Goal: Task Accomplishment & Management: Manage account settings

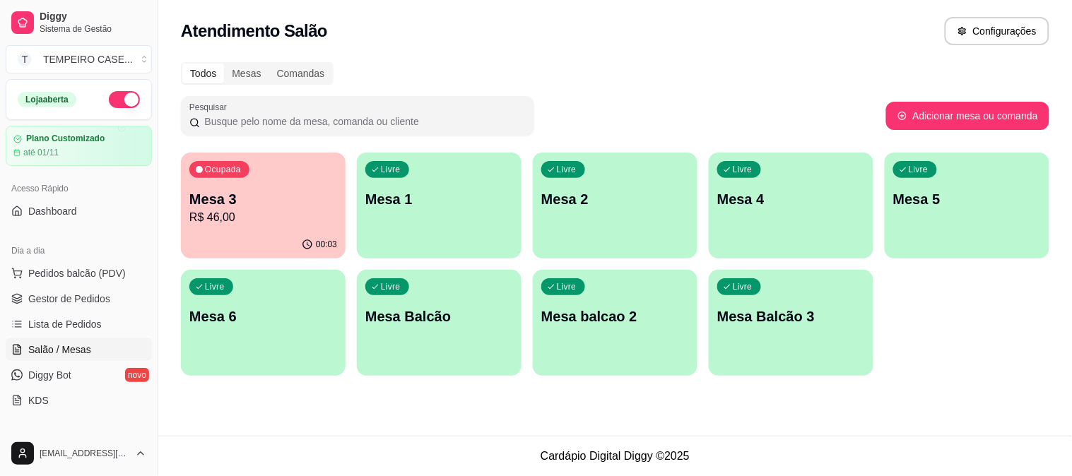
scroll to position [157, 0]
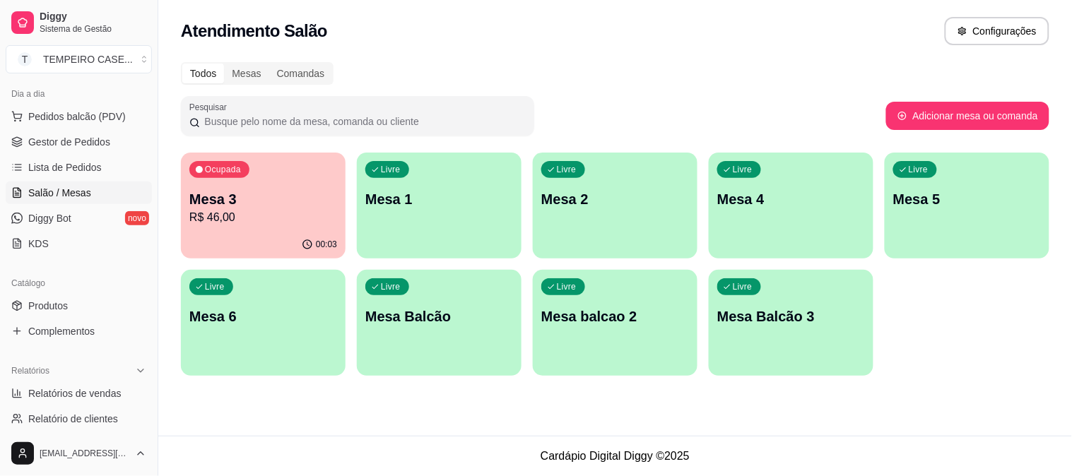
click at [412, 221] on div "Livre Mesa 1" at bounding box center [439, 197] width 165 height 89
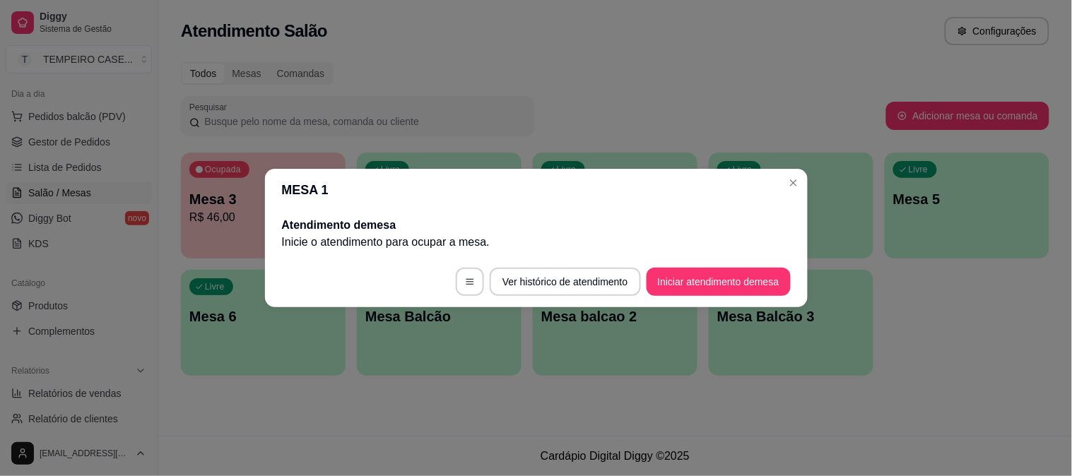
click at [648, 257] on footer "Ver histórico de atendimento Iniciar atendimento de mesa" at bounding box center [536, 282] width 543 height 51
click at [672, 271] on button "Iniciar atendimento de mesa" at bounding box center [719, 282] width 144 height 28
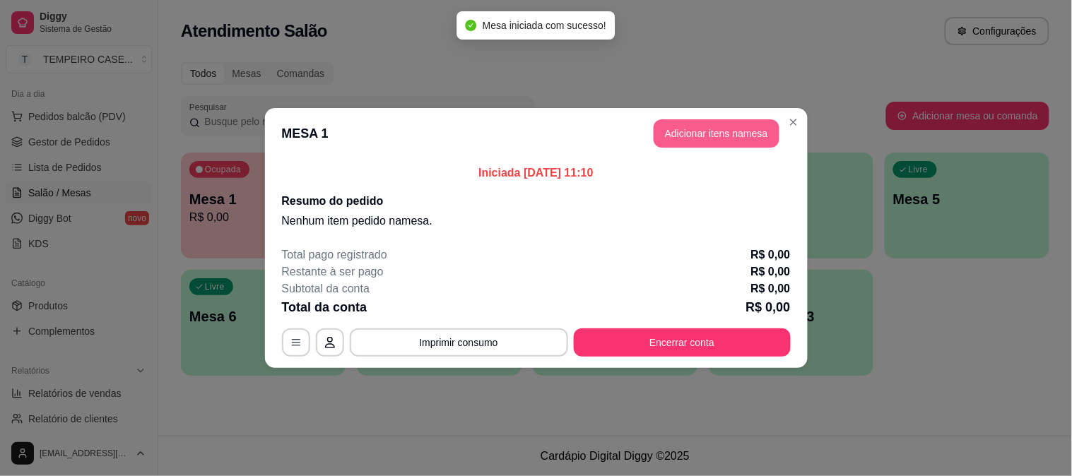
click at [734, 130] on button "Adicionar itens na mesa" at bounding box center [717, 133] width 126 height 28
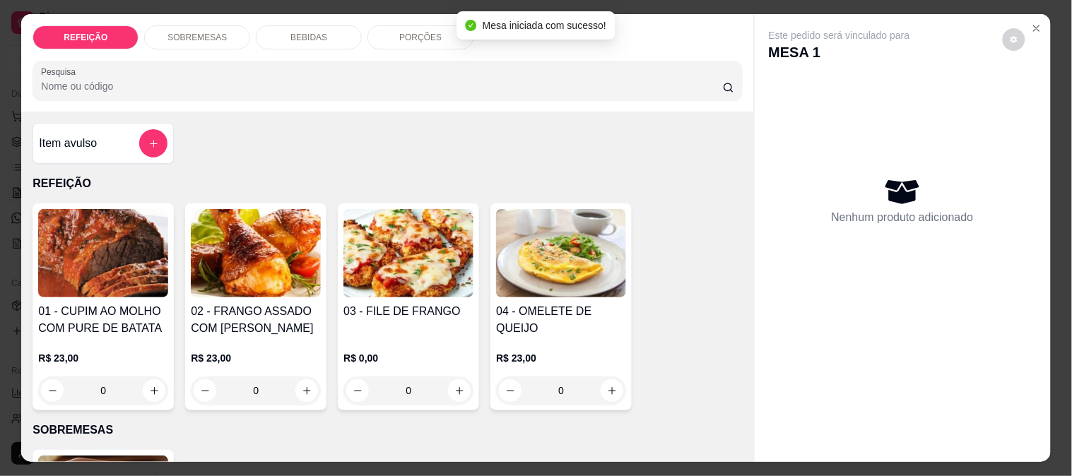
click at [387, 249] on img at bounding box center [408, 253] width 130 height 88
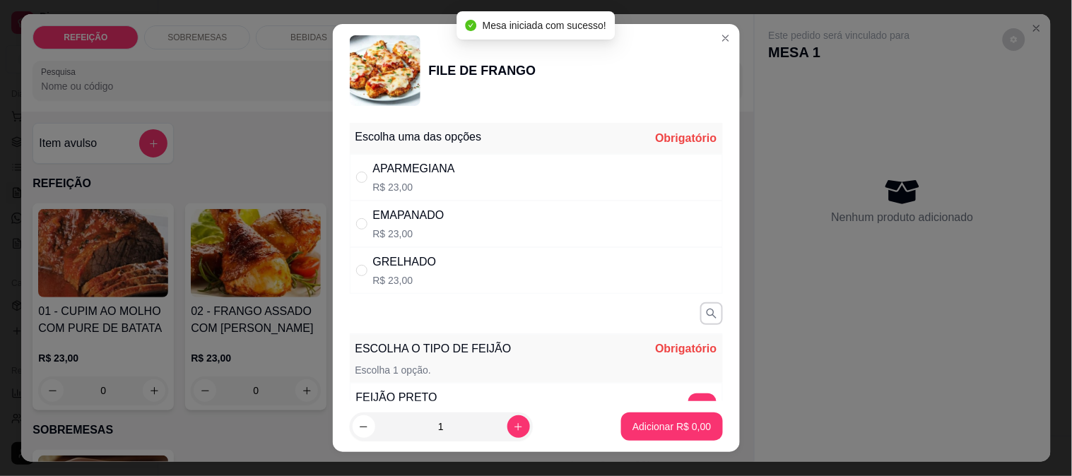
click at [529, 178] on div "APARMEGIANA R$ 23,00" at bounding box center [536, 177] width 373 height 47
radio input "true"
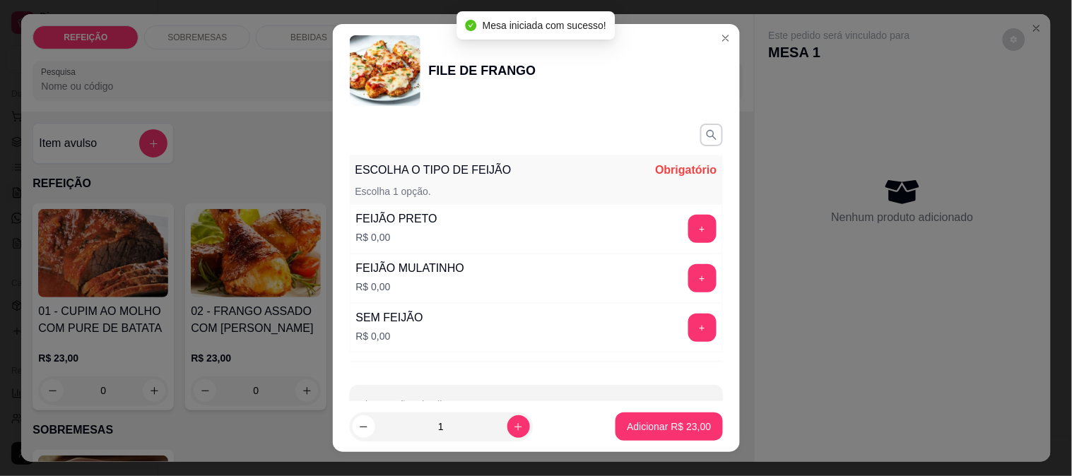
scroll to position [222, 0]
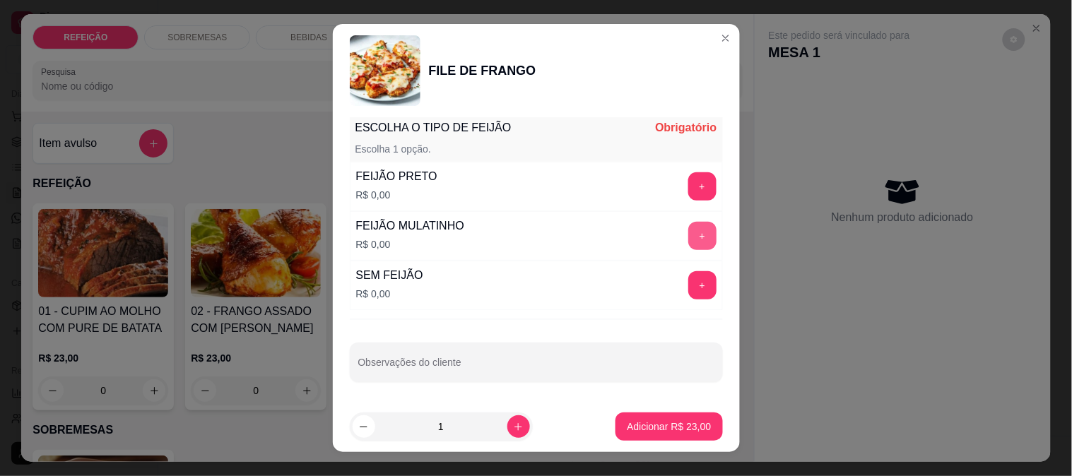
click at [688, 225] on button "+" at bounding box center [702, 236] width 28 height 28
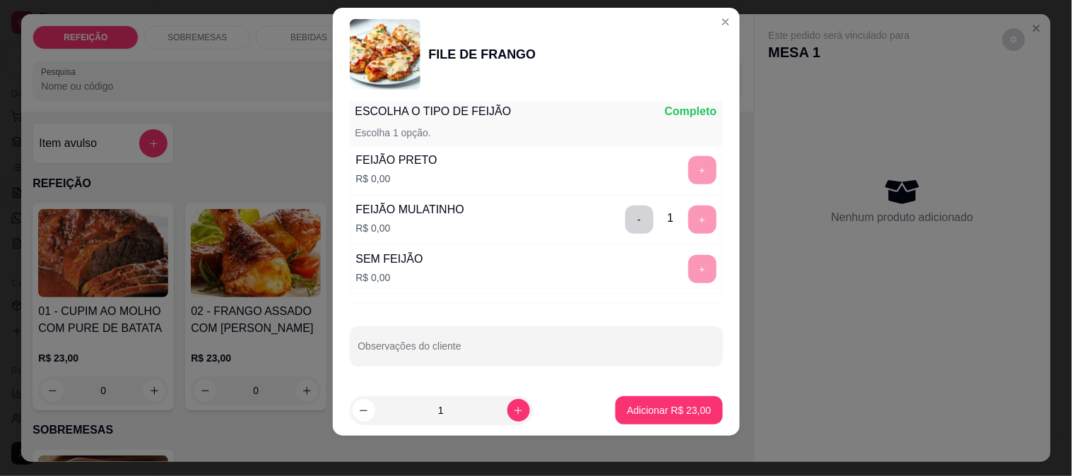
scroll to position [21, 0]
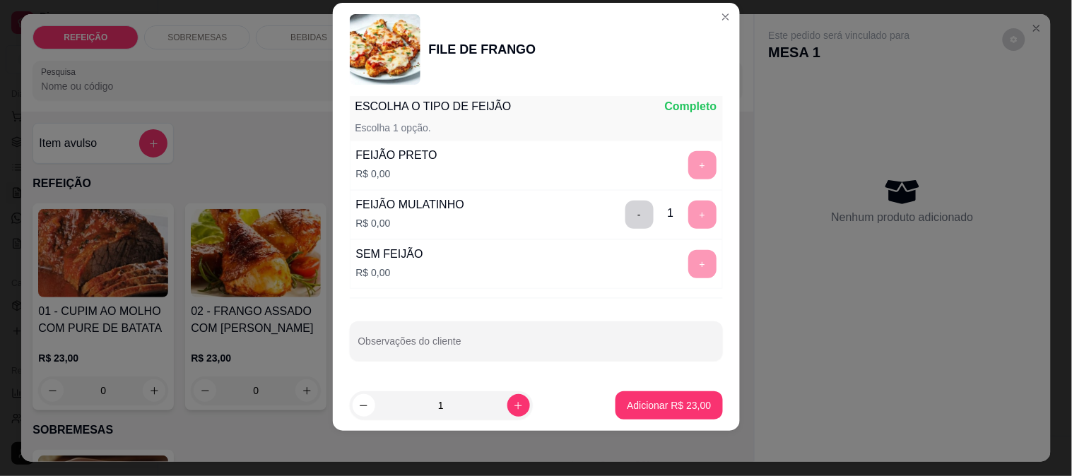
click at [495, 338] on div at bounding box center [536, 341] width 356 height 28
type input "s"
click at [517, 344] on input "SEM FAROFA - SALADA SEPARADA" at bounding box center [536, 347] width 356 height 14
type input "SEM FAROFA - SALADA SEPARADA SEM MOLHO E SEM GERGILIN - SEM OREGANO E POUCO MOL…"
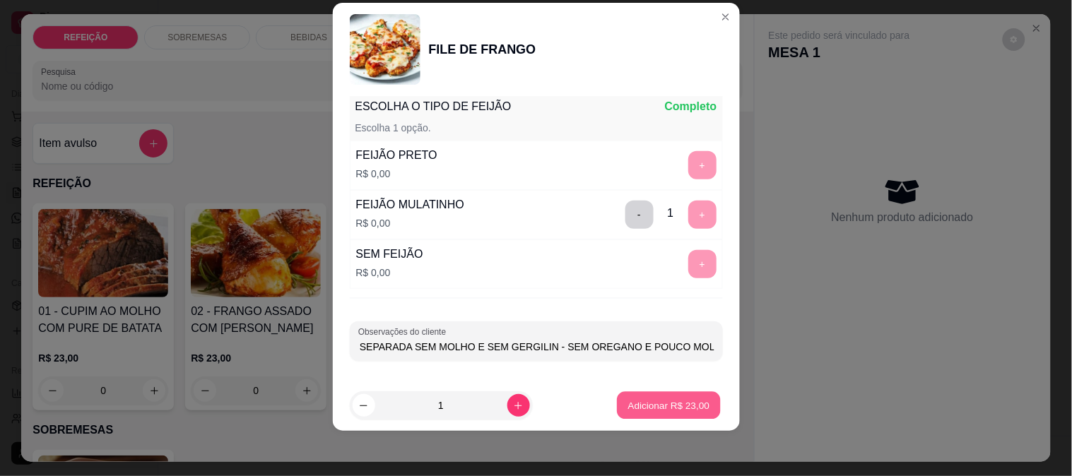
click at [635, 405] on p "Adicionar R$ 23,00" at bounding box center [669, 405] width 82 height 13
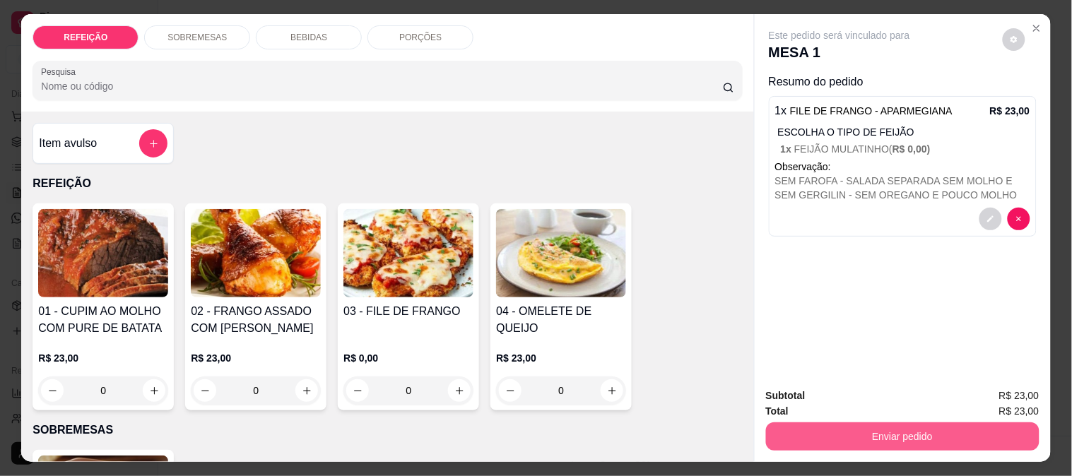
click at [825, 424] on button "Enviar pedido" at bounding box center [903, 437] width 274 height 28
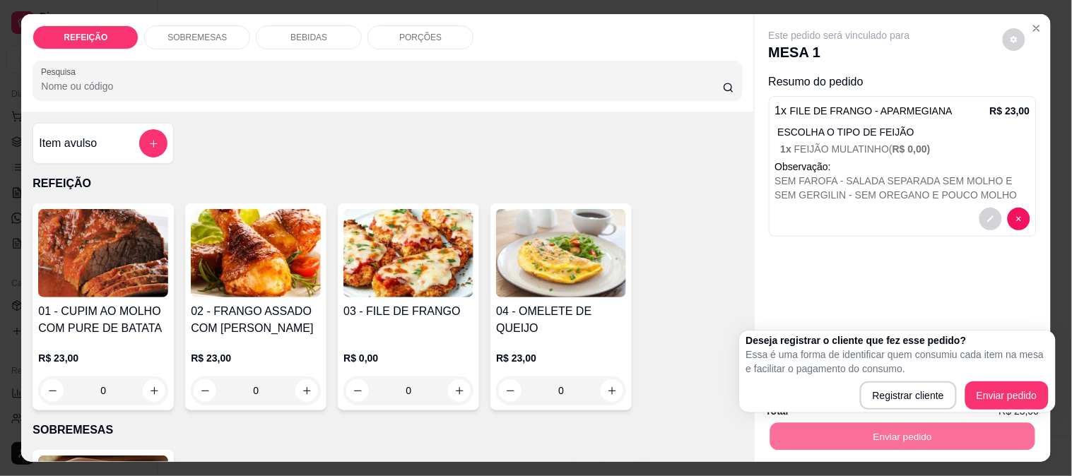
click at [985, 382] on button "Enviar pedido" at bounding box center [1006, 396] width 83 height 28
click at [985, 379] on div "Deseja registrar o cliente que fez esse pedido? Essa é uma forma de identificar…" at bounding box center [897, 372] width 302 height 76
click at [983, 380] on div "Deseja registrar o cliente que fez esse pedido? Essa é uma forma de identificar…" at bounding box center [897, 372] width 302 height 76
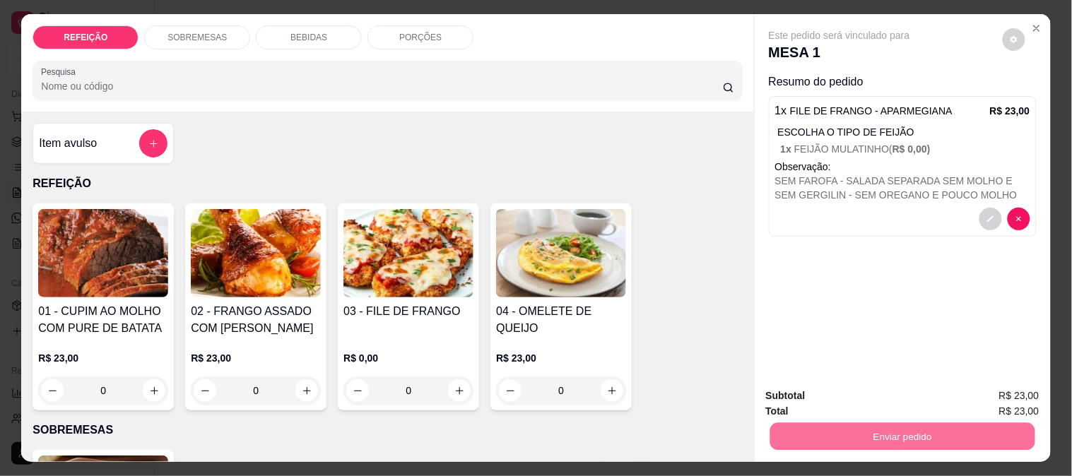
click at [952, 300] on div "Este pedido será vinculado para MESA 1 Resumo do pedido 1 x FILE DE FRANGO - AP…" at bounding box center [903, 195] width 296 height 363
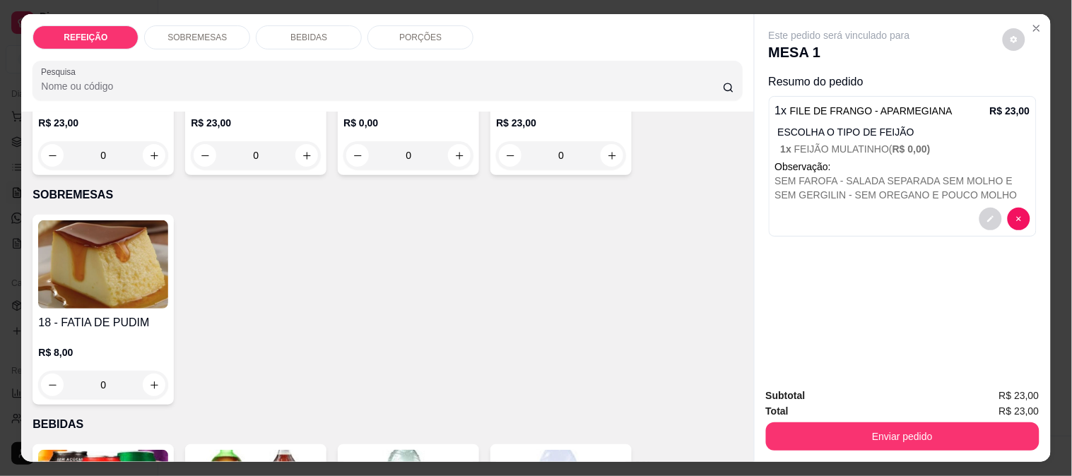
scroll to position [37, 0]
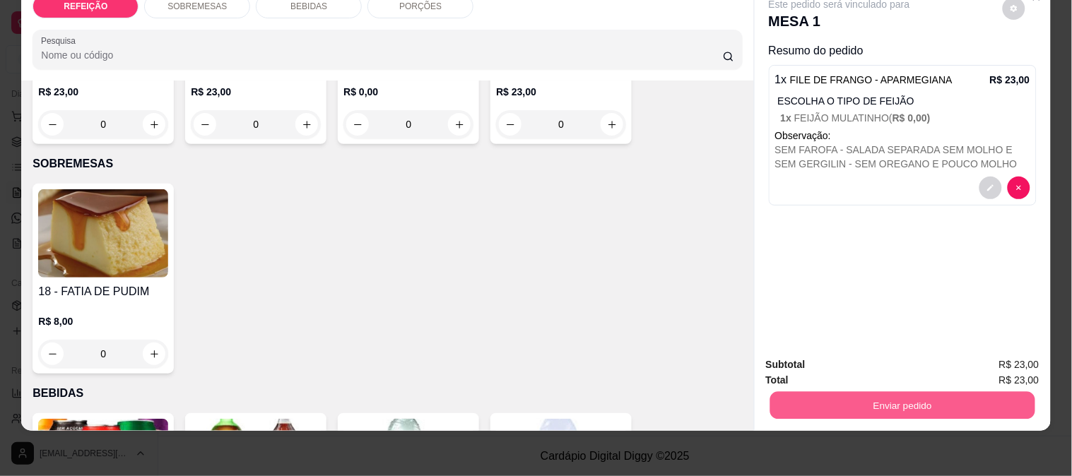
click at [838, 392] on button "Enviar pedido" at bounding box center [902, 406] width 265 height 28
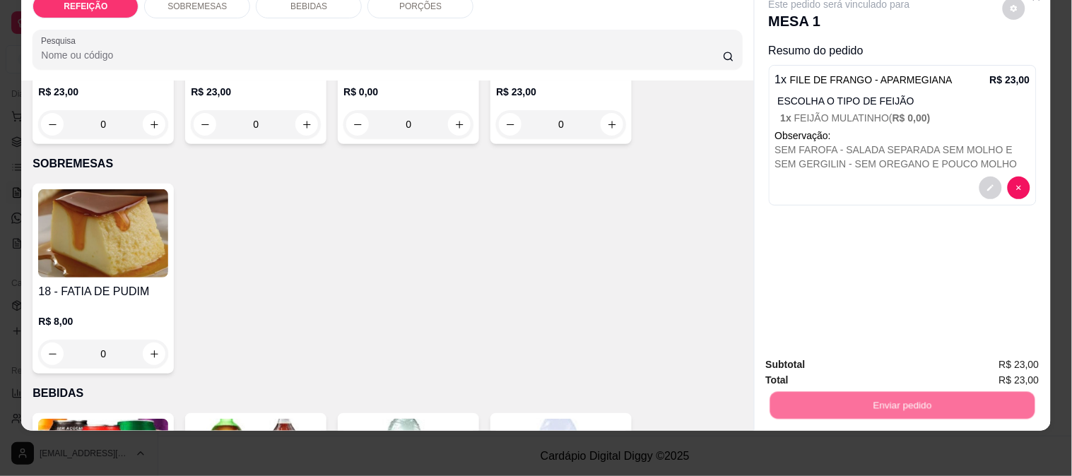
click at [982, 351] on button "Enviar pedido" at bounding box center [1003, 359] width 80 height 27
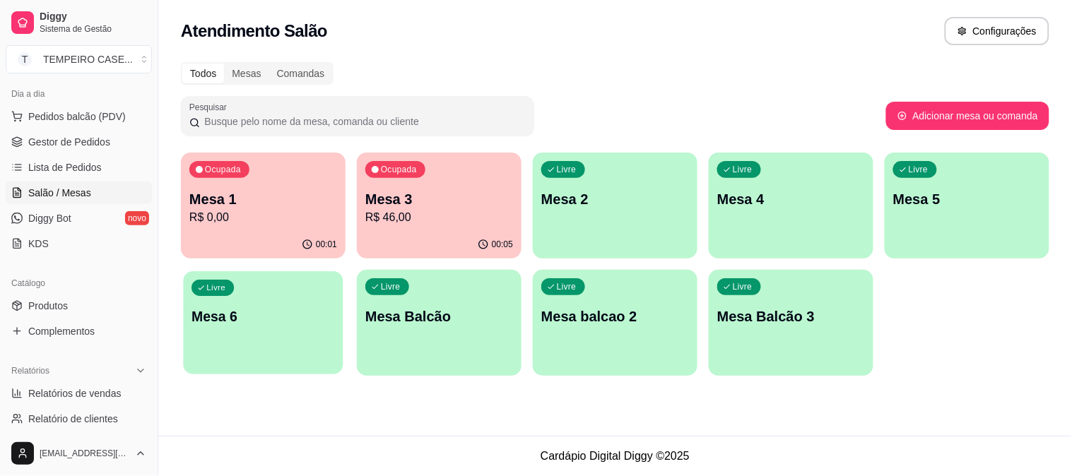
click at [228, 302] on div "Livre Mesa 6" at bounding box center [263, 314] width 160 height 86
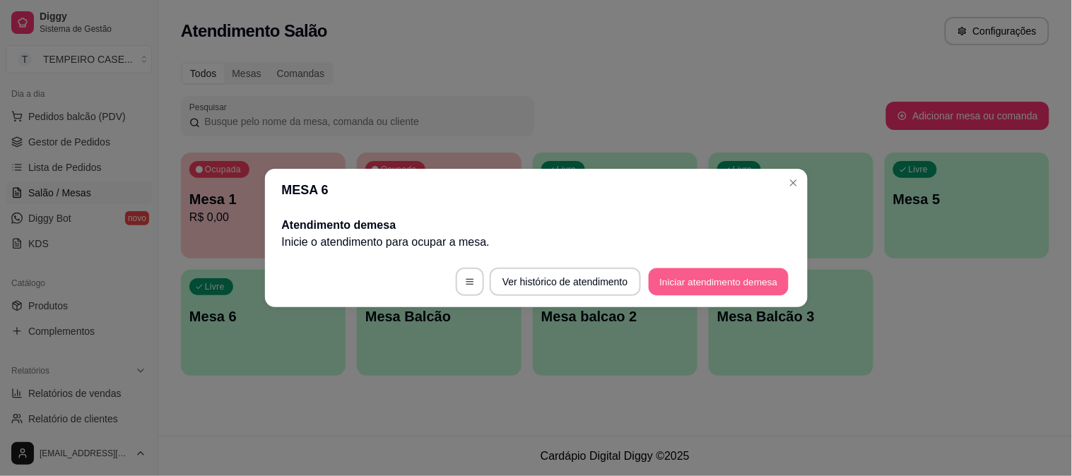
click at [673, 291] on button "Iniciar atendimento de mesa" at bounding box center [719, 283] width 140 height 28
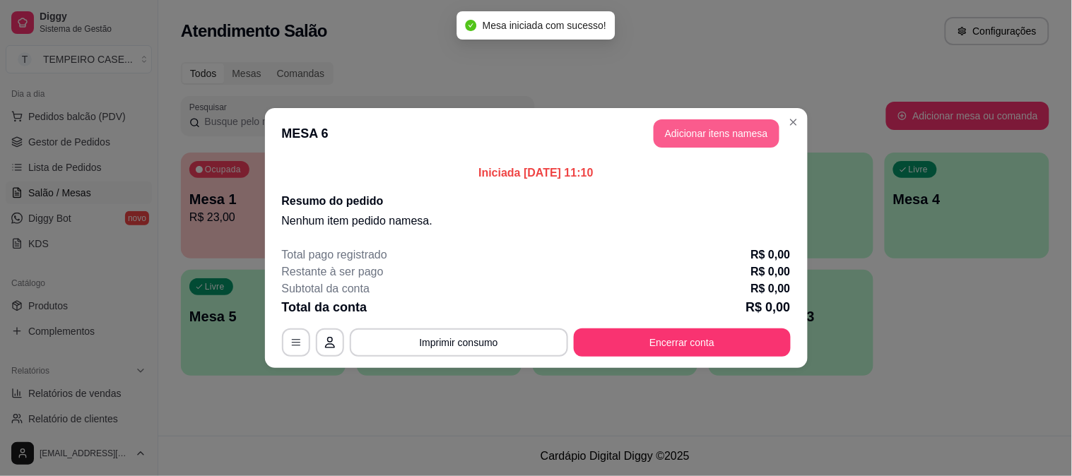
click at [688, 135] on button "Adicionar itens na mesa" at bounding box center [717, 133] width 126 height 28
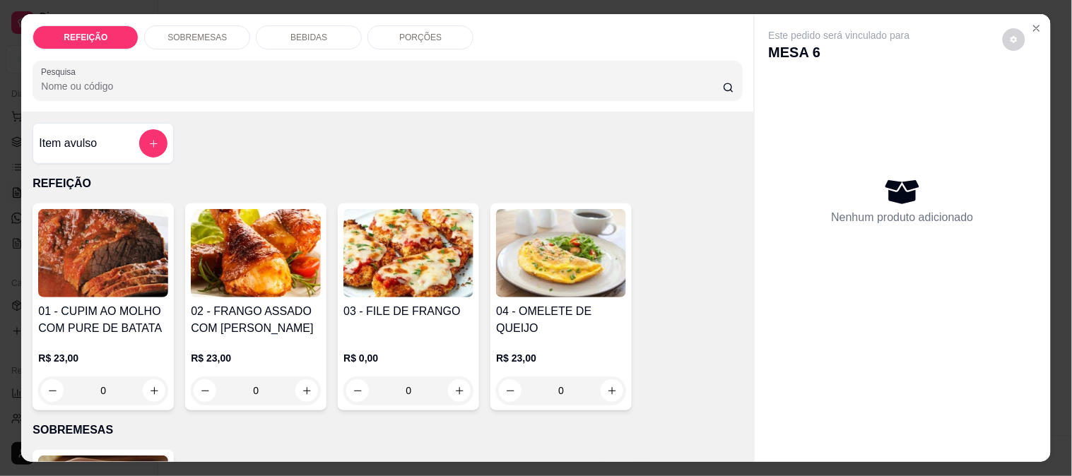
click at [122, 248] on img at bounding box center [103, 253] width 130 height 88
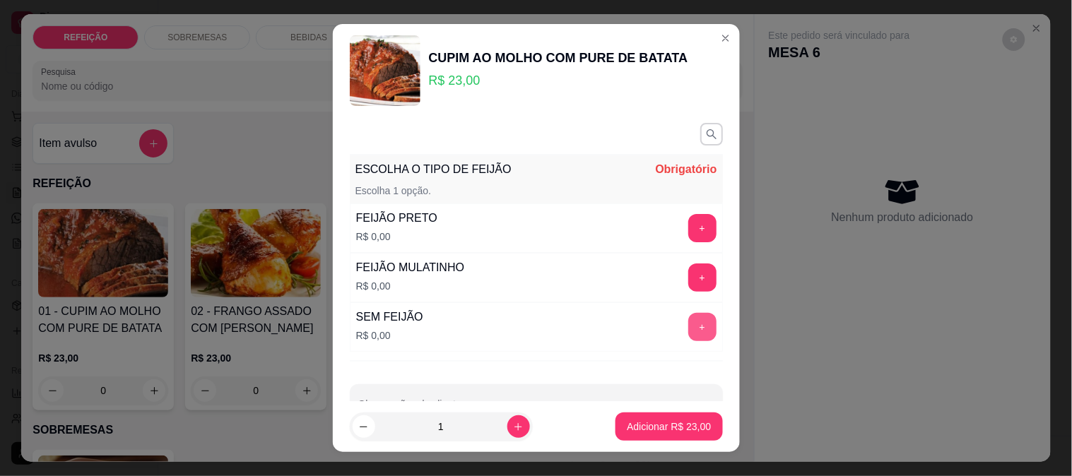
click at [688, 335] on button "+" at bounding box center [702, 327] width 28 height 28
click at [654, 412] on footer "1 Adicionar R$ 23,00" at bounding box center [536, 426] width 407 height 51
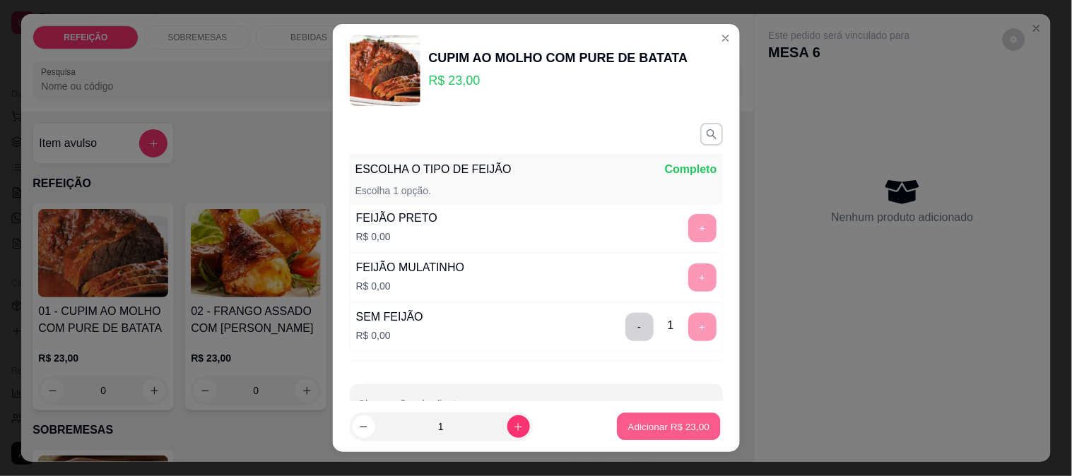
click at [643, 413] on button "Adicionar R$ 23,00" at bounding box center [670, 427] width 104 height 28
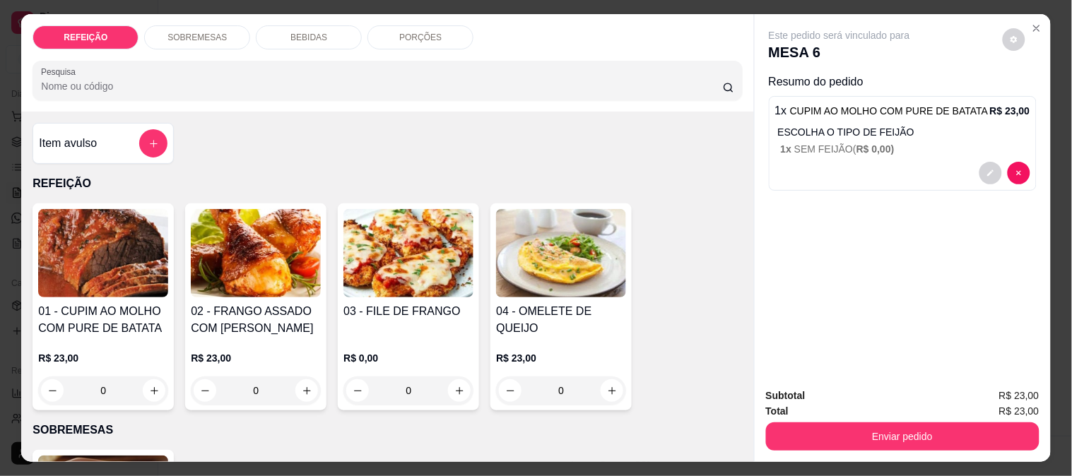
click at [95, 249] on img at bounding box center [103, 253] width 130 height 88
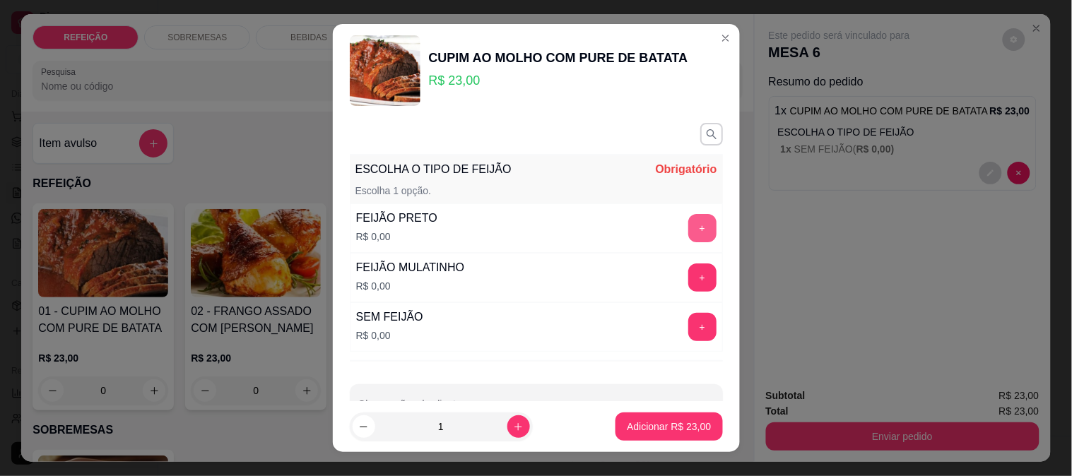
click at [688, 234] on button "+" at bounding box center [702, 228] width 28 height 28
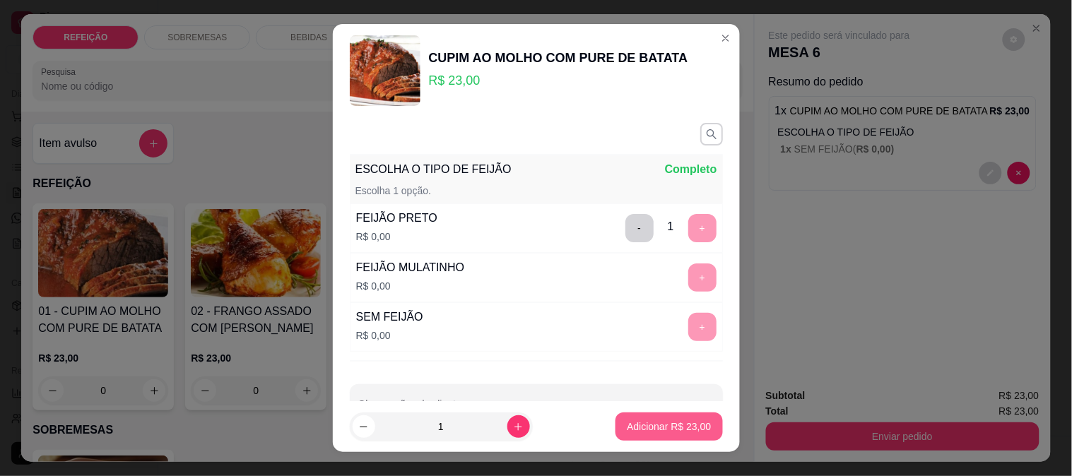
click at [676, 424] on p "Adicionar R$ 23,00" at bounding box center [669, 427] width 84 height 14
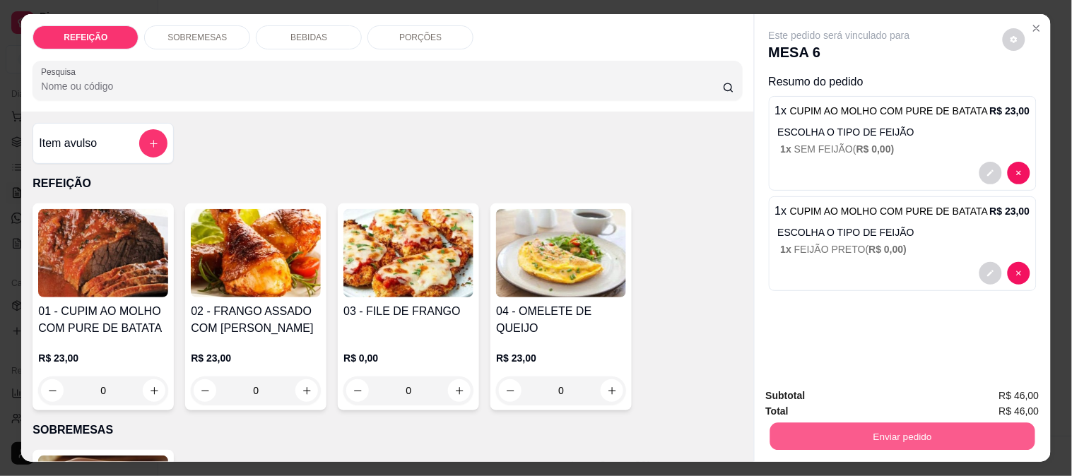
click at [818, 425] on button "Enviar pedido" at bounding box center [902, 437] width 265 height 28
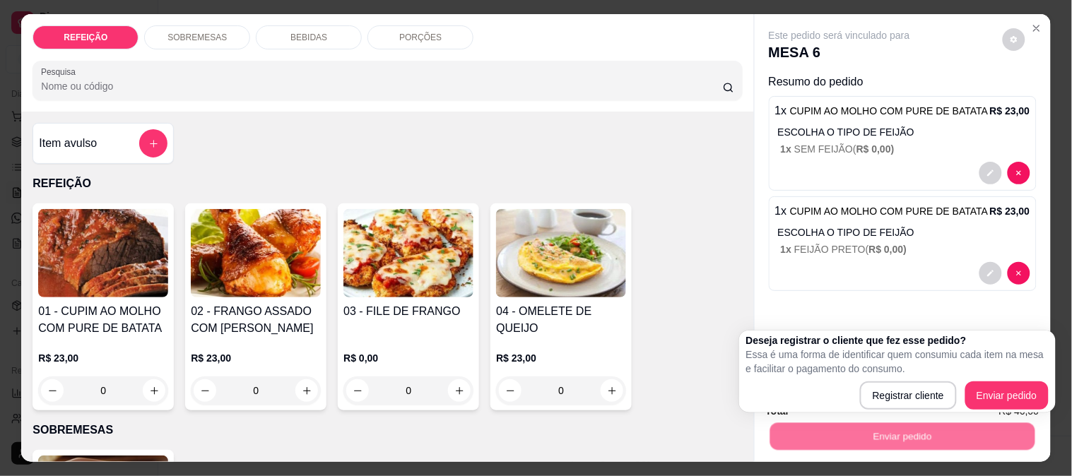
click at [984, 371] on p "Essa é uma forma de identificar quem consumiu cada item na mesa e facilitar o p…" at bounding box center [897, 362] width 302 height 28
click at [895, 293] on div "Este pedido será vinculado para MESA 6 Resumo do pedido 1 x CUPIM AO MOLHO COM …" at bounding box center [903, 195] width 296 height 363
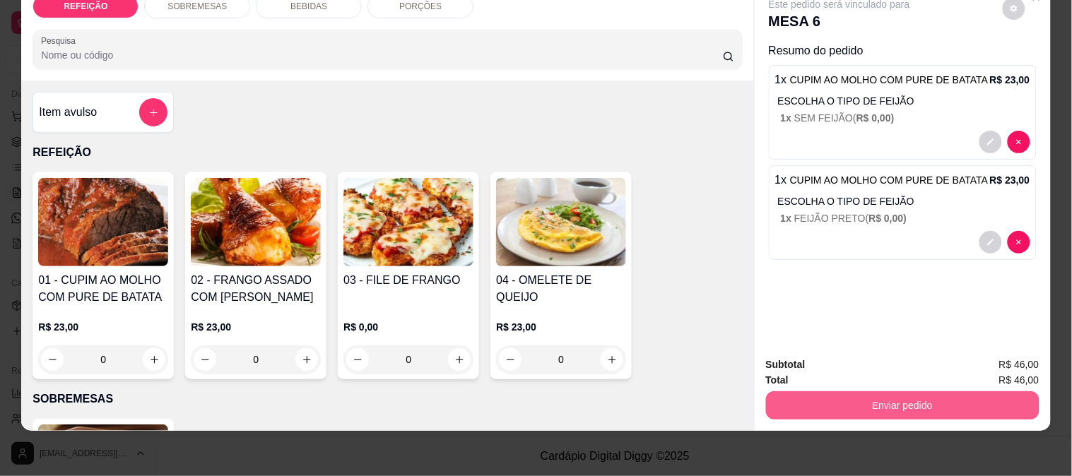
click at [848, 388] on div "Enviar pedido" at bounding box center [903, 404] width 274 height 32
click at [905, 393] on button "Enviar pedido" at bounding box center [903, 406] width 274 height 28
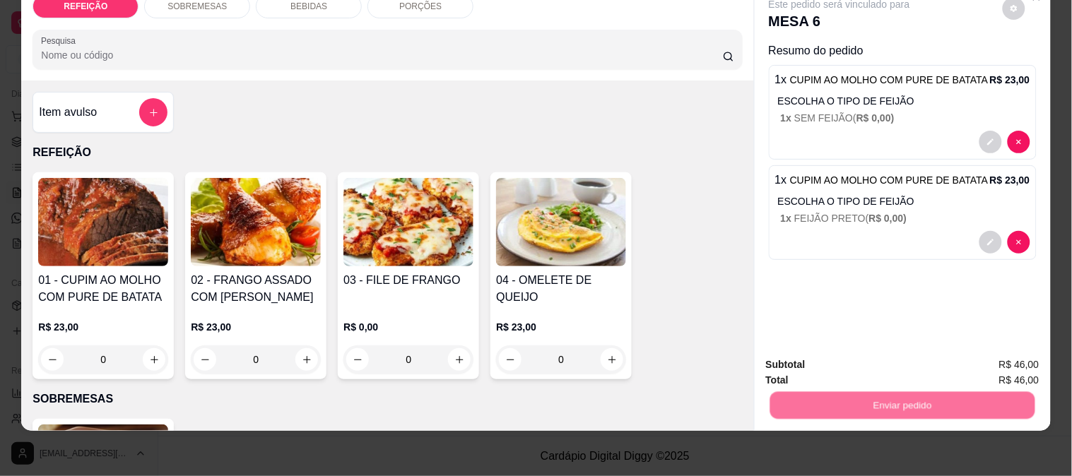
click at [990, 362] on button "Enviar pedido" at bounding box center [1003, 359] width 78 height 26
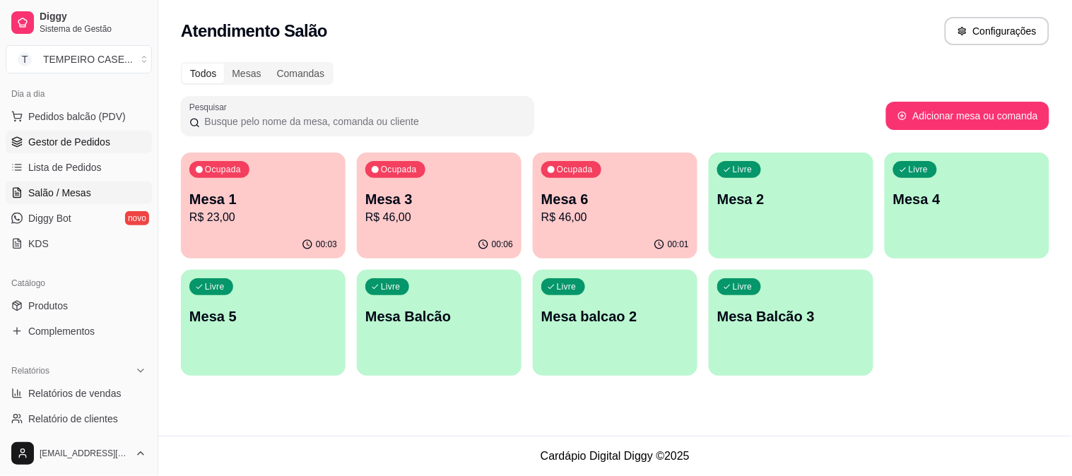
click at [66, 149] on link "Gestor de Pedidos" at bounding box center [79, 142] width 146 height 23
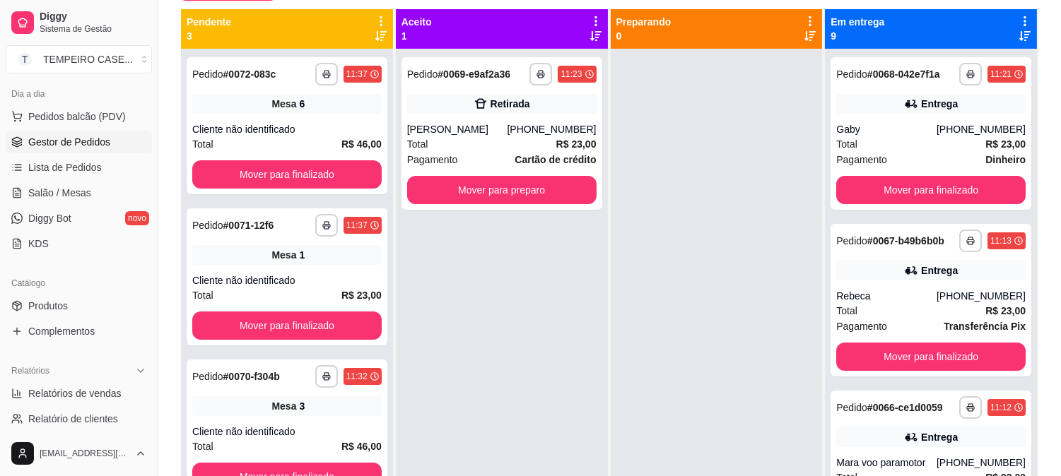
scroll to position [59, 0]
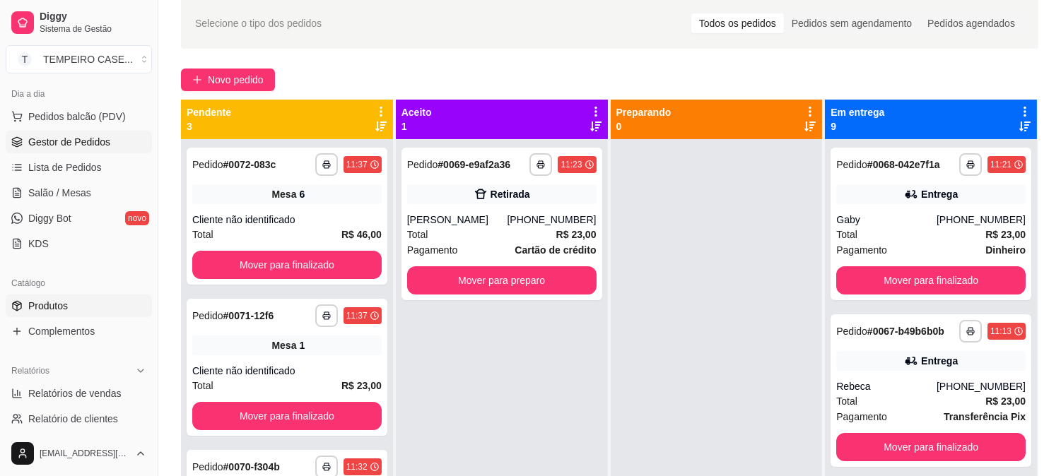
click at [52, 312] on span "Produtos" at bounding box center [48, 306] width 40 height 14
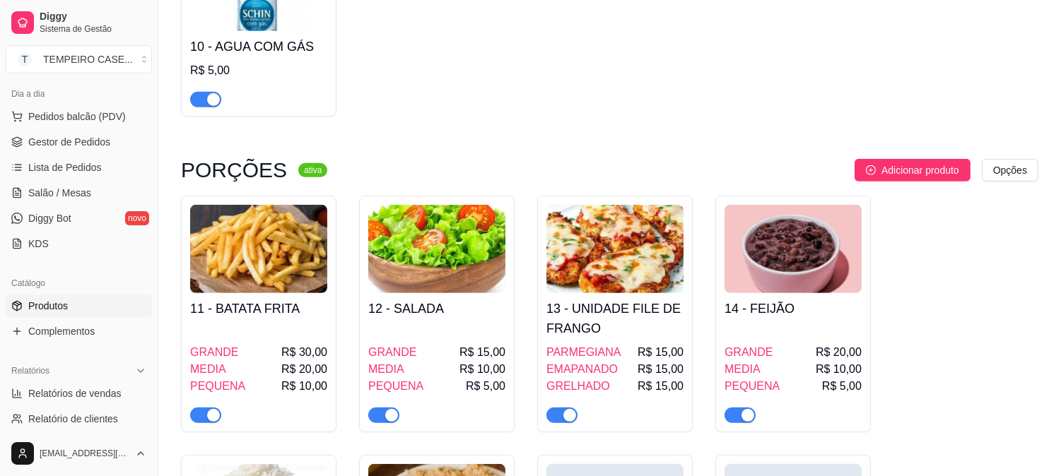
scroll to position [1177, 0]
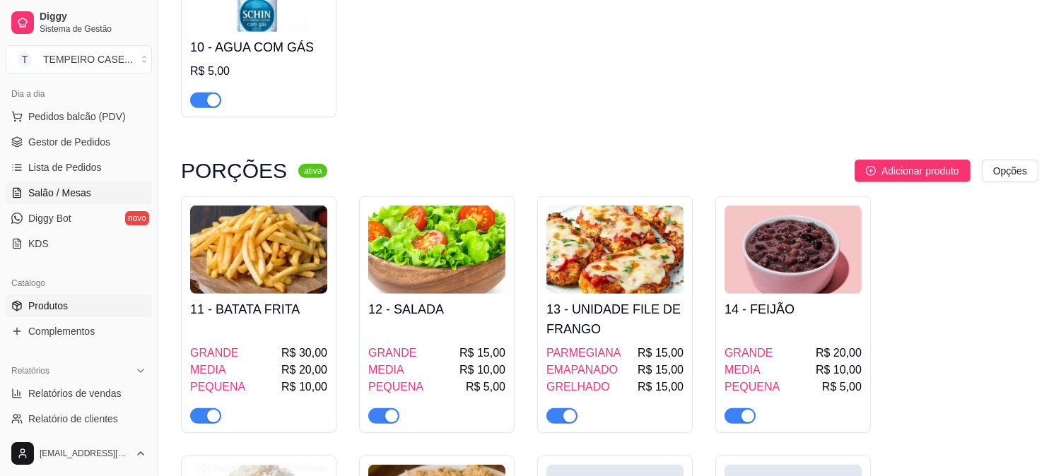
click at [54, 182] on link "Salão / Mesas" at bounding box center [79, 193] width 146 height 23
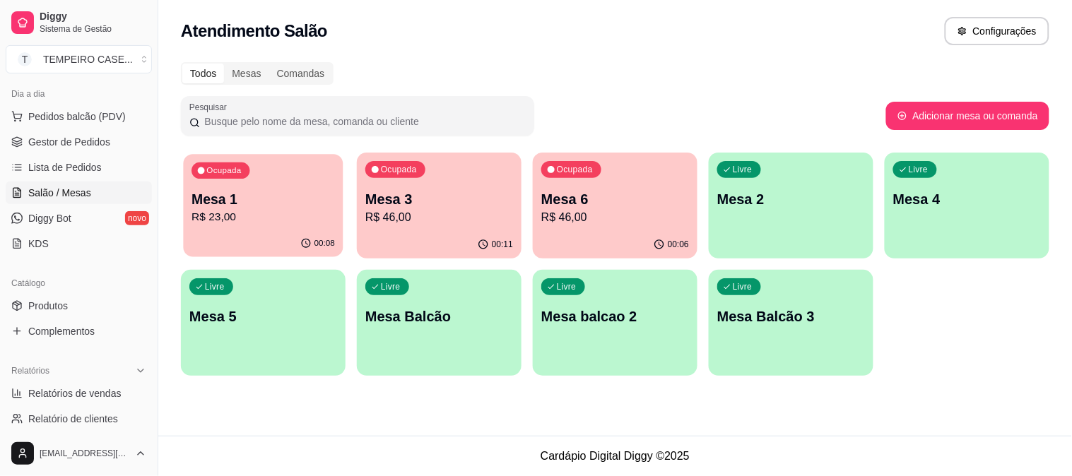
click at [288, 175] on div "Ocupada Mesa 1 R$ 23,00" at bounding box center [263, 192] width 160 height 76
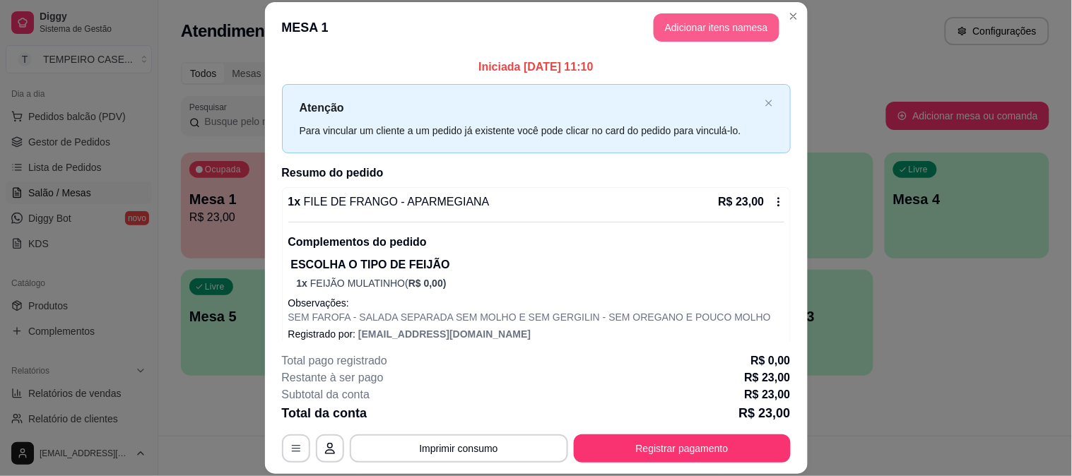
click at [718, 35] on button "Adicionar itens na mesa" at bounding box center [717, 27] width 126 height 28
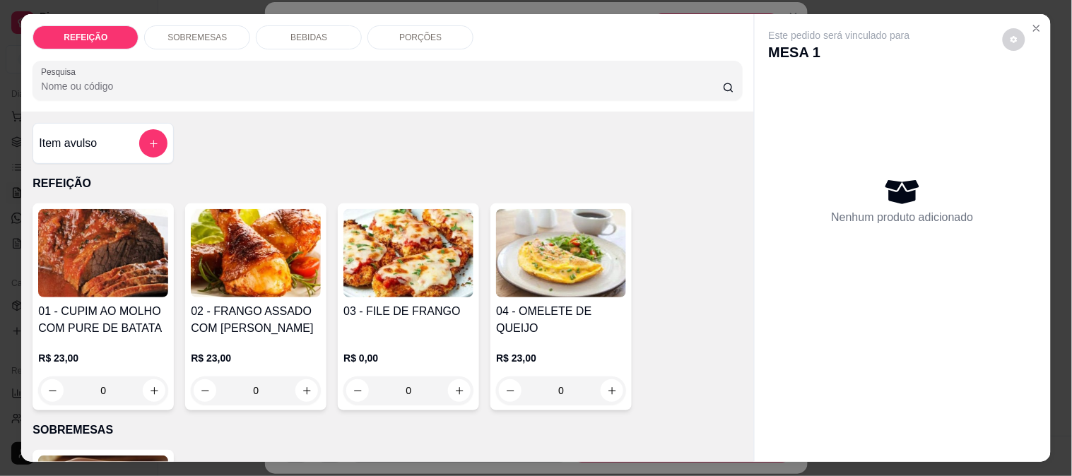
click at [259, 245] on img at bounding box center [256, 253] width 130 height 88
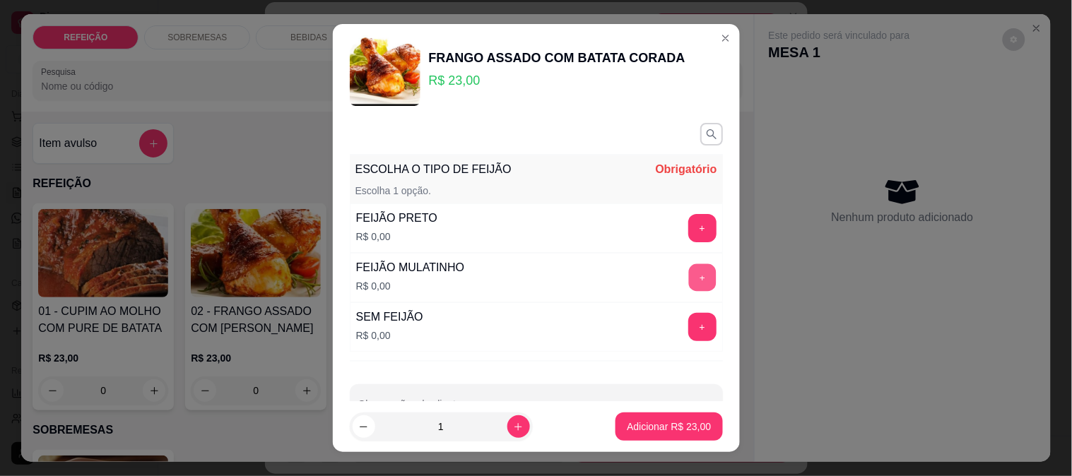
click at [688, 287] on button "+" at bounding box center [702, 278] width 28 height 28
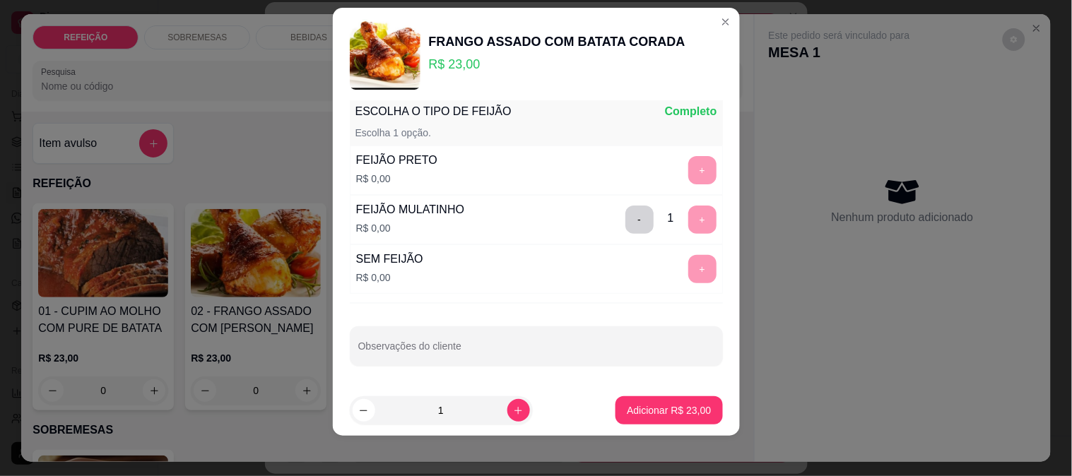
scroll to position [21, 0]
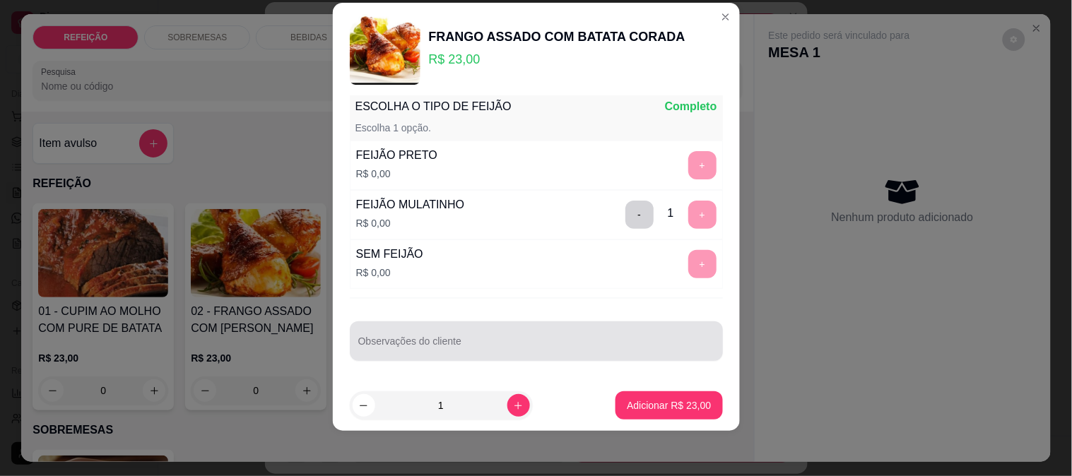
click at [474, 334] on div at bounding box center [536, 341] width 356 height 28
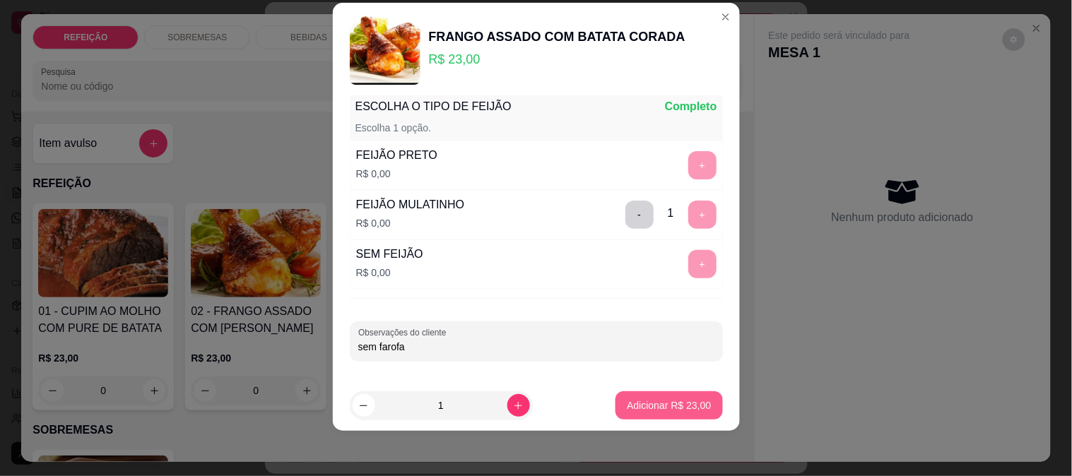
type input "sem farofa"
click at [653, 401] on p "Adicionar R$ 23,00" at bounding box center [669, 406] width 84 height 14
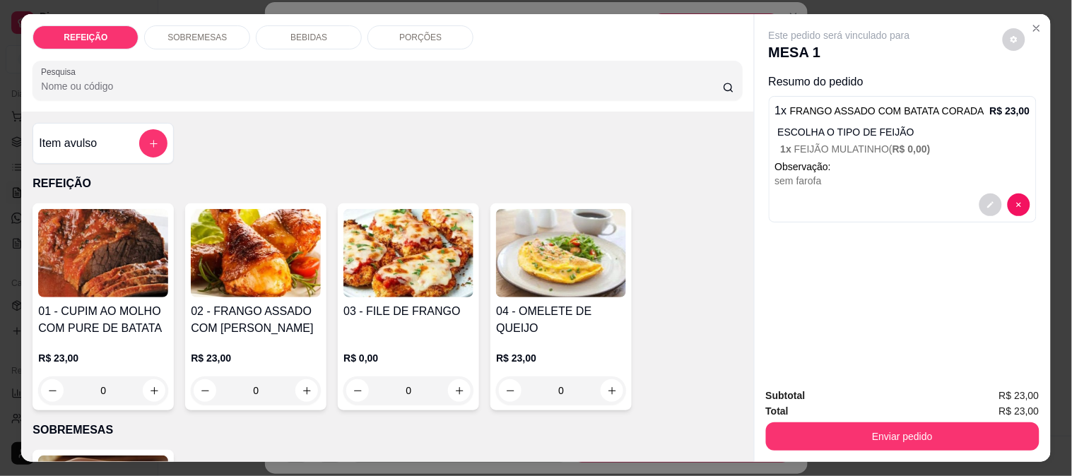
click at [85, 141] on h4 "Item avulso" at bounding box center [68, 143] width 58 height 17
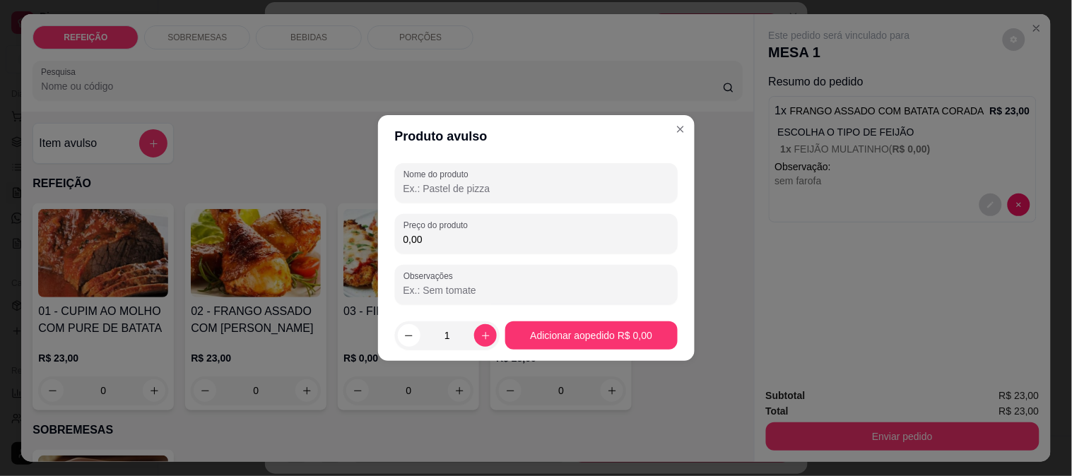
click at [462, 192] on input "Nome do produto" at bounding box center [537, 189] width 266 height 14
type input "UNIDADE PURÊ"
click at [536, 249] on div "Preço do produto 0,00" at bounding box center [536, 234] width 283 height 40
type input "5,00"
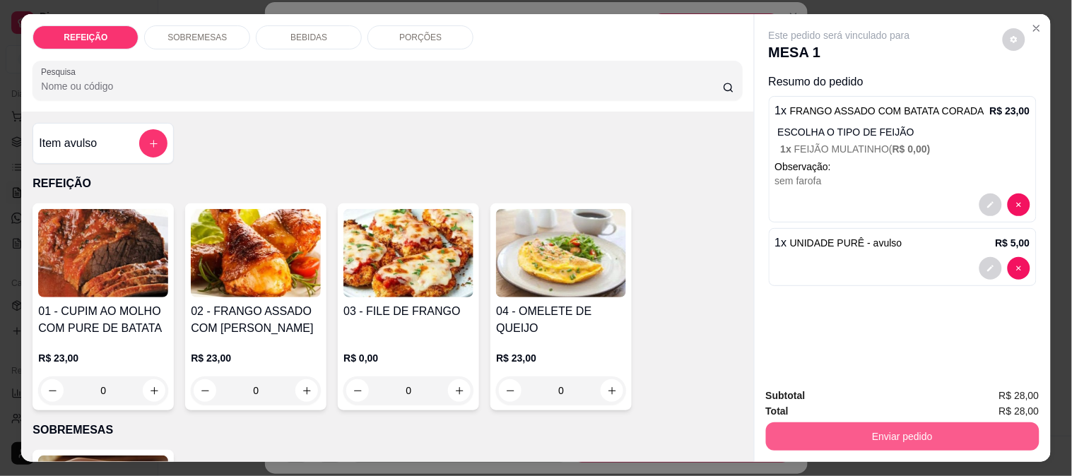
click at [864, 424] on button "Enviar pedido" at bounding box center [903, 437] width 274 height 28
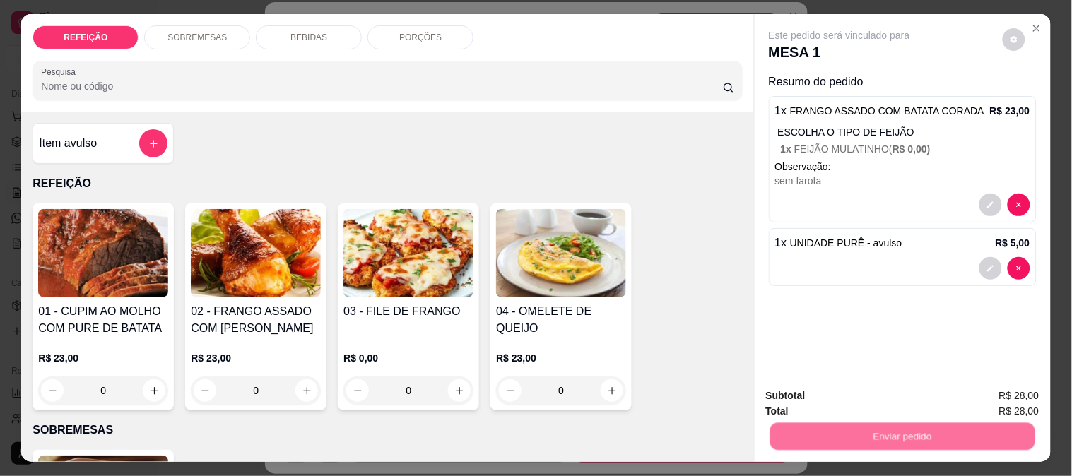
click at [935, 310] on div "Este pedido será vinculado para MESA 1 Resumo do pedido 1 x FRANGO ASSADO COM B…" at bounding box center [903, 195] width 296 height 363
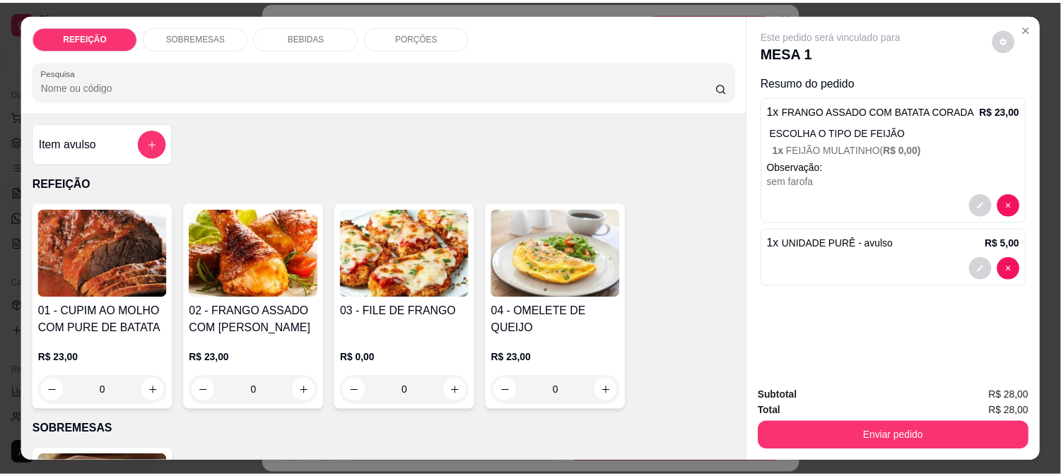
scroll to position [37, 0]
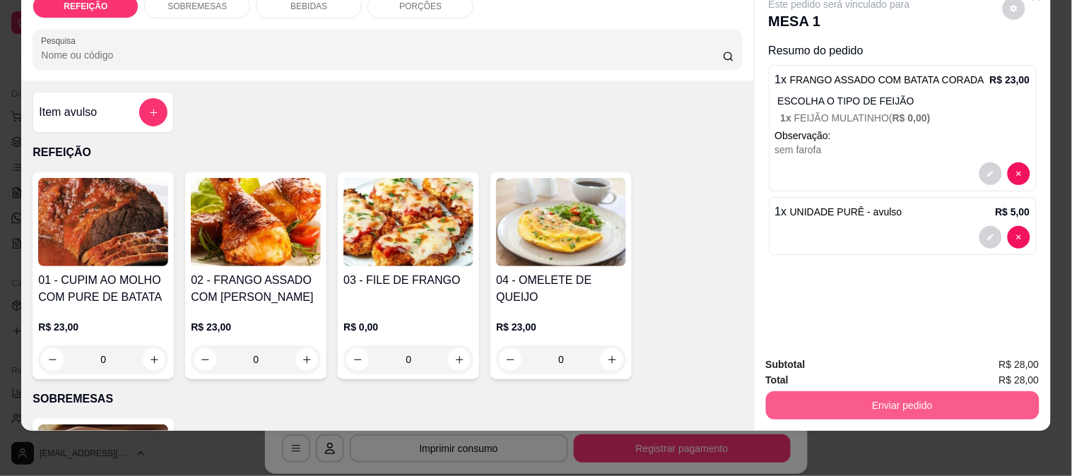
click at [888, 392] on button "Enviar pedido" at bounding box center [903, 406] width 274 height 28
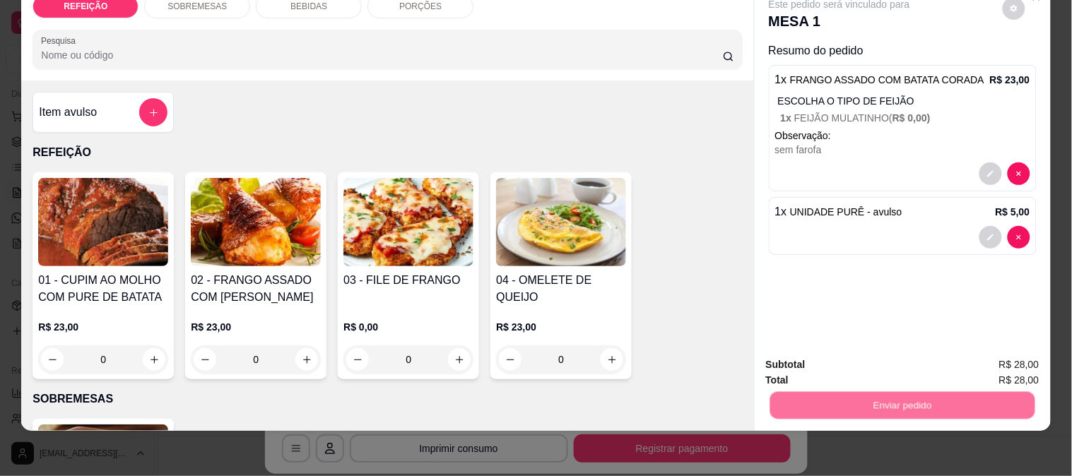
click at [984, 364] on button "Enviar pedido" at bounding box center [1003, 359] width 80 height 27
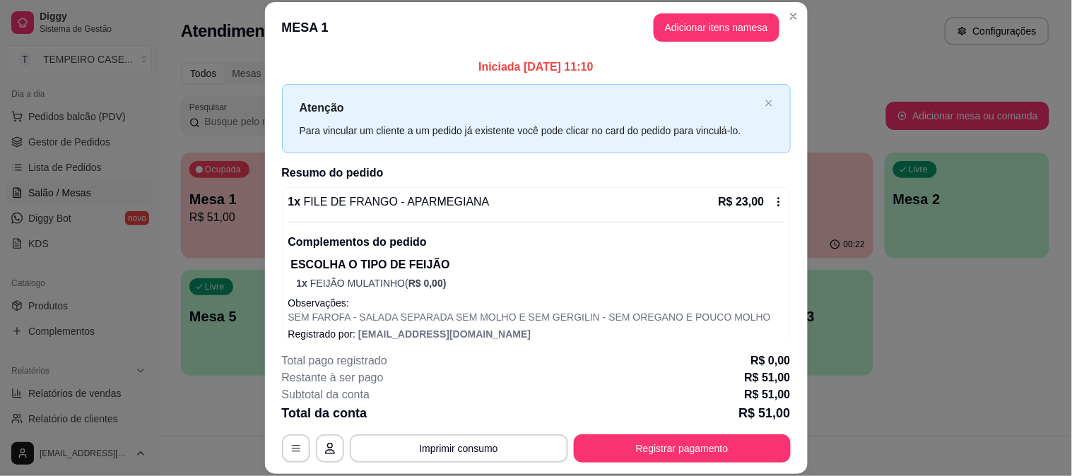
click at [793, 30] on header "MESA 1 Adicionar itens na mesa" at bounding box center [536, 27] width 543 height 51
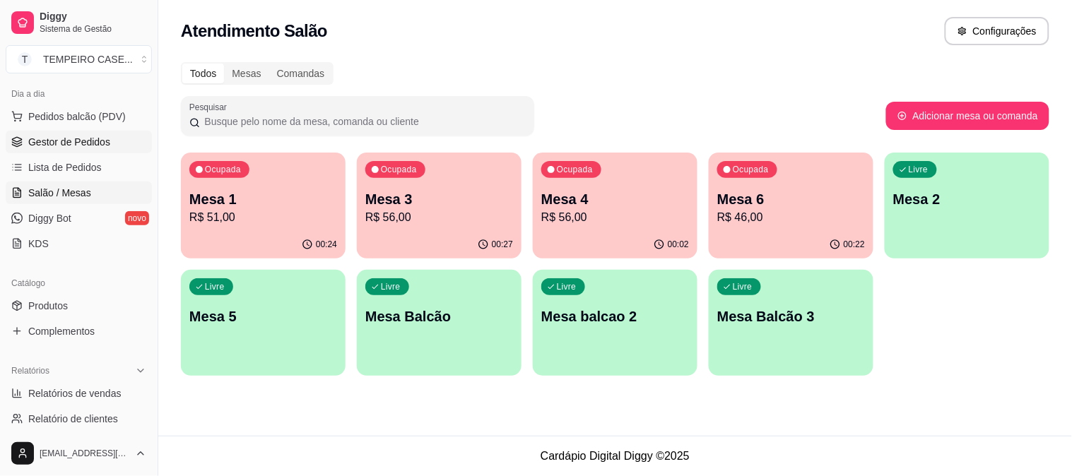
click at [79, 147] on span "Gestor de Pedidos" at bounding box center [69, 142] width 82 height 14
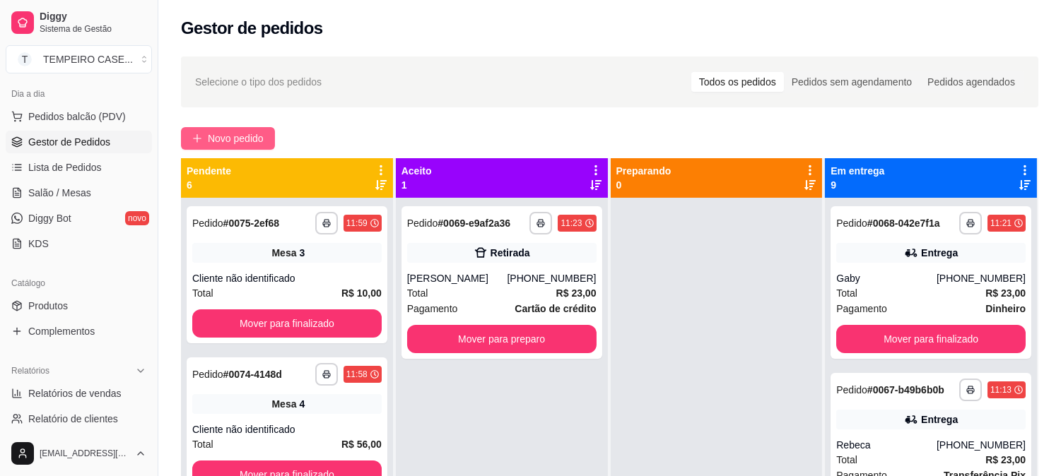
click at [228, 139] on span "Novo pedido" at bounding box center [236, 139] width 56 height 16
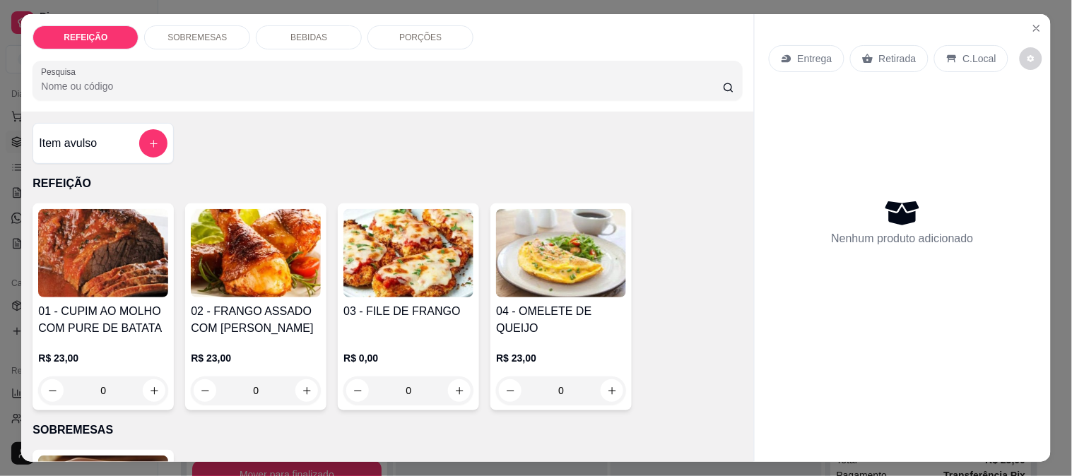
click at [71, 237] on img at bounding box center [103, 253] width 130 height 88
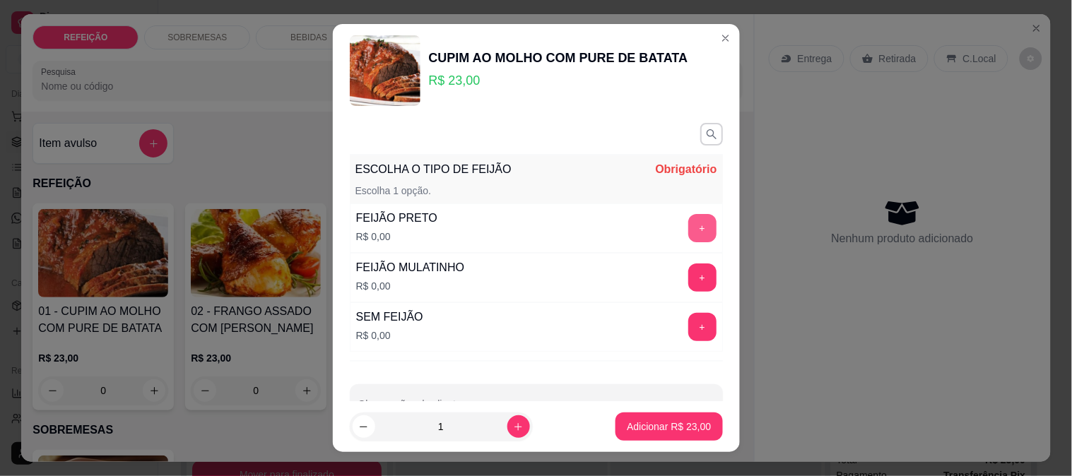
click at [688, 224] on button "+" at bounding box center [702, 228] width 28 height 28
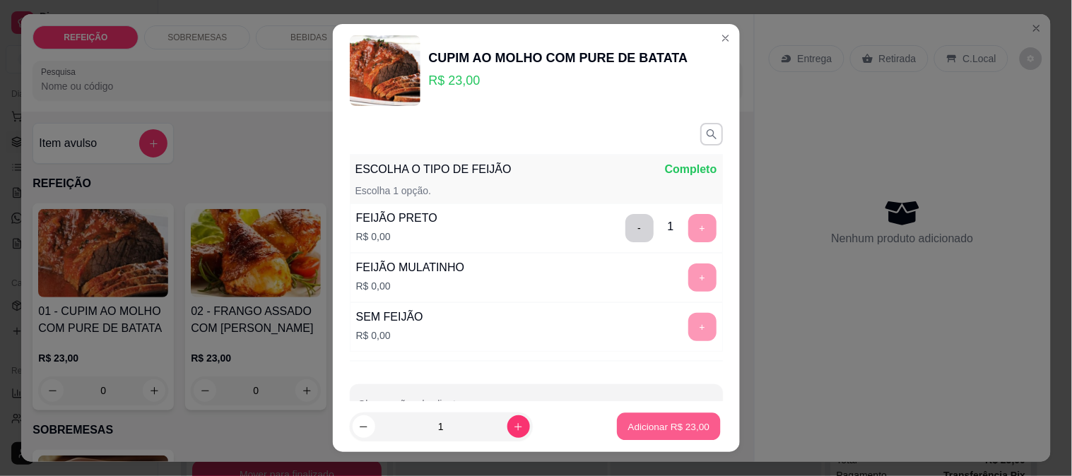
click at [641, 435] on button "Adicionar R$ 23,00" at bounding box center [670, 427] width 104 height 28
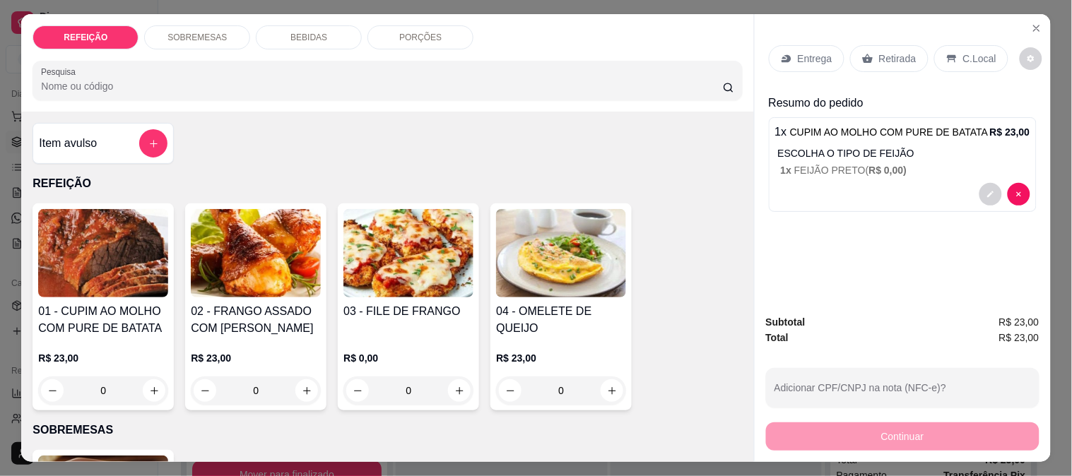
click at [821, 438] on div "Continuar" at bounding box center [903, 435] width 274 height 32
click at [886, 45] on div "Retirada" at bounding box center [889, 58] width 78 height 27
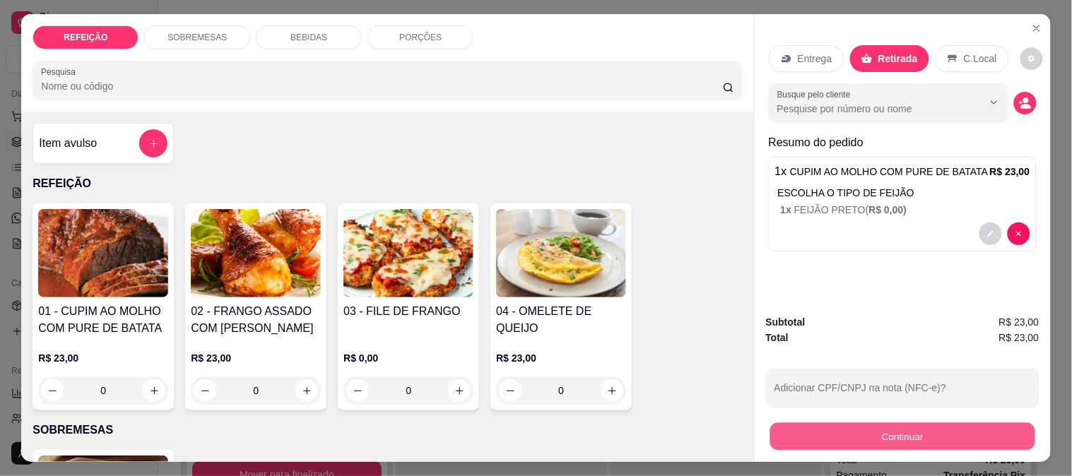
click at [857, 429] on button "Continuar" at bounding box center [902, 437] width 265 height 28
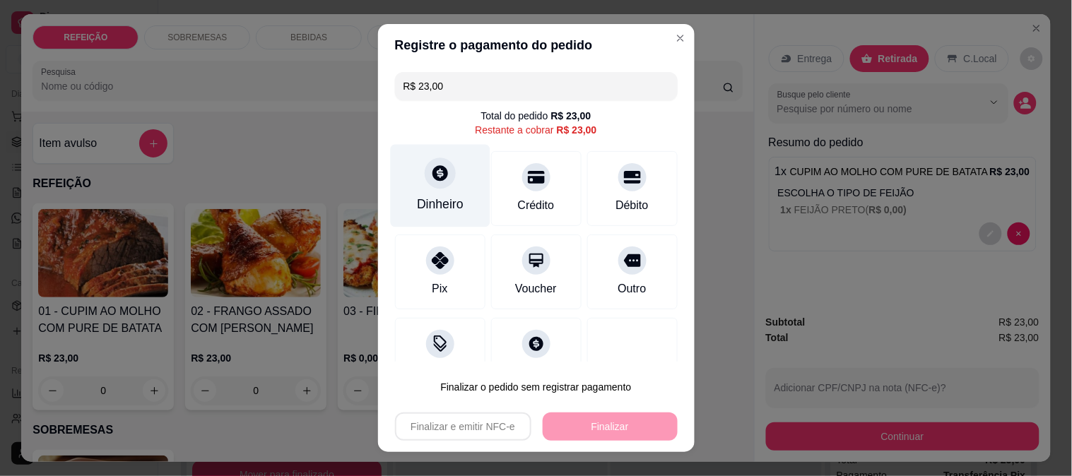
click at [441, 196] on div "Dinheiro" at bounding box center [440, 204] width 47 height 18
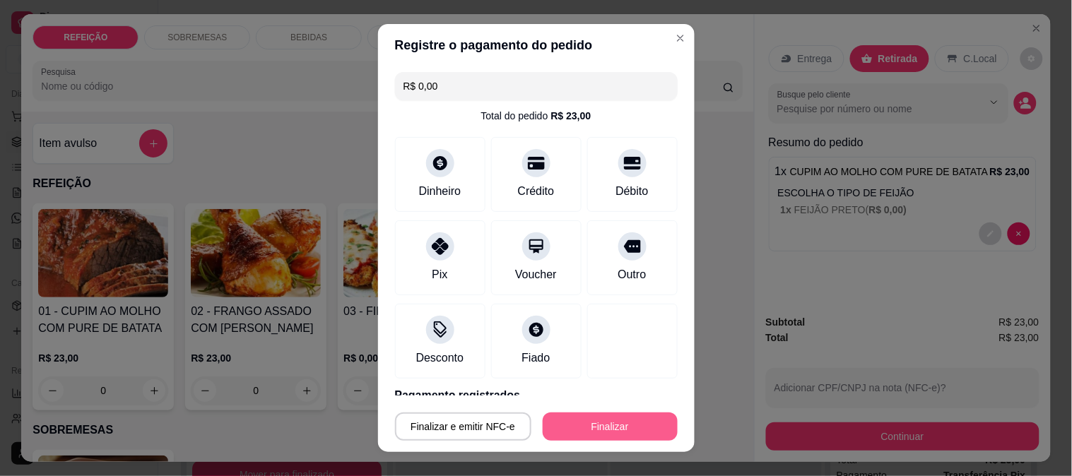
click at [605, 425] on button "Finalizar" at bounding box center [610, 427] width 135 height 28
type input "-R$ 23,00"
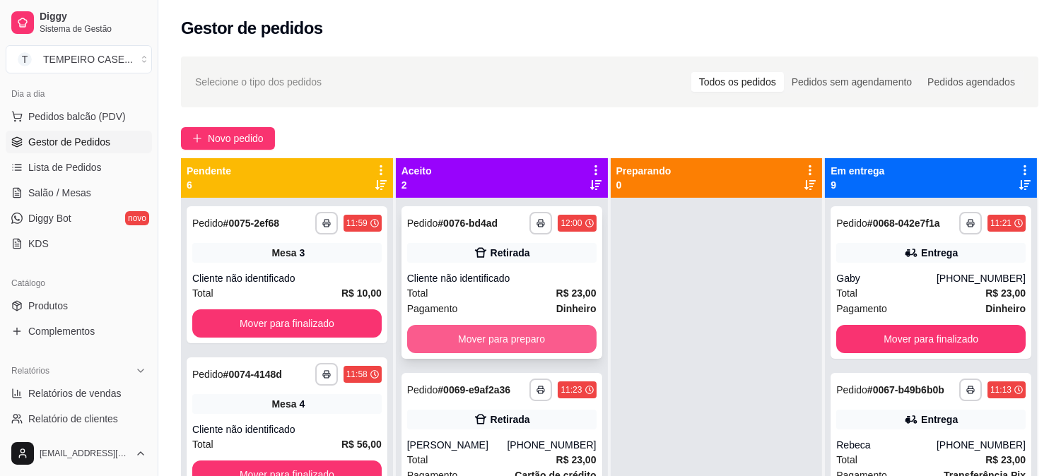
click at [531, 336] on button "Mover para preparo" at bounding box center [501, 339] width 189 height 28
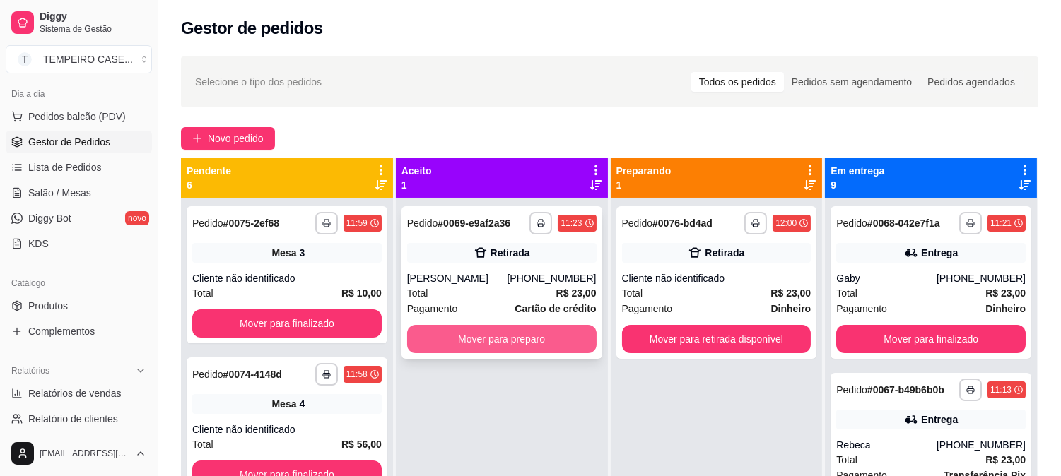
click at [533, 336] on button "Mover para preparo" at bounding box center [501, 339] width 189 height 28
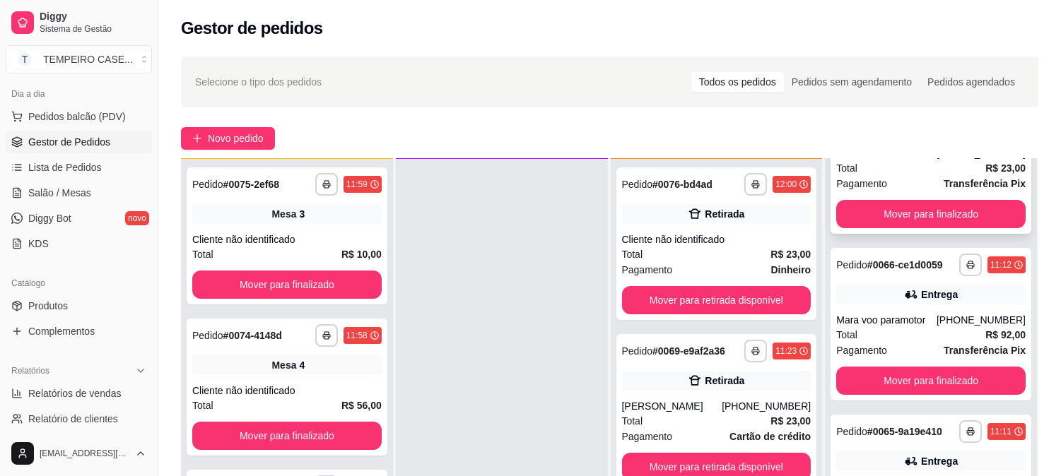
scroll to position [471, 0]
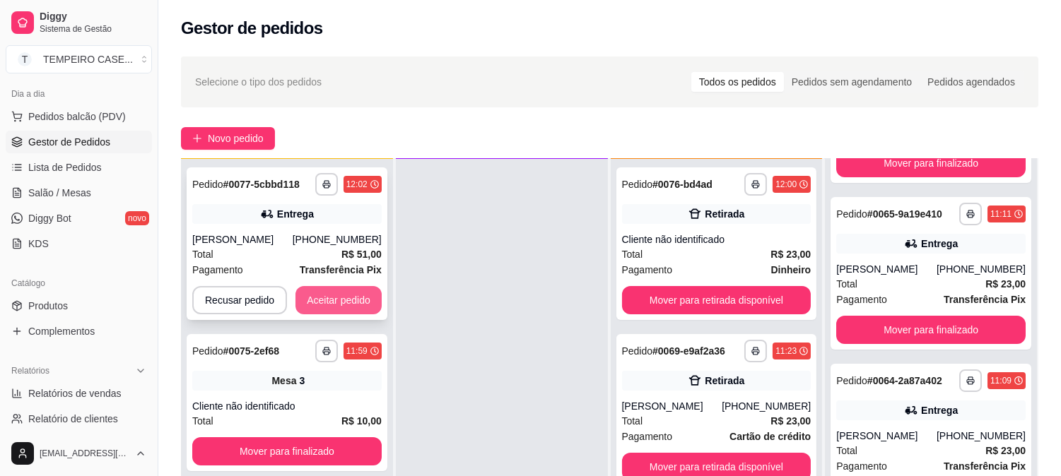
click at [323, 299] on button "Aceitar pedido" at bounding box center [338, 300] width 86 height 28
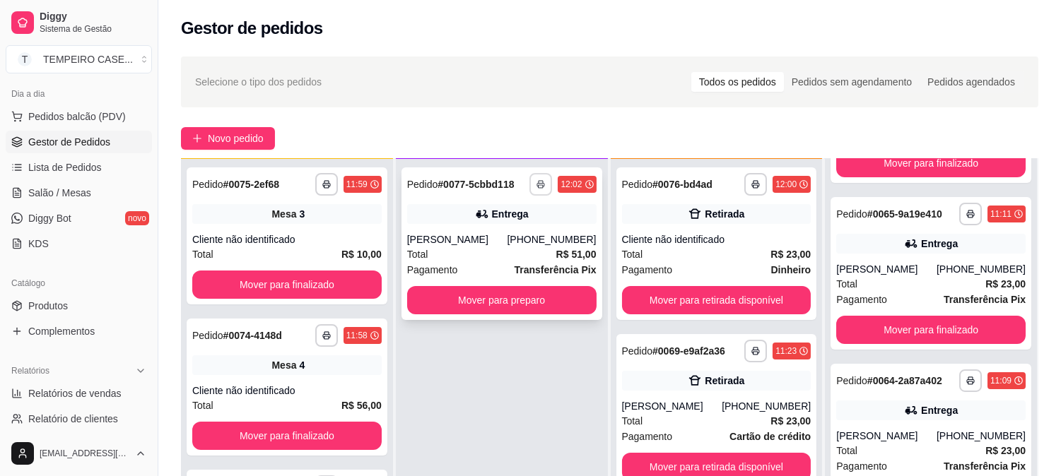
click at [536, 184] on icon "button" at bounding box center [540, 184] width 8 height 8
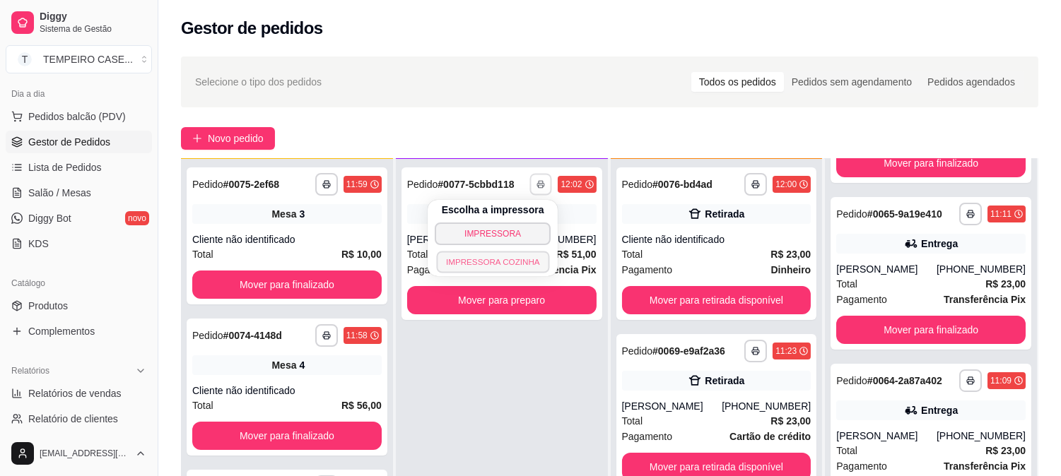
click at [497, 261] on button "IMPRESSORA COZINHA" at bounding box center [492, 262] width 113 height 22
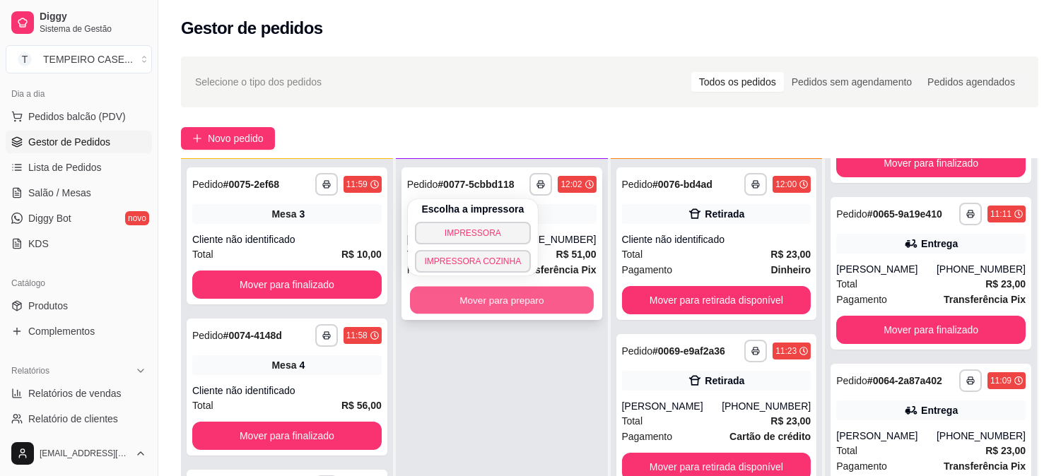
click at [516, 305] on button "Mover para preparo" at bounding box center [502, 301] width 184 height 28
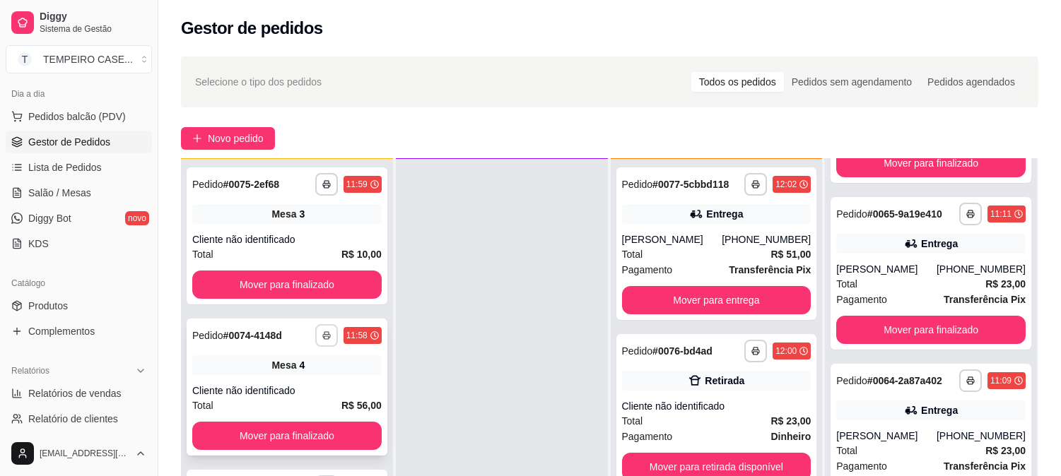
click at [322, 332] on icon "button" at bounding box center [326, 335] width 8 height 8
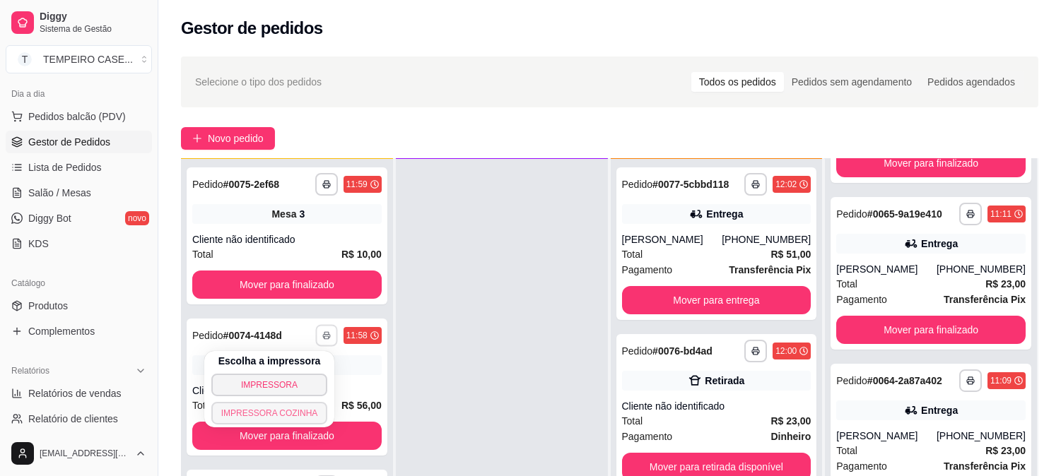
click at [304, 418] on button "IMPRESSORA COZINHA" at bounding box center [269, 413] width 117 height 23
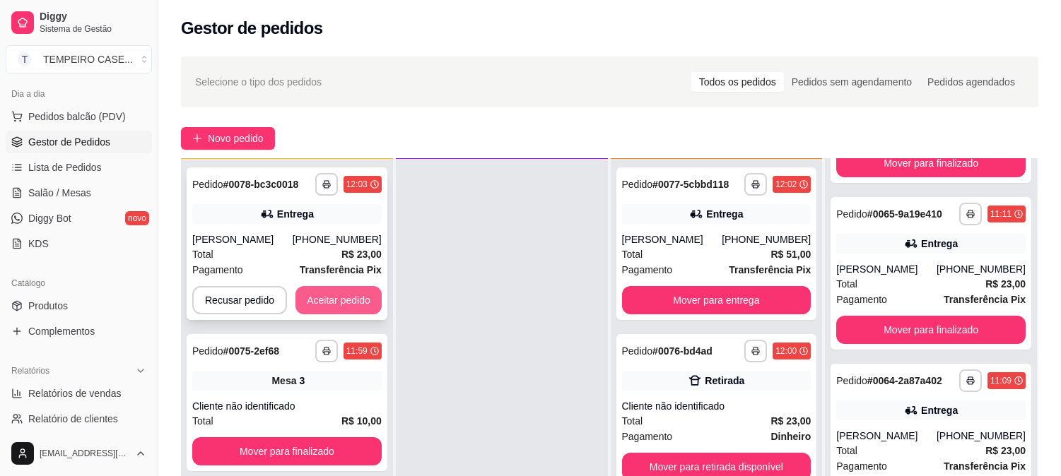
click at [330, 301] on button "Aceitar pedido" at bounding box center [338, 300] width 86 height 28
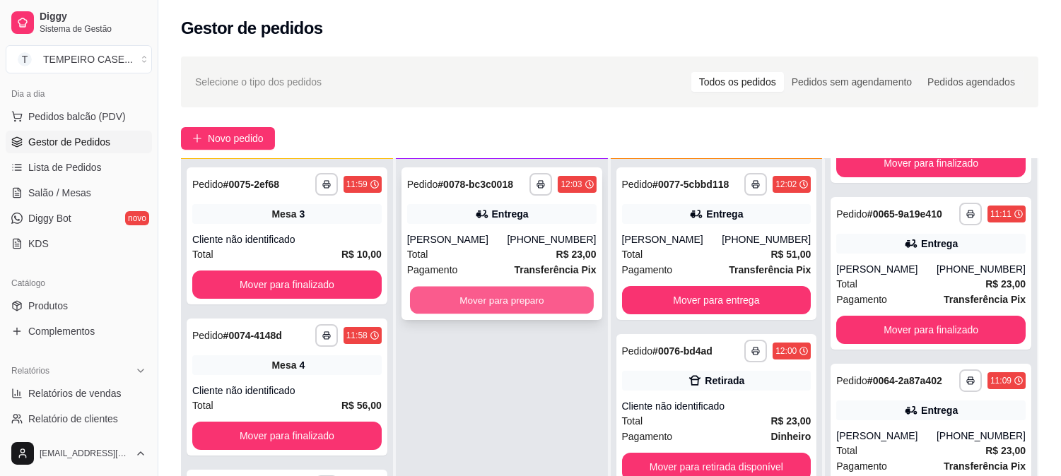
click at [499, 302] on button "Mover para preparo" at bounding box center [502, 301] width 184 height 28
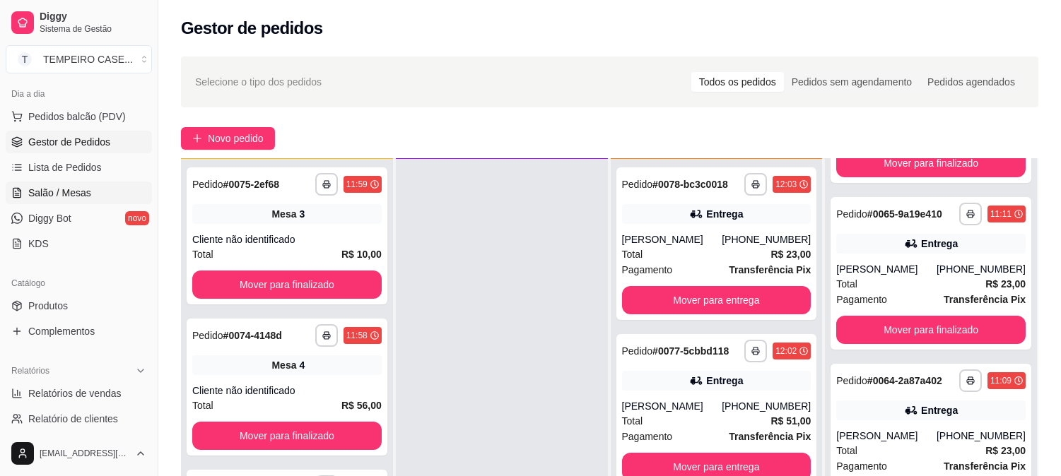
click at [69, 196] on span "Salão / Mesas" at bounding box center [59, 193] width 63 height 14
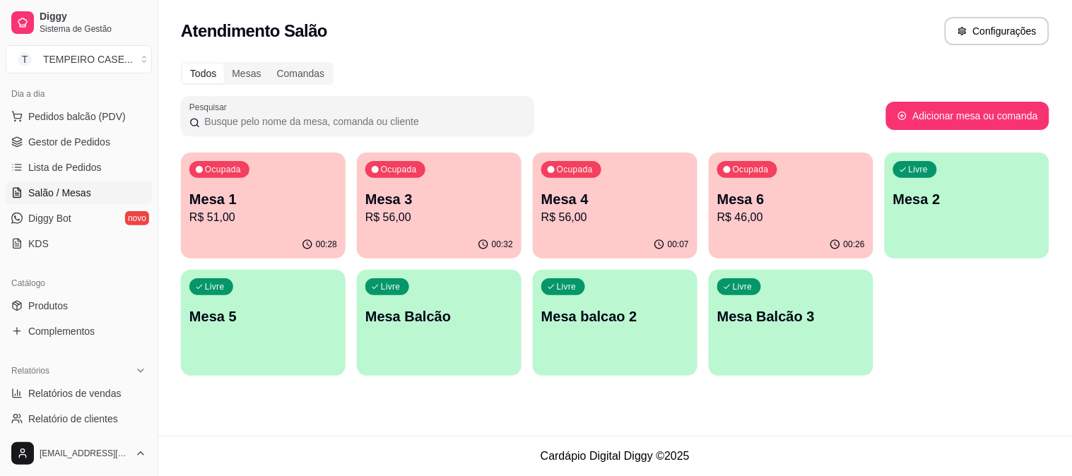
click at [274, 187] on div "Ocupada Mesa 1 R$ 51,00" at bounding box center [263, 192] width 165 height 78
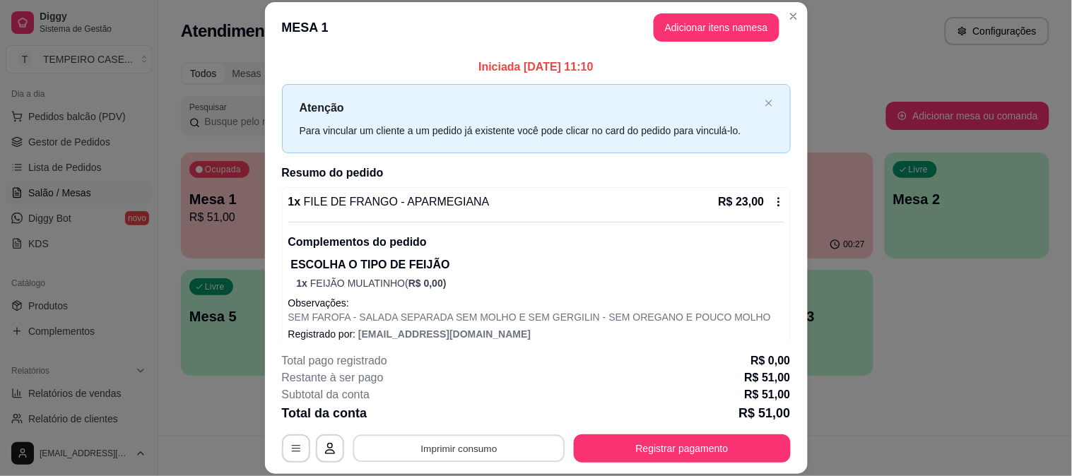
click at [454, 455] on button "Imprimir consumo" at bounding box center [459, 449] width 212 height 28
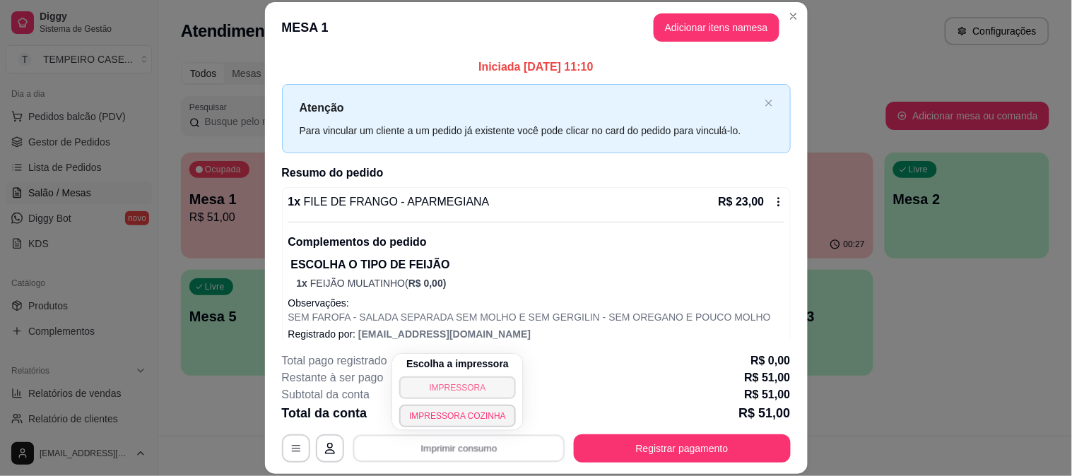
click at [471, 392] on button "IMPRESSORA" at bounding box center [457, 388] width 117 height 23
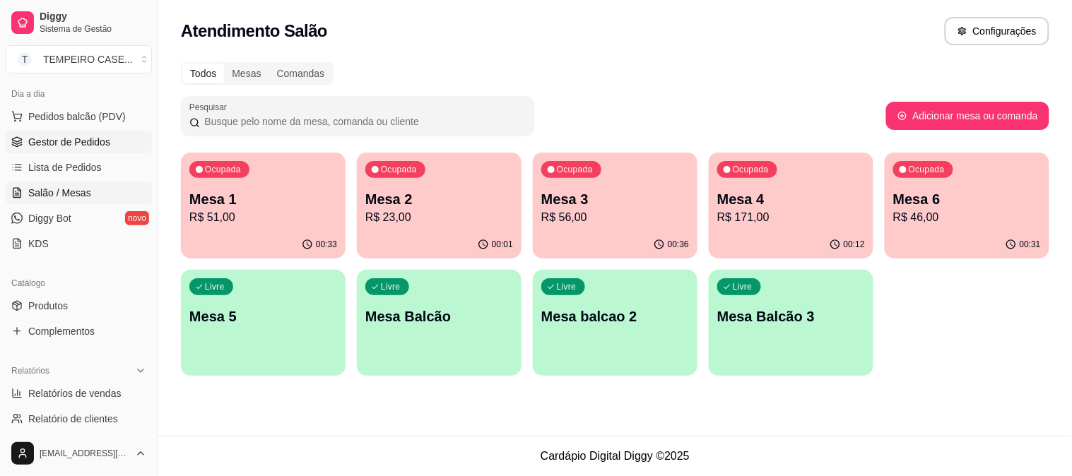
click at [52, 146] on span "Gestor de Pedidos" at bounding box center [69, 142] width 82 height 14
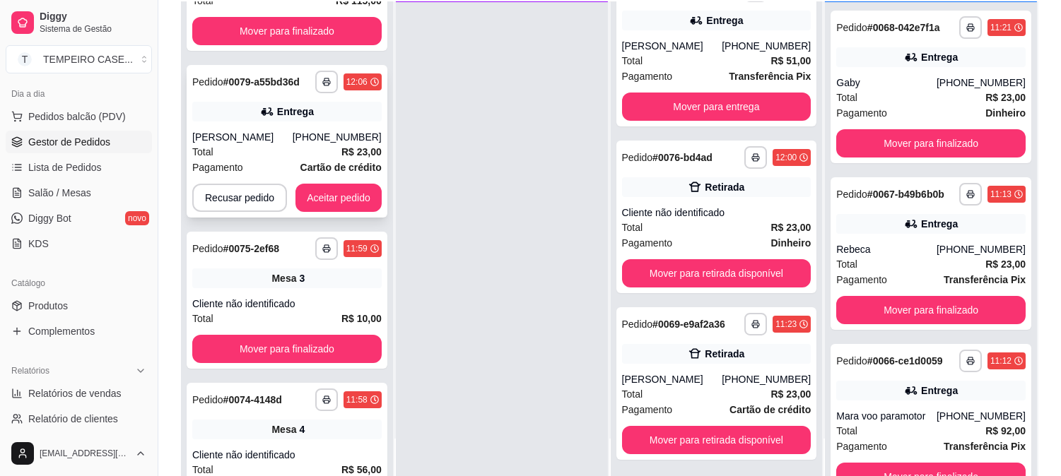
scroll to position [235, 0]
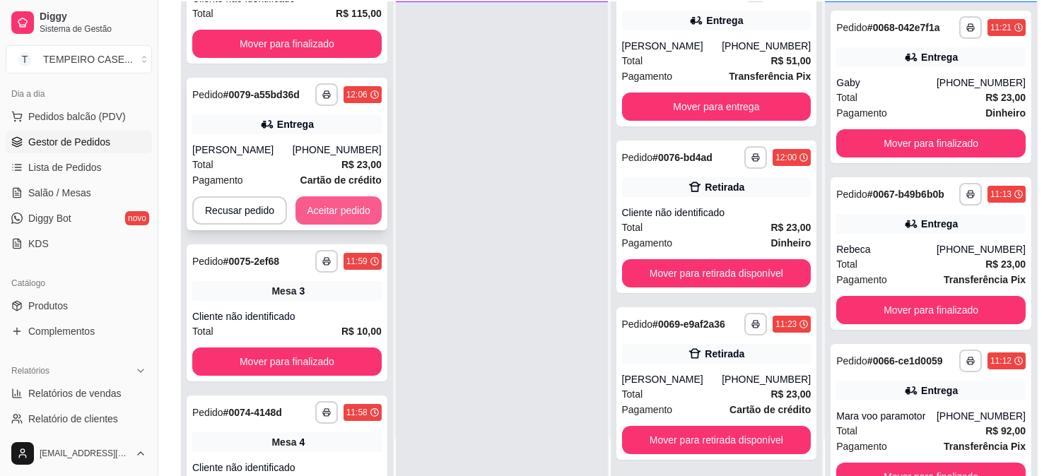
click at [334, 221] on button "Aceitar pedido" at bounding box center [338, 210] width 86 height 28
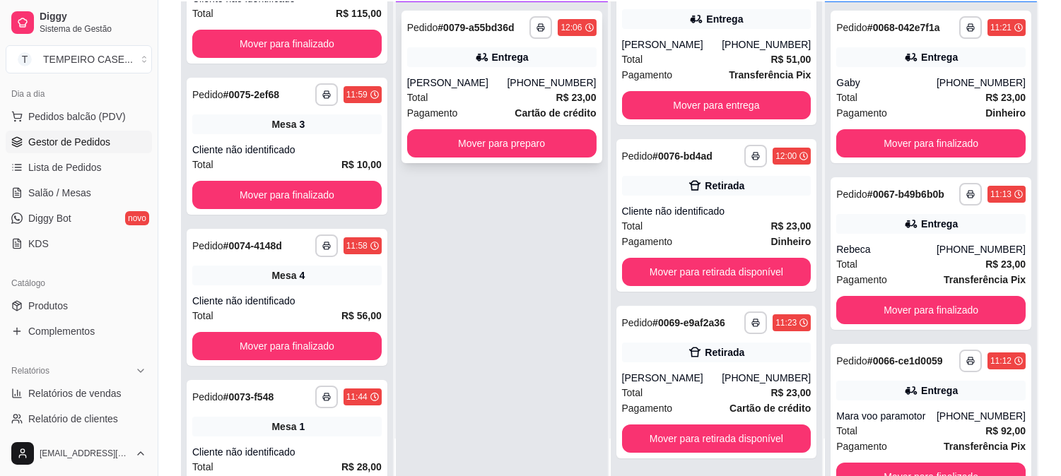
scroll to position [204, 0]
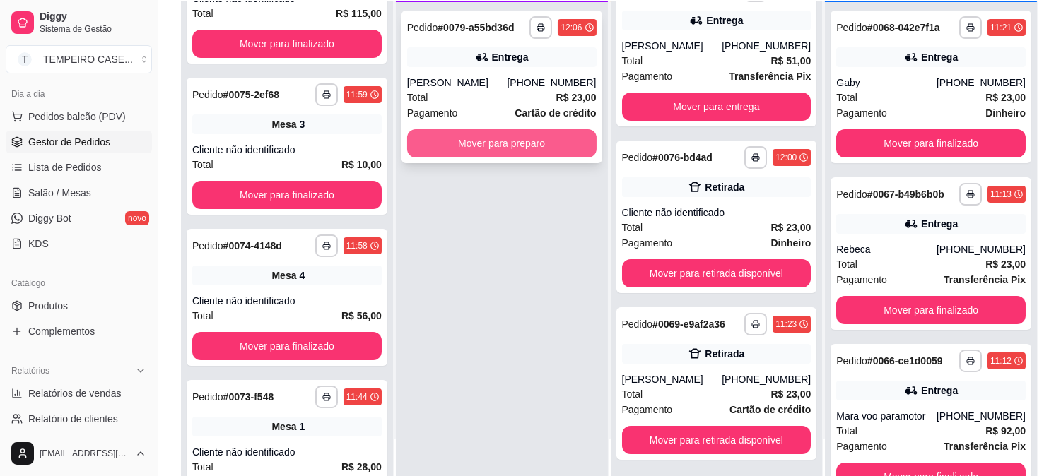
click at [495, 140] on button "Mover para preparo" at bounding box center [501, 143] width 189 height 28
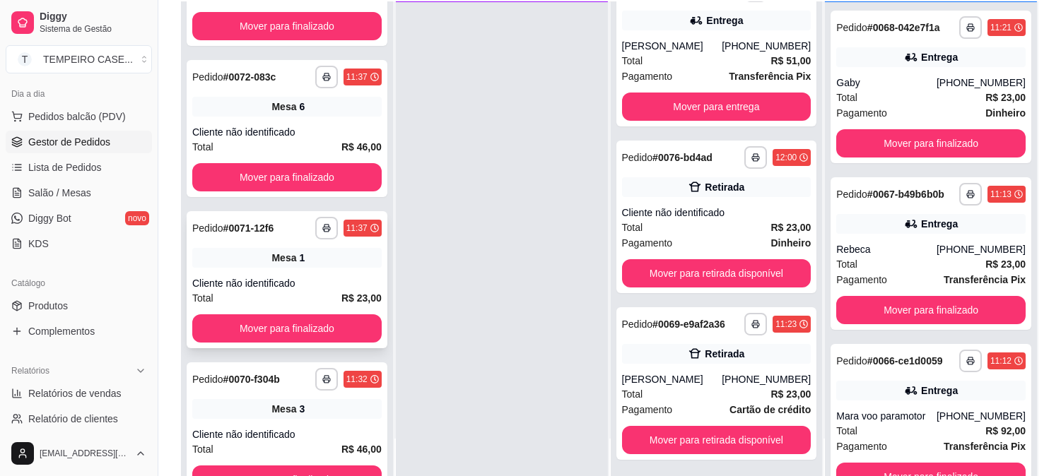
scroll to position [746, 0]
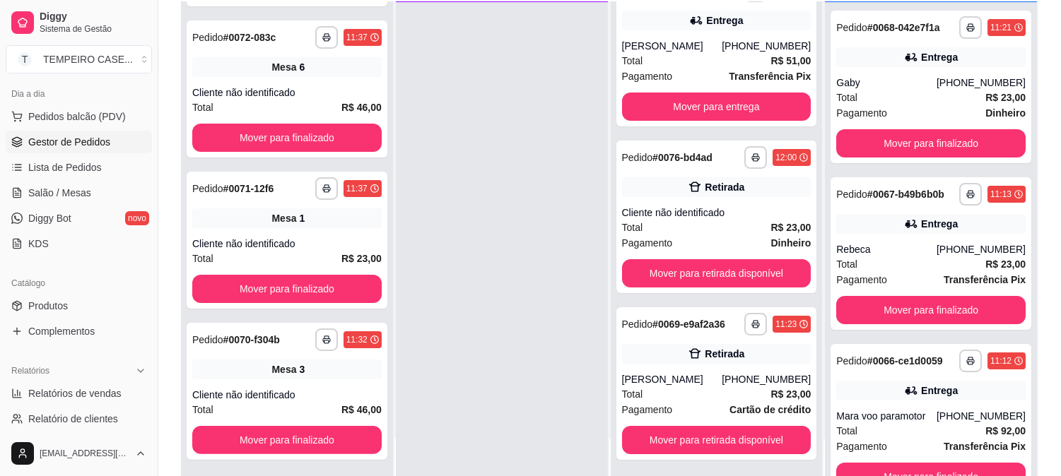
click at [61, 206] on ul "Pedidos balcão (PDV) Gestor de Pedidos Lista de Pedidos Salão / Mesas Diggy Bot…" at bounding box center [79, 180] width 146 height 150
click at [62, 196] on span "Salão / Mesas" at bounding box center [59, 193] width 63 height 14
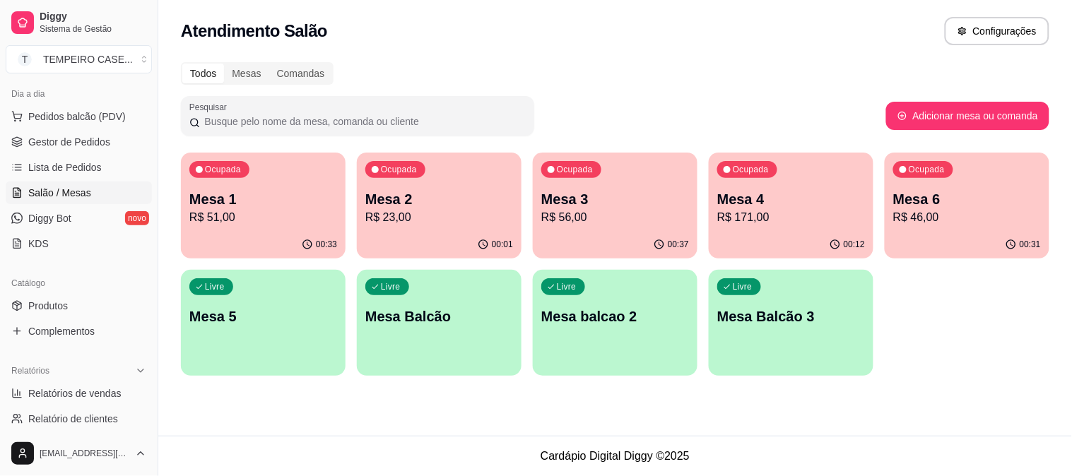
click at [561, 180] on div "Ocupada Mesa 3 R$ 56,00" at bounding box center [615, 192] width 165 height 78
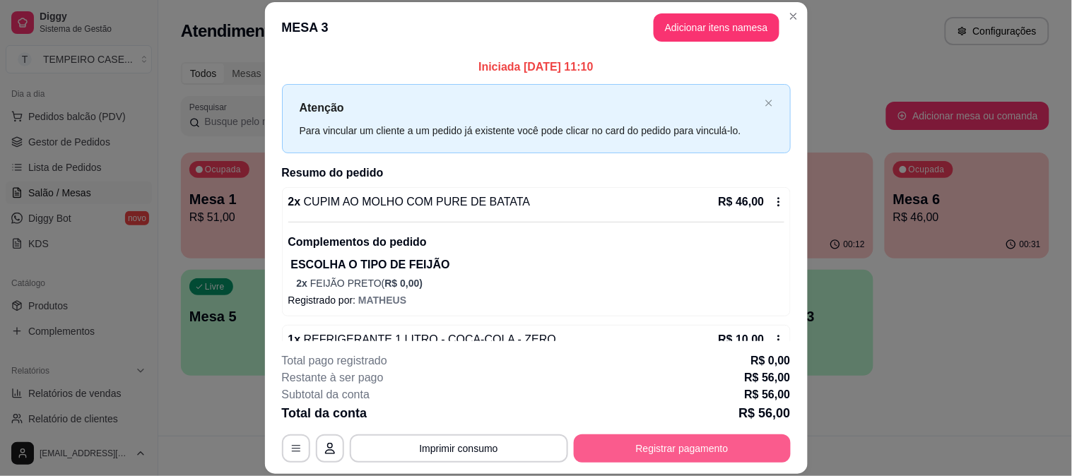
click at [665, 448] on button "Registrar pagamento" at bounding box center [682, 449] width 217 height 28
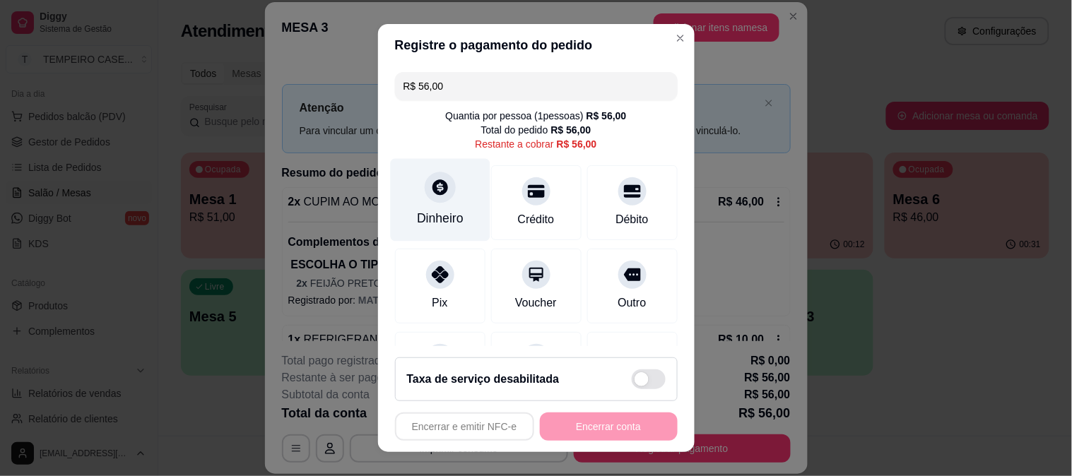
click at [429, 204] on div "Dinheiro" at bounding box center [440, 199] width 100 height 83
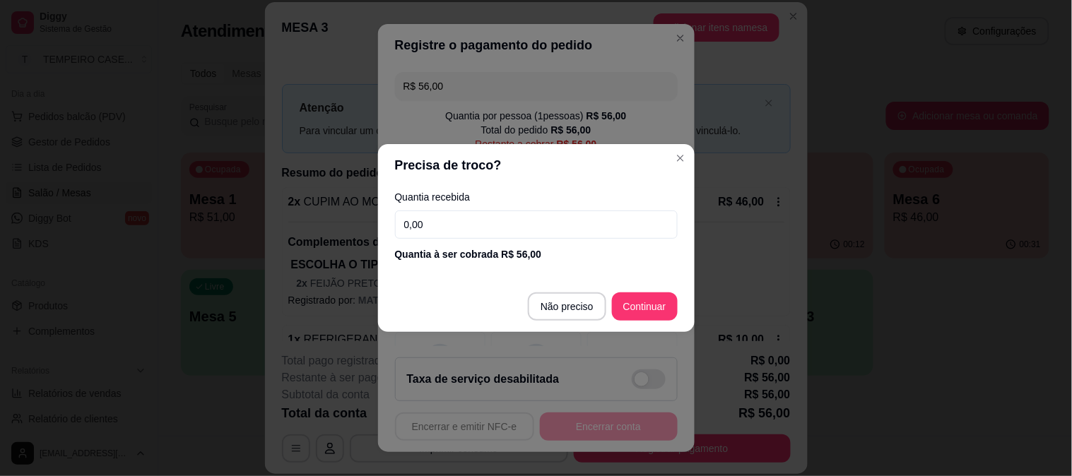
click at [566, 322] on footer "Não preciso Continuar" at bounding box center [536, 306] width 317 height 51
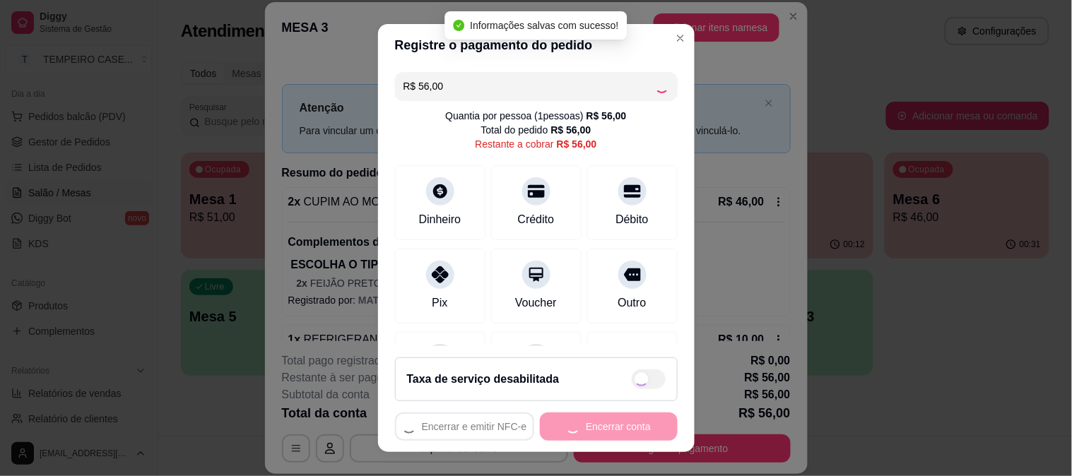
type input "R$ 0,00"
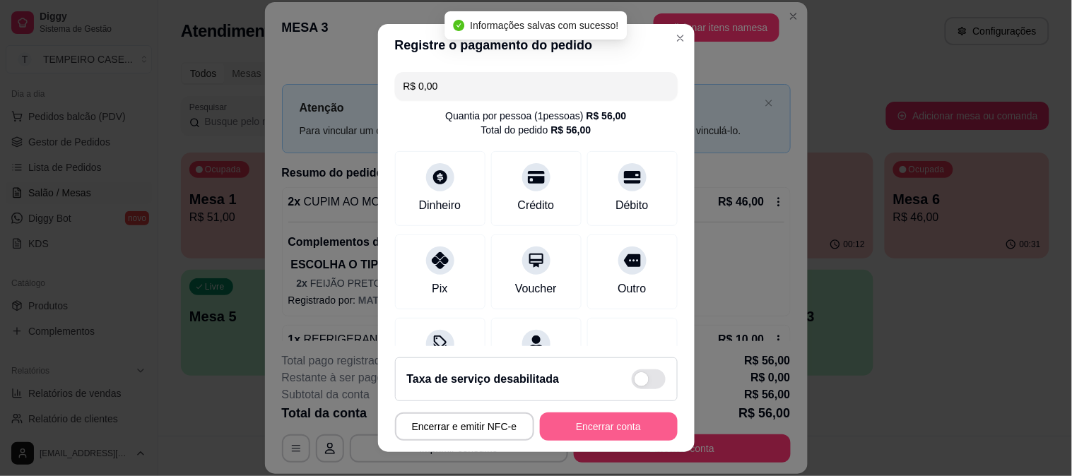
click at [592, 426] on button "Encerrar conta" at bounding box center [609, 427] width 138 height 28
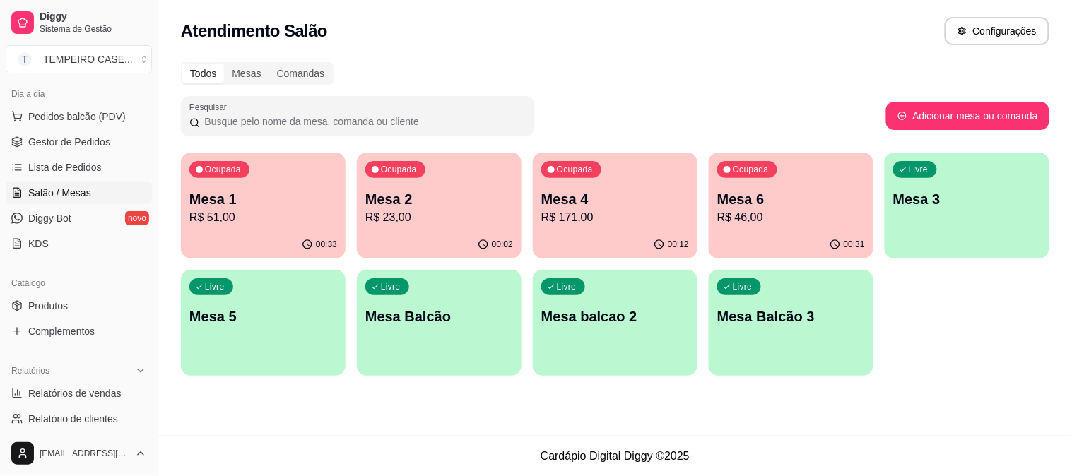
click at [739, 196] on p "Mesa 6" at bounding box center [791, 199] width 148 height 20
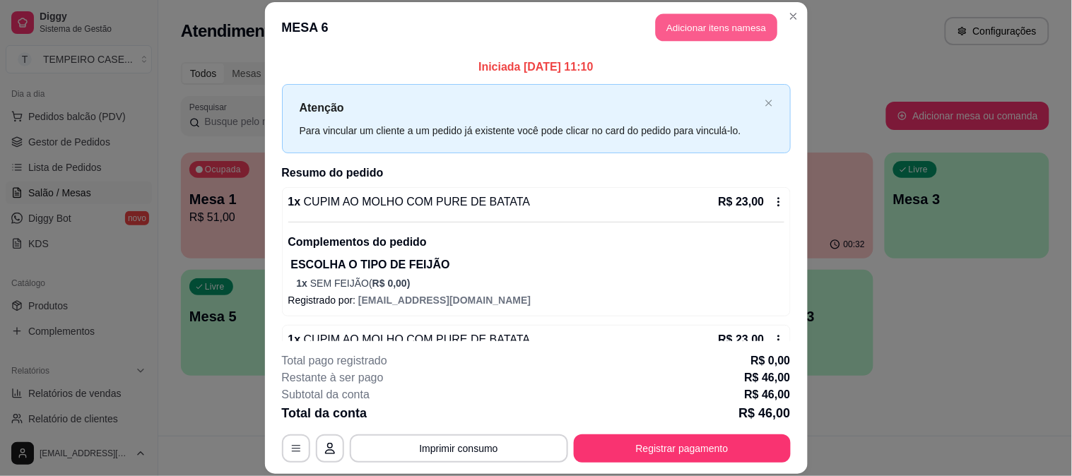
click at [694, 23] on button "Adicionar itens na mesa" at bounding box center [717, 28] width 122 height 28
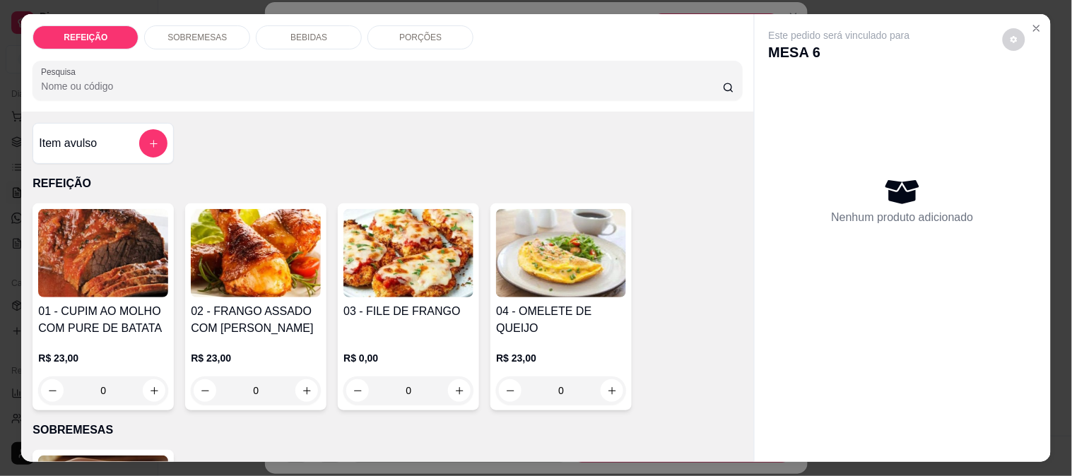
click at [307, 32] on p "BEBIDAS" at bounding box center [308, 37] width 37 height 11
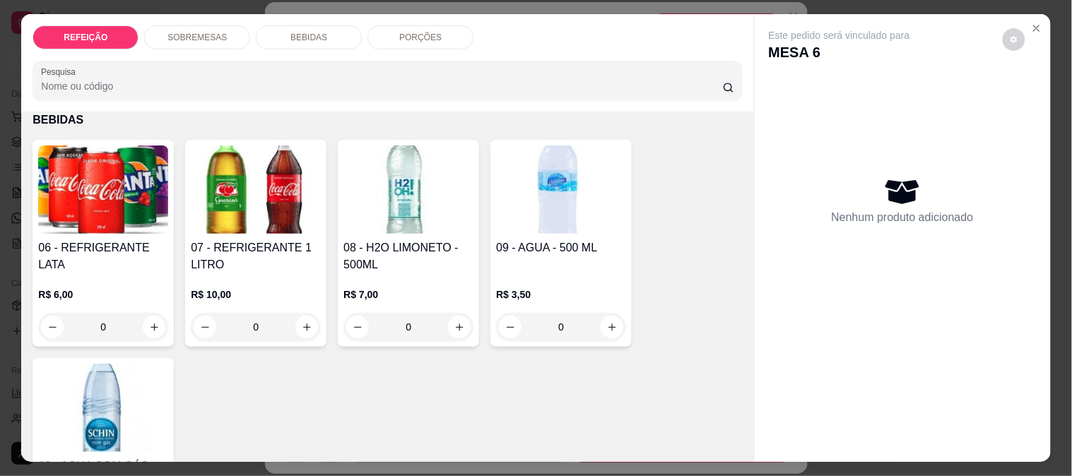
scroll to position [37, 0]
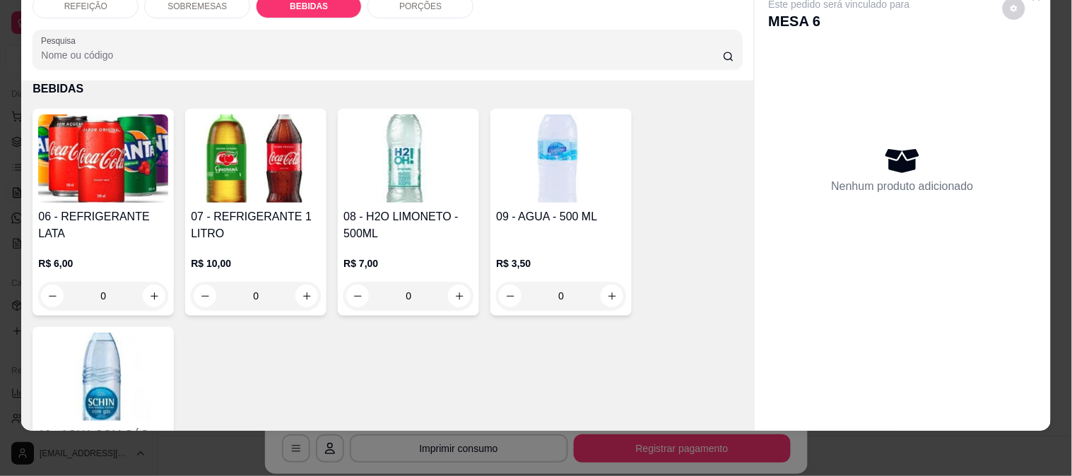
click at [233, 158] on img at bounding box center [256, 158] width 130 height 88
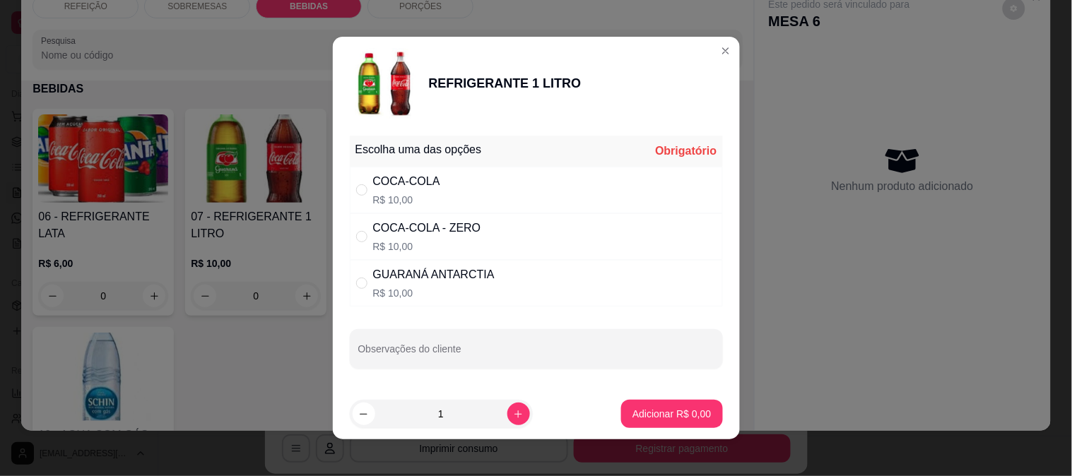
click at [468, 188] on div "COCA-COLA R$ 10,00" at bounding box center [536, 190] width 373 height 47
radio input "true"
click at [661, 420] on button "Adicionar R$ 10,00" at bounding box center [669, 414] width 107 height 28
type input "1"
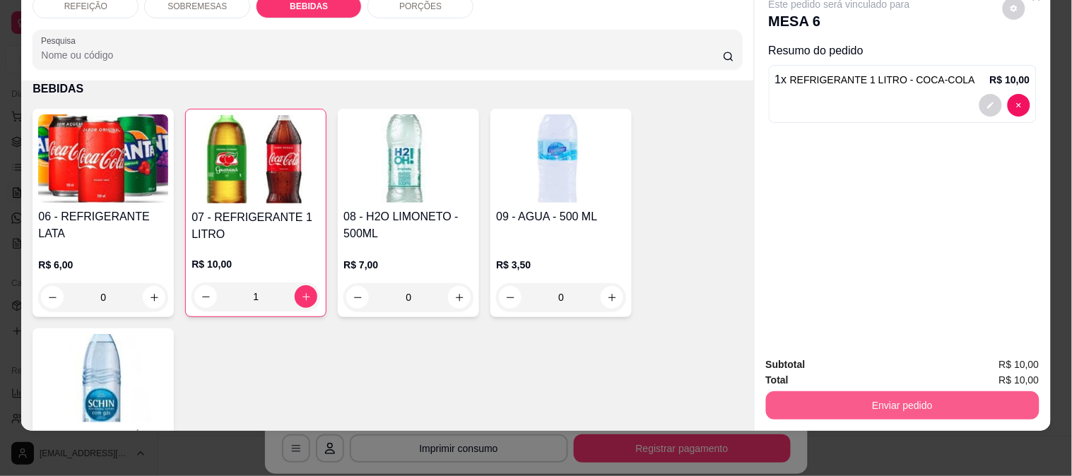
click at [859, 392] on button "Enviar pedido" at bounding box center [903, 406] width 274 height 28
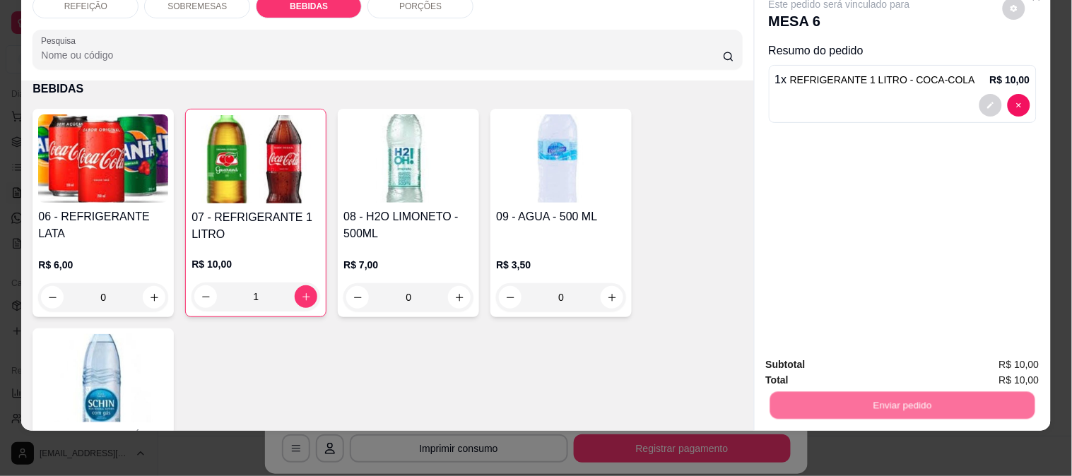
click at [987, 359] on button "Enviar pedido" at bounding box center [1003, 359] width 80 height 27
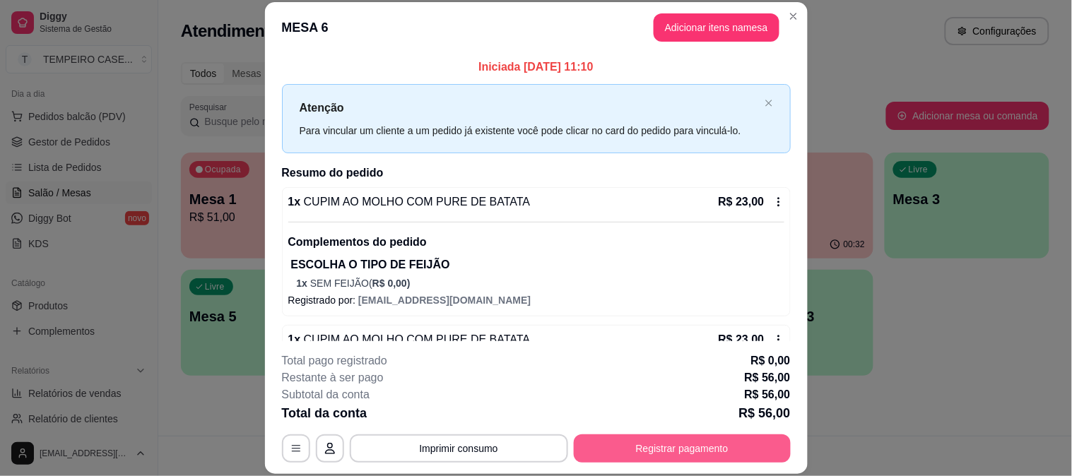
click at [633, 449] on button "Registrar pagamento" at bounding box center [682, 449] width 217 height 28
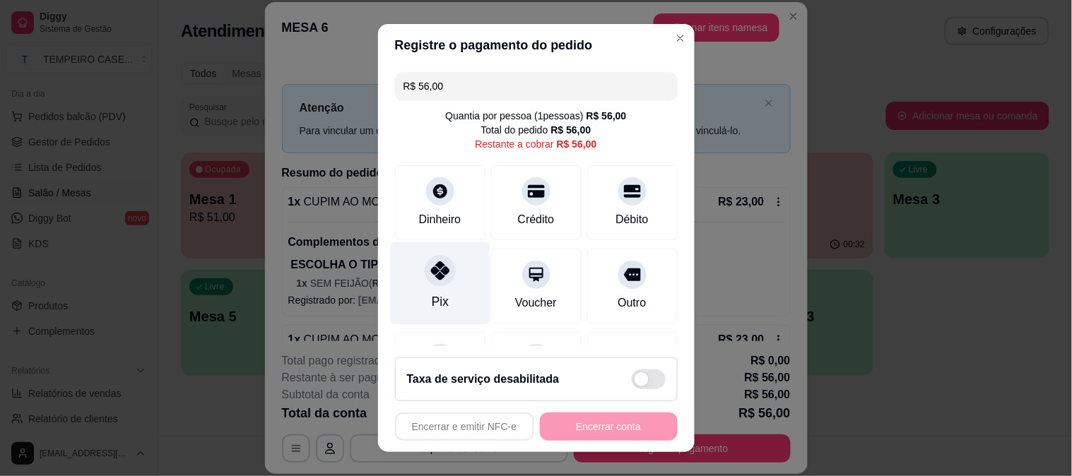
click at [446, 248] on div "Pix" at bounding box center [440, 283] width 100 height 83
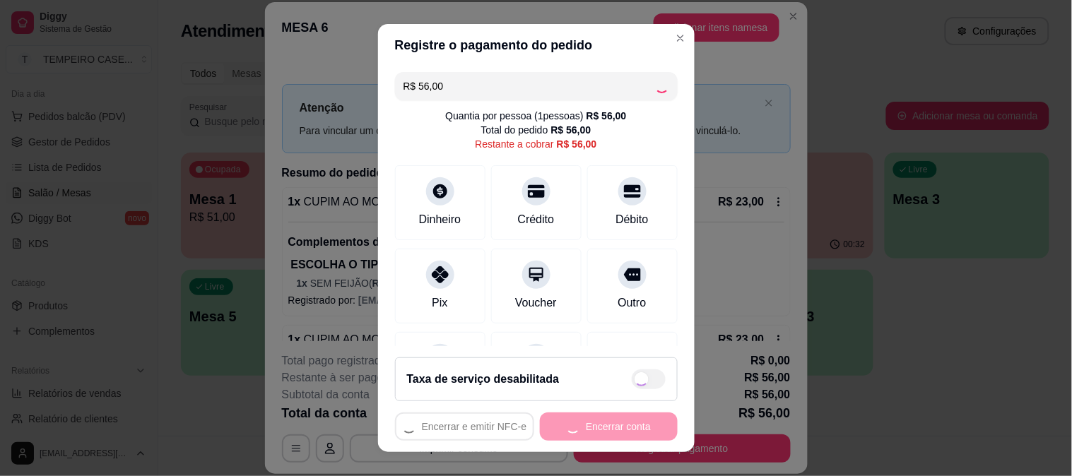
type input "R$ 0,00"
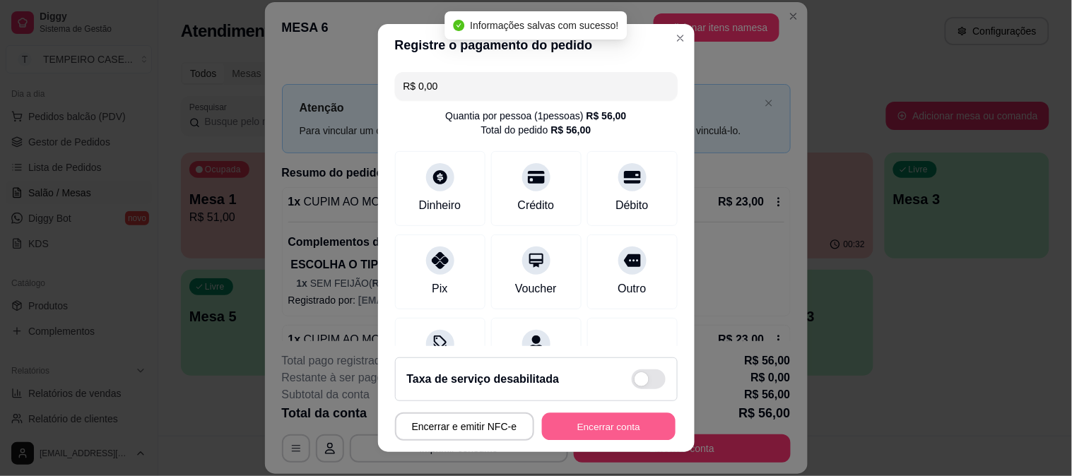
click at [575, 427] on button "Encerrar conta" at bounding box center [609, 427] width 134 height 28
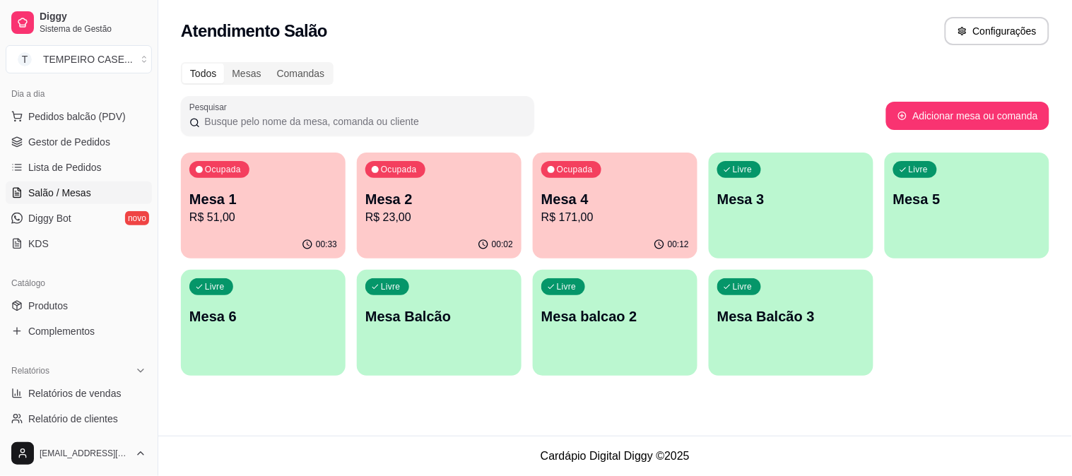
click at [283, 211] on p "R$ 51,00" at bounding box center [263, 217] width 148 height 17
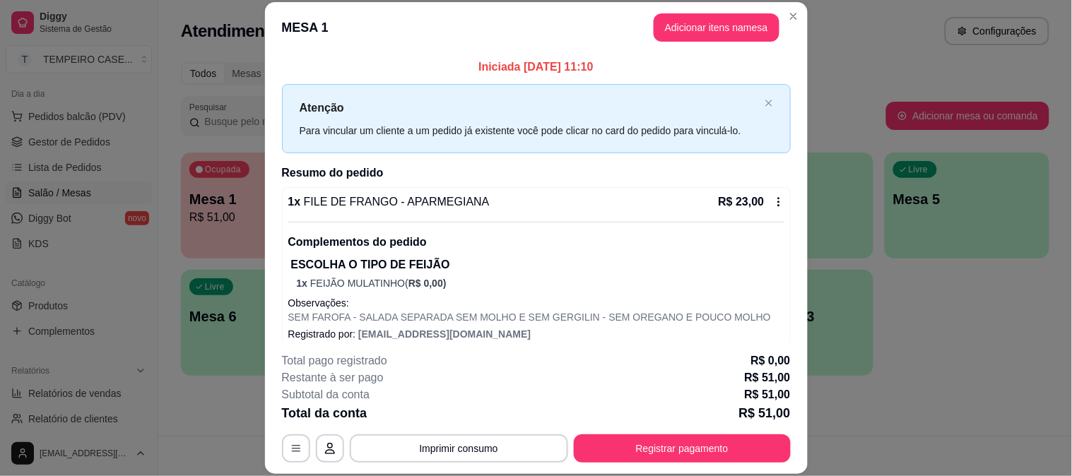
click at [671, 447] on button "Registrar pagamento" at bounding box center [682, 449] width 217 height 28
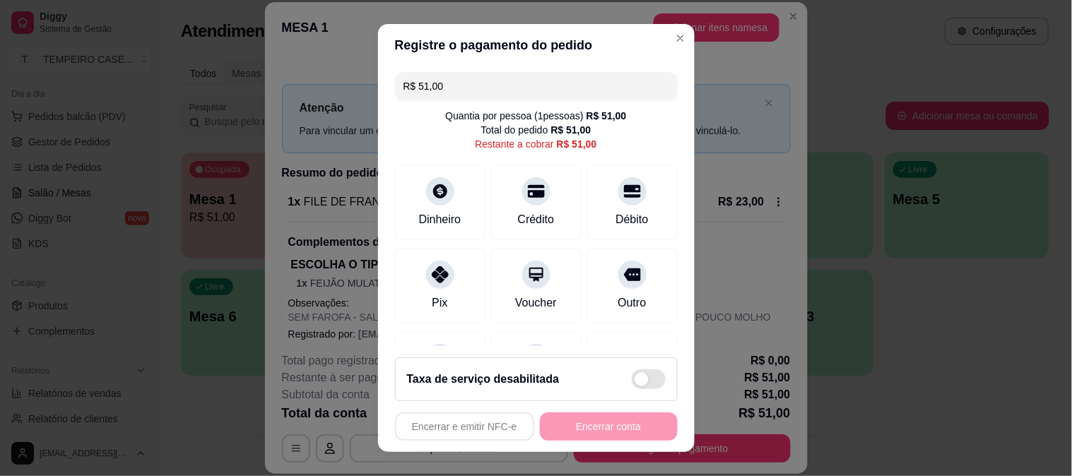
drag, startPoint x: 418, startPoint y: 270, endPoint x: 567, endPoint y: 356, distance: 171.6
click at [426, 271] on div at bounding box center [440, 275] width 28 height 28
type input "R$ 0,00"
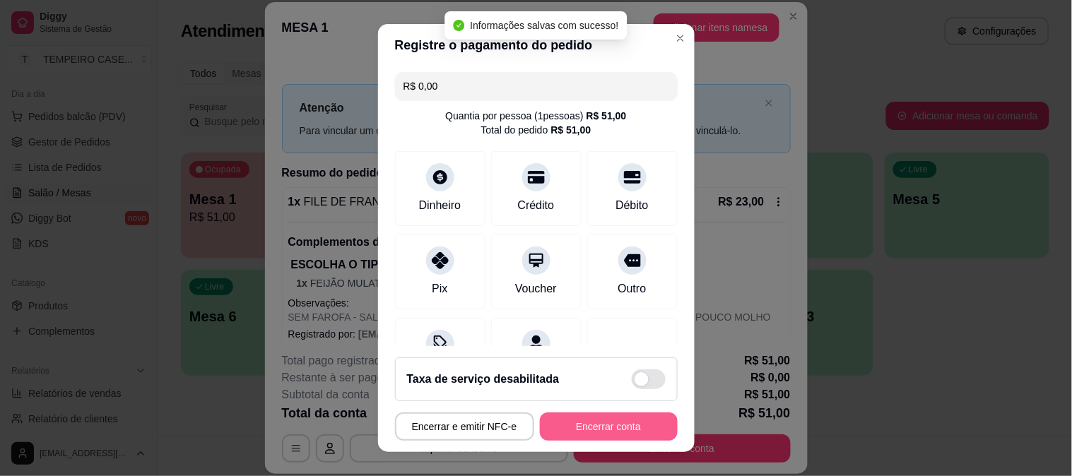
click at [601, 428] on button "Encerrar conta" at bounding box center [609, 427] width 138 height 28
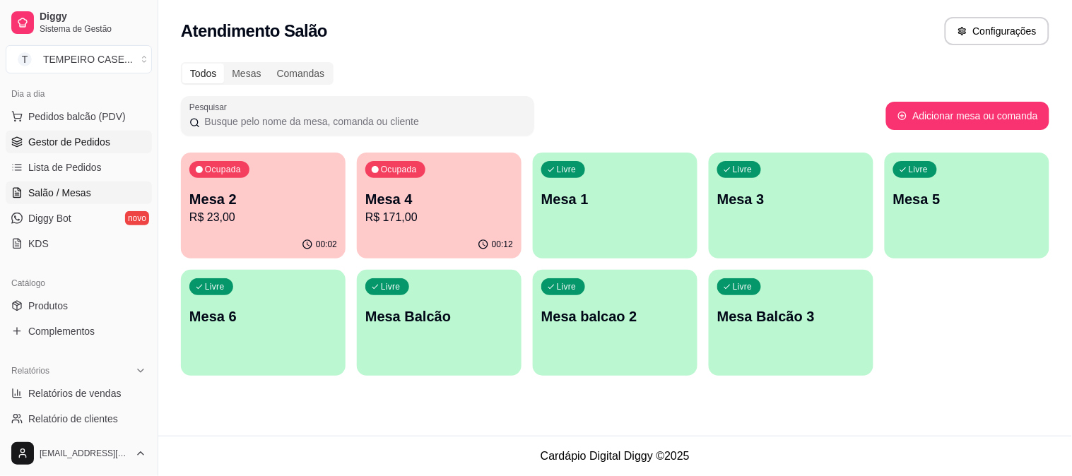
click at [58, 148] on span "Gestor de Pedidos" at bounding box center [69, 142] width 82 height 14
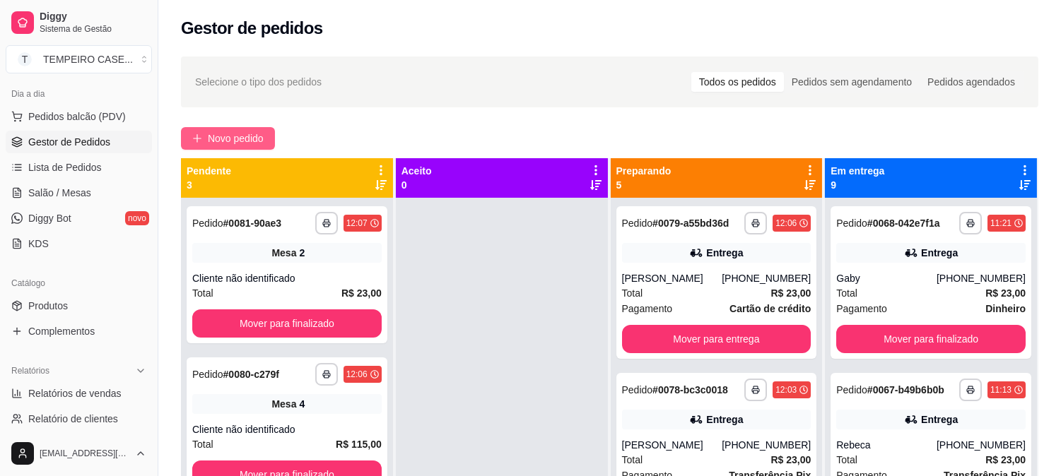
click at [228, 149] on button "Novo pedido" at bounding box center [228, 138] width 94 height 23
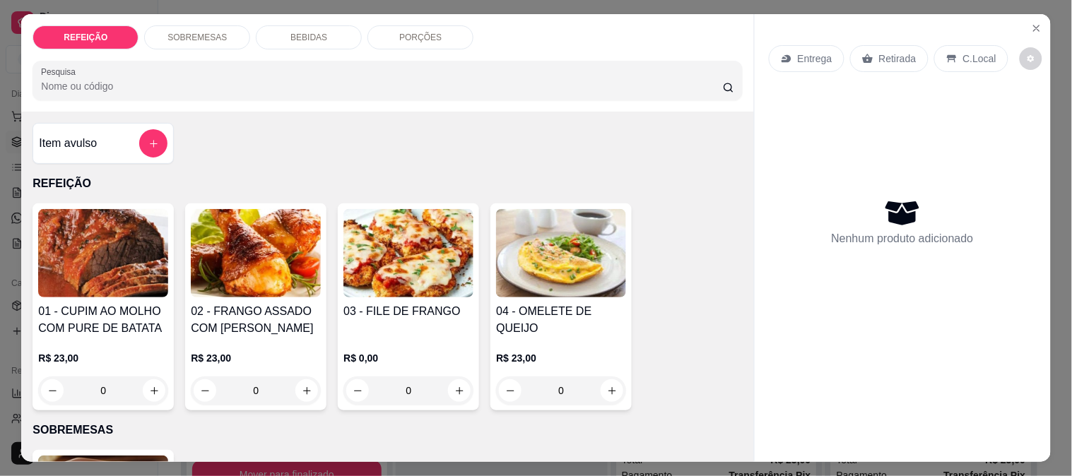
click at [93, 292] on div "01 - CUPIM AO MOLHO COM PURE DE BATATA R$ 23,00 0" at bounding box center [103, 307] width 141 height 207
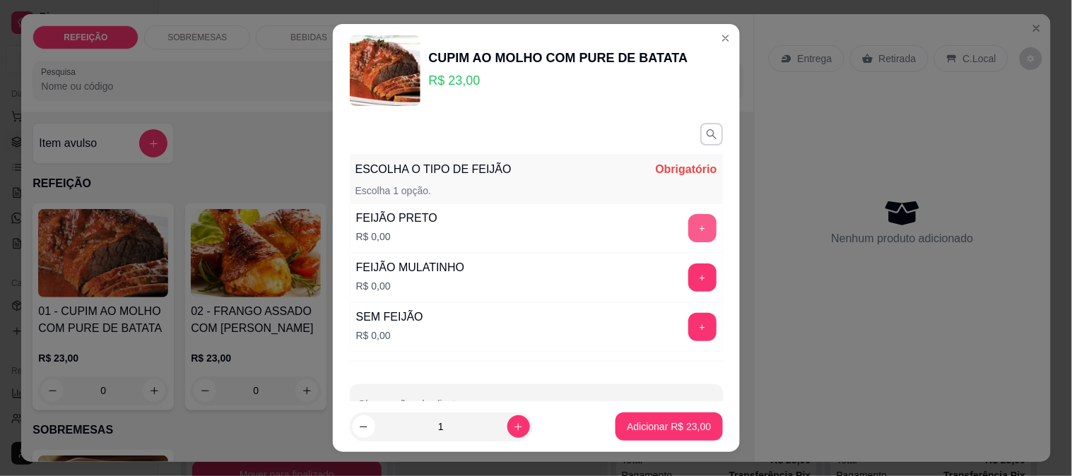
click at [688, 226] on button "+" at bounding box center [702, 228] width 28 height 28
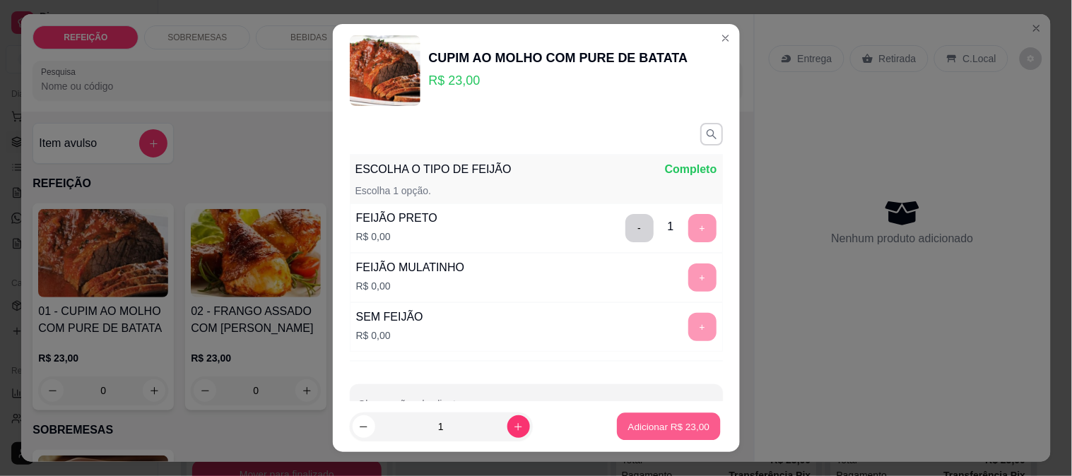
click at [647, 431] on p "Adicionar R$ 23,00" at bounding box center [669, 427] width 82 height 13
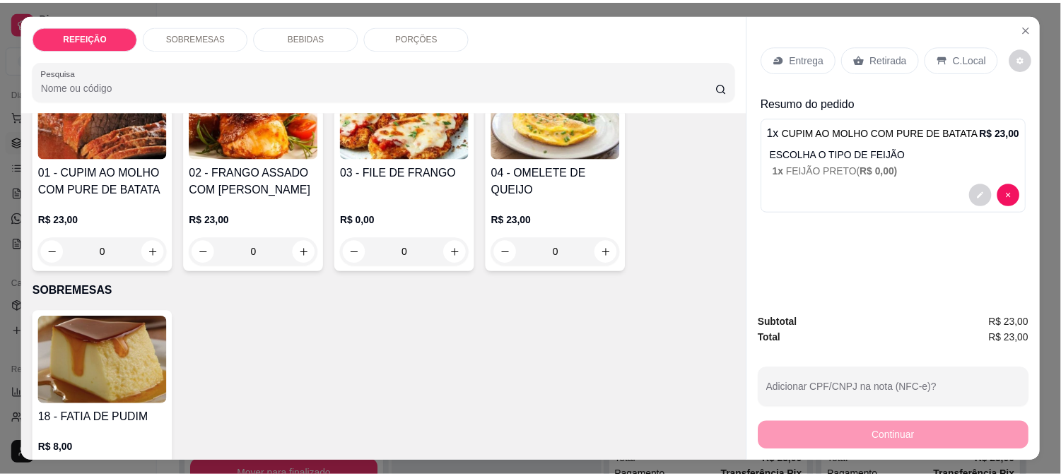
scroll to position [235, 0]
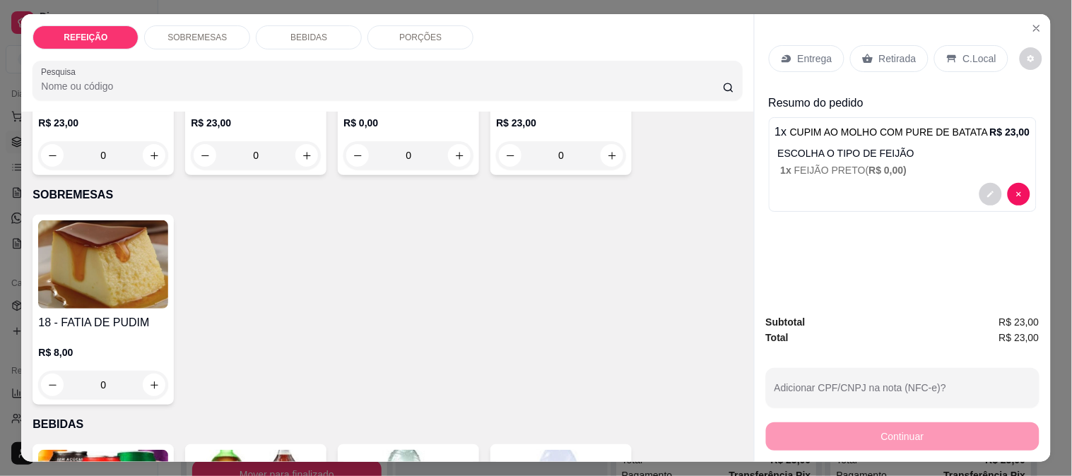
click at [98, 252] on img at bounding box center [103, 265] width 130 height 88
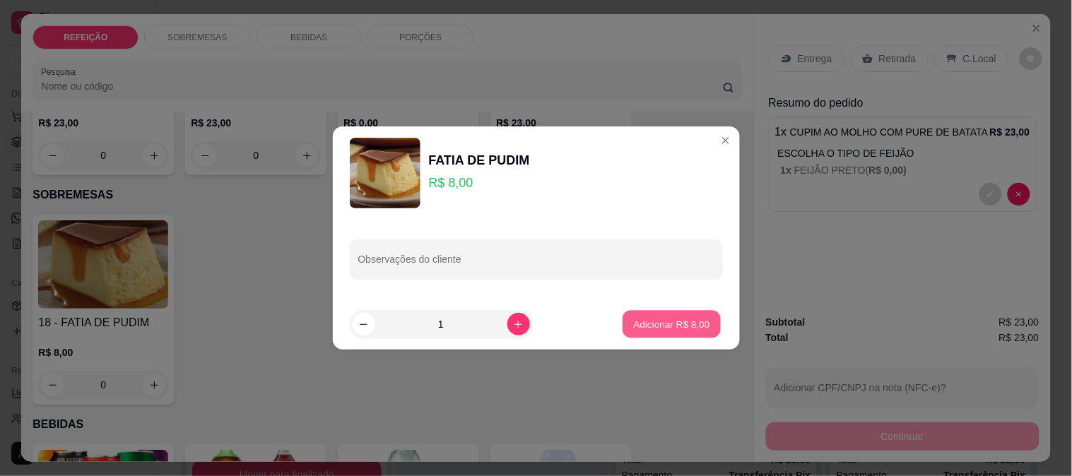
click at [666, 312] on button "Adicionar R$ 8,00" at bounding box center [672, 325] width 98 height 28
type input "1"
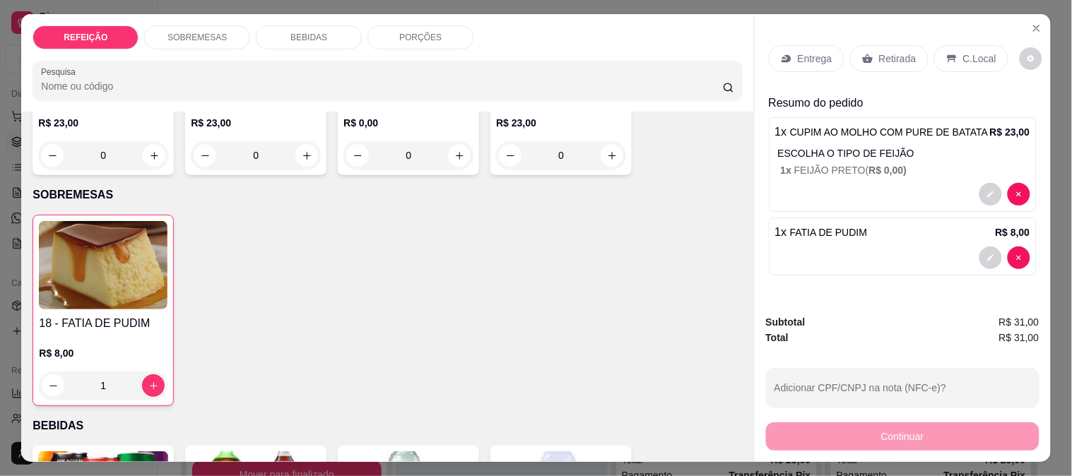
click at [801, 52] on p "Entrega" at bounding box center [815, 59] width 35 height 14
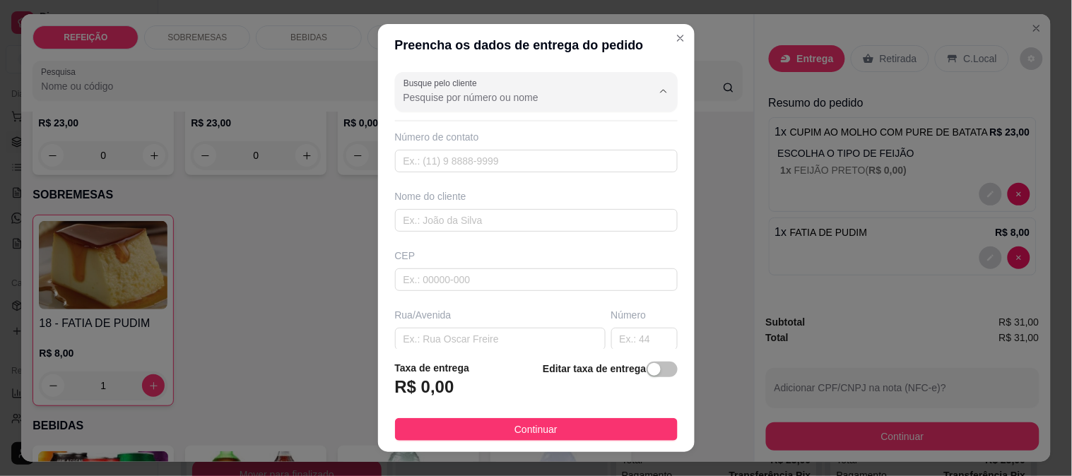
click at [512, 95] on input "Busque pelo cliente" at bounding box center [517, 97] width 226 height 14
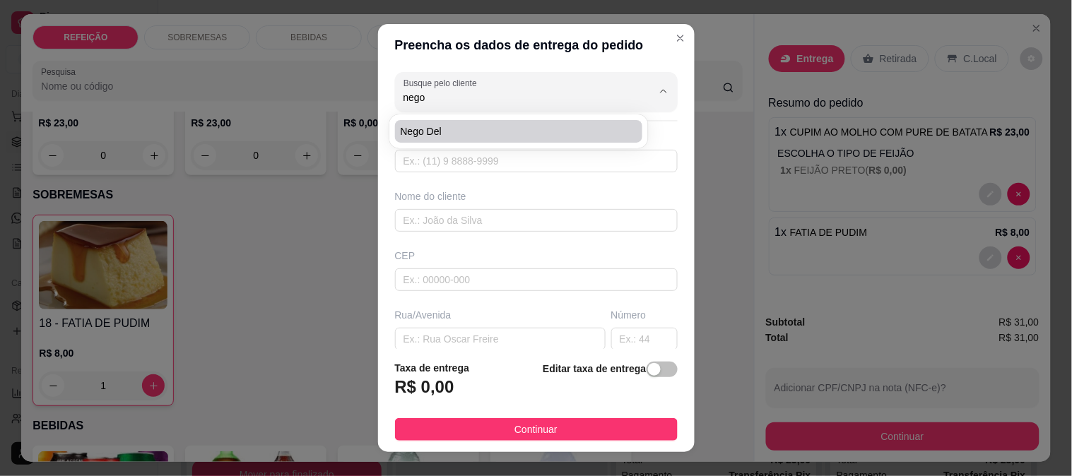
click at [527, 122] on li "Nego del" at bounding box center [519, 131] width 248 height 23
type input "Nego del"
type input "8194383577"
type input "Nego del"
type input "girador de maraca"
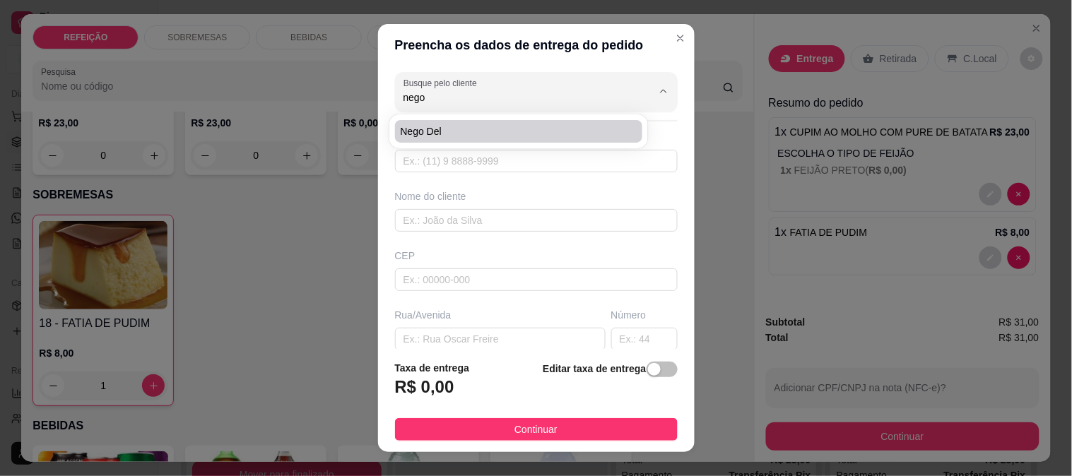
type input "IPOJUCA"
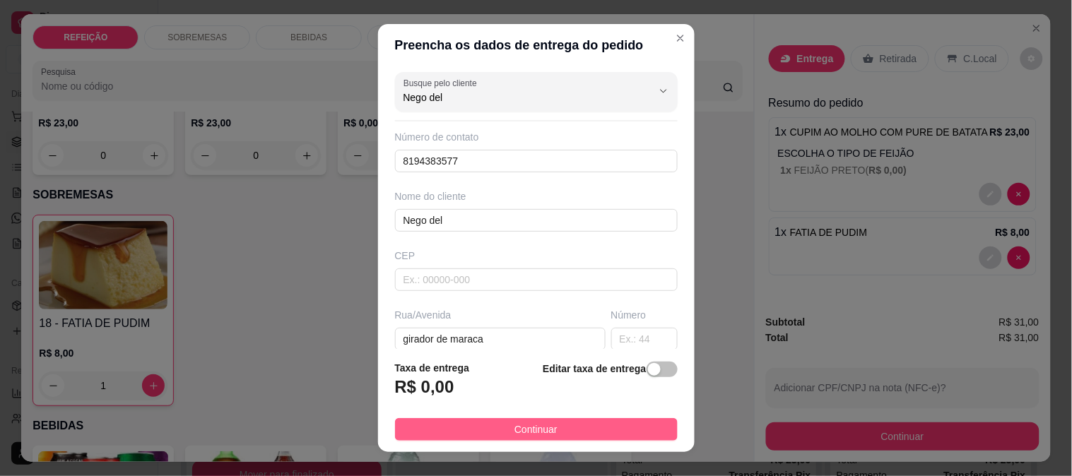
type input "Nego del"
click at [515, 424] on span "Continuar" at bounding box center [536, 430] width 43 height 16
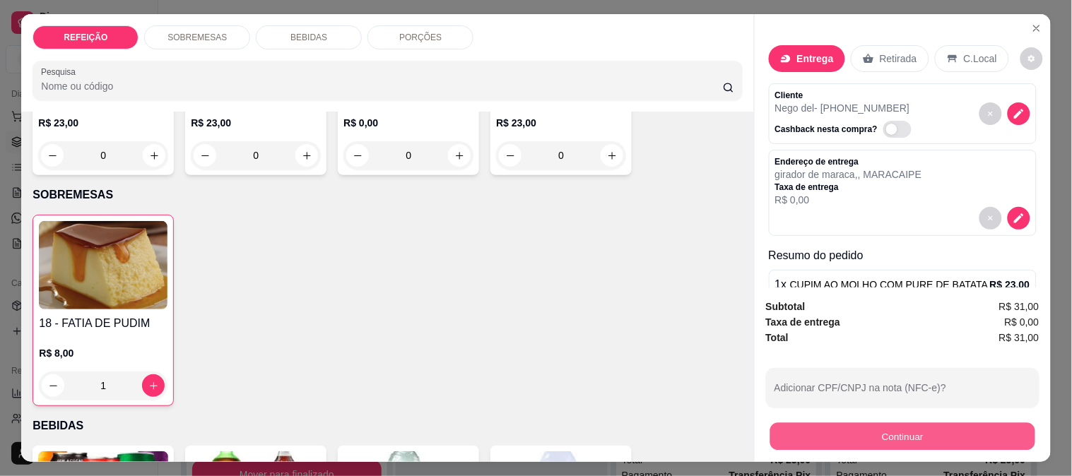
click at [847, 432] on button "Continuar" at bounding box center [902, 437] width 265 height 28
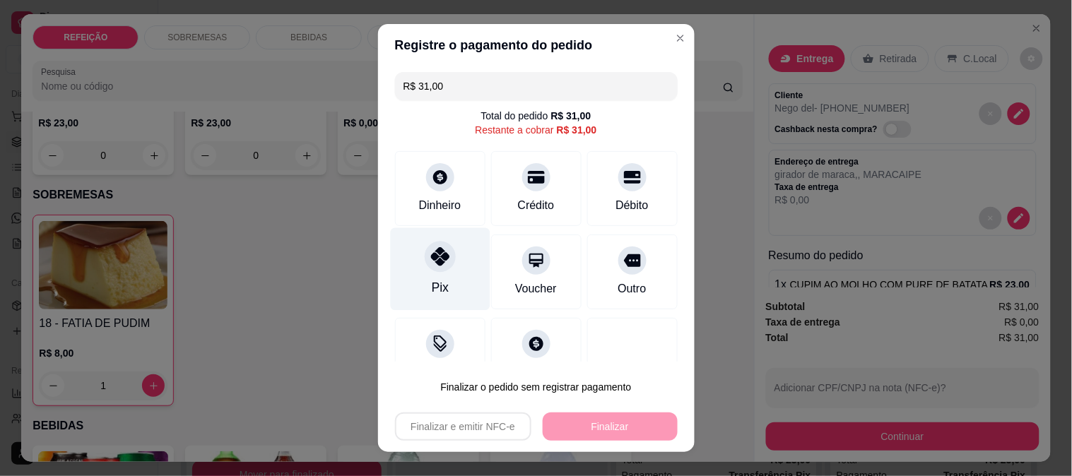
click at [427, 267] on div at bounding box center [440, 256] width 31 height 31
type input "R$ 0,00"
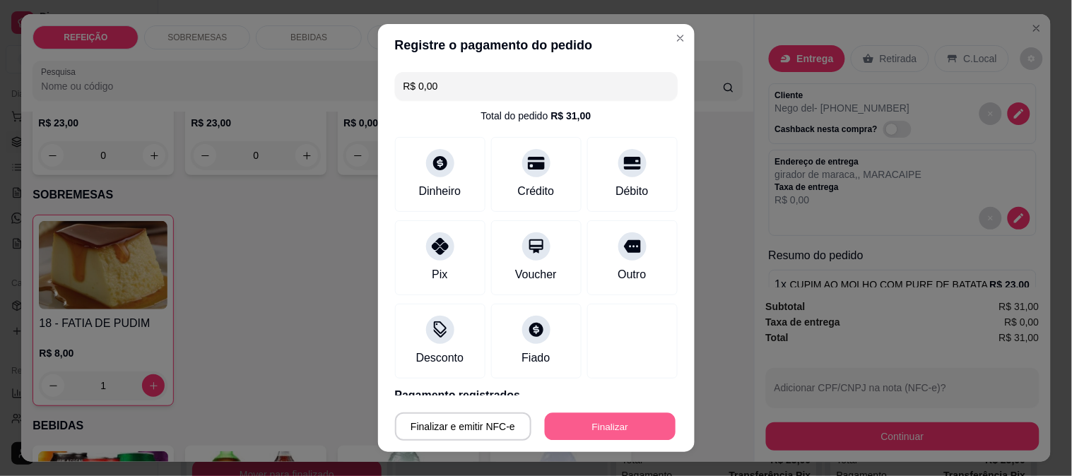
click at [584, 415] on button "Finalizar" at bounding box center [610, 427] width 131 height 28
type input "0"
type input "-R$ 31,00"
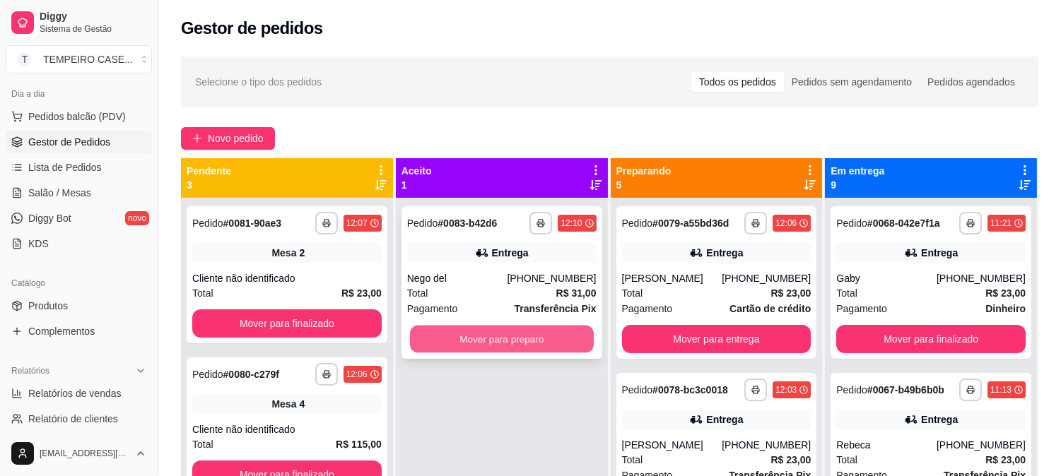
click at [449, 333] on button "Mover para preparo" at bounding box center [502, 340] width 184 height 28
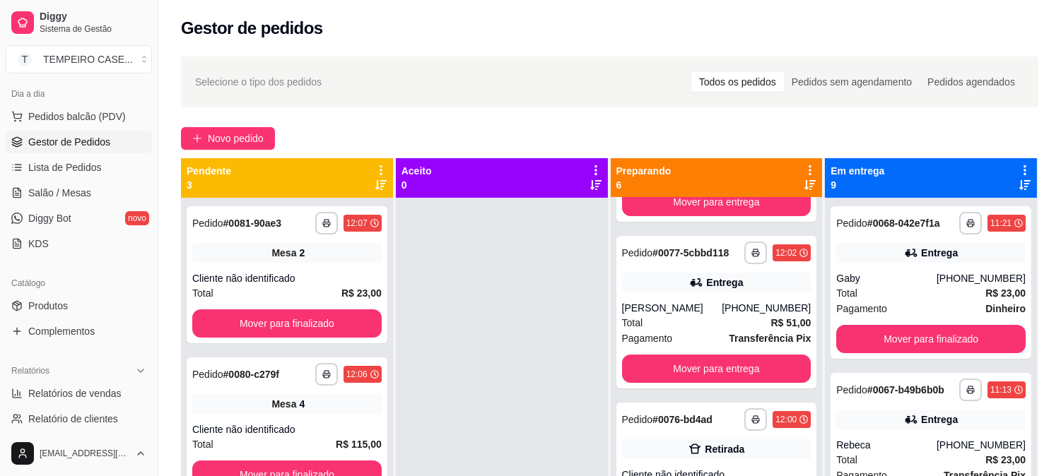
scroll to position [538, 0]
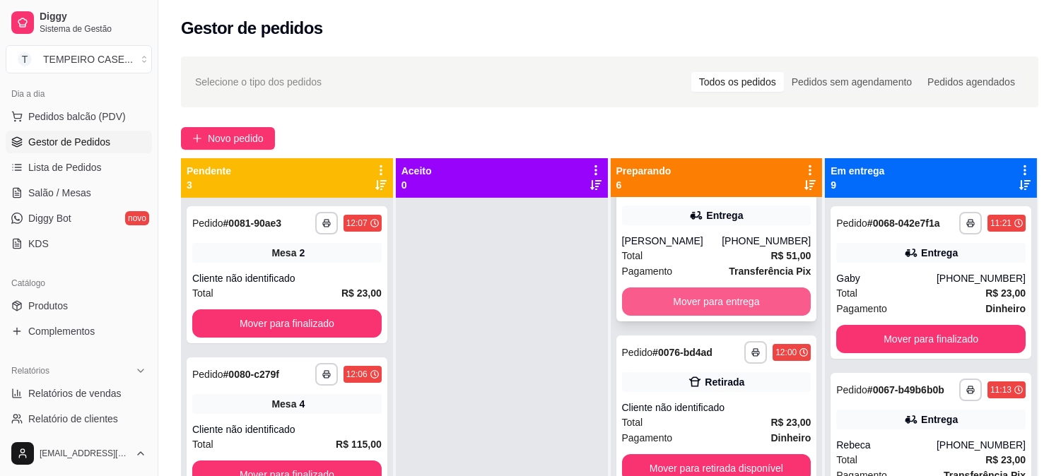
click at [681, 304] on button "Mover para entrega" at bounding box center [716, 302] width 189 height 28
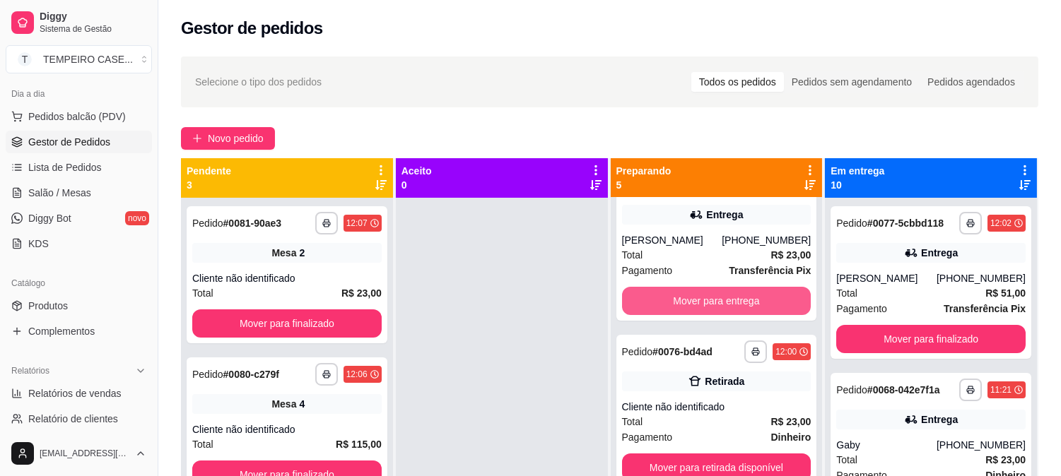
scroll to position [371, 0]
click at [697, 295] on button "Mover para entrega" at bounding box center [716, 302] width 189 height 28
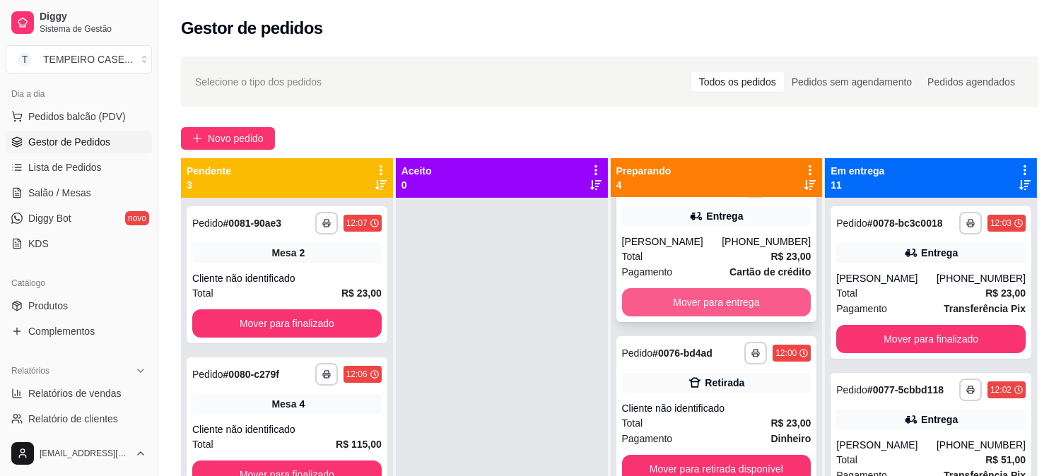
click at [707, 295] on button "Mover para entrega" at bounding box center [716, 302] width 189 height 28
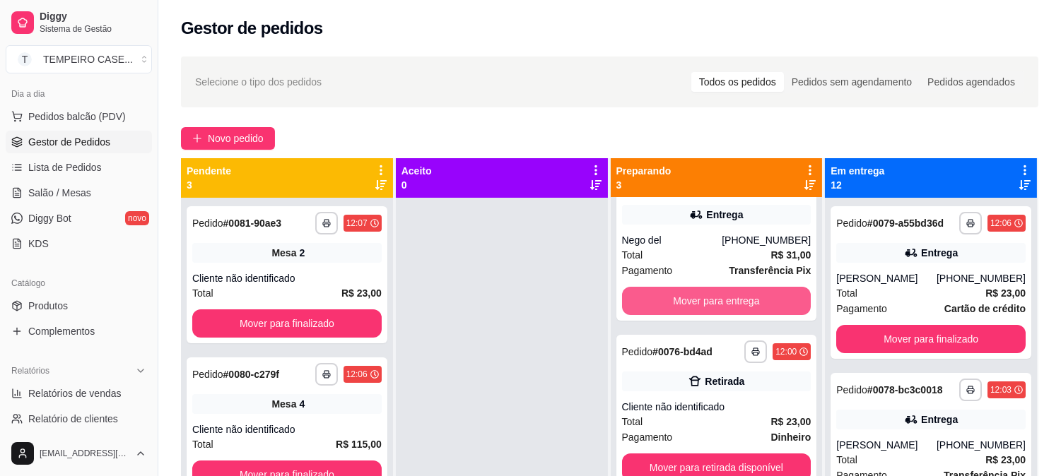
scroll to position [37, 0]
click at [707, 295] on button "Mover para entrega" at bounding box center [716, 302] width 189 height 28
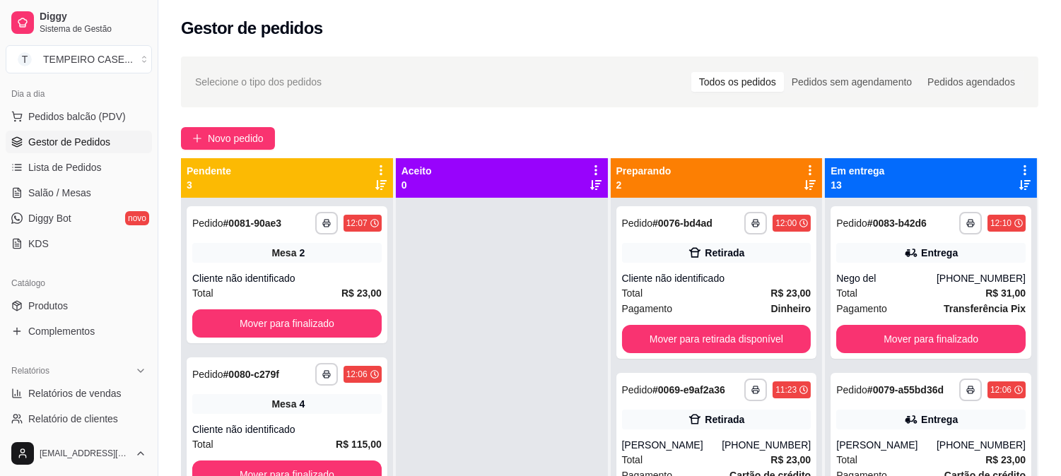
scroll to position [0, 0]
click at [693, 336] on button "Mover para retirada disponível" at bounding box center [717, 340] width 184 height 28
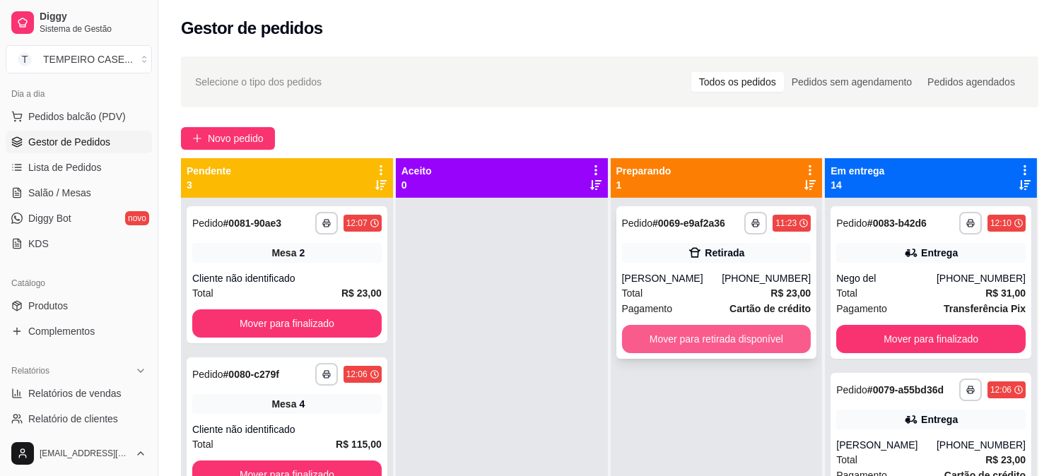
click at [689, 348] on button "Mover para retirada disponível" at bounding box center [716, 339] width 189 height 28
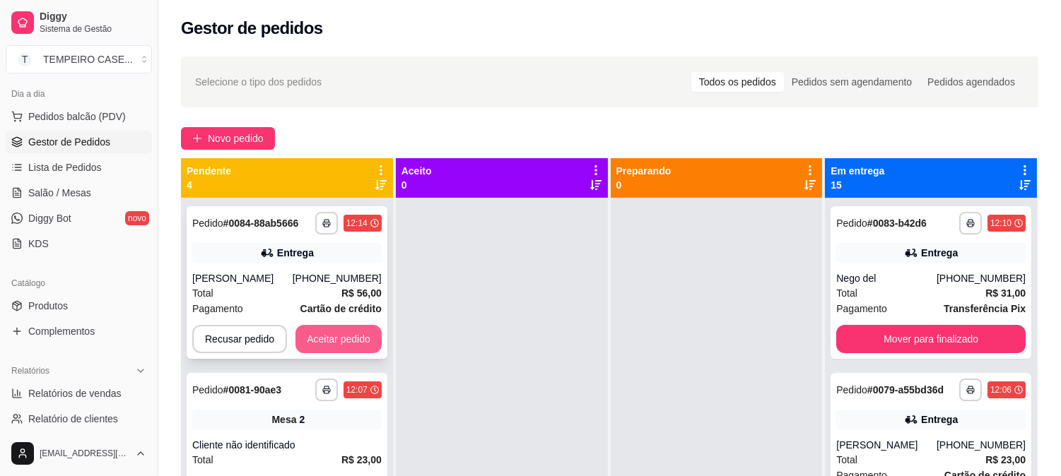
click at [336, 326] on button "Aceitar pedido" at bounding box center [338, 339] width 86 height 28
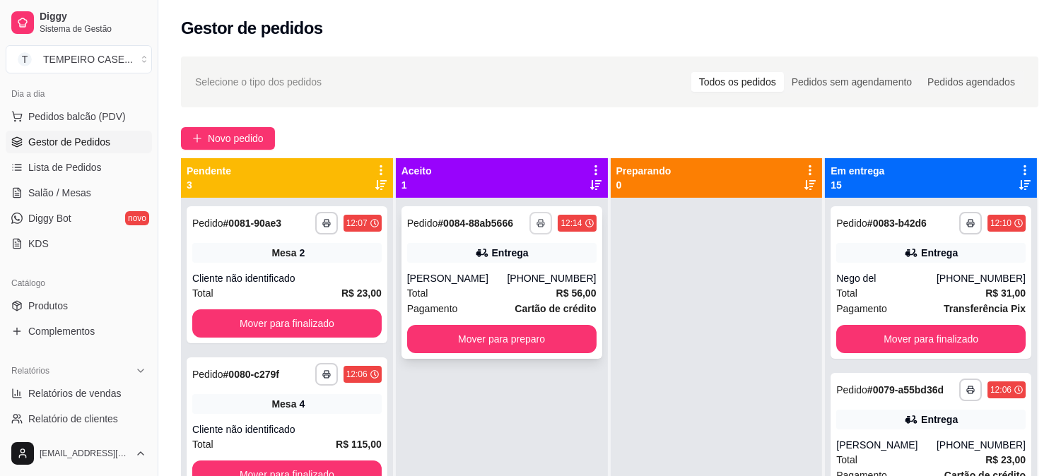
click at [533, 229] on button "button" at bounding box center [540, 223] width 23 height 23
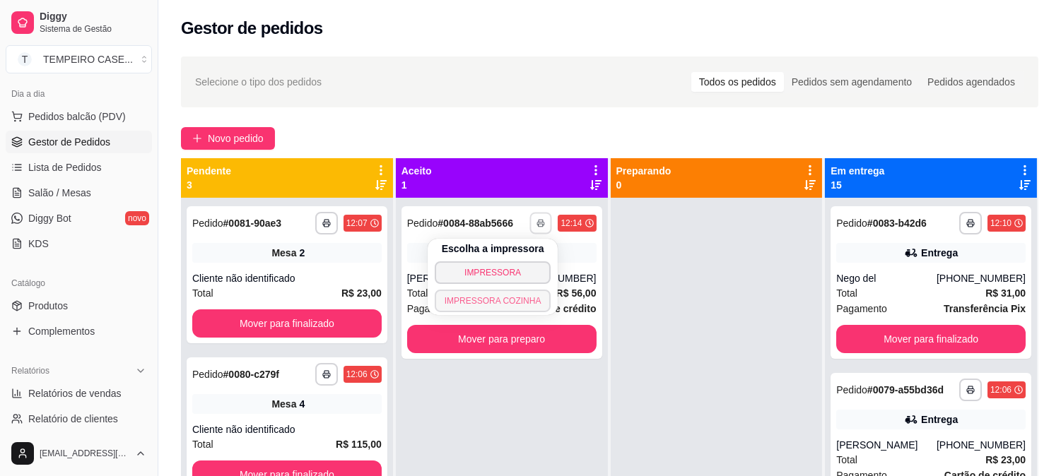
click at [488, 290] on button "IMPRESSORA COZINHA" at bounding box center [493, 301] width 117 height 23
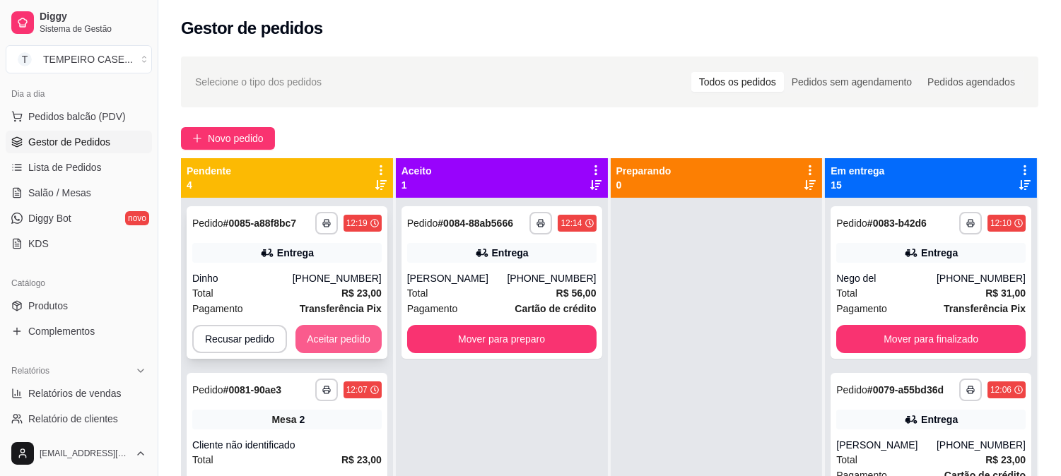
click at [326, 325] on div "Recusar pedido Aceitar pedido" at bounding box center [286, 339] width 189 height 28
click at [348, 343] on button "Aceitar pedido" at bounding box center [338, 339] width 86 height 28
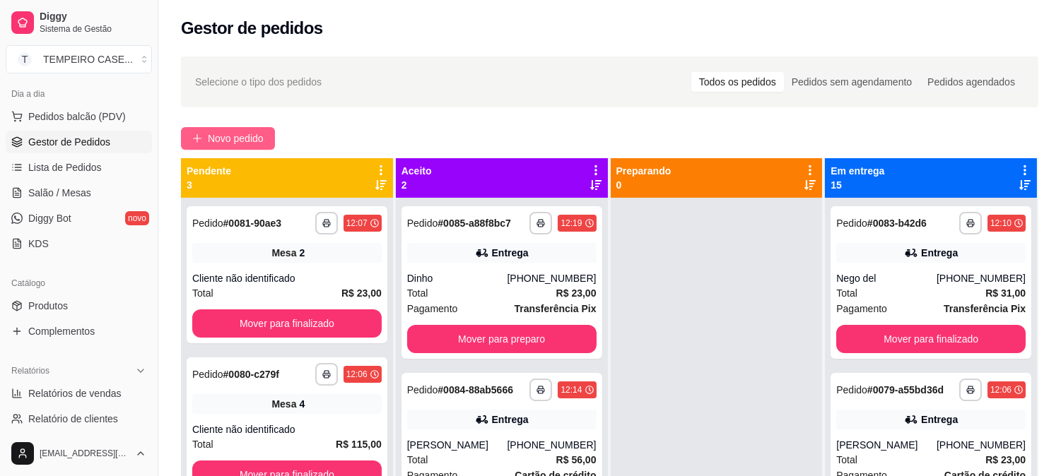
click at [237, 133] on span "Novo pedido" at bounding box center [236, 139] width 56 height 16
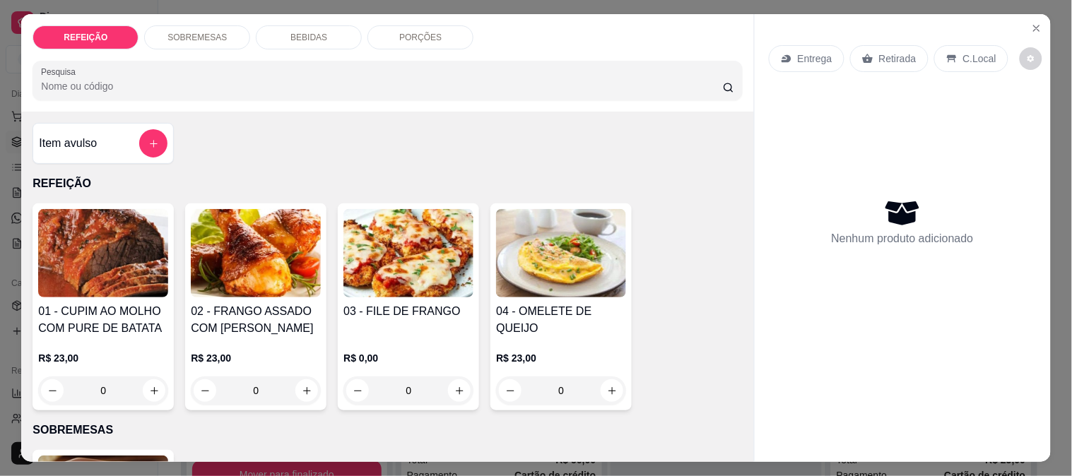
click at [218, 269] on img at bounding box center [256, 253] width 130 height 88
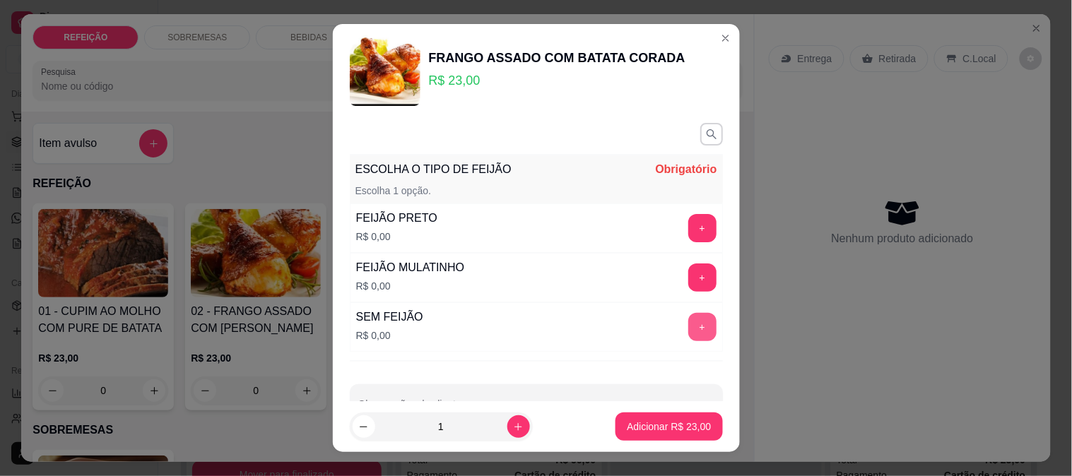
click at [688, 334] on button "+" at bounding box center [702, 327] width 28 height 28
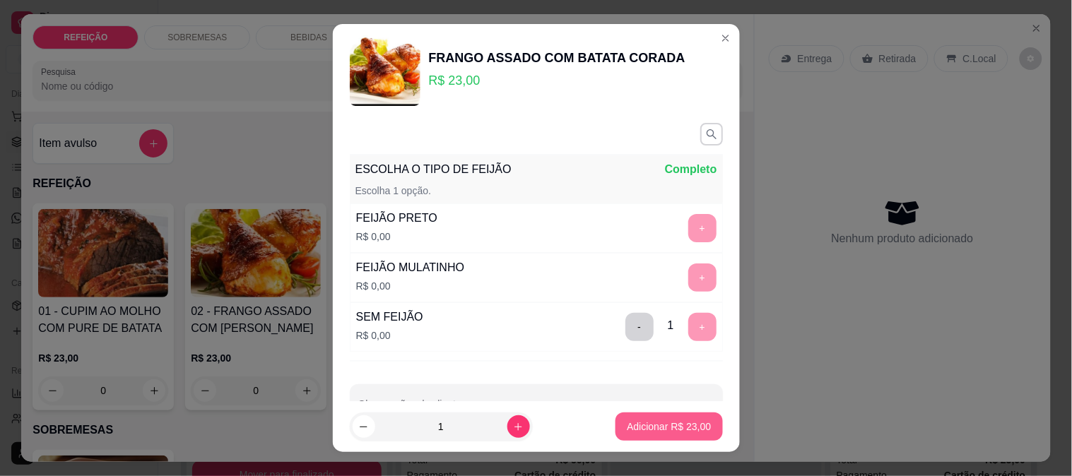
click at [640, 422] on p "Adicionar R$ 23,00" at bounding box center [669, 427] width 84 height 14
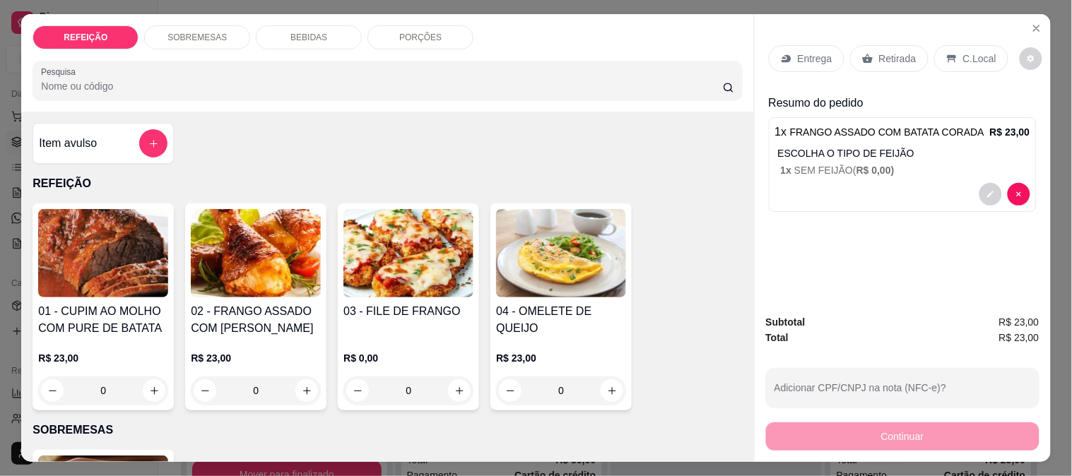
click at [782, 55] on icon at bounding box center [786, 59] width 9 height 8
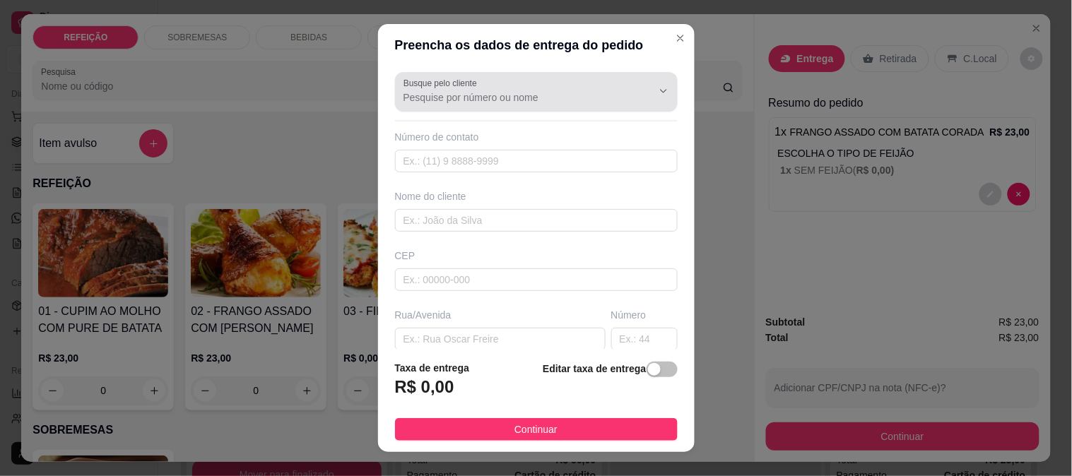
click at [499, 92] on input "Busque pelo cliente" at bounding box center [517, 97] width 226 height 14
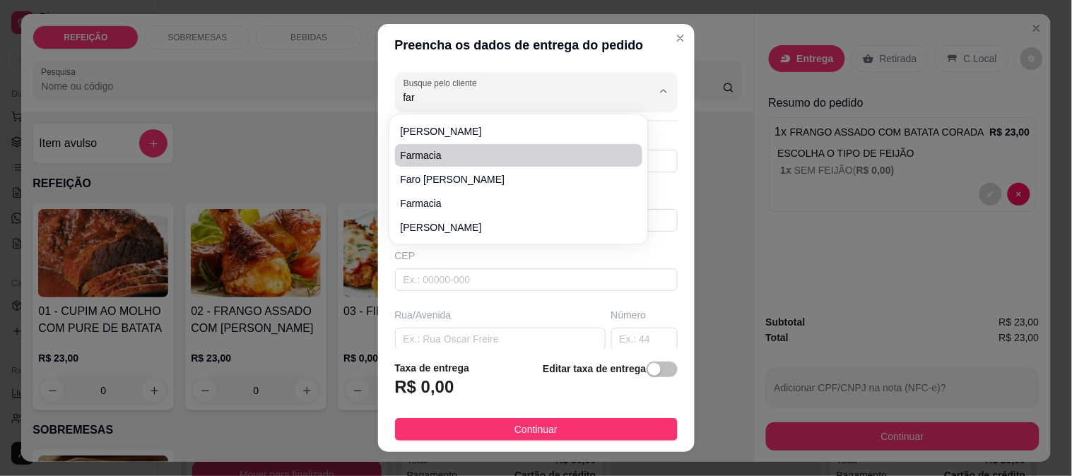
click at [457, 163] on li "farmacia" at bounding box center [519, 155] width 248 height 23
type input "farmacia"
type input "8192799650"
type input "farmacia"
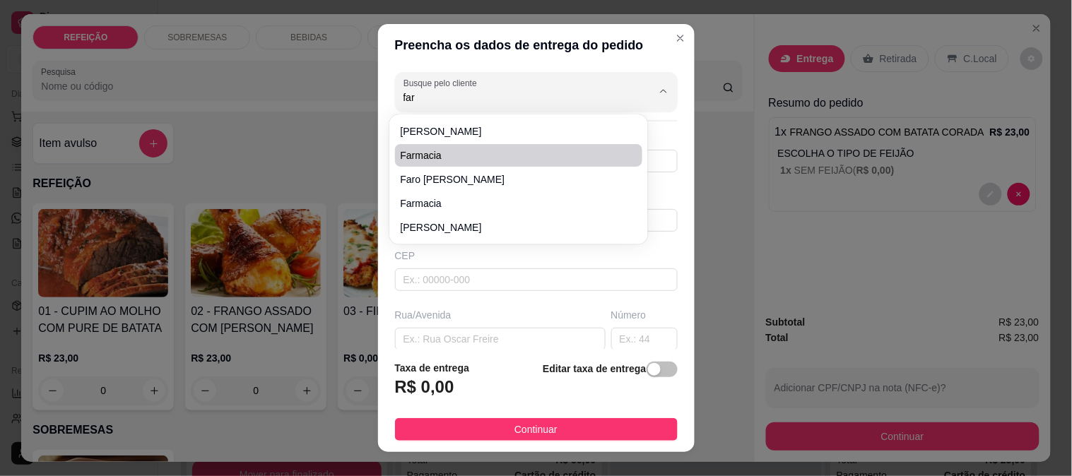
type input "IPOJUCA"
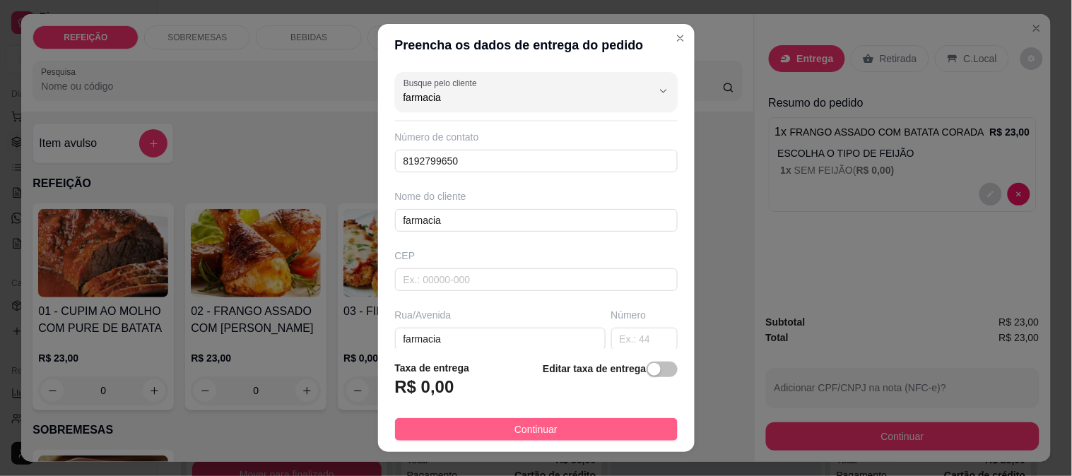
type input "farmacia"
click at [536, 423] on span "Continuar" at bounding box center [536, 430] width 43 height 16
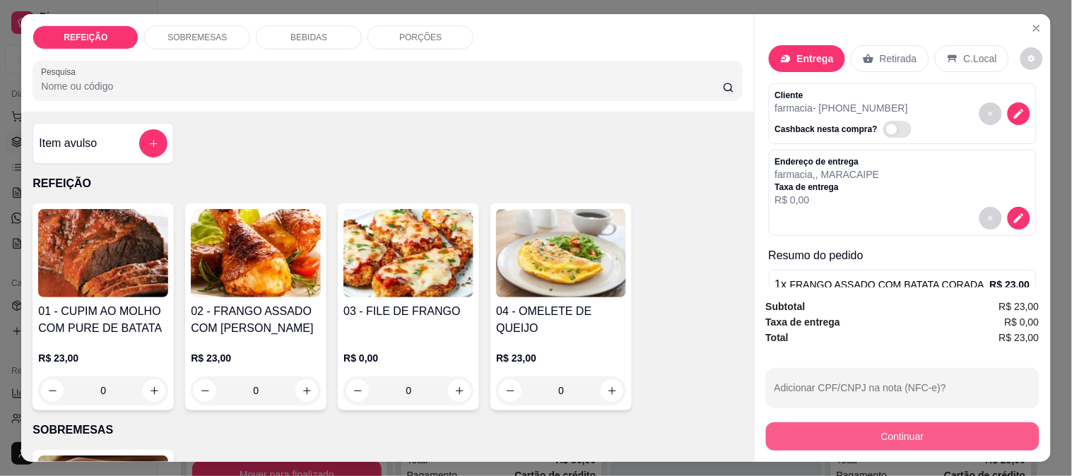
click at [841, 423] on button "Continuar" at bounding box center [903, 437] width 274 height 28
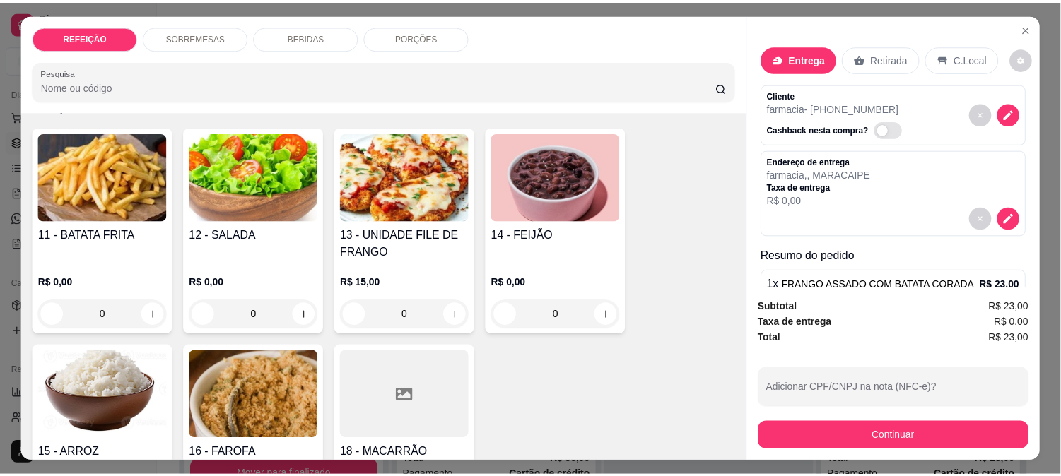
scroll to position [1086, 0]
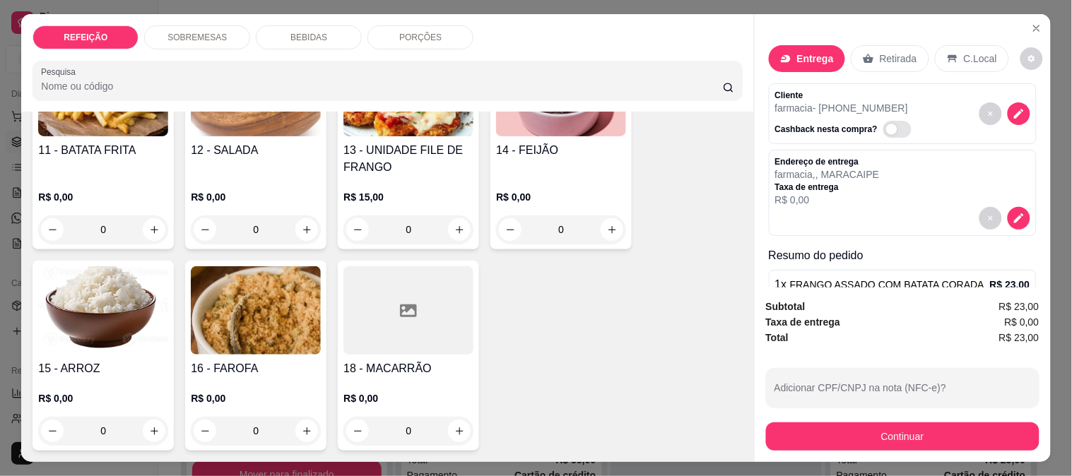
click at [249, 151] on h4 "12 - SALADA" at bounding box center [256, 150] width 130 height 17
click at [1025, 19] on button "Close" at bounding box center [1036, 28] width 23 height 23
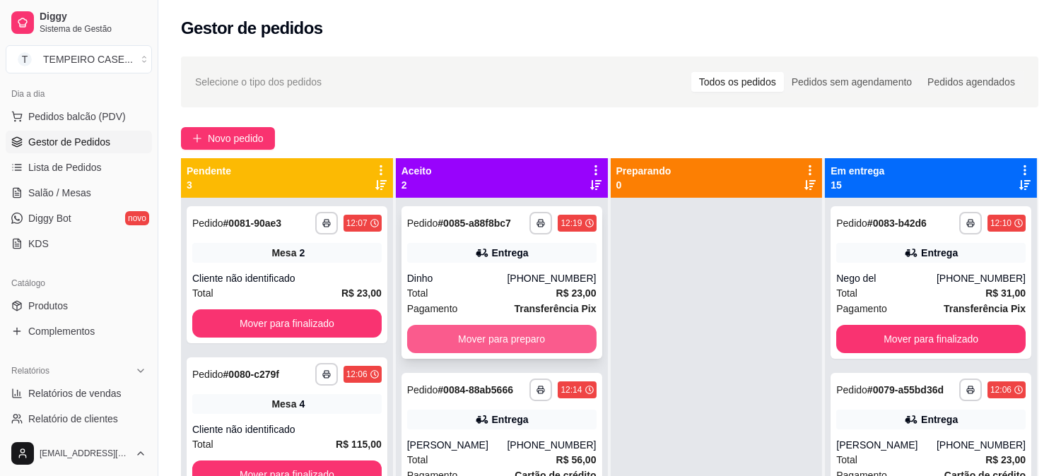
click at [484, 348] on button "Mover para preparo" at bounding box center [501, 339] width 189 height 28
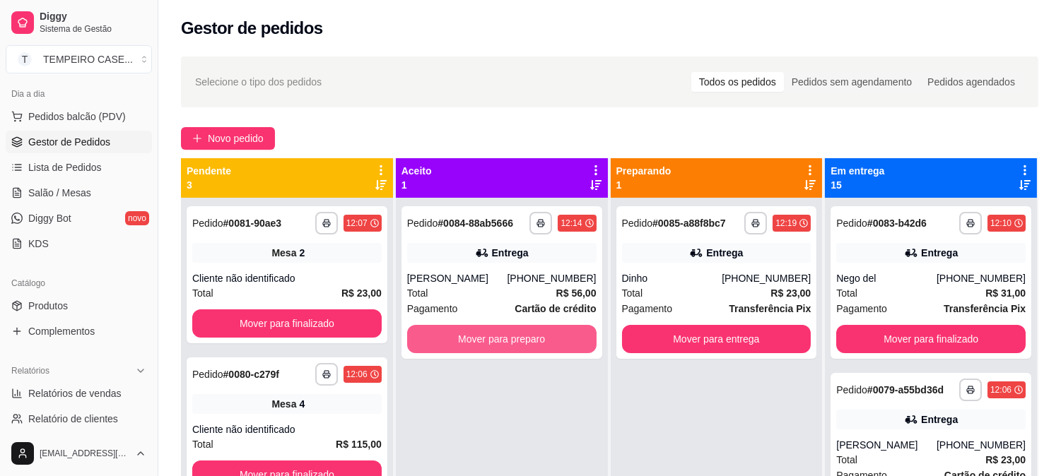
click at [484, 348] on button "Mover para preparo" at bounding box center [501, 339] width 189 height 28
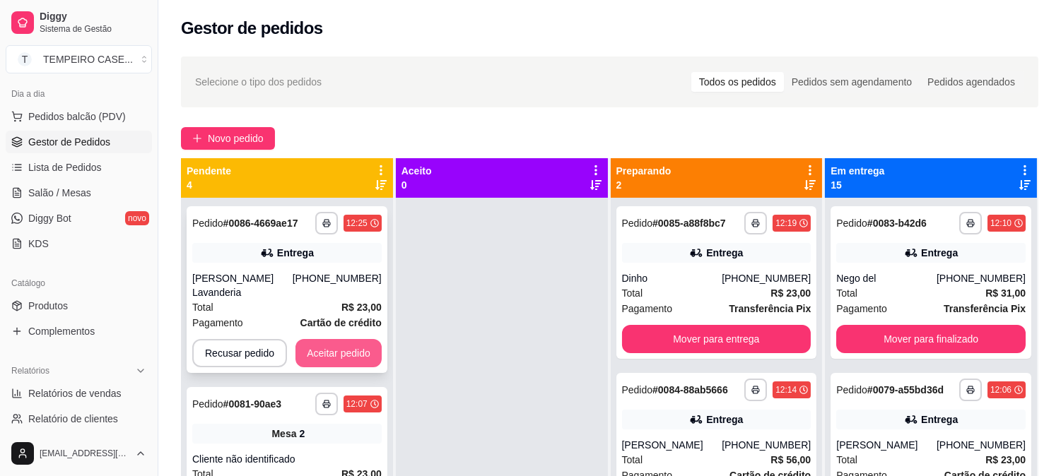
click at [328, 346] on button "Aceitar pedido" at bounding box center [338, 353] width 86 height 28
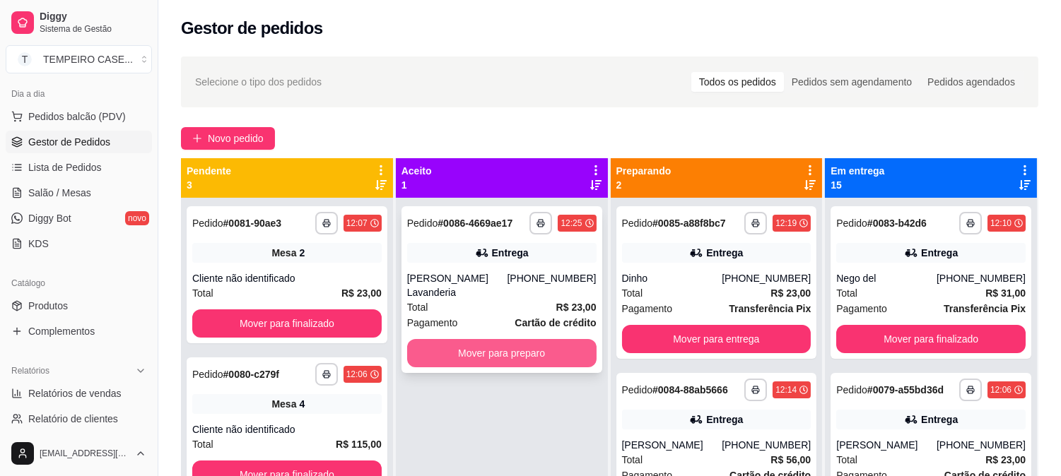
click at [499, 339] on div "Mover para preparo" at bounding box center [501, 353] width 189 height 28
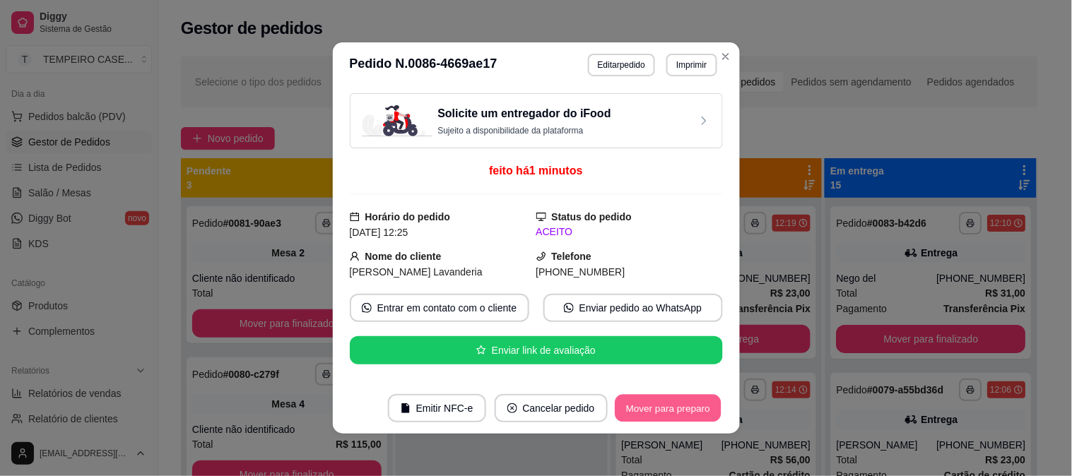
click at [700, 395] on button "Mover para preparo" at bounding box center [668, 409] width 106 height 28
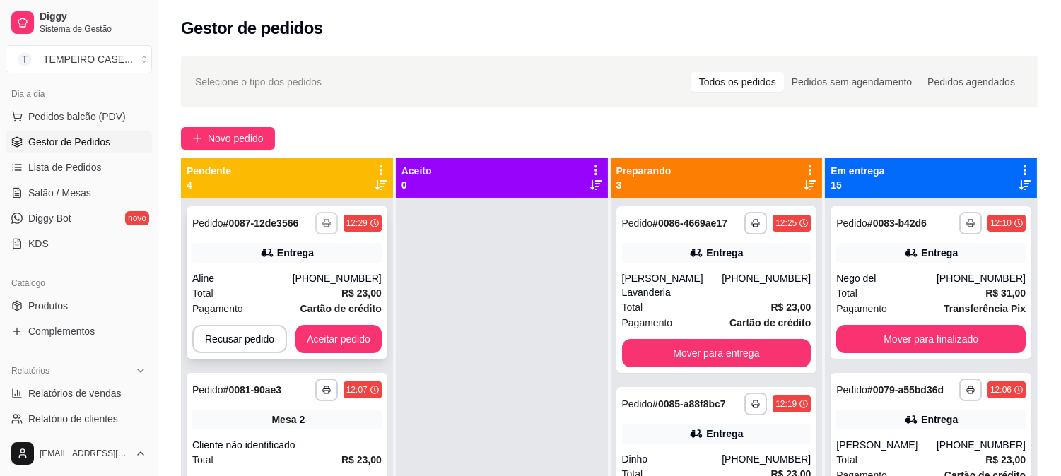
click at [324, 227] on rect "button" at bounding box center [326, 225] width 4 height 3
click at [505, 286] on div at bounding box center [502, 436] width 212 height 476
click at [346, 334] on button "Aceitar pedido" at bounding box center [338, 340] width 83 height 28
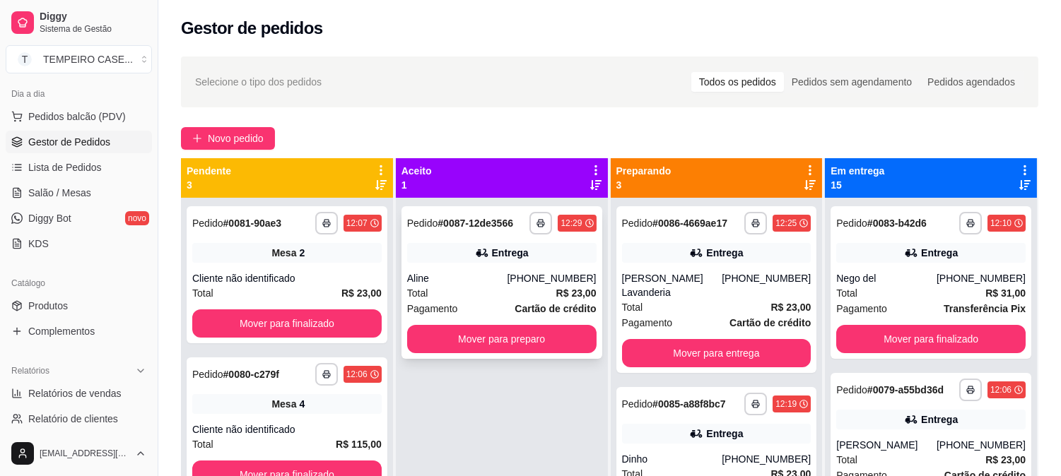
click at [471, 358] on div "**********" at bounding box center [501, 282] width 201 height 153
click at [493, 341] on button "Mover para preparo" at bounding box center [502, 340] width 184 height 28
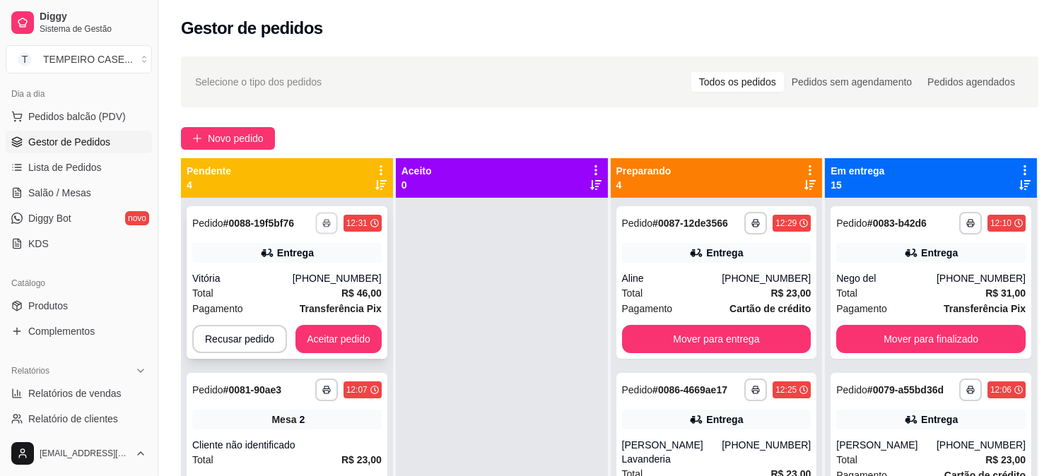
click at [322, 224] on icon "button" at bounding box center [326, 223] width 8 height 8
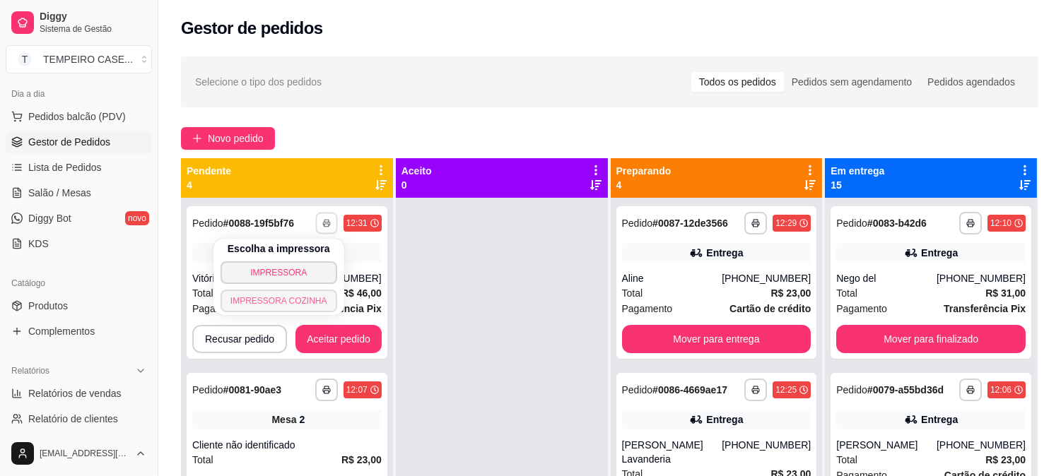
click at [311, 304] on button "IMPRESSORA COZINHA" at bounding box center [279, 301] width 117 height 23
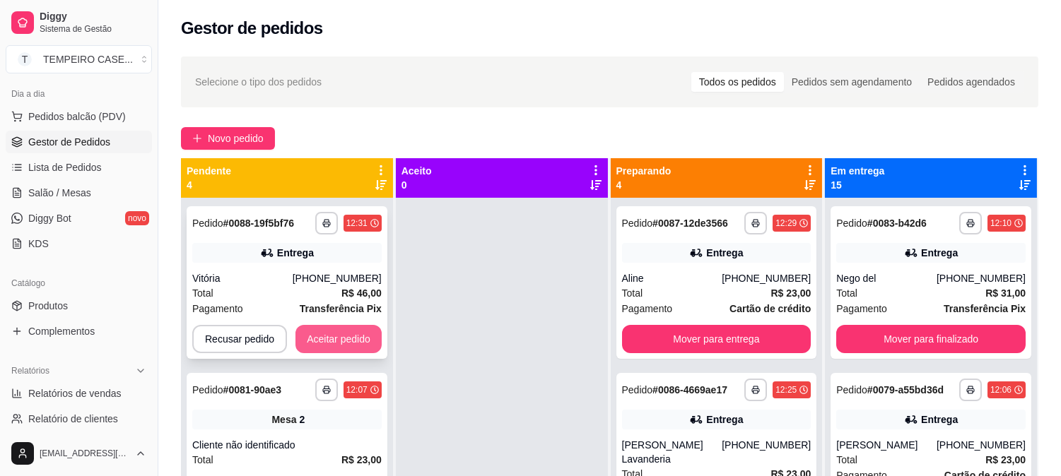
click at [322, 327] on button "Aceitar pedido" at bounding box center [338, 339] width 86 height 28
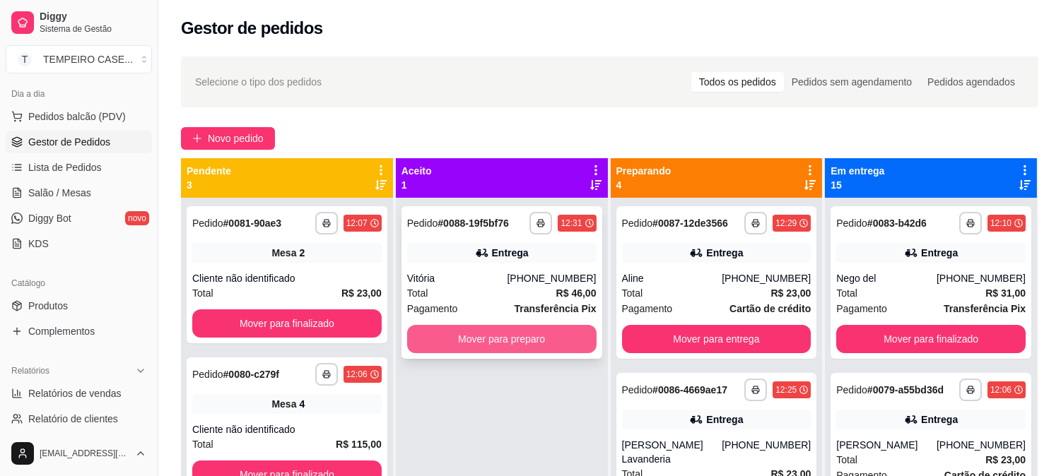
click at [489, 341] on button "Mover para preparo" at bounding box center [501, 339] width 189 height 28
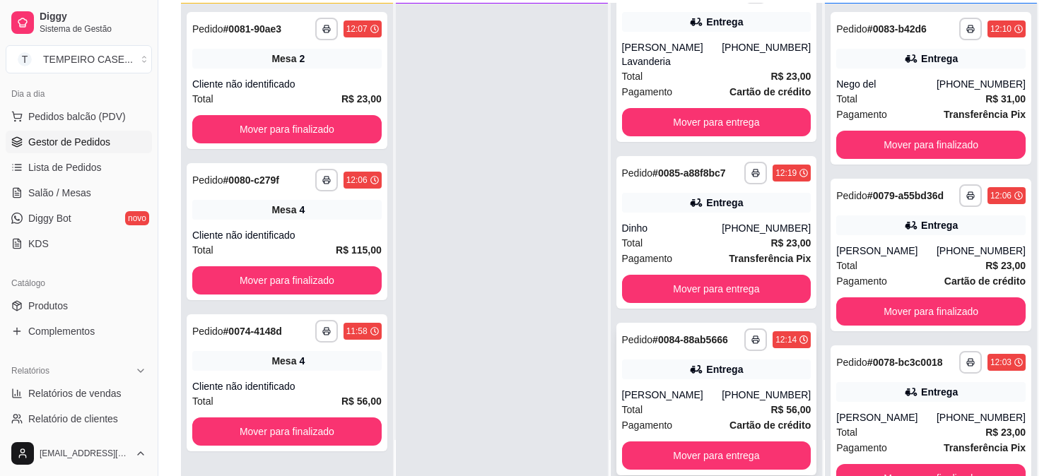
scroll to position [157, 0]
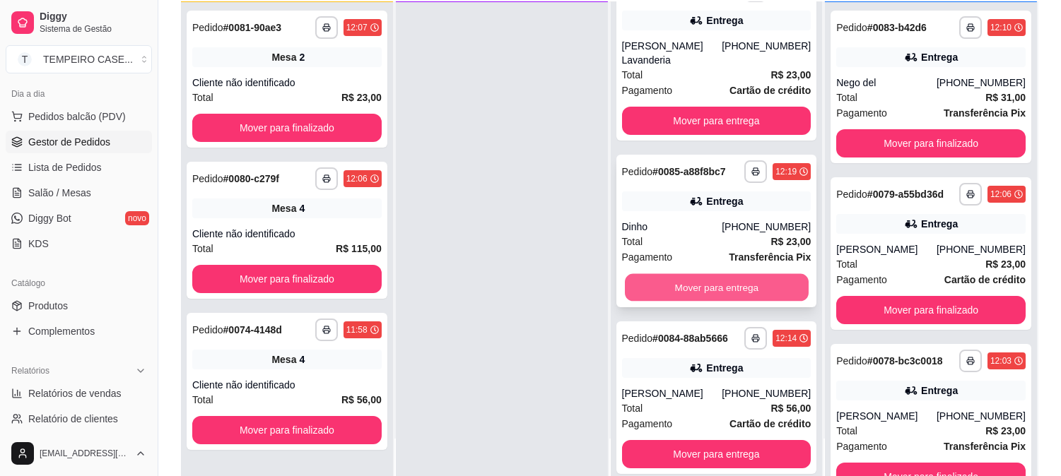
click at [674, 281] on button "Mover para entrega" at bounding box center [717, 288] width 184 height 28
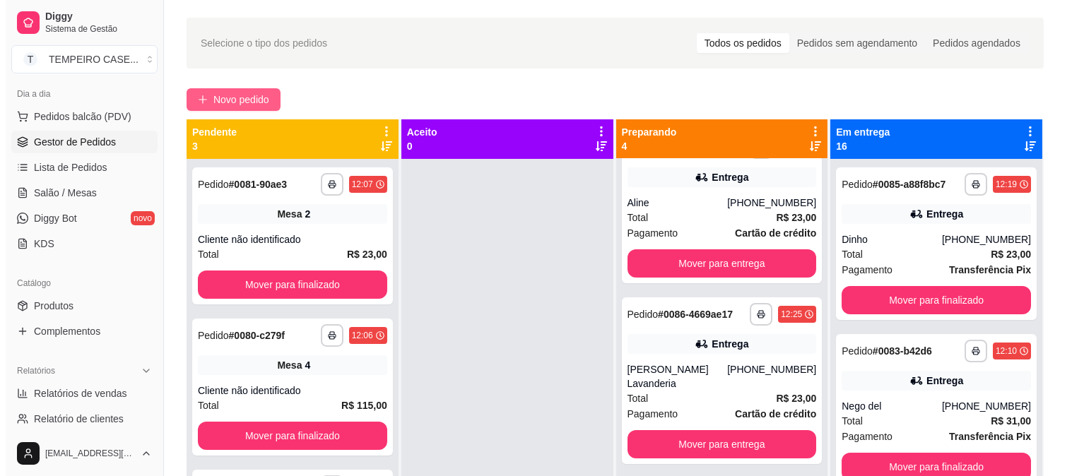
scroll to position [0, 0]
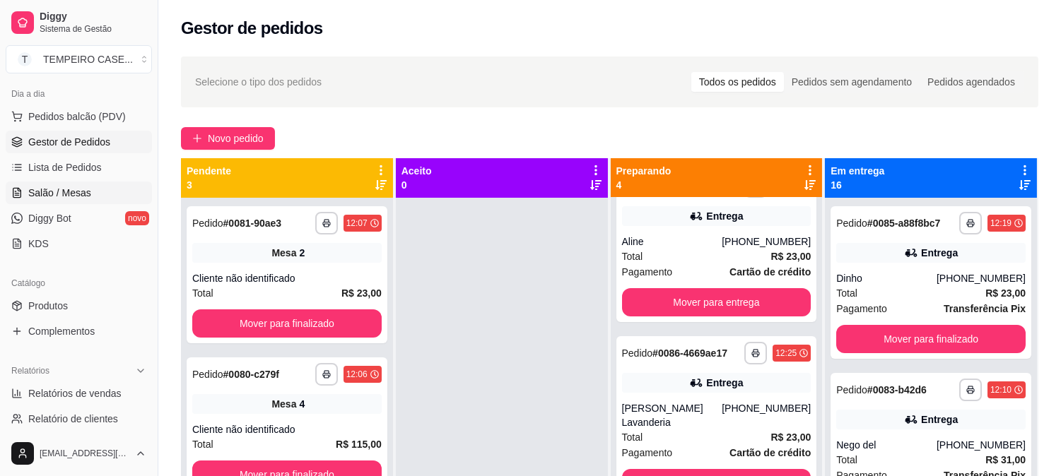
click at [65, 188] on span "Salão / Mesas" at bounding box center [59, 193] width 63 height 14
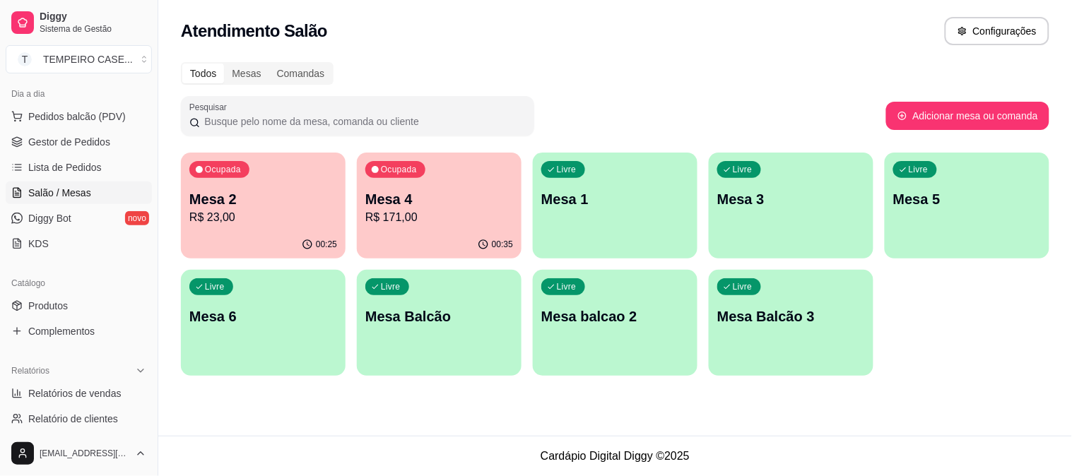
click at [284, 334] on div "Livre Mesa 6" at bounding box center [263, 314] width 165 height 89
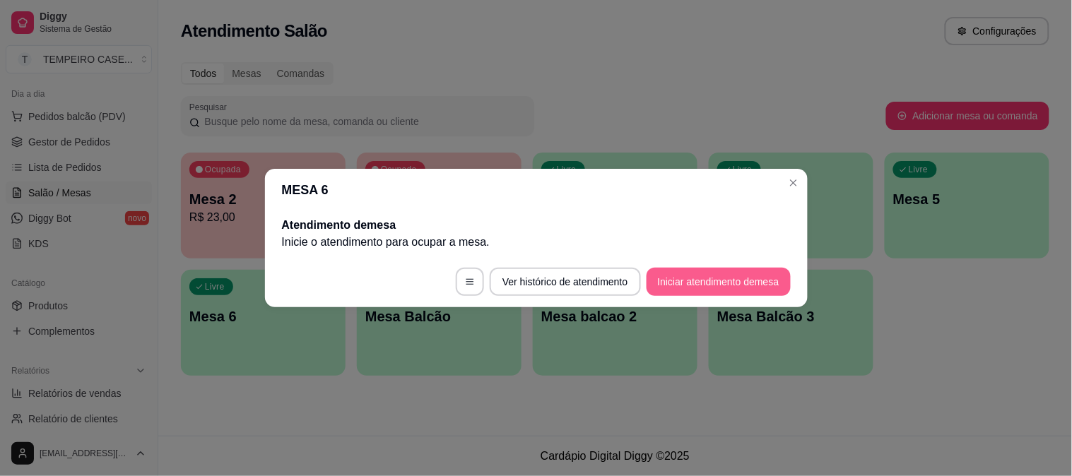
click at [668, 278] on button "Iniciar atendimento de mesa" at bounding box center [719, 282] width 144 height 28
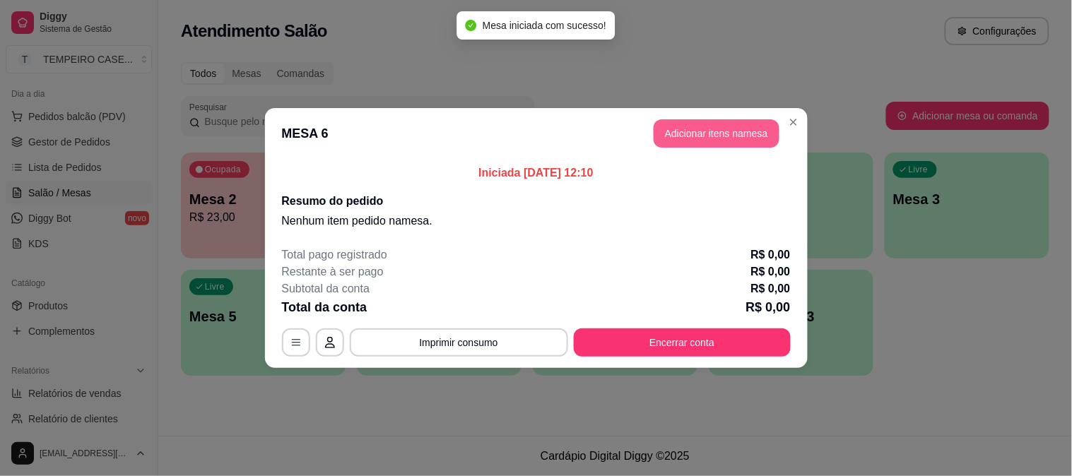
click at [717, 124] on button "Adicionar itens na mesa" at bounding box center [717, 133] width 126 height 28
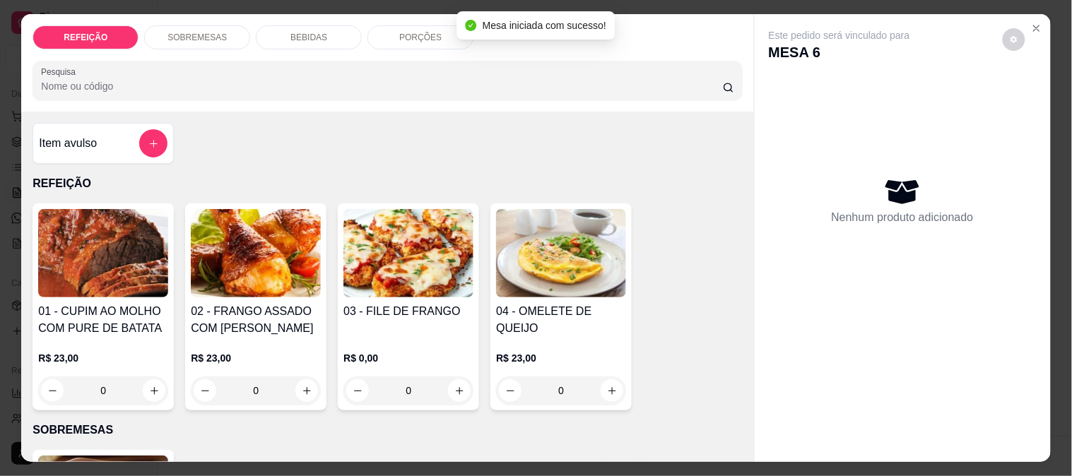
click at [86, 259] on img at bounding box center [103, 253] width 130 height 88
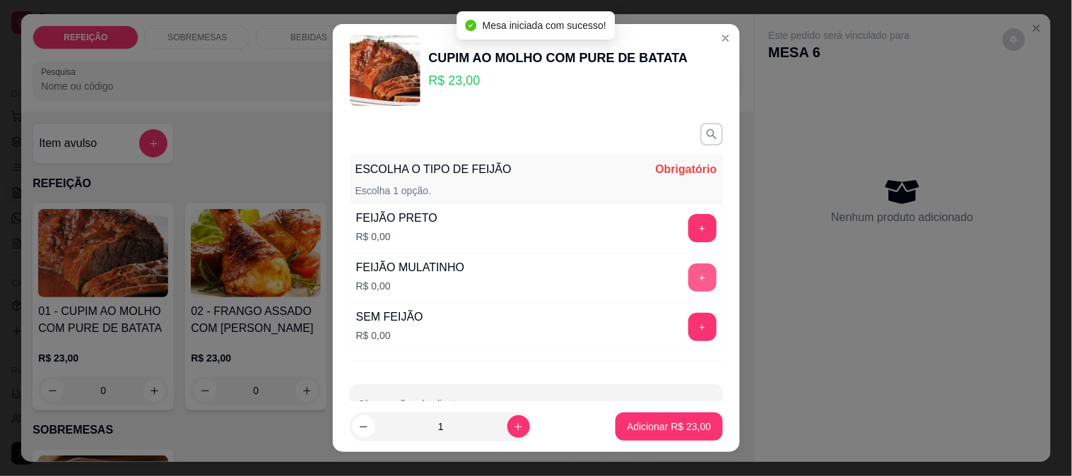
click at [688, 270] on button "+" at bounding box center [702, 278] width 28 height 28
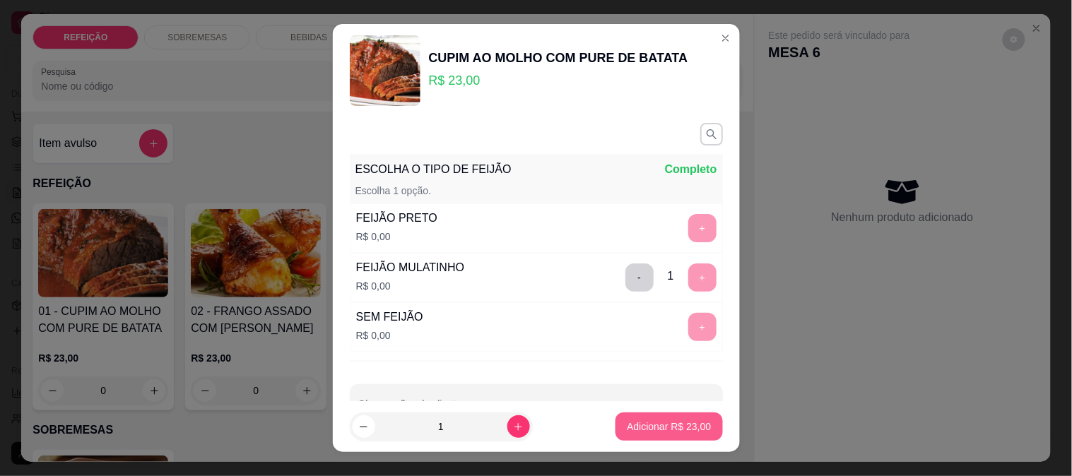
click at [655, 418] on button "Adicionar R$ 23,00" at bounding box center [669, 427] width 107 height 28
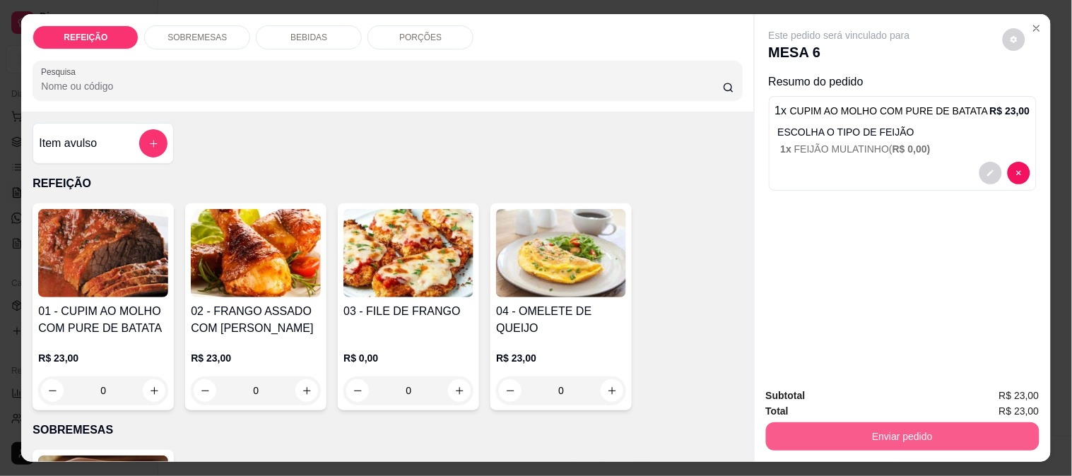
click at [886, 433] on button "Enviar pedido" at bounding box center [903, 437] width 274 height 28
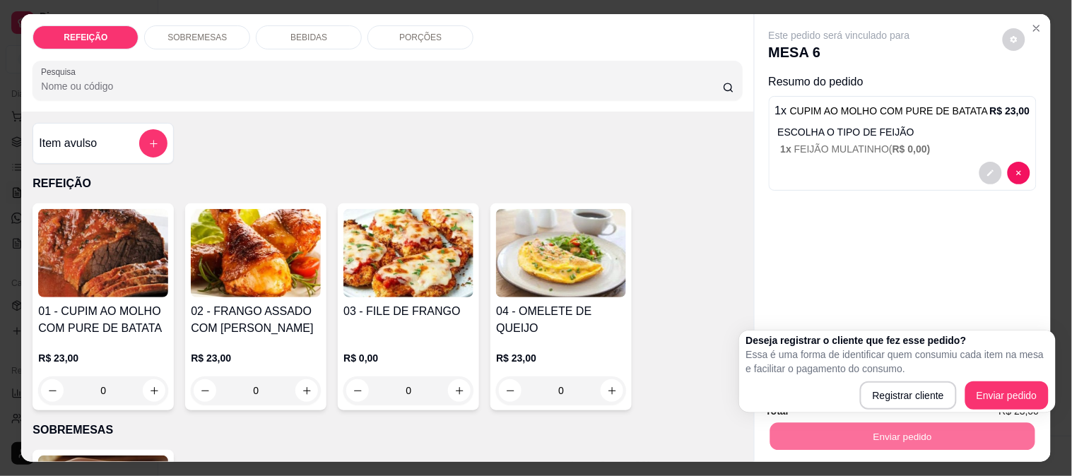
click at [986, 261] on div "Este pedido será vinculado para MESA 6 Resumo do pedido 1 x CUPIM AO MOLHO COM …" at bounding box center [903, 195] width 296 height 363
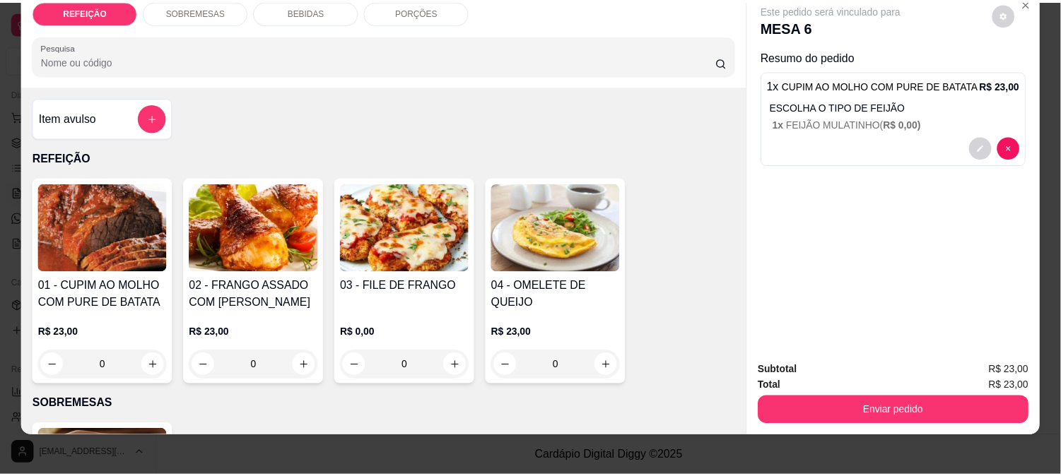
scroll to position [37, 0]
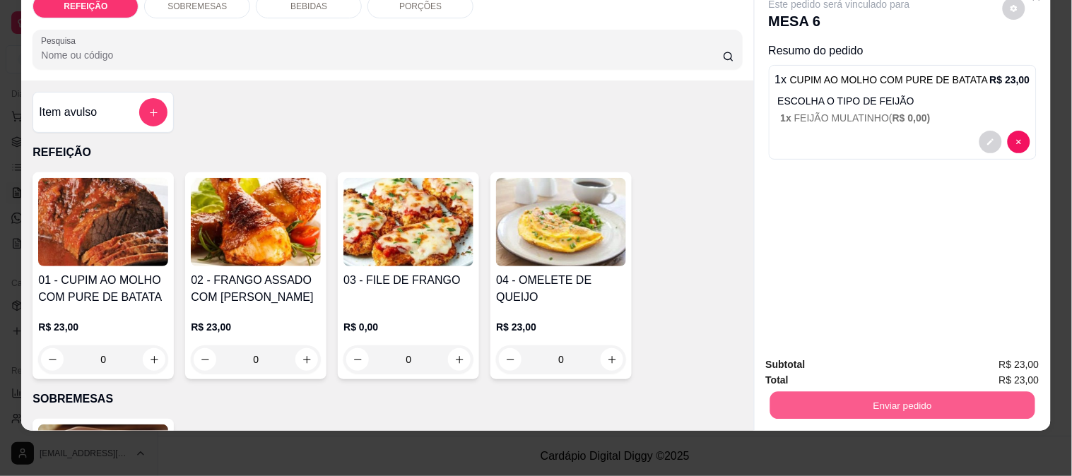
click at [885, 398] on button "Enviar pedido" at bounding box center [902, 406] width 265 height 28
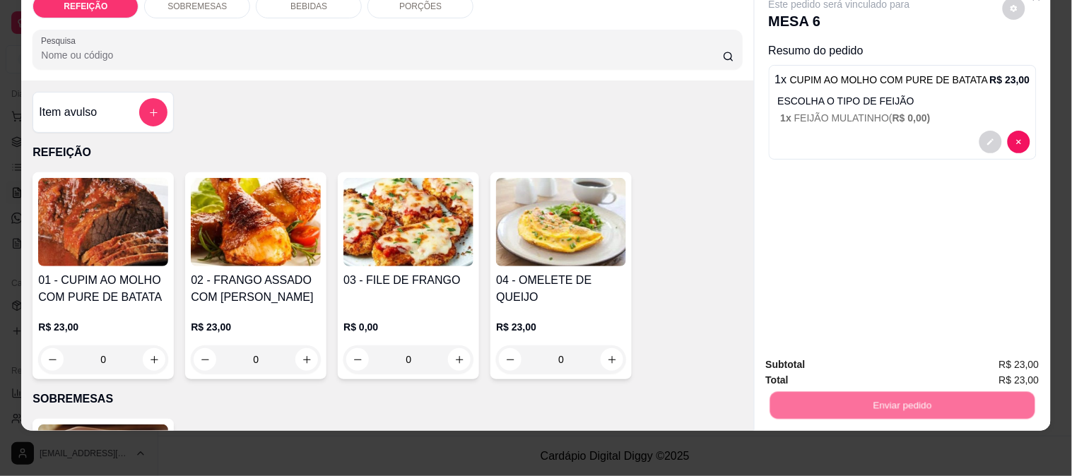
click at [1028, 358] on button "Enviar pedido" at bounding box center [1003, 359] width 78 height 26
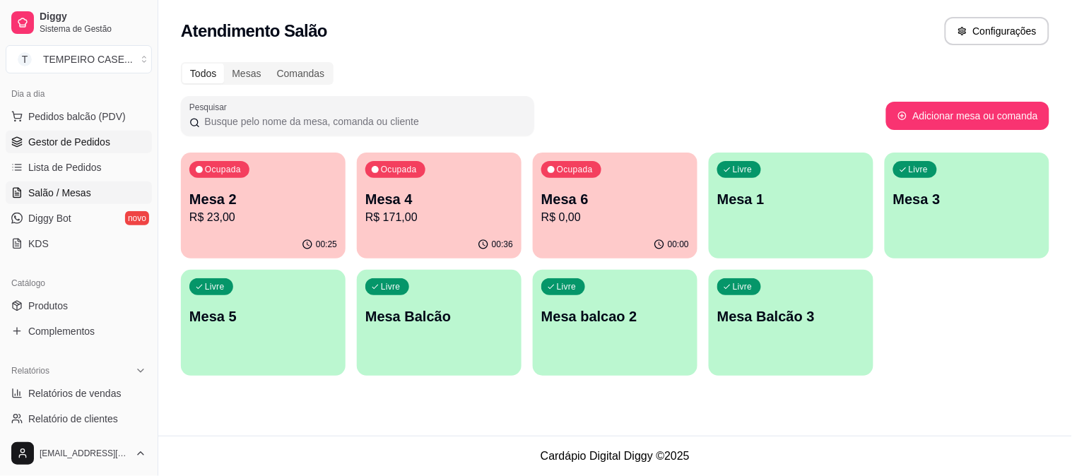
click at [33, 136] on span "Gestor de Pedidos" at bounding box center [69, 142] width 82 height 14
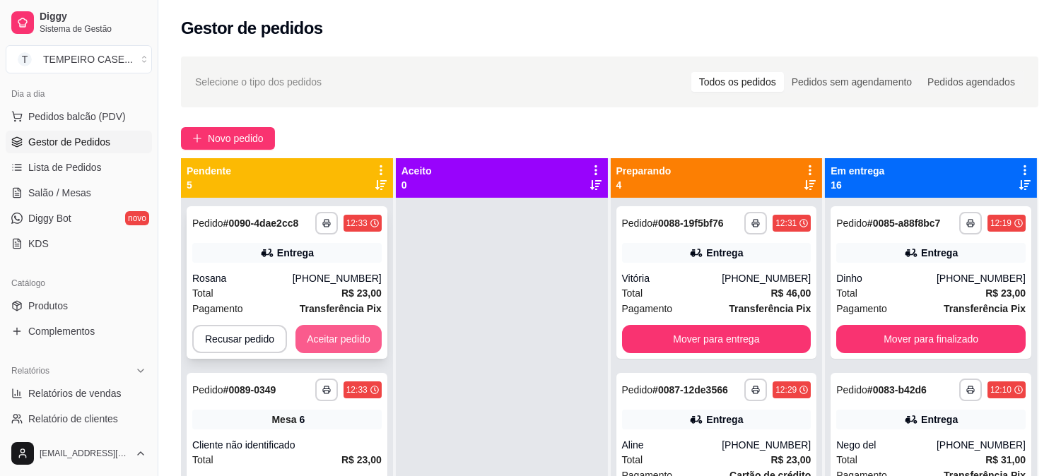
click at [353, 336] on button "Aceitar pedido" at bounding box center [338, 339] width 86 height 28
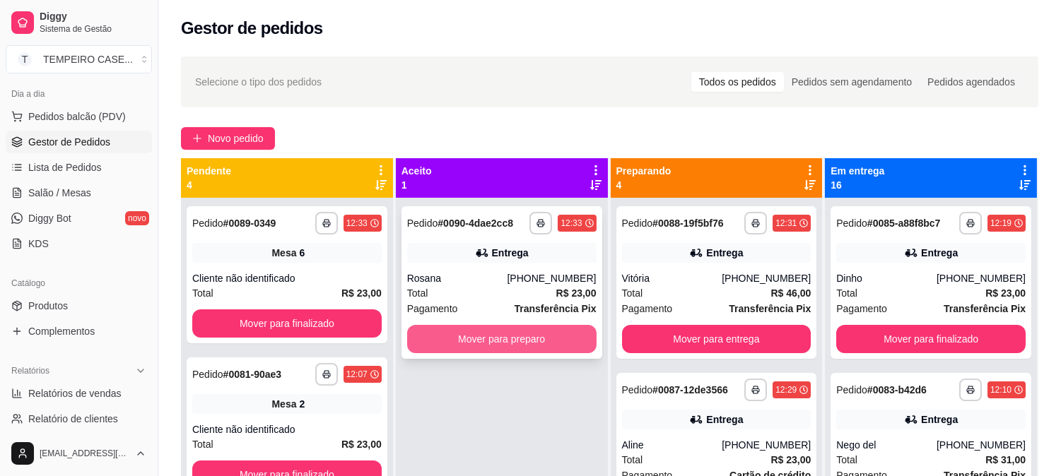
click at [524, 336] on button "Mover para preparo" at bounding box center [501, 339] width 189 height 28
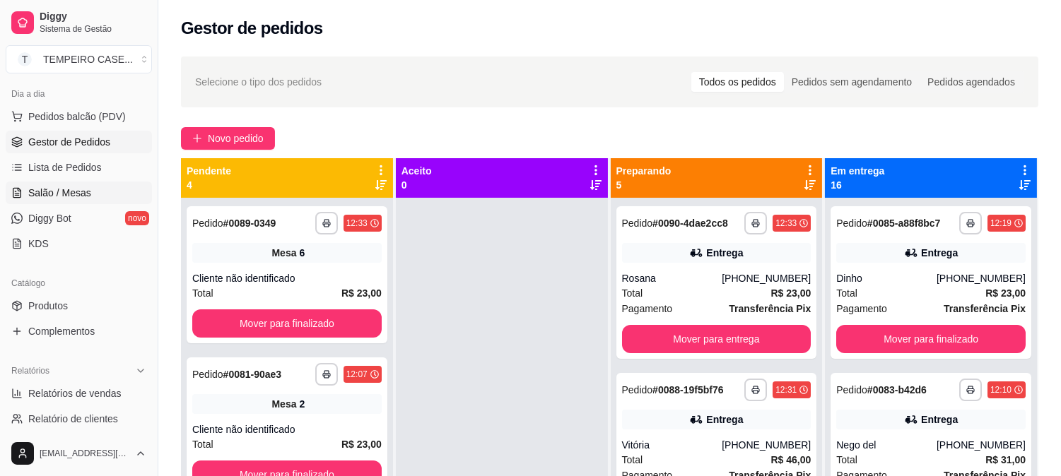
click at [67, 188] on span "Salão / Mesas" at bounding box center [59, 193] width 63 height 14
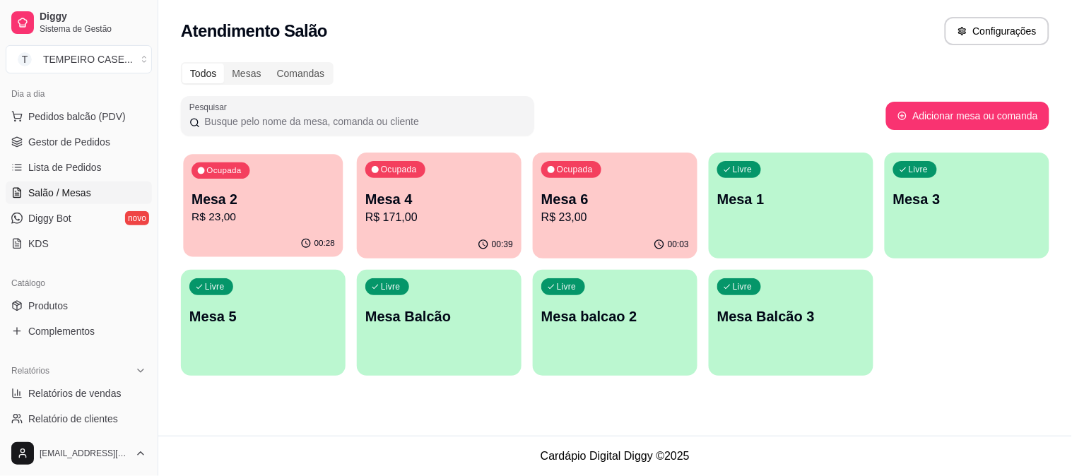
click at [273, 206] on p "Mesa 2" at bounding box center [263, 199] width 143 height 19
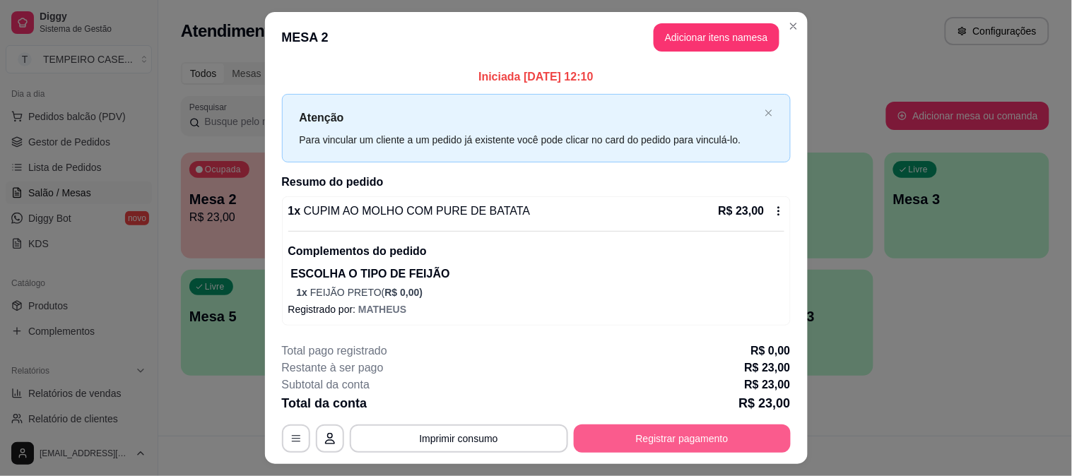
click at [640, 435] on button "Registrar pagamento" at bounding box center [682, 439] width 217 height 28
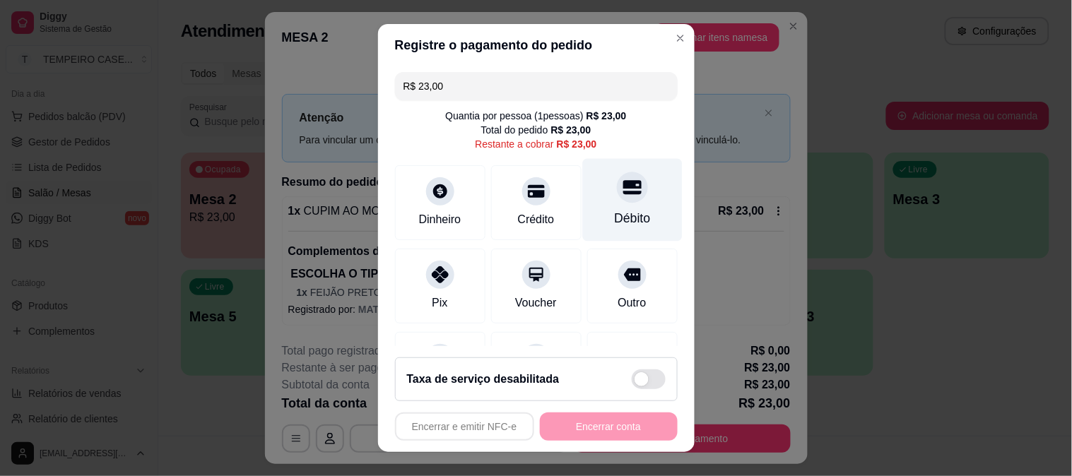
click at [594, 206] on div "Débito" at bounding box center [632, 199] width 100 height 83
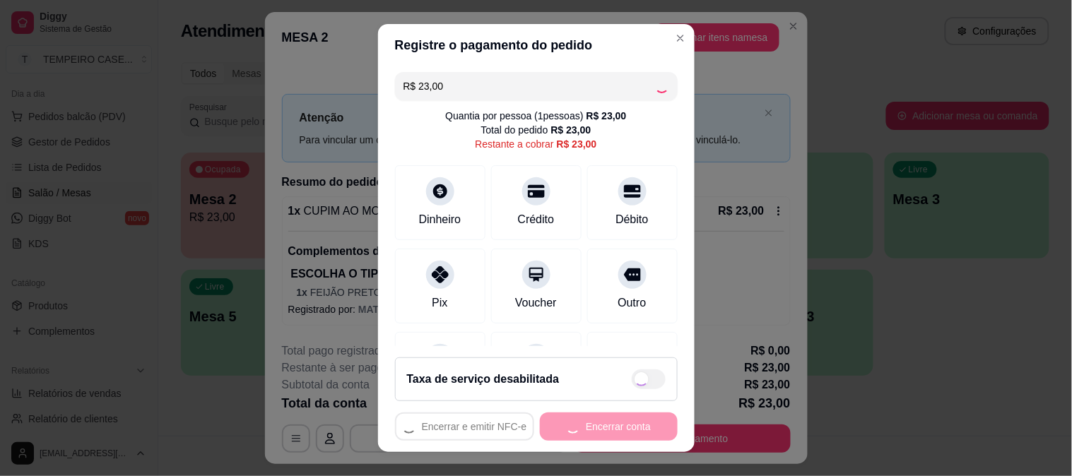
type input "R$ 0,00"
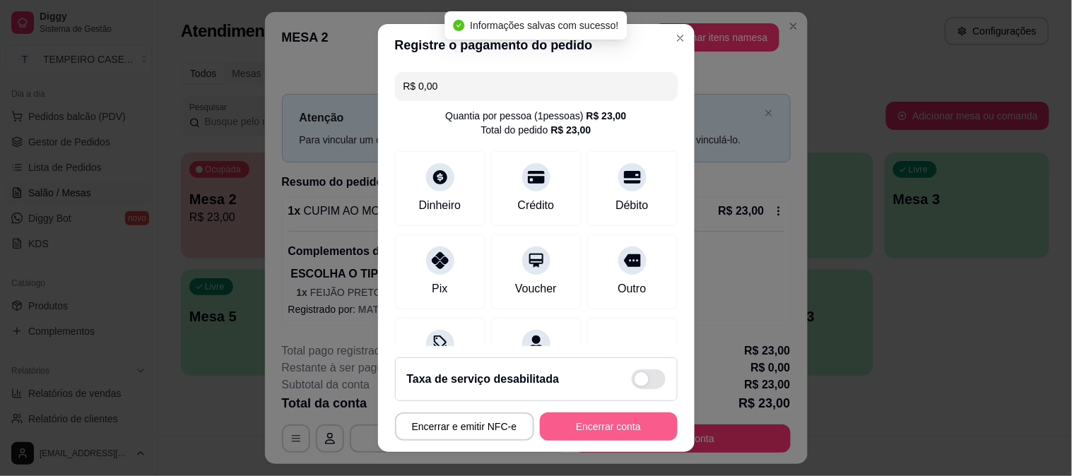
click at [589, 427] on button "Encerrar conta" at bounding box center [609, 427] width 138 height 28
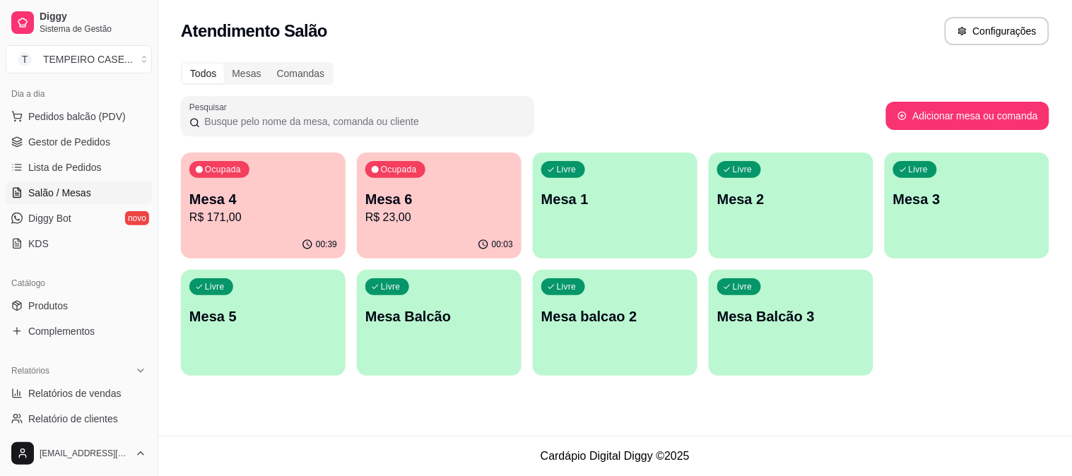
click at [227, 180] on div "Ocupada Mesa 4 R$ 171,00" at bounding box center [263, 192] width 165 height 78
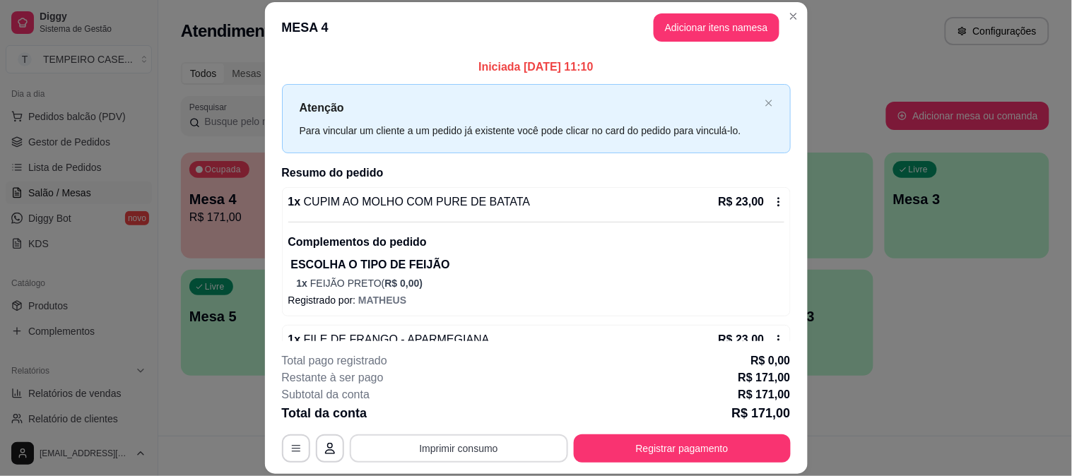
click at [492, 448] on button "Imprimir consumo" at bounding box center [459, 449] width 218 height 28
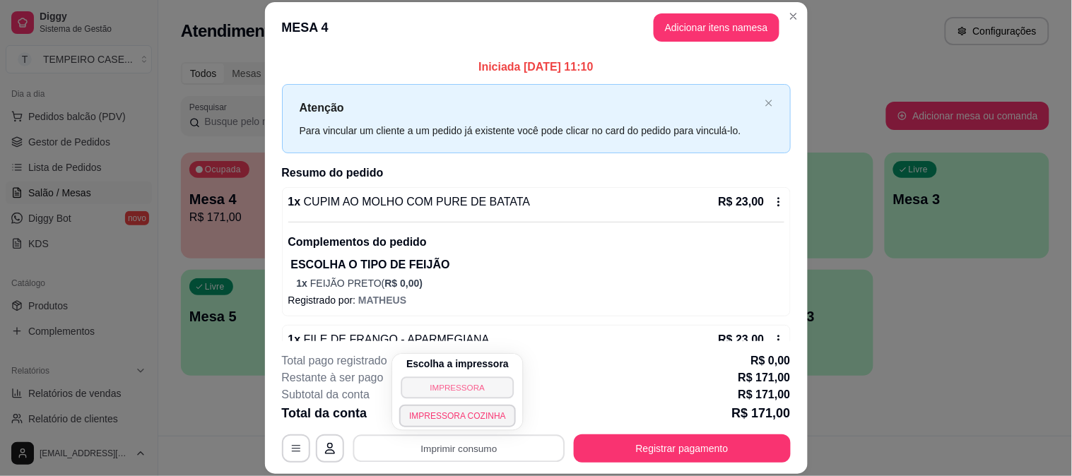
click at [463, 389] on button "IMPRESSORA" at bounding box center [457, 388] width 113 height 22
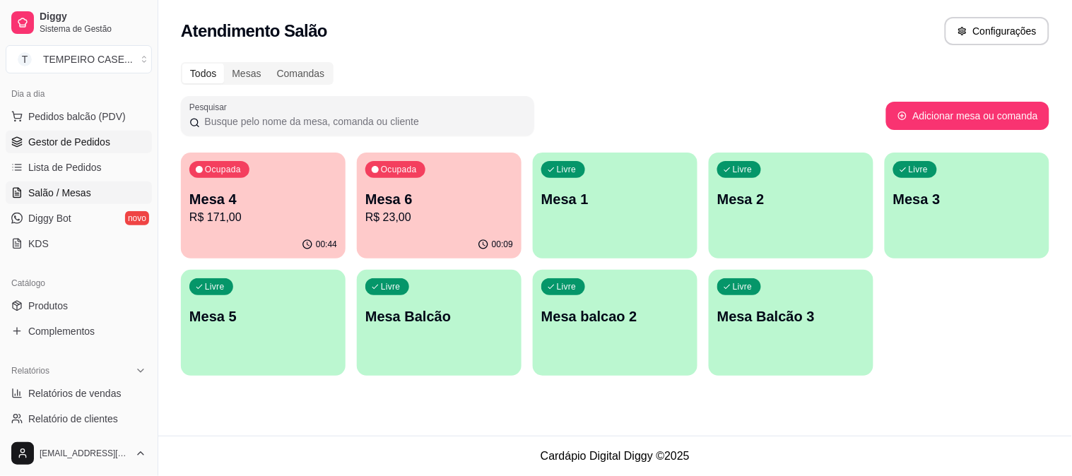
click at [55, 146] on span "Gestor de Pedidos" at bounding box center [69, 142] width 82 height 14
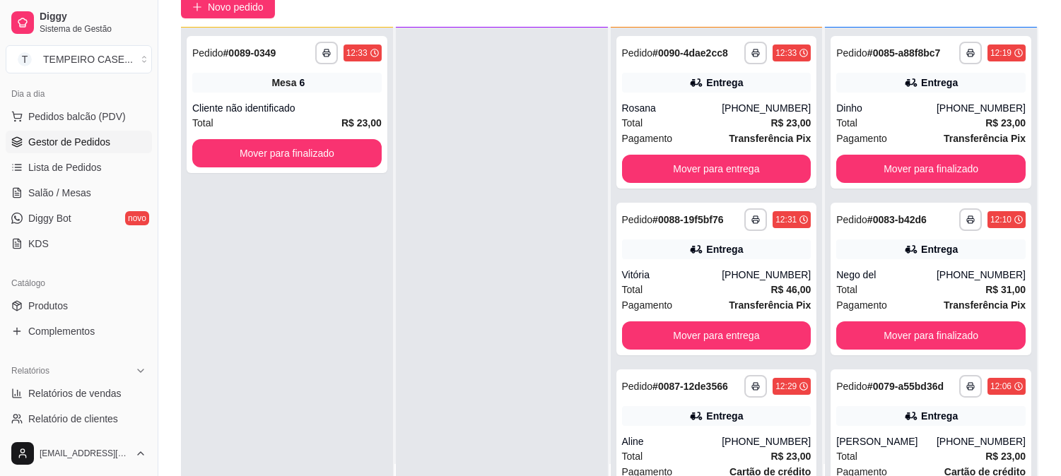
scroll to position [216, 0]
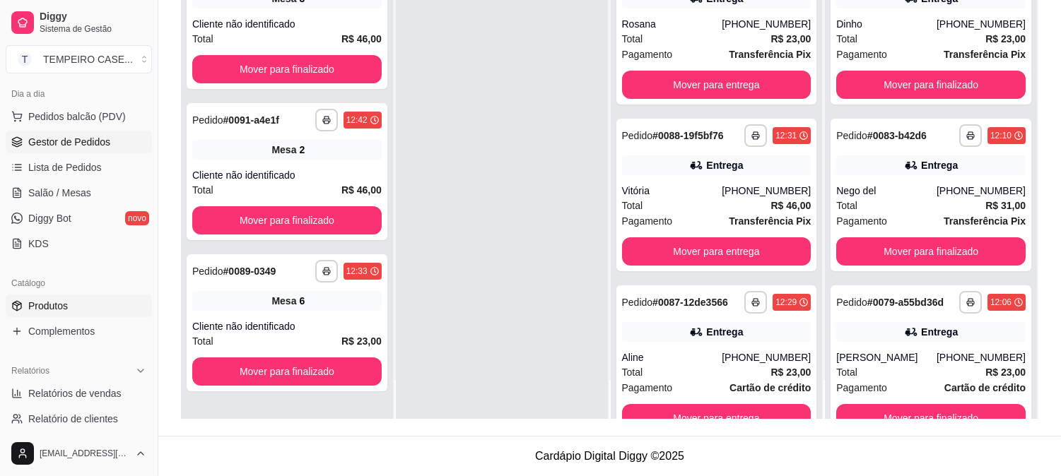
click at [44, 299] on span "Produtos" at bounding box center [48, 306] width 40 height 14
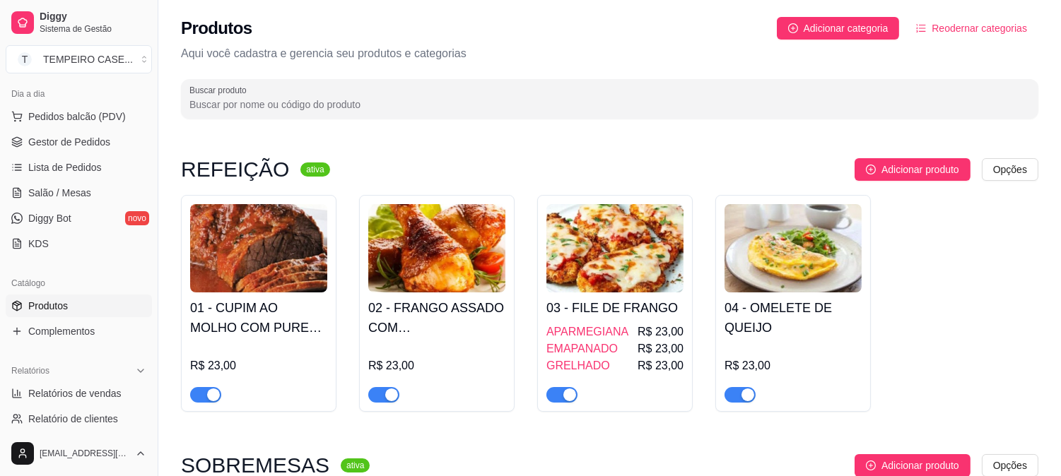
click at [437, 265] on img at bounding box center [436, 248] width 137 height 88
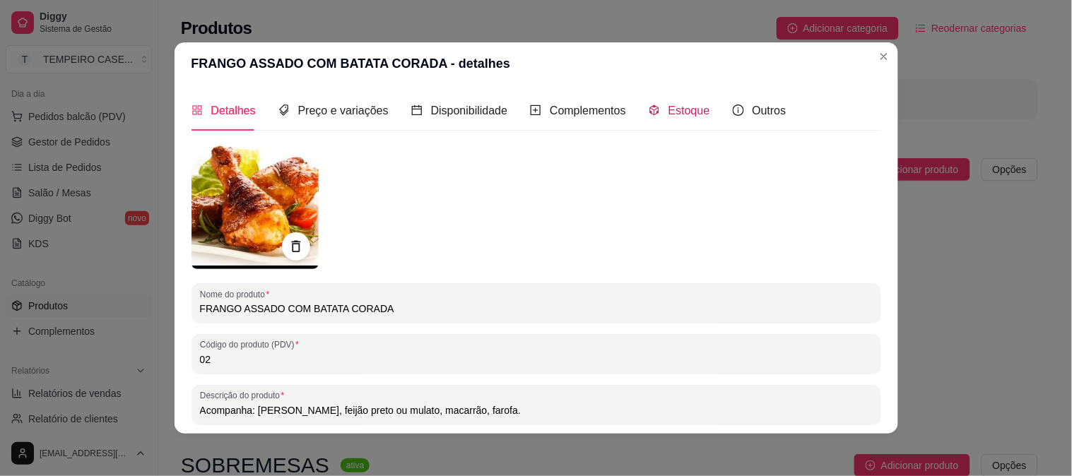
click at [652, 105] on div "Estoque" at bounding box center [679, 111] width 61 height 18
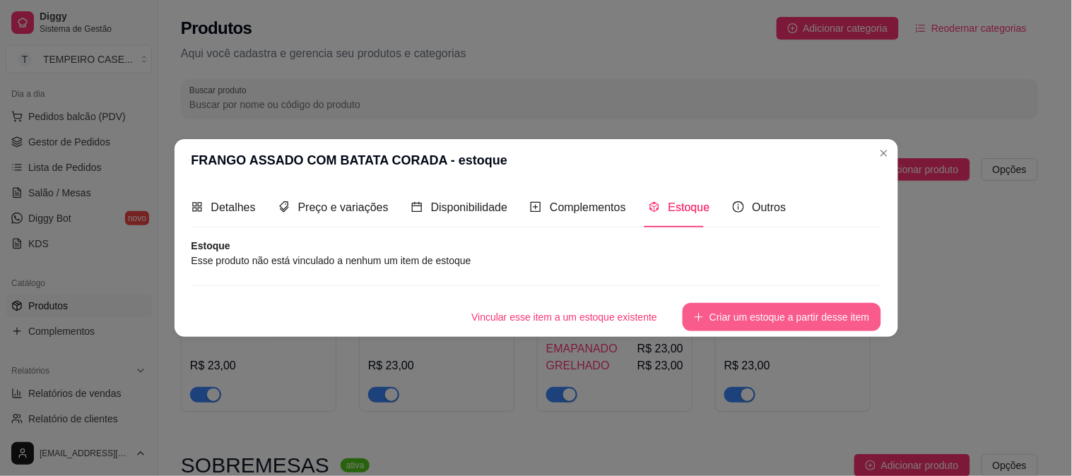
click at [794, 312] on button "Criar um estoque a partir desse item" at bounding box center [782, 317] width 198 height 28
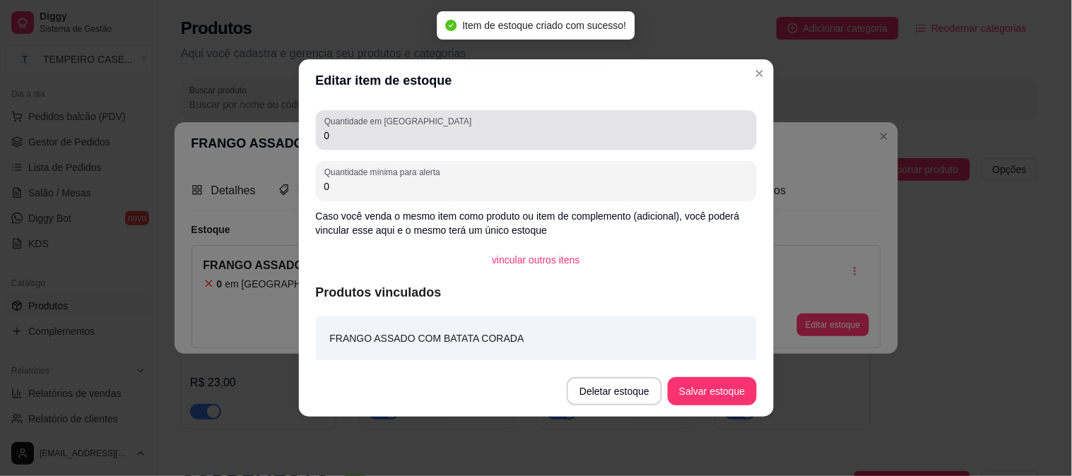
click at [389, 144] on div "Quantidade em estoque 0" at bounding box center [536, 130] width 441 height 40
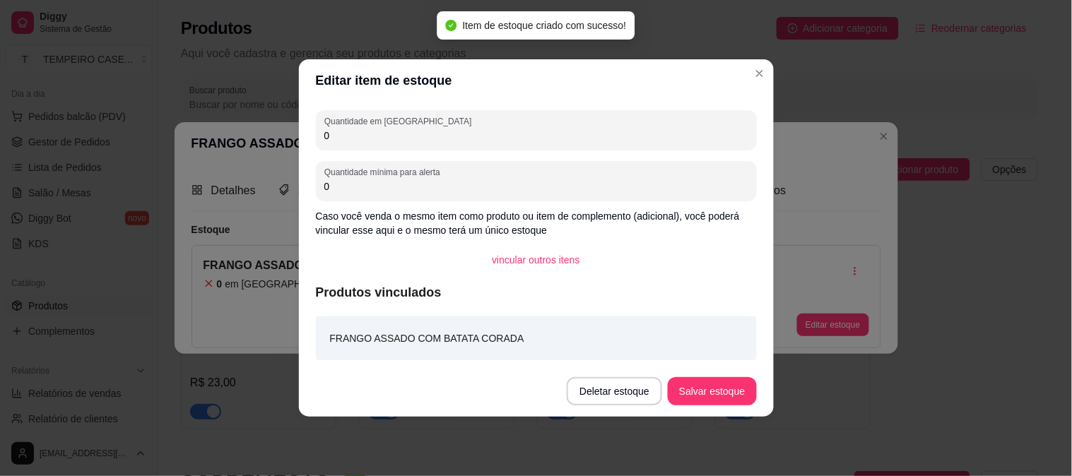
drag, startPoint x: 389, startPoint y: 144, endPoint x: 201, endPoint y: 145, distance: 188.0
click at [201, 145] on div "Editar item de estoque Quantidade em estoque 0 Quantidade mínima para alerta 0 …" at bounding box center [536, 238] width 1072 height 476
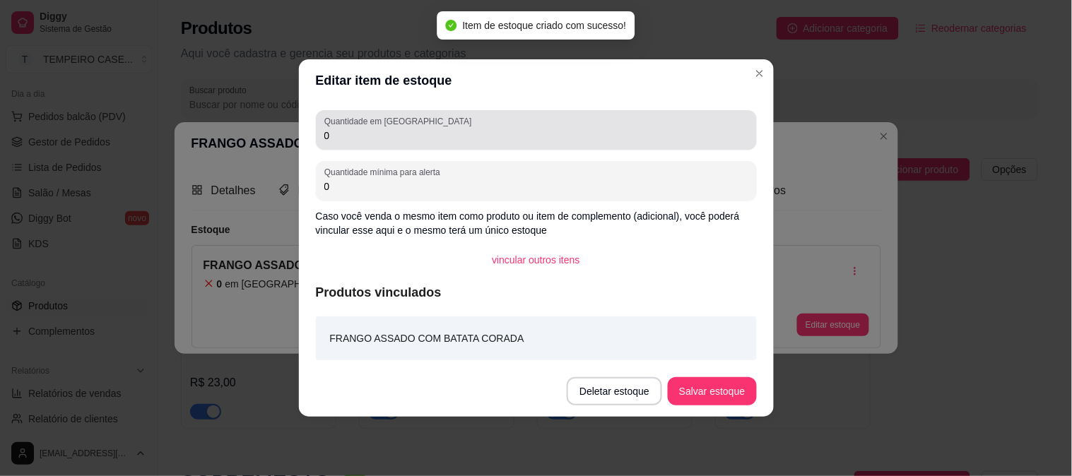
click at [345, 146] on div "Quantidade em estoque 0" at bounding box center [536, 130] width 441 height 40
click at [344, 146] on div "Quantidade em estoque 0" at bounding box center [536, 130] width 441 height 40
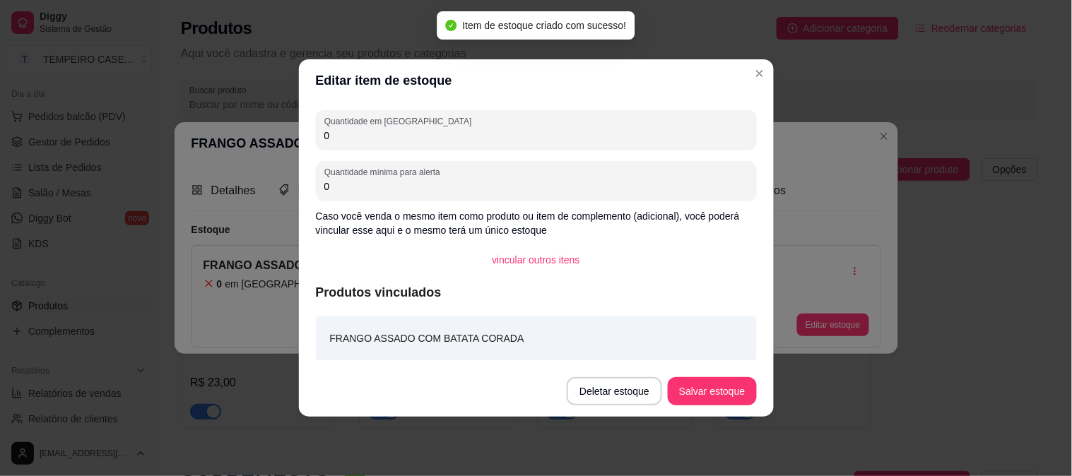
click at [343, 141] on input "0" at bounding box center [536, 136] width 424 height 14
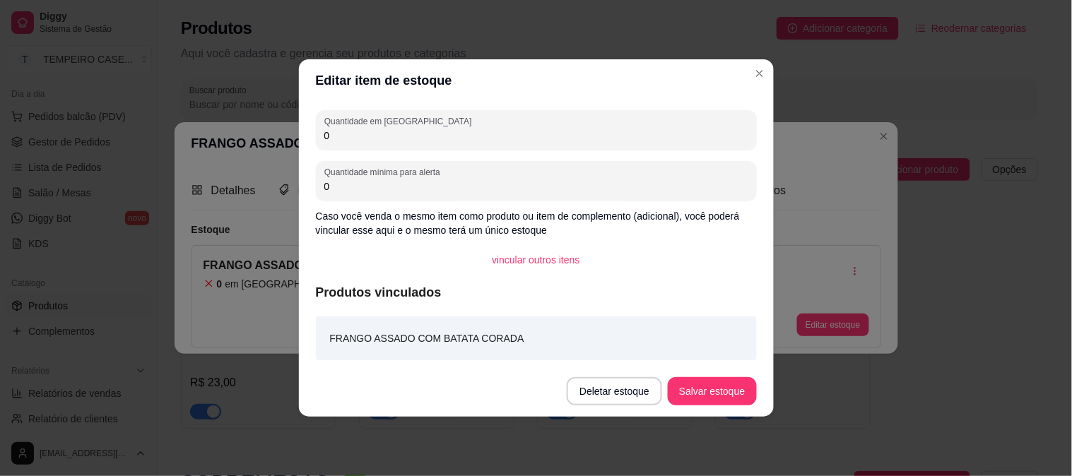
click at [343, 141] on input "0" at bounding box center [536, 136] width 424 height 14
click at [703, 391] on button "Salvar estoque" at bounding box center [712, 391] width 88 height 28
click at [688, 379] on button "Salvar estoque" at bounding box center [712, 391] width 88 height 28
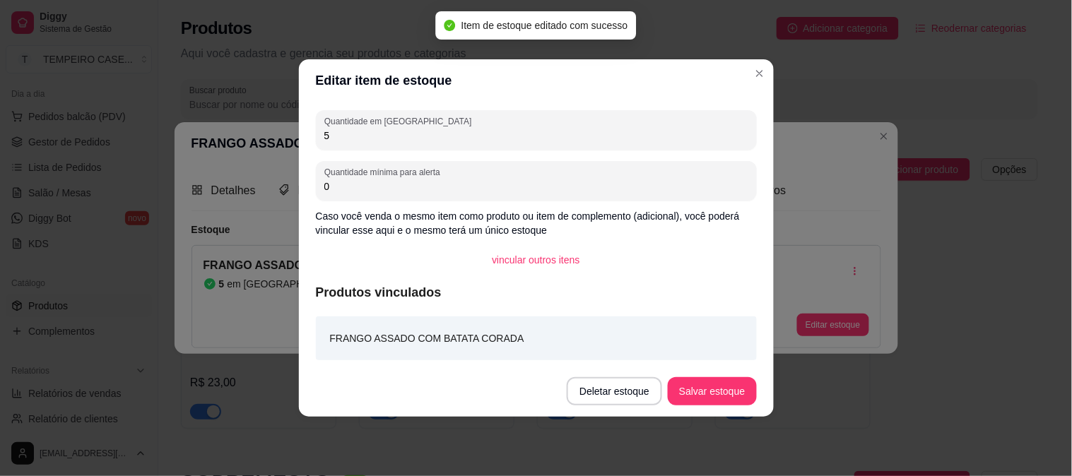
click at [348, 140] on input "5" at bounding box center [536, 136] width 424 height 14
type input "3"
click at [736, 391] on button "Salvar estoque" at bounding box center [712, 392] width 86 height 28
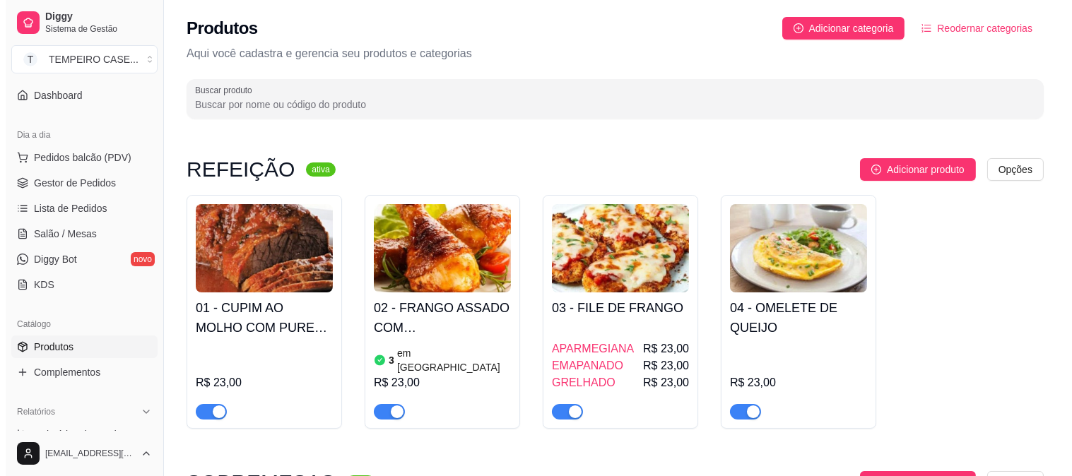
scroll to position [78, 0]
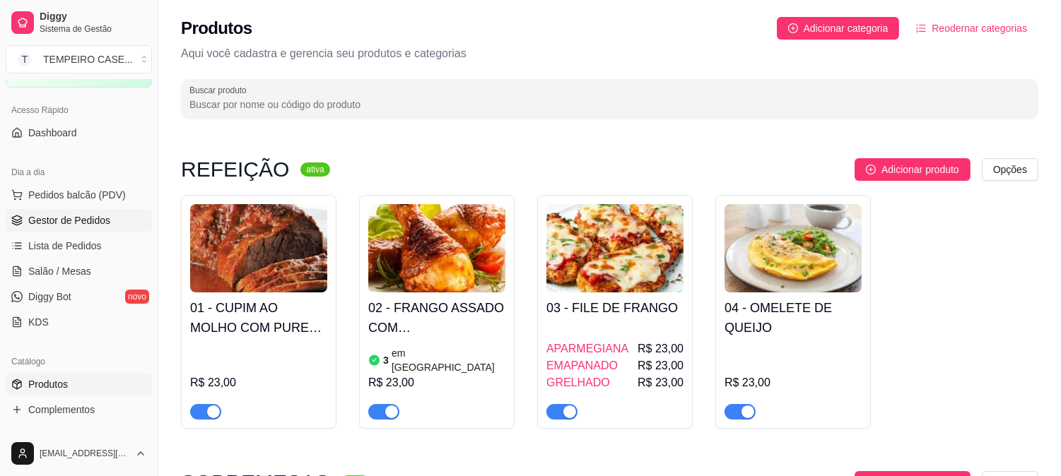
click at [65, 214] on span "Gestor de Pedidos" at bounding box center [69, 220] width 82 height 14
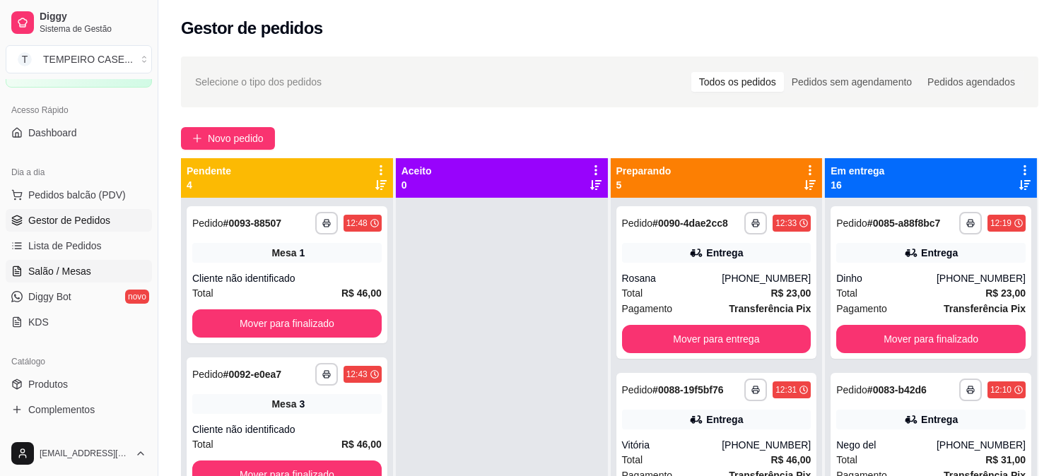
click at [57, 278] on link "Salão / Mesas" at bounding box center [79, 271] width 146 height 23
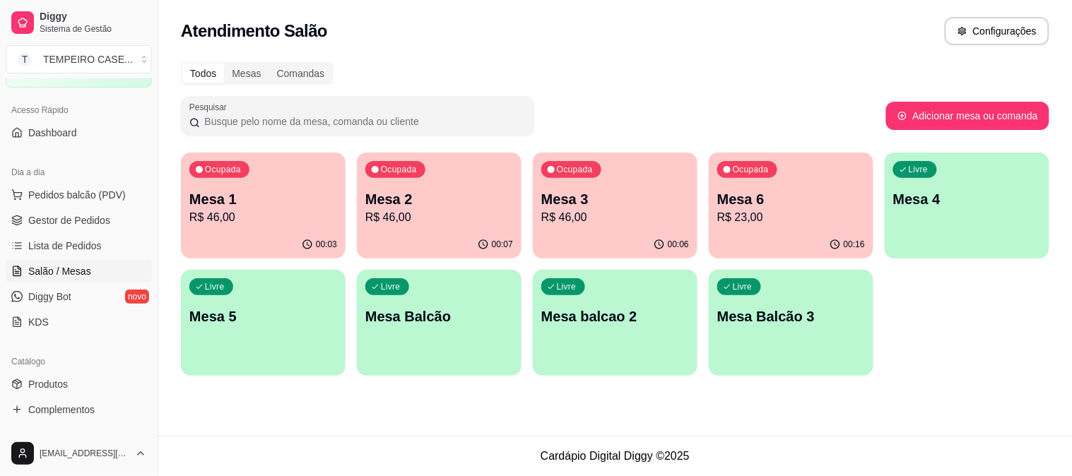
click at [981, 196] on p "Mesa 4" at bounding box center [967, 199] width 148 height 20
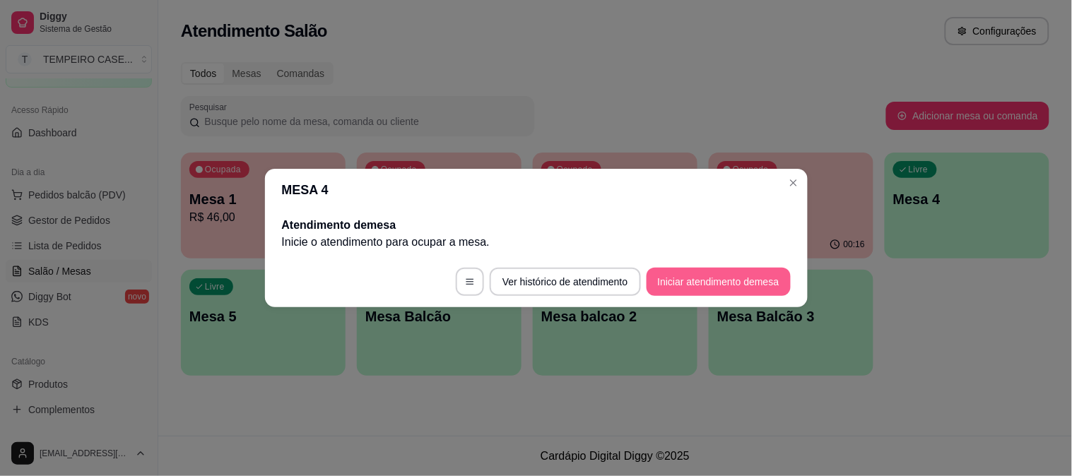
click at [700, 274] on button "Iniciar atendimento de mesa" at bounding box center [719, 282] width 144 height 28
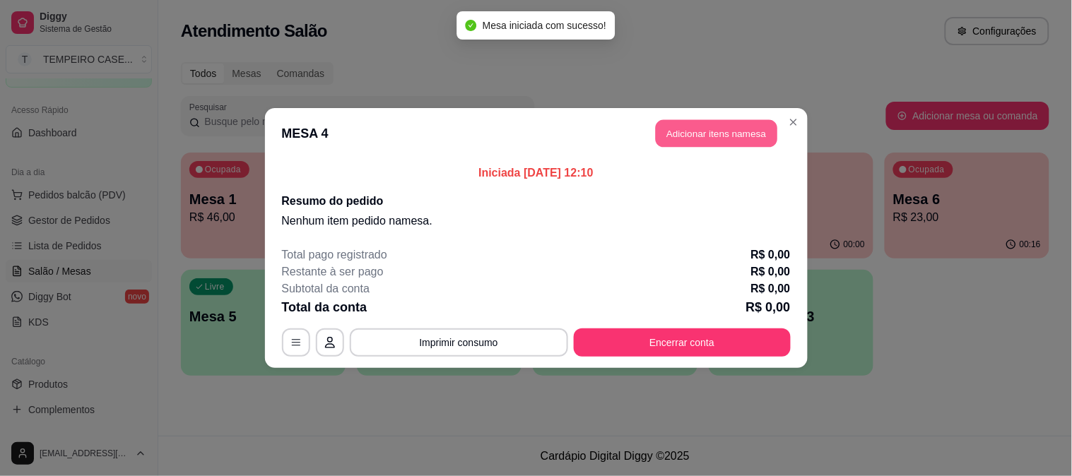
click at [691, 135] on button "Adicionar itens na mesa" at bounding box center [717, 134] width 122 height 28
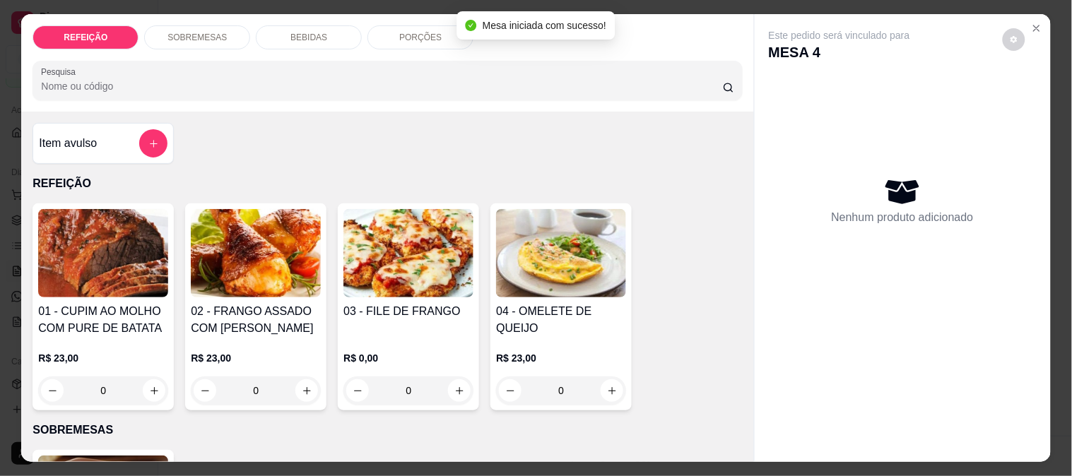
click at [412, 266] on img at bounding box center [408, 253] width 130 height 88
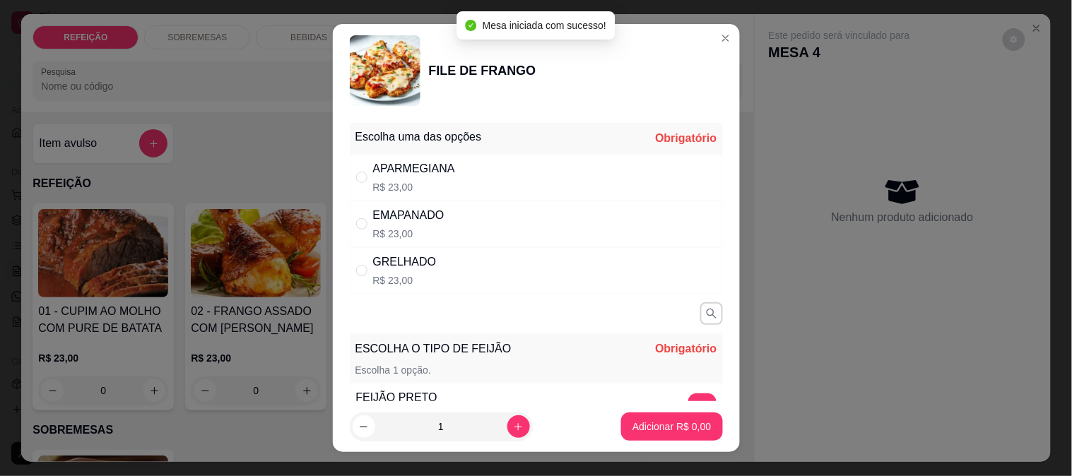
click at [470, 173] on div "APARMEGIANA R$ 23,00" at bounding box center [536, 177] width 373 height 47
radio input "true"
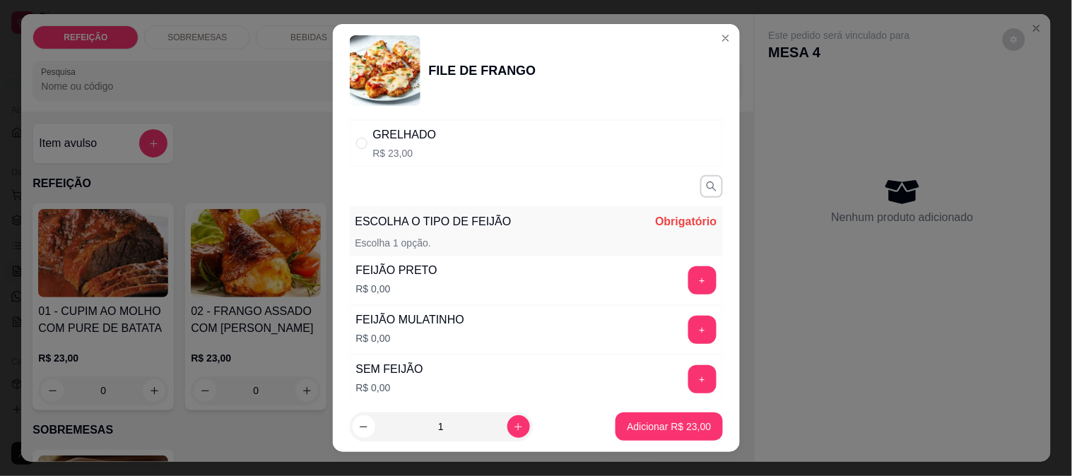
scroll to position [157, 0]
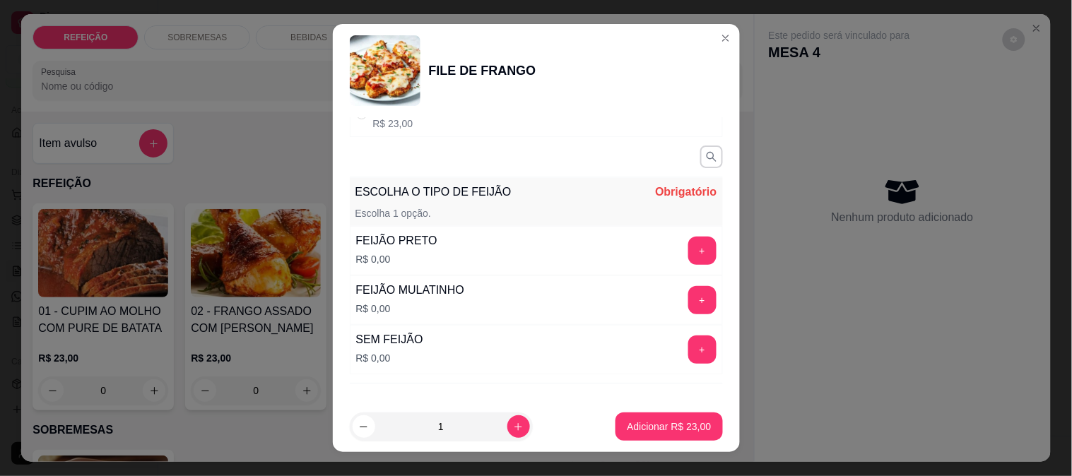
click at [688, 249] on div "+" at bounding box center [703, 251] width 40 height 28
click at [688, 248] on button "+" at bounding box center [702, 251] width 28 height 28
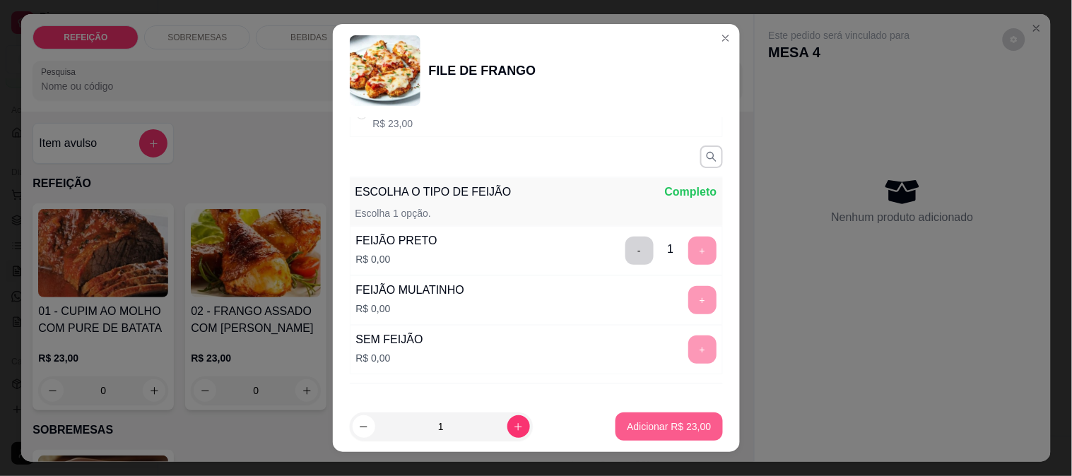
click at [659, 418] on button "Adicionar R$ 23,00" at bounding box center [669, 427] width 107 height 28
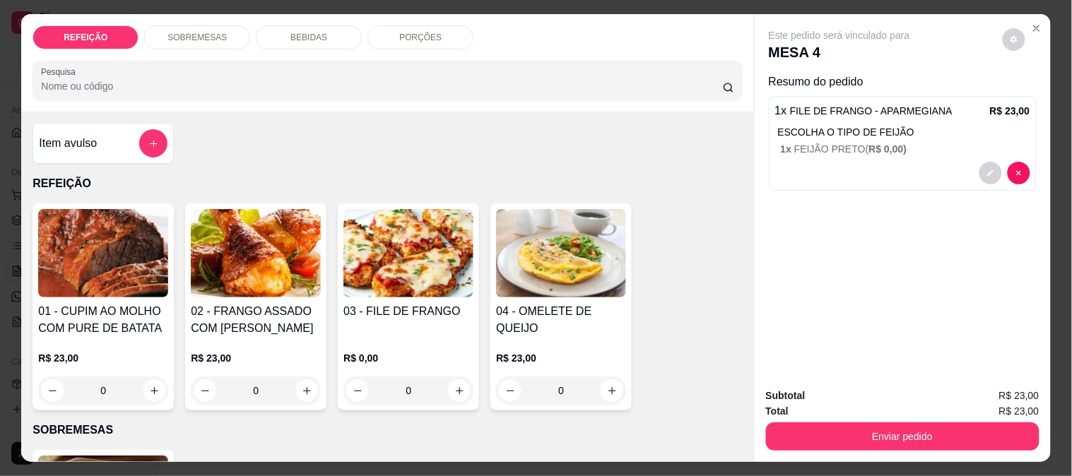
click at [307, 34] on p "BEBIDAS" at bounding box center [308, 37] width 37 height 11
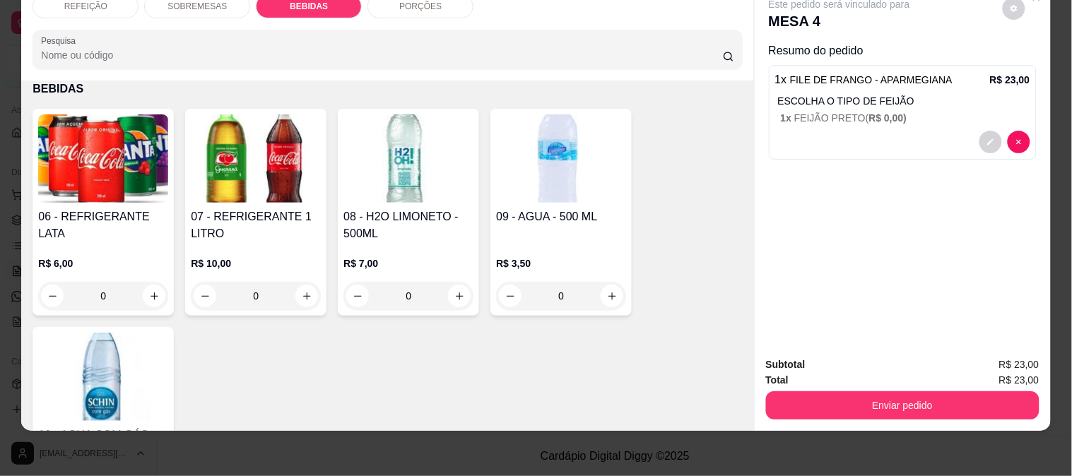
click at [233, 208] on h4 "07 - REFRIGERANTE 1 LITRO" at bounding box center [256, 225] width 130 height 34
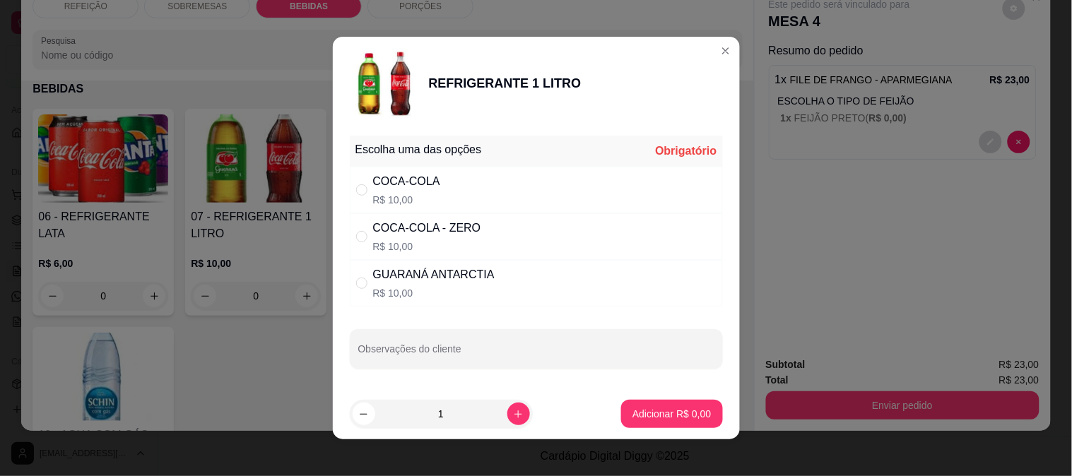
click at [454, 177] on div "COCA-COLA R$ 10,00" at bounding box center [536, 190] width 373 height 47
radio input "true"
click at [639, 401] on button "Adicionar R$ 10,00" at bounding box center [670, 415] width 104 height 28
type input "1"
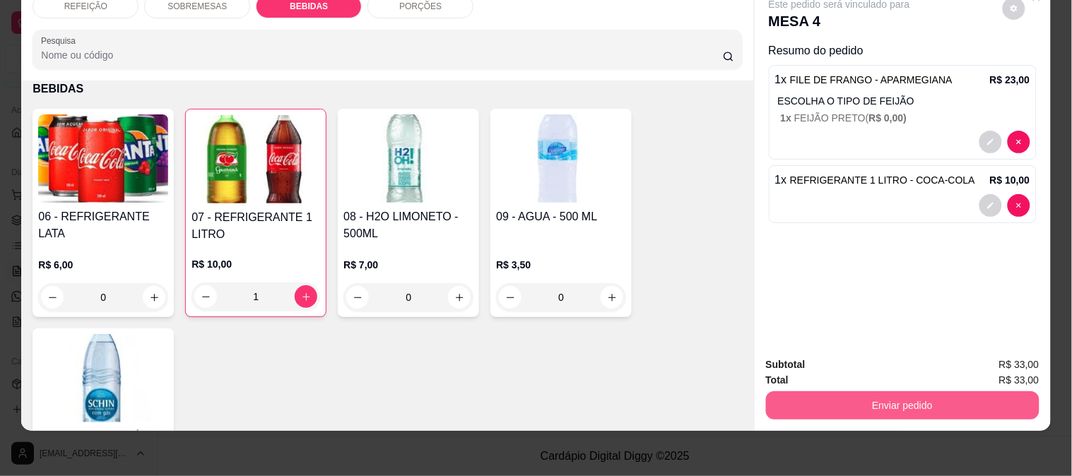
click at [794, 392] on button "Enviar pedido" at bounding box center [903, 406] width 274 height 28
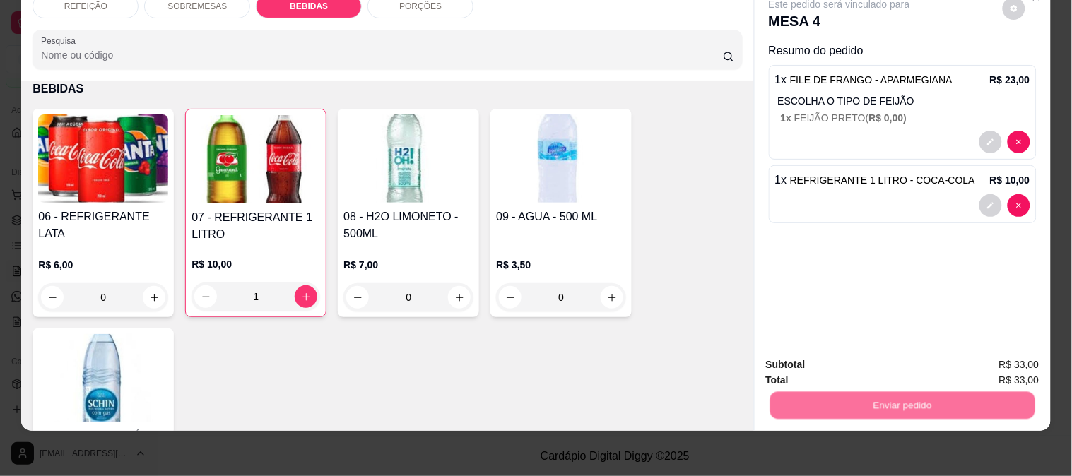
click at [1004, 355] on button "Enviar pedido" at bounding box center [1003, 359] width 80 height 27
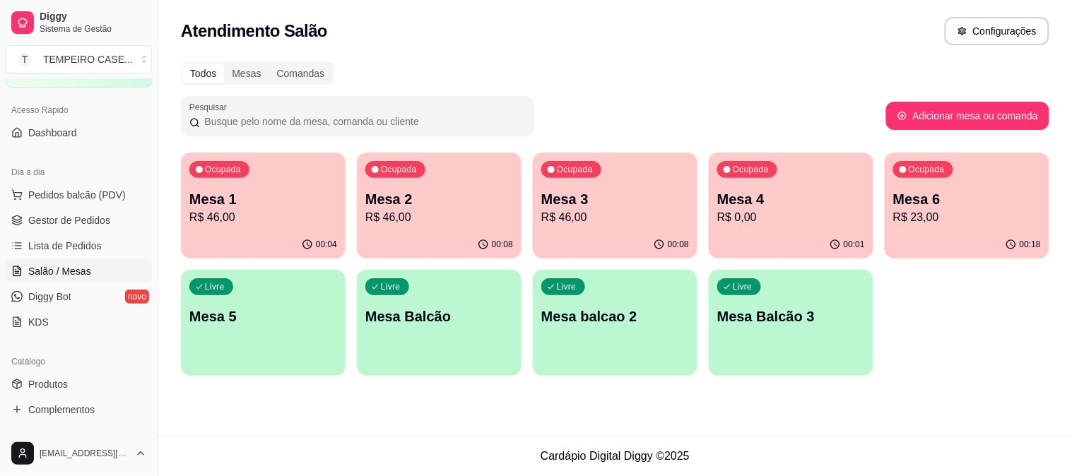
click at [950, 230] on div "Ocupada Mesa 6 R$ 23,00" at bounding box center [967, 192] width 165 height 78
click at [941, 178] on div "Ocupada Mesa 6 R$ 23,00" at bounding box center [967, 192] width 160 height 76
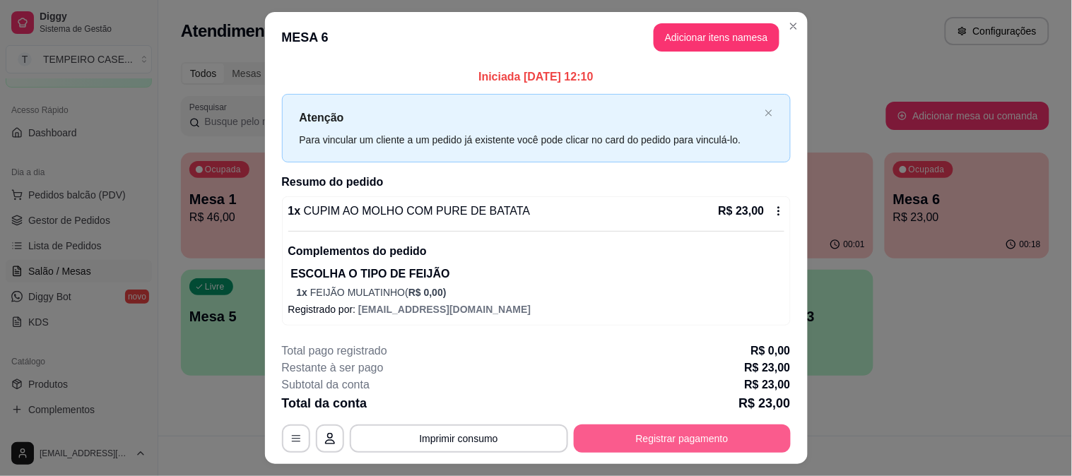
click at [687, 434] on button "Registrar pagamento" at bounding box center [682, 439] width 217 height 28
click at [516, 215] on div "Crédito" at bounding box center [536, 218] width 40 height 18
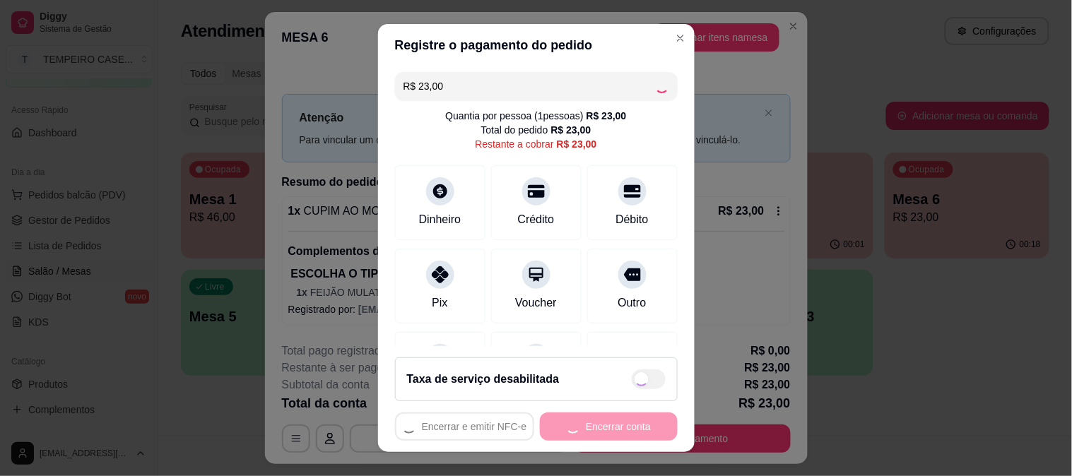
type input "R$ 0,00"
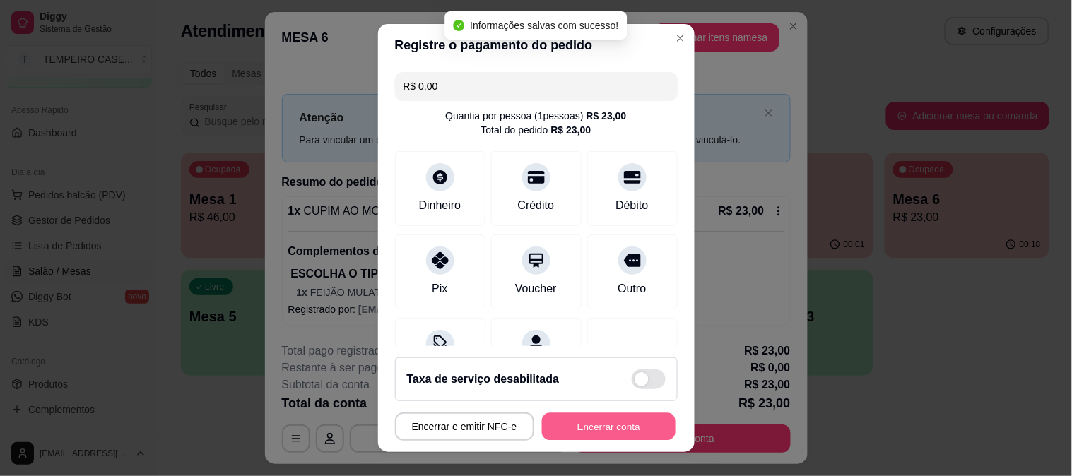
click at [594, 427] on button "Encerrar conta" at bounding box center [609, 427] width 134 height 28
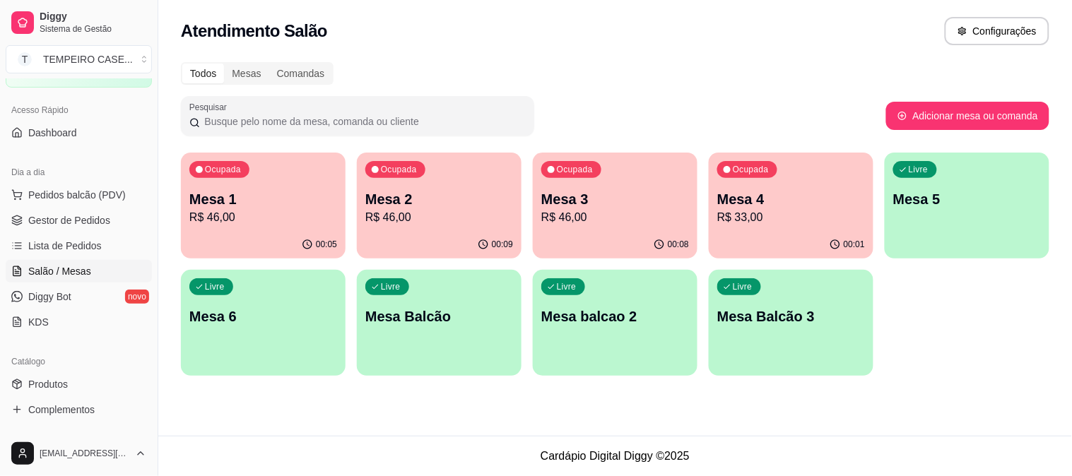
click at [71, 396] on ul "Produtos Complementos" at bounding box center [79, 397] width 146 height 48
click at [64, 390] on span "Produtos" at bounding box center [48, 384] width 40 height 14
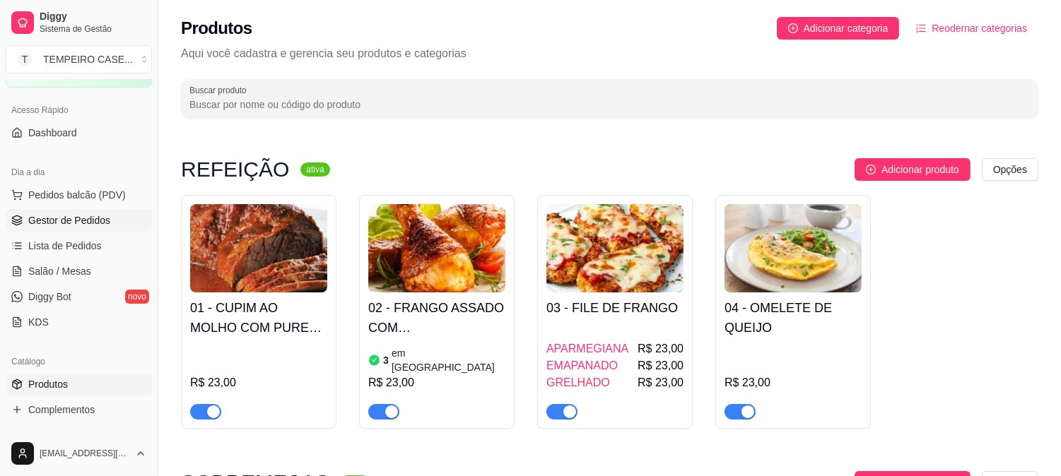
click at [83, 224] on span "Gestor de Pedidos" at bounding box center [69, 220] width 82 height 14
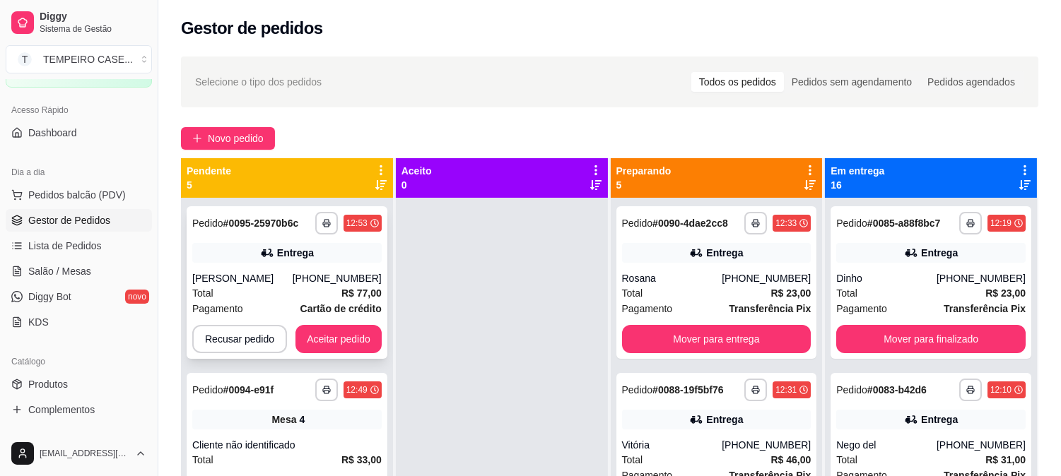
click at [293, 273] on div "[PERSON_NAME]" at bounding box center [242, 278] width 100 height 14
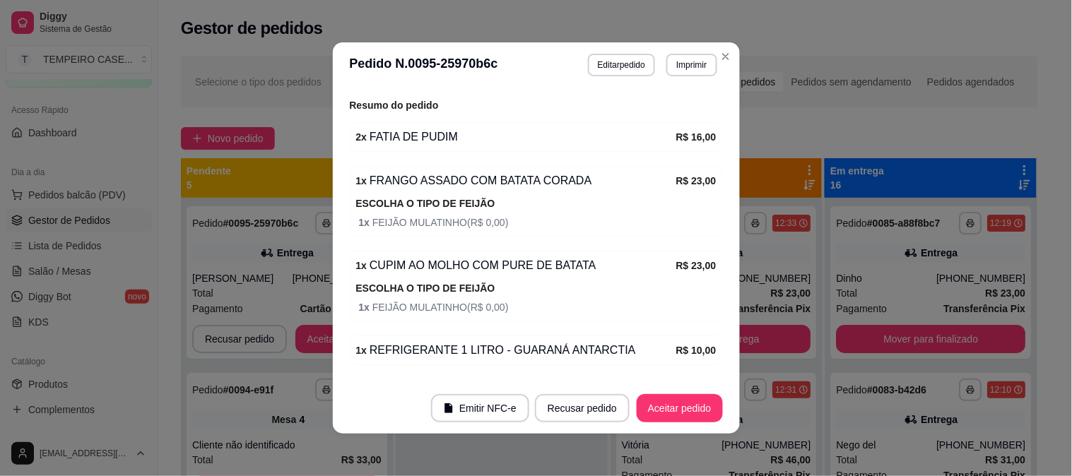
scroll to position [549, 0]
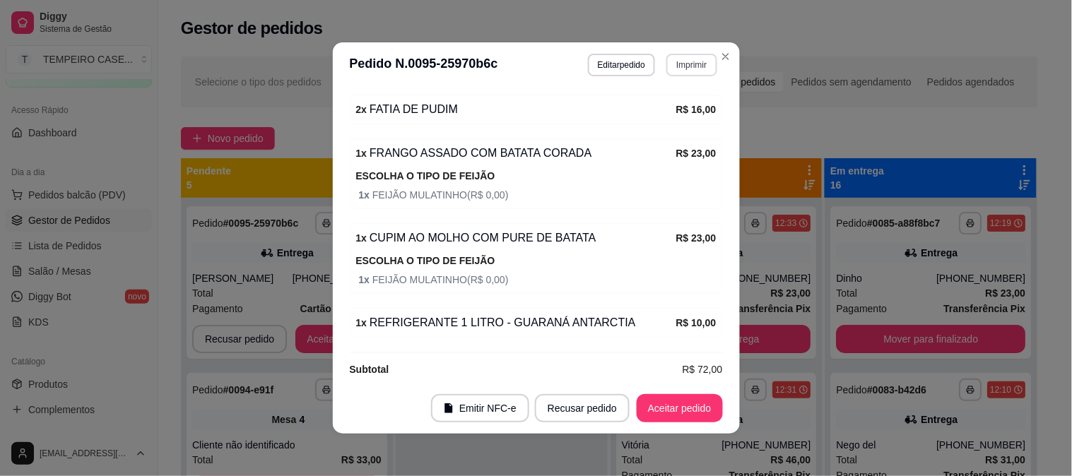
click at [672, 66] on button "Imprimir" at bounding box center [691, 65] width 50 height 23
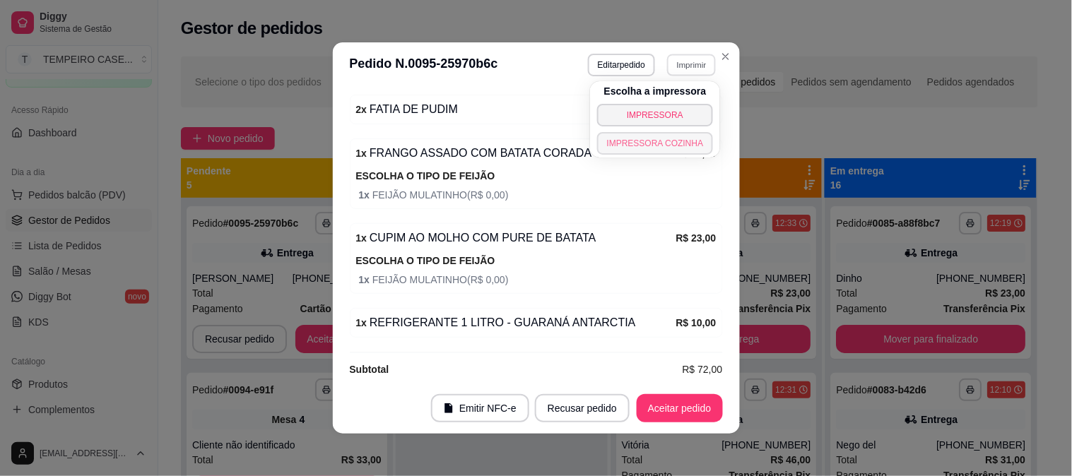
click at [625, 144] on button "IMPRESSORA COZINHA" at bounding box center [655, 143] width 117 height 23
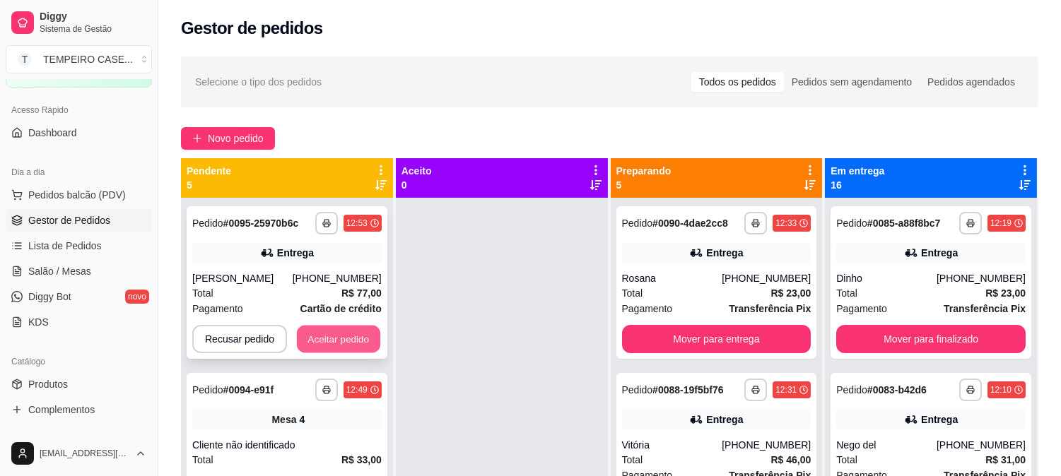
click at [339, 336] on button "Aceitar pedido" at bounding box center [338, 340] width 83 height 28
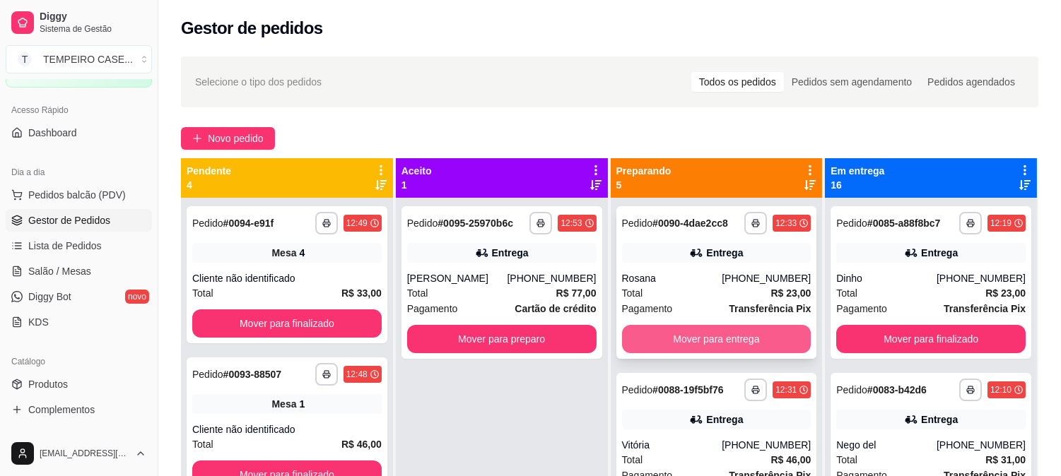
click at [662, 334] on button "Mover para entrega" at bounding box center [716, 339] width 189 height 28
click at [666, 334] on button "Mover para entrega" at bounding box center [716, 339] width 189 height 28
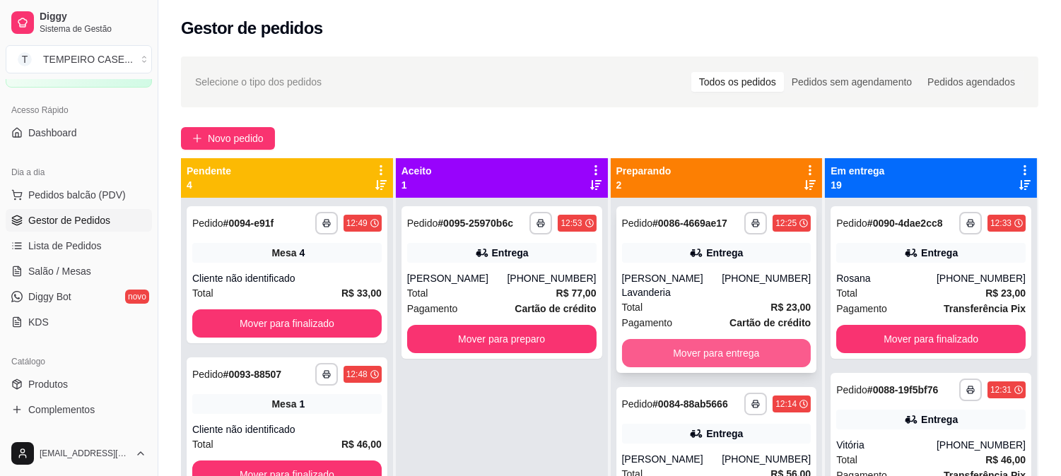
click at [672, 342] on button "Mover para entrega" at bounding box center [716, 353] width 189 height 28
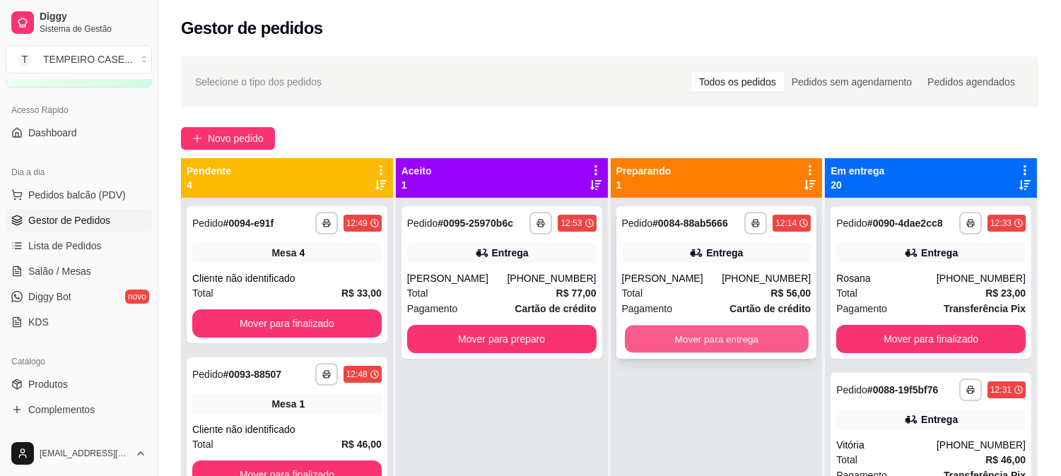
click at [675, 341] on button "Mover para entrega" at bounding box center [717, 340] width 184 height 28
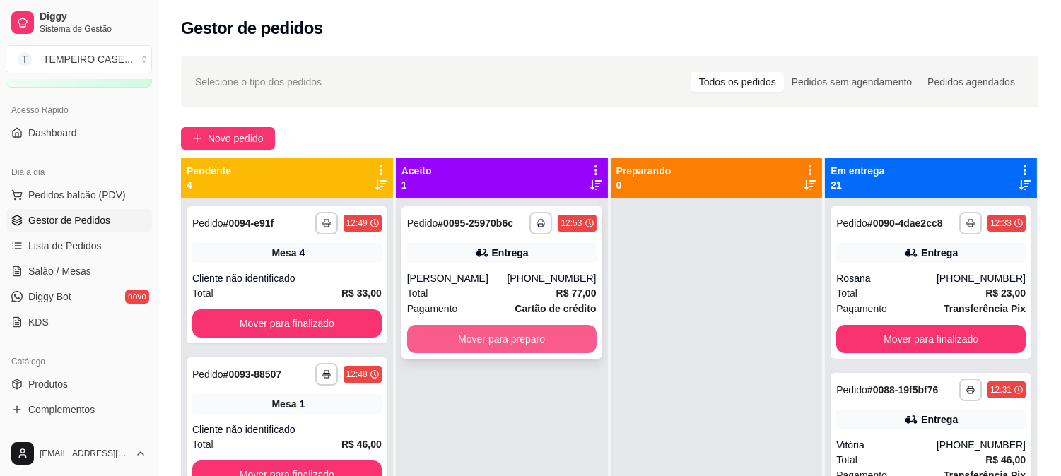
click at [534, 349] on button "Mover para preparo" at bounding box center [501, 339] width 189 height 28
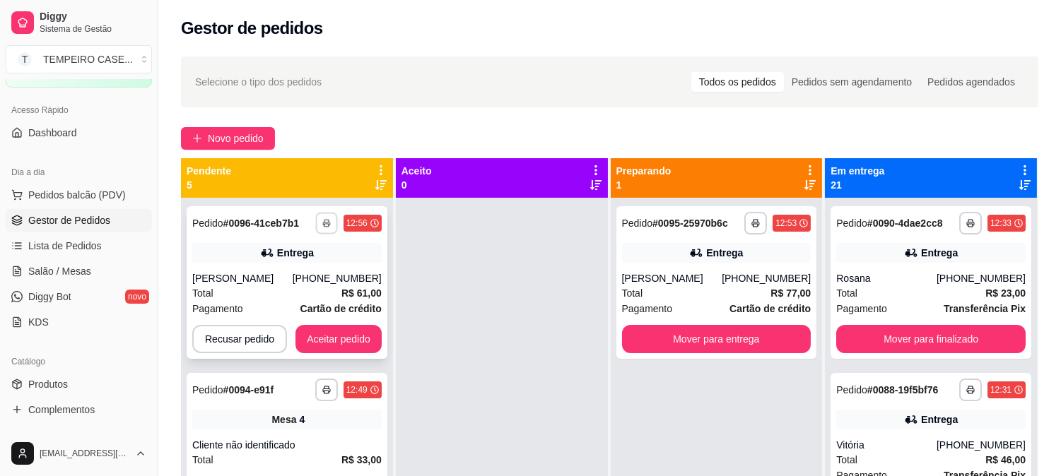
click at [326, 226] on icon "button" at bounding box center [326, 223] width 8 height 8
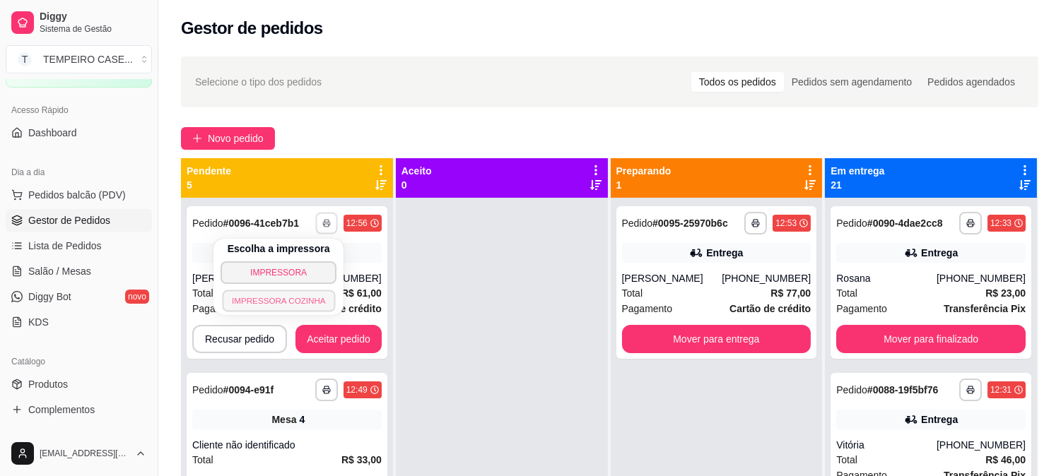
click at [301, 302] on button "IMPRESSORA COZINHA" at bounding box center [278, 301] width 113 height 22
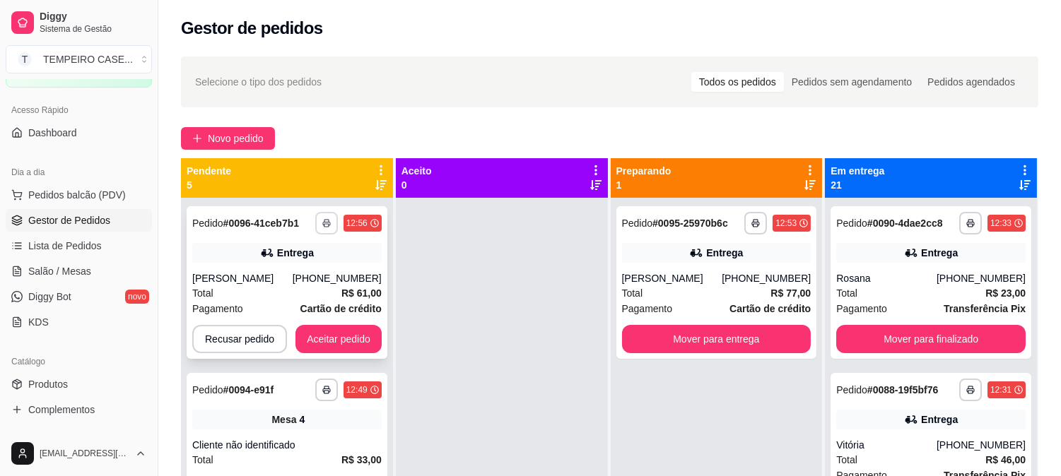
click at [324, 224] on rect "button" at bounding box center [326, 225] width 4 height 3
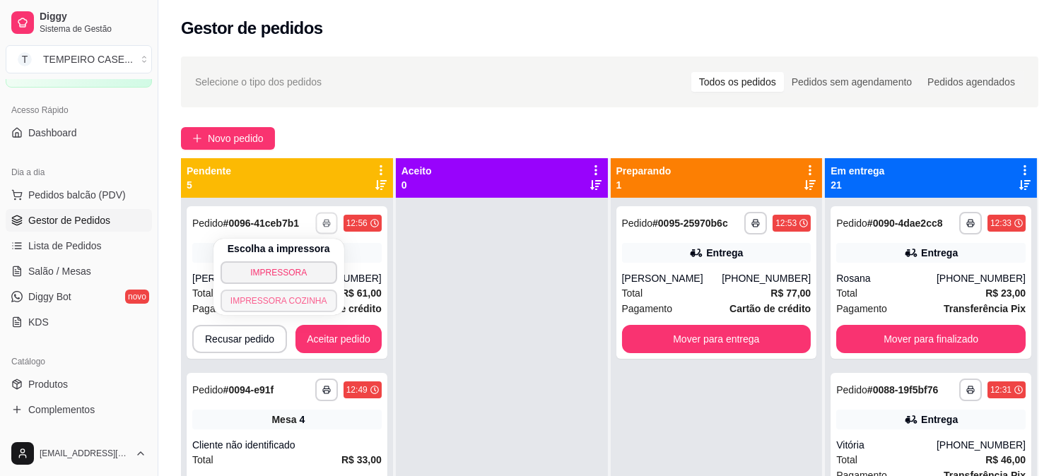
click at [307, 293] on button "IMPRESSORA COZINHA" at bounding box center [279, 301] width 117 height 23
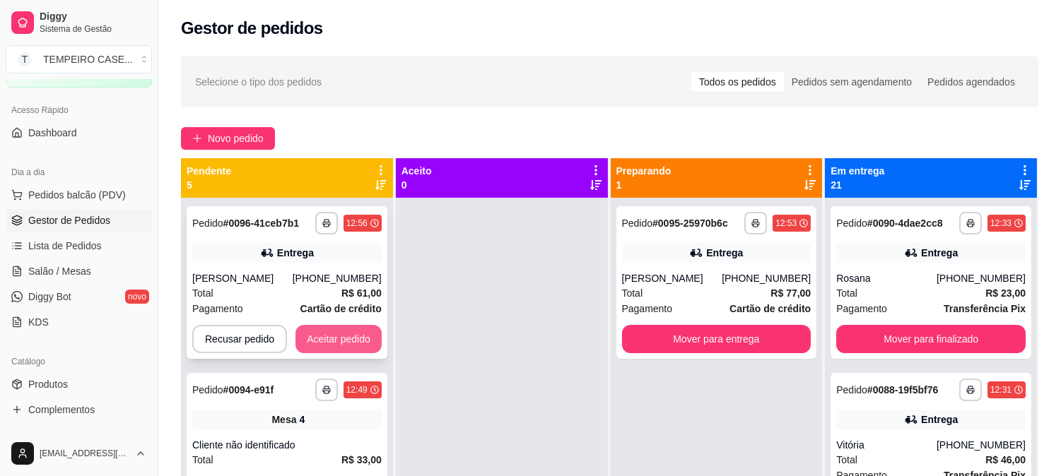
click at [327, 341] on button "Aceitar pedido" at bounding box center [338, 339] width 86 height 28
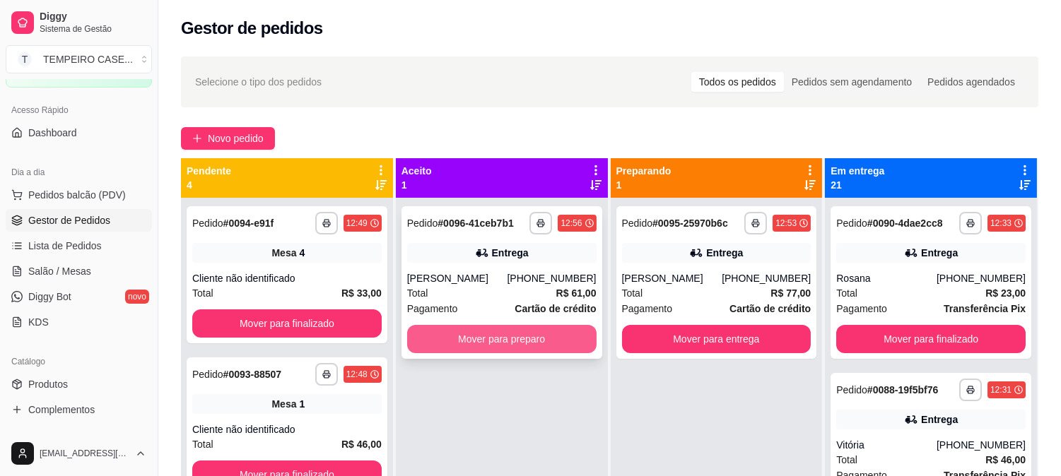
click at [479, 336] on button "Mover para preparo" at bounding box center [501, 339] width 189 height 28
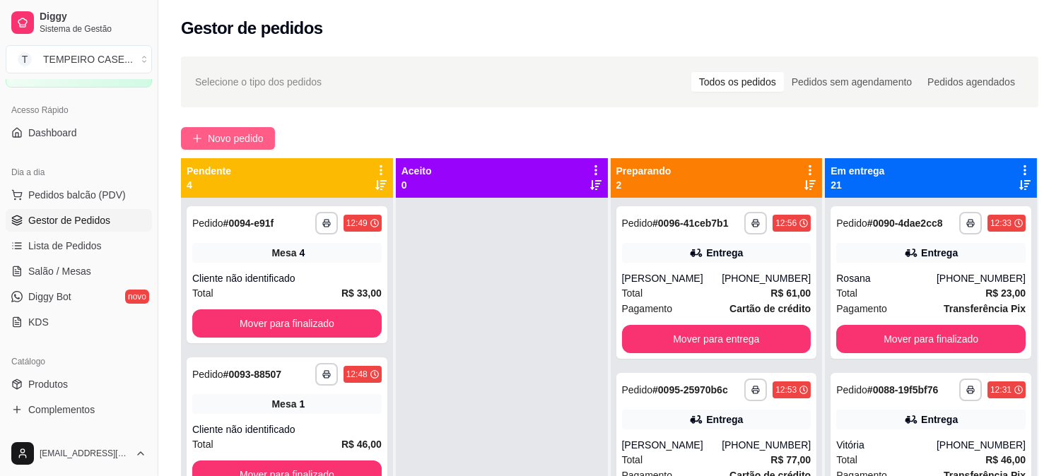
click at [233, 141] on span "Novo pedido" at bounding box center [236, 139] width 56 height 16
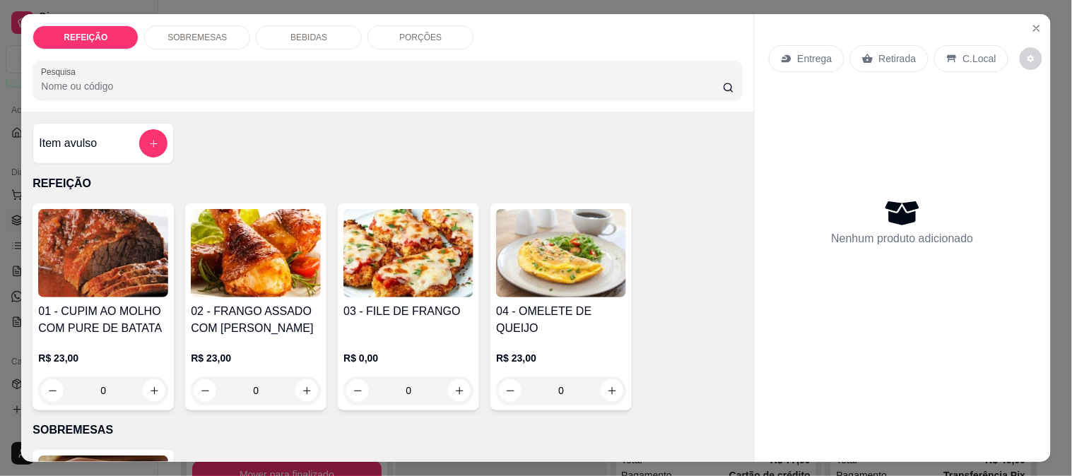
click at [415, 231] on img at bounding box center [408, 253] width 130 height 88
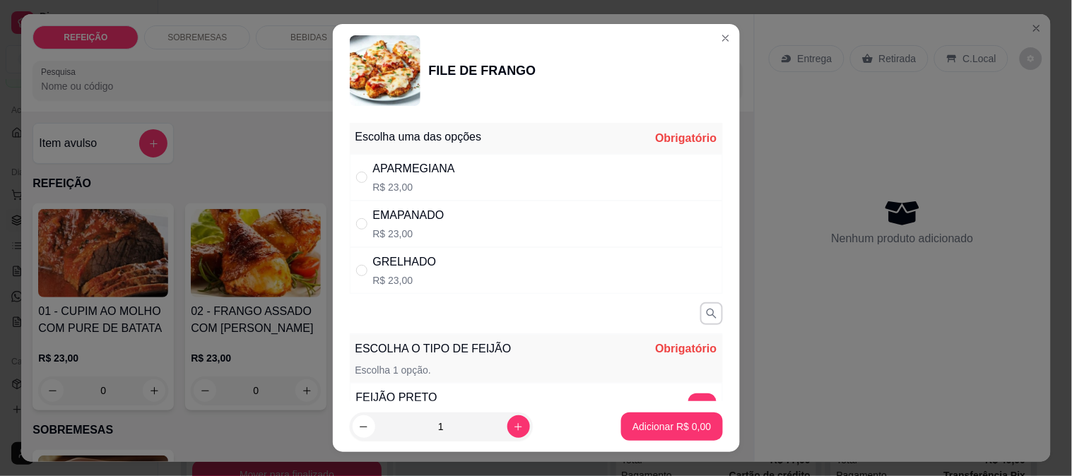
click at [441, 178] on div "APARMEGIANA R$ 23,00" at bounding box center [414, 177] width 82 height 34
radio input "true"
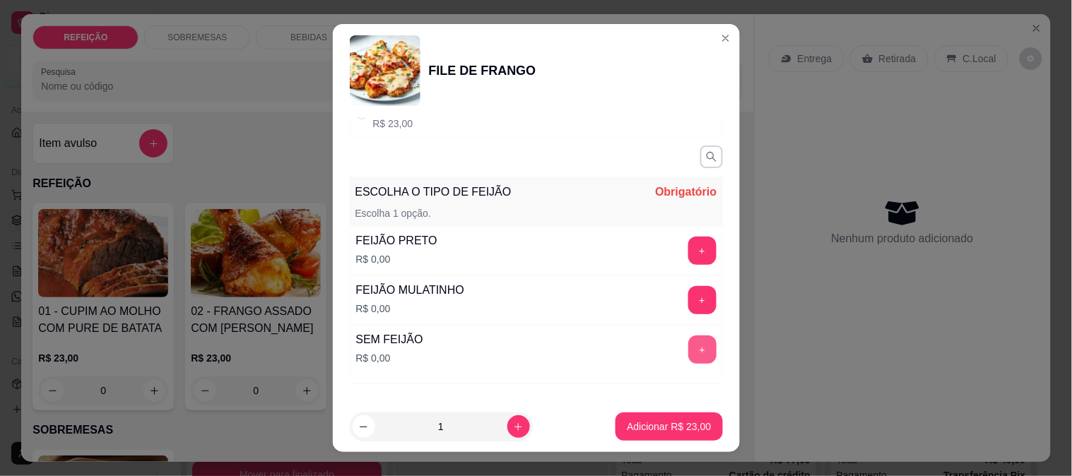
drag, startPoint x: 643, startPoint y: 354, endPoint x: 662, endPoint y: 354, distance: 18.4
click at [649, 354] on div "SEM FEIJÃO R$ 0,00 +" at bounding box center [536, 349] width 373 height 49
click at [688, 348] on button "+" at bounding box center [702, 350] width 28 height 28
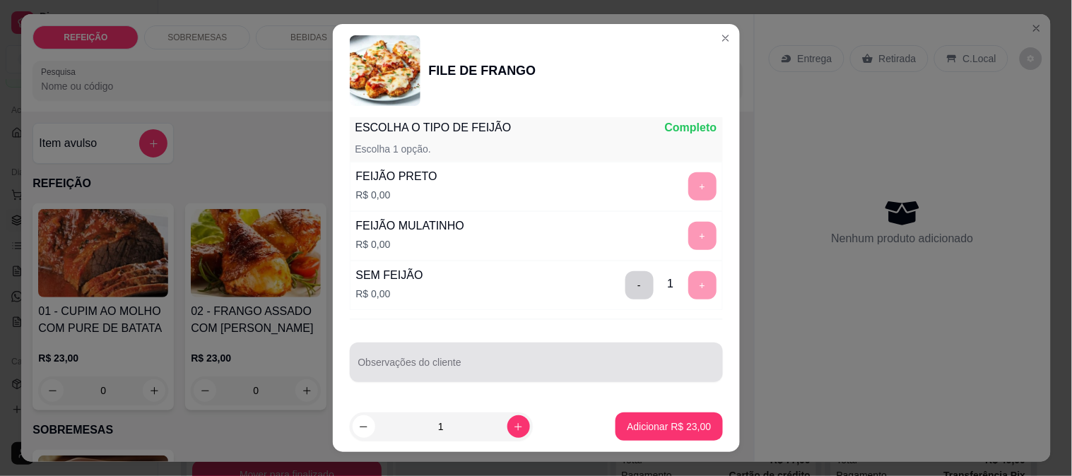
click at [606, 353] on div at bounding box center [536, 362] width 356 height 28
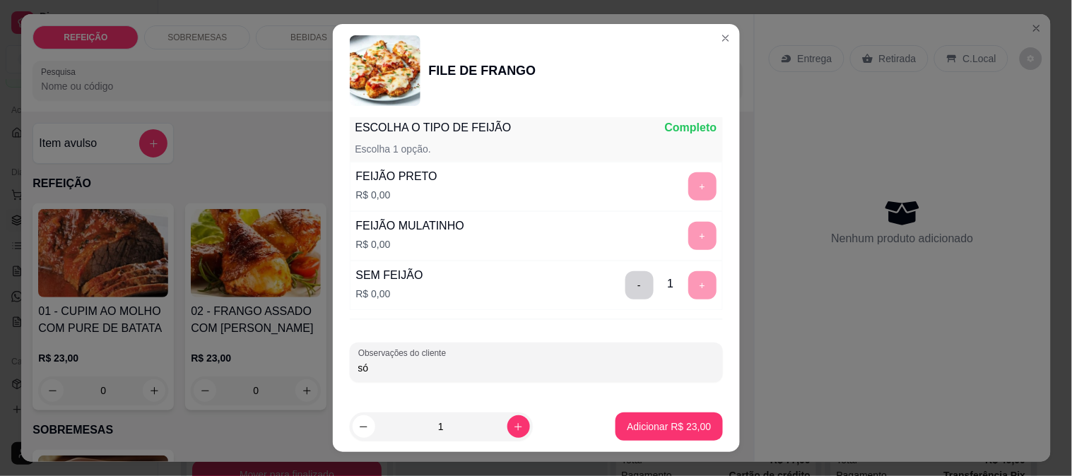
type input "s"
type input "SÓ MACARRÃO"
click at [662, 438] on button "Adicionar R$ 23,00" at bounding box center [669, 427] width 107 height 28
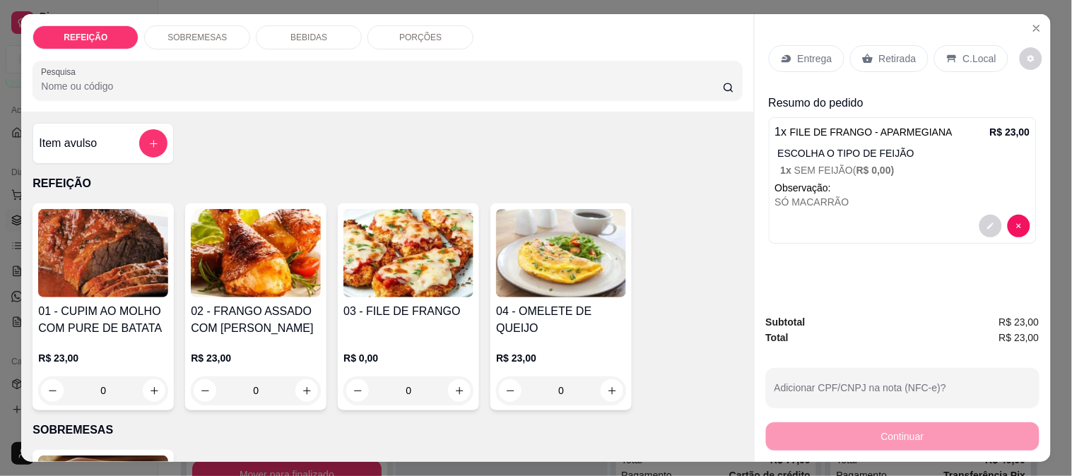
click at [784, 55] on icon at bounding box center [786, 59] width 9 height 8
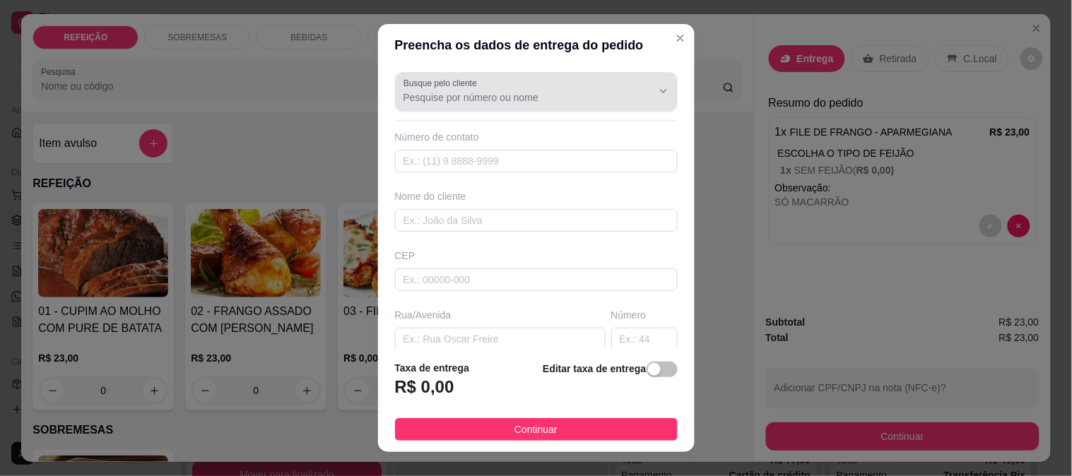
click at [507, 100] on input "Busque pelo cliente" at bounding box center [517, 97] width 226 height 14
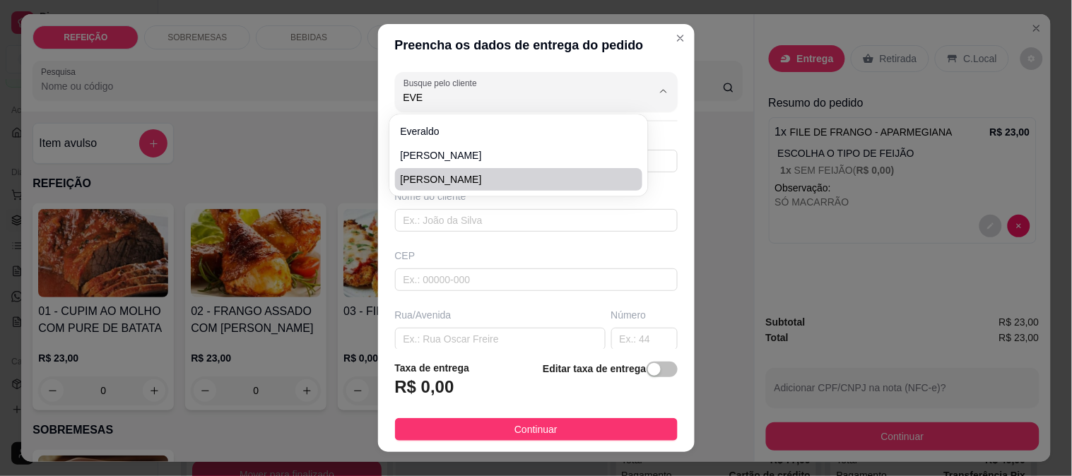
click at [446, 181] on span "[PERSON_NAME]" at bounding box center [512, 179] width 223 height 14
type input "[PERSON_NAME]"
type input "81991377833"
type input "[PERSON_NAME]"
type input "55590000"
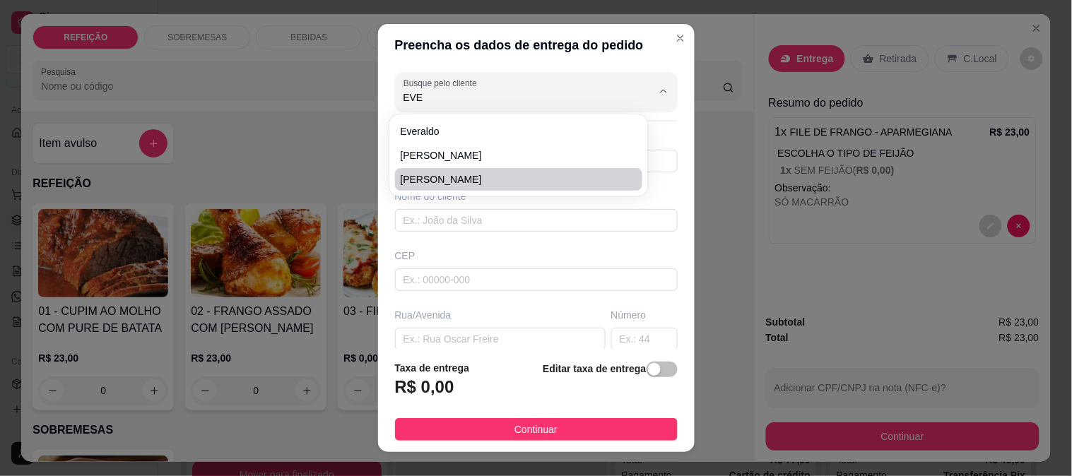
type input "Rodovia [PERSON_NAME]"
type input "Sem número"
type input "IPOJUCA"
type input "Entregar no depósito Tramontina no pontal"
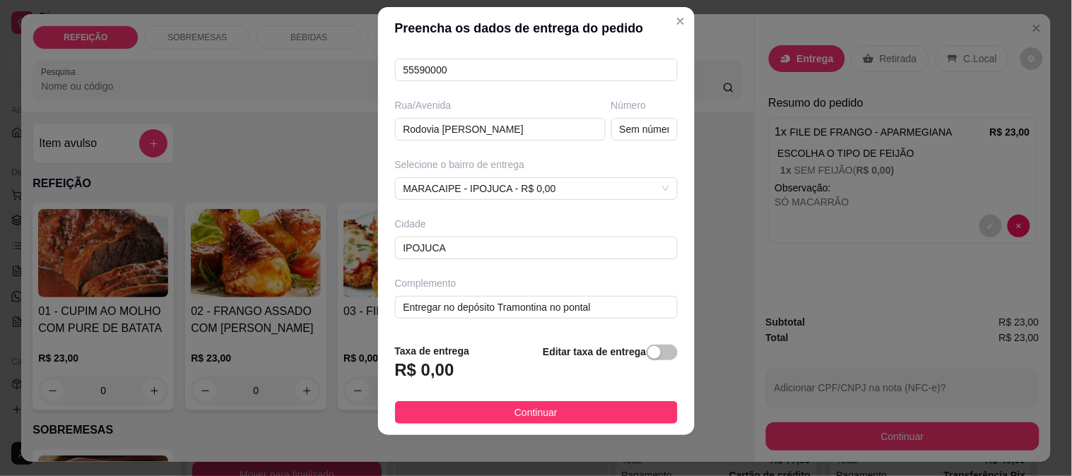
scroll to position [21, 0]
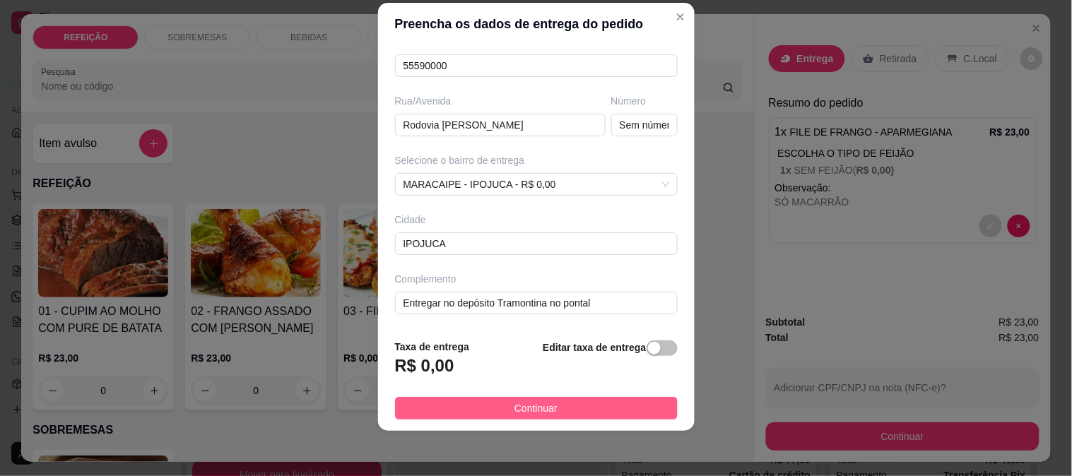
type input "[PERSON_NAME]"
click at [524, 418] on button "Continuar" at bounding box center [536, 408] width 283 height 23
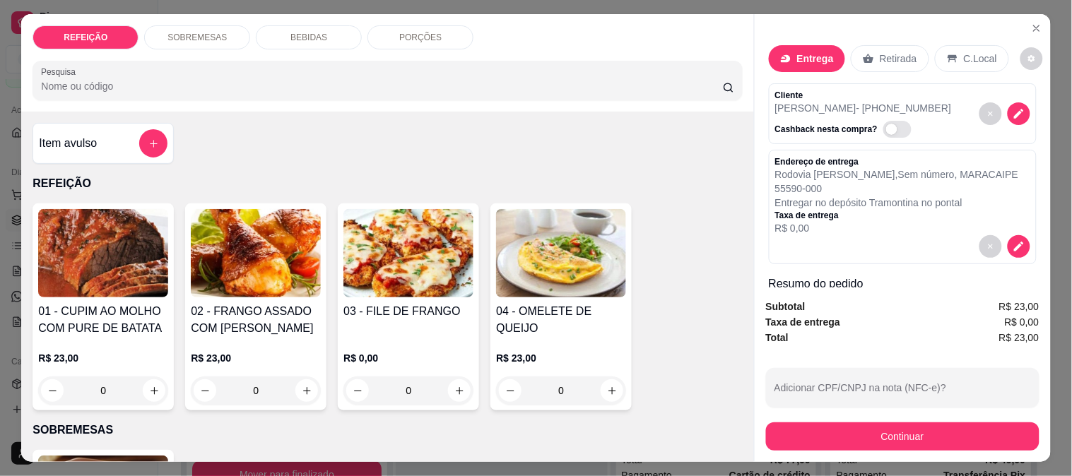
click at [922, 434] on button "Continuar" at bounding box center [903, 437] width 274 height 28
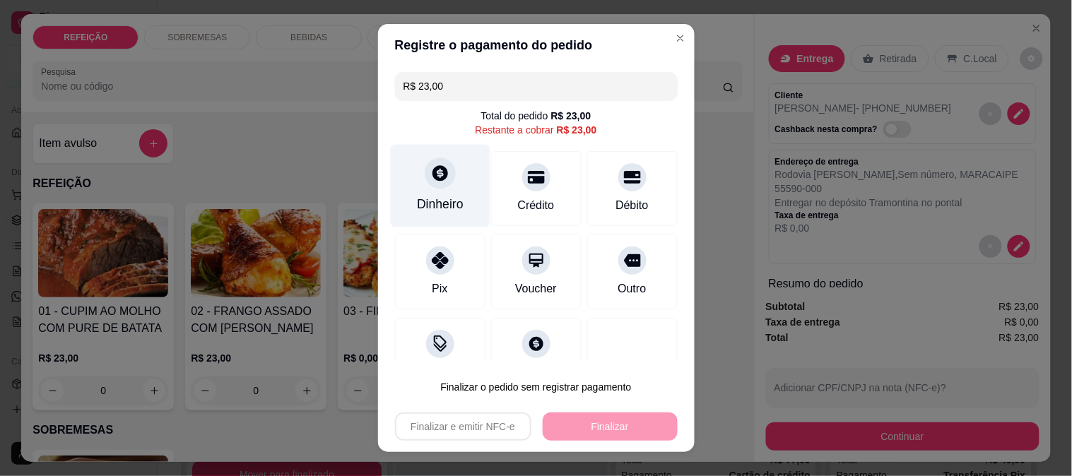
click at [433, 172] on icon at bounding box center [441, 173] width 16 height 16
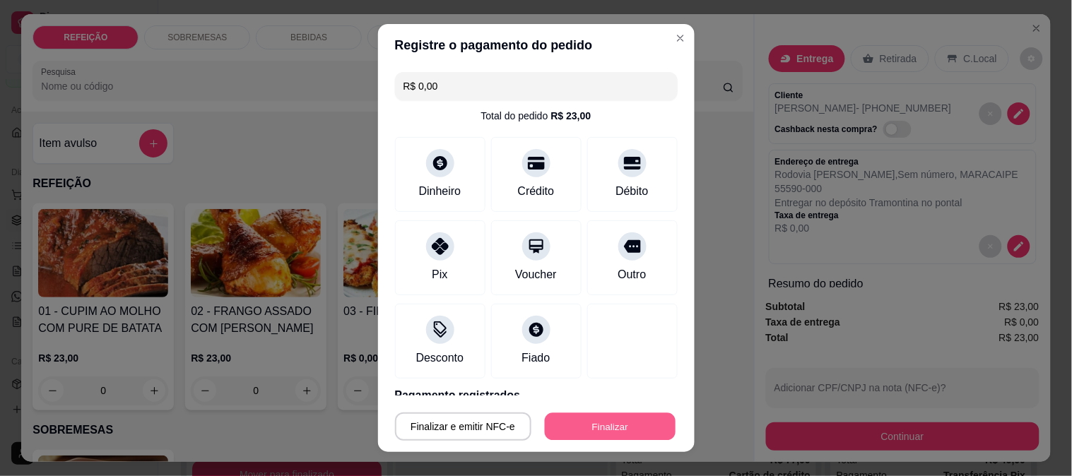
click at [594, 430] on button "Finalizar" at bounding box center [610, 427] width 131 height 28
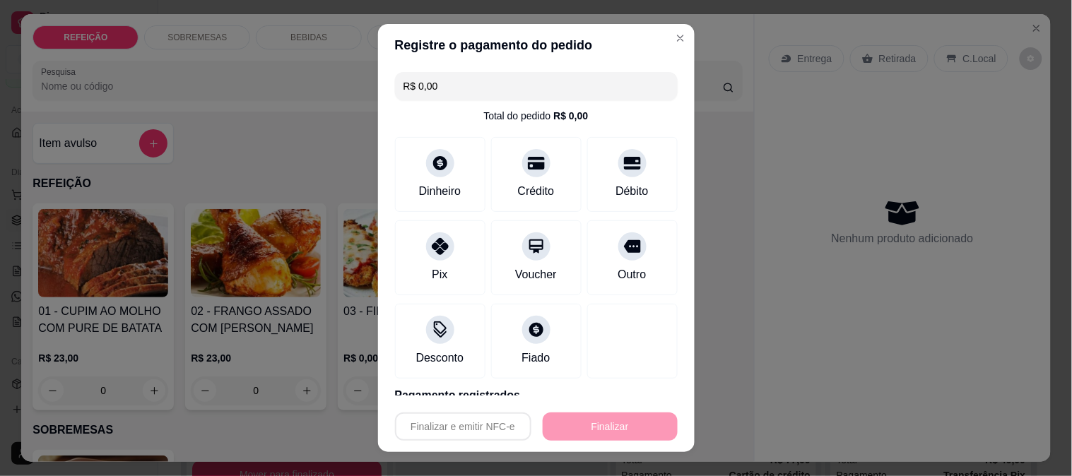
type input "-R$ 23,00"
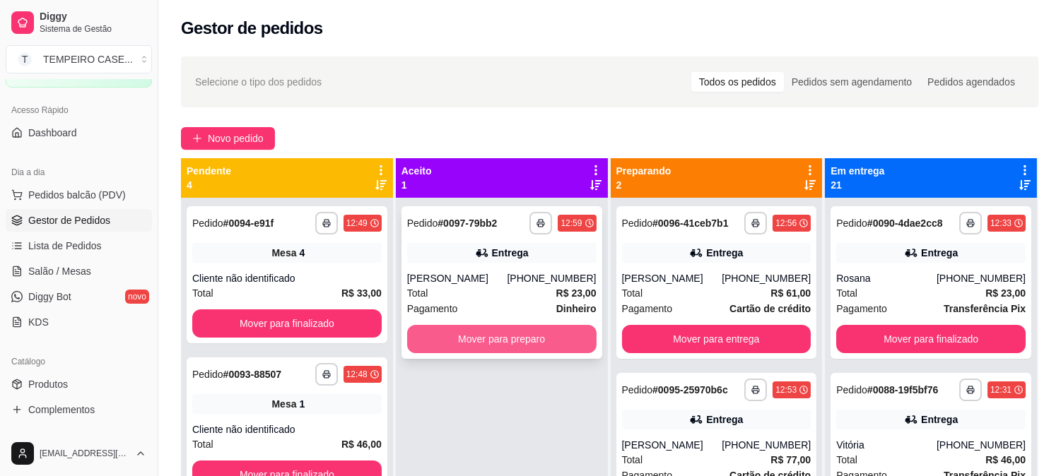
click at [509, 337] on button "Mover para preparo" at bounding box center [501, 339] width 189 height 28
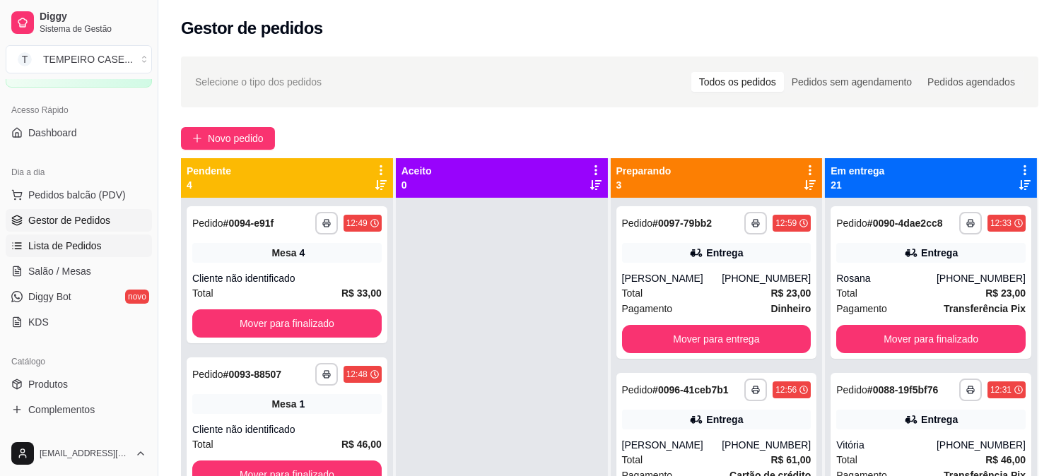
click at [81, 253] on link "Lista de Pedidos" at bounding box center [79, 246] width 146 height 23
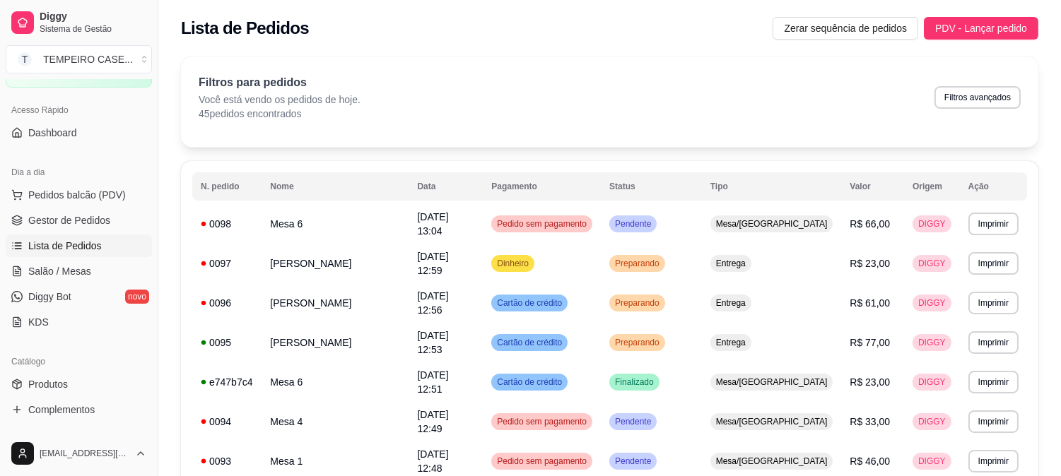
click at [57, 283] on ul "Pedidos balcão (PDV) Gestor de Pedidos Lista de Pedidos Salão / Mesas Diggy Bot…" at bounding box center [79, 259] width 146 height 150
click at [54, 270] on span "Salão / Mesas" at bounding box center [59, 271] width 63 height 14
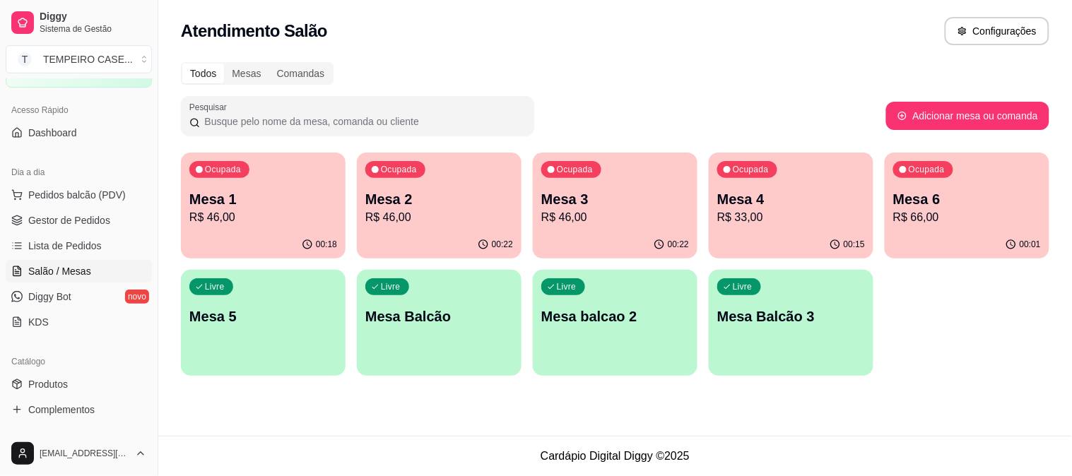
click at [435, 238] on div "00:22" at bounding box center [439, 245] width 165 height 28
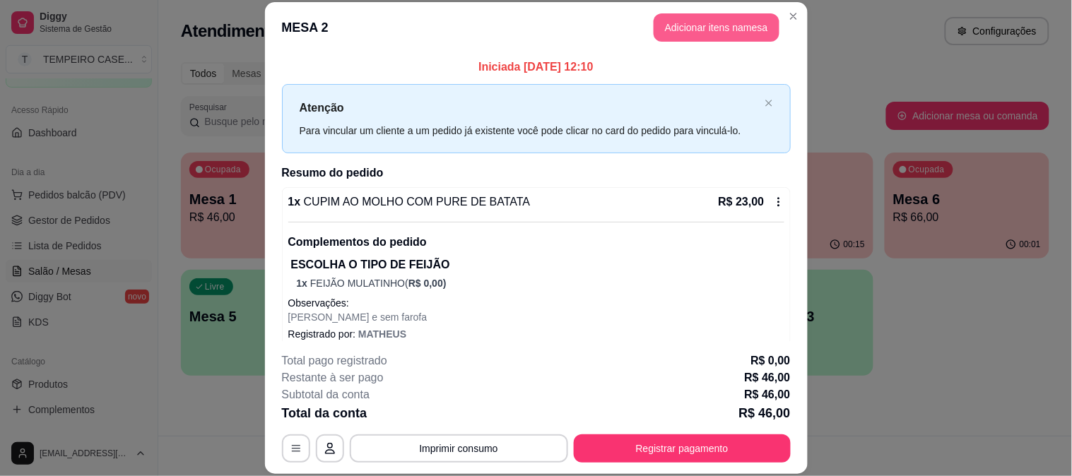
click at [697, 24] on button "Adicionar itens na mesa" at bounding box center [717, 27] width 126 height 28
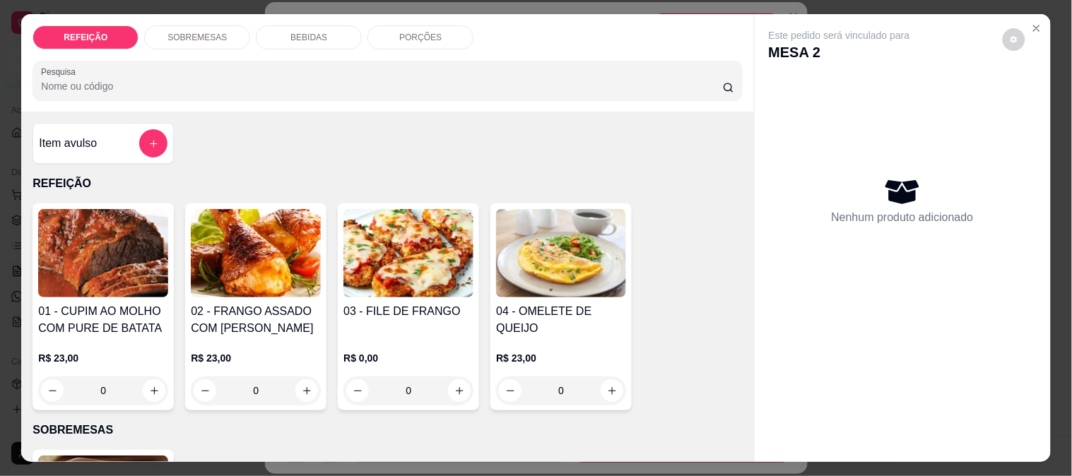
click at [308, 32] on p "BEBIDAS" at bounding box center [308, 37] width 37 height 11
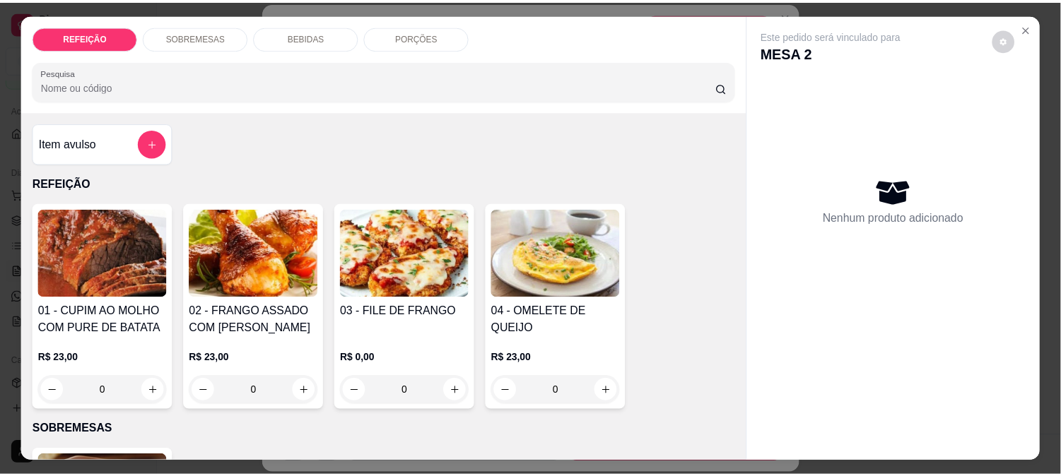
scroll to position [37, 0]
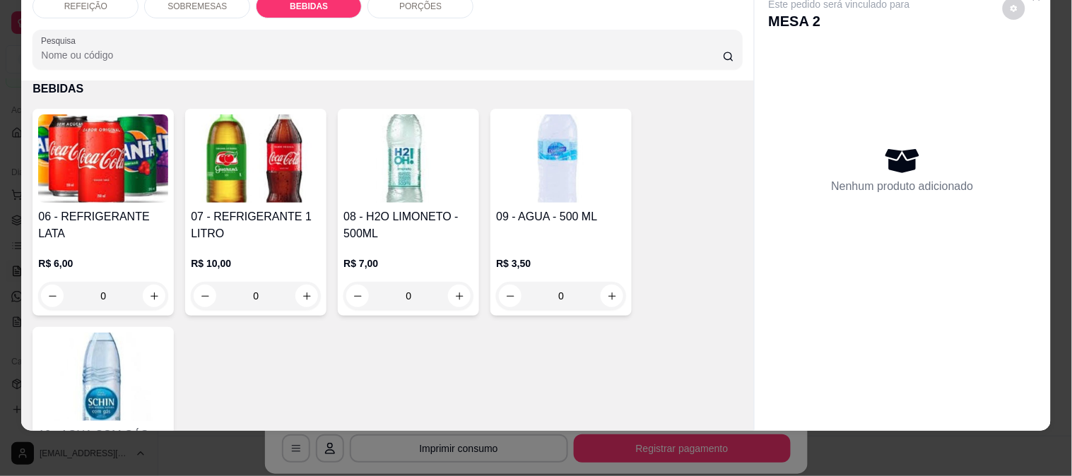
click at [88, 184] on img at bounding box center [103, 158] width 130 height 88
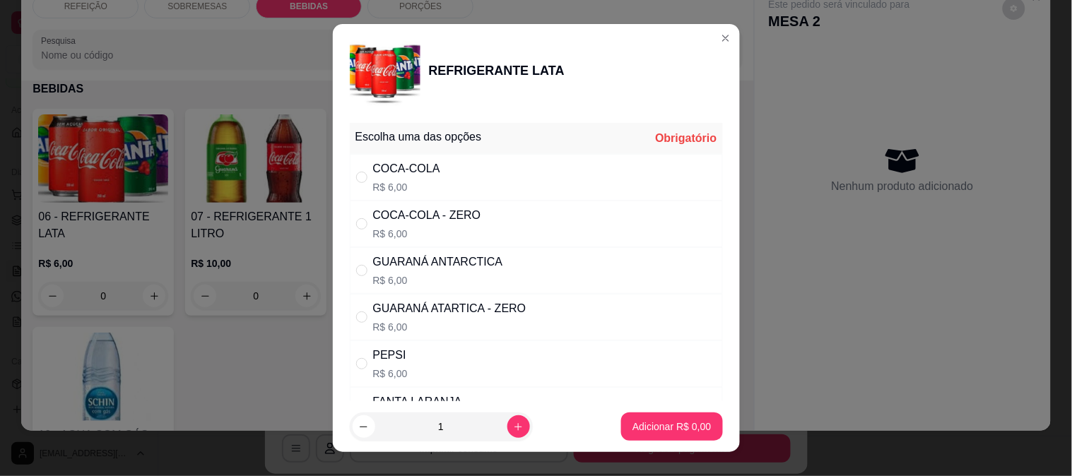
click at [467, 219] on div "COCA-COLA - ZERO" at bounding box center [427, 215] width 108 height 17
radio input "true"
click at [683, 418] on button "Adicionar R$ 6,00" at bounding box center [672, 427] width 98 height 28
type input "1"
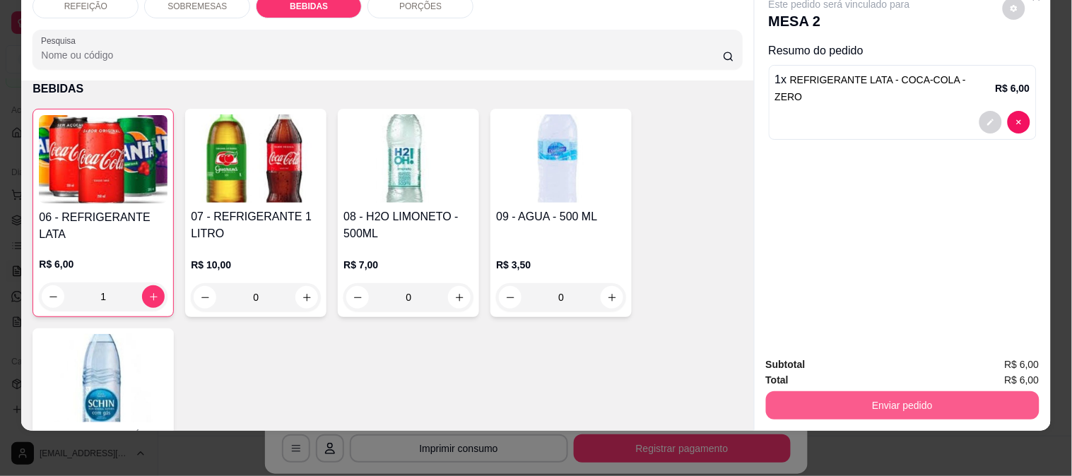
click at [910, 392] on button "Enviar pedido" at bounding box center [903, 406] width 274 height 28
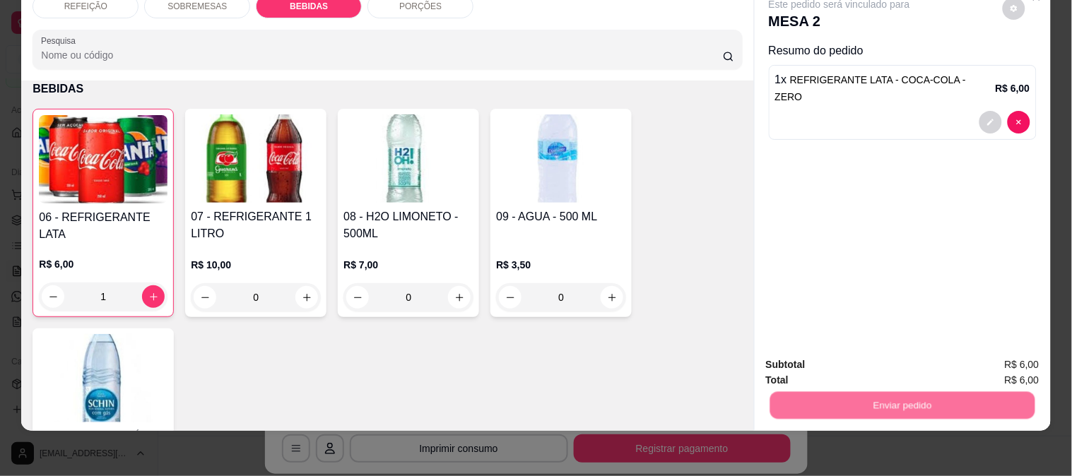
click at [985, 365] on button "Enviar pedido" at bounding box center [1003, 359] width 80 height 27
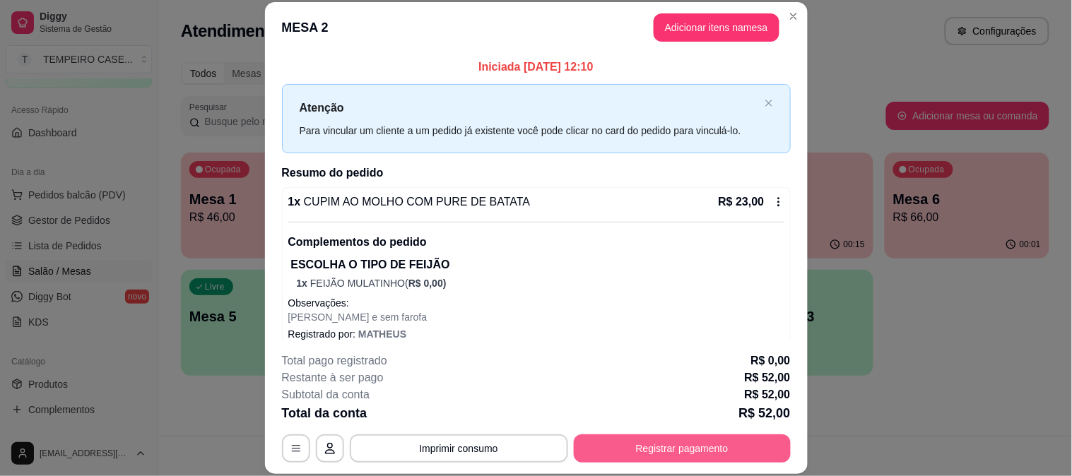
click at [736, 447] on button "Registrar pagamento" at bounding box center [682, 449] width 217 height 28
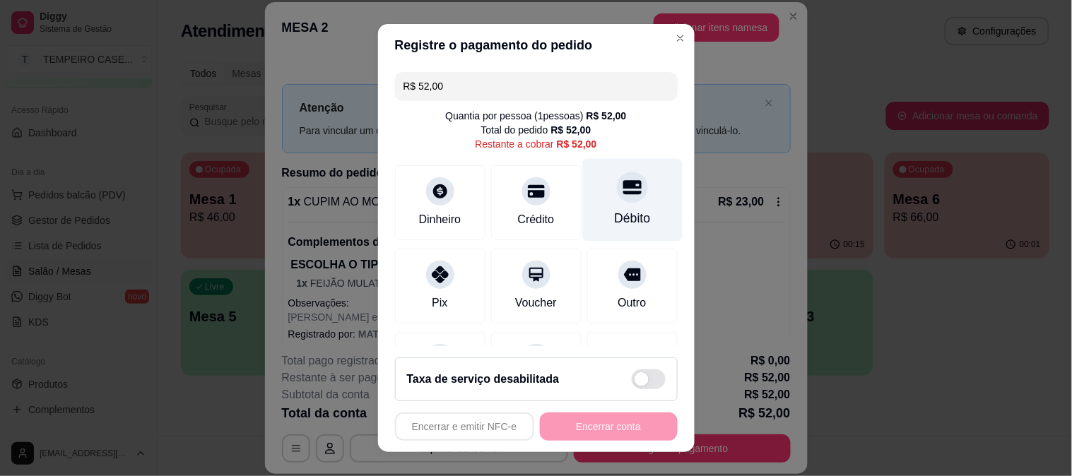
click at [619, 200] on div "Débito" at bounding box center [632, 199] width 100 height 83
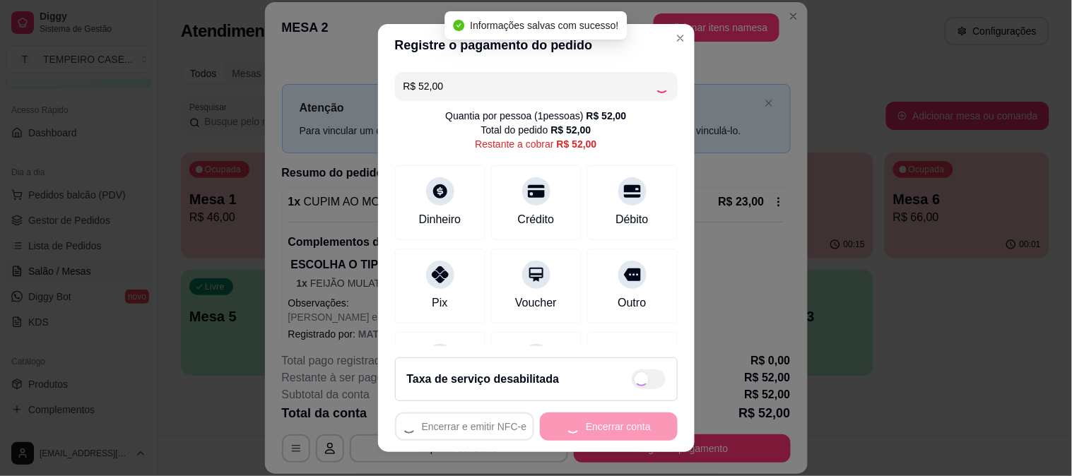
type input "R$ 0,00"
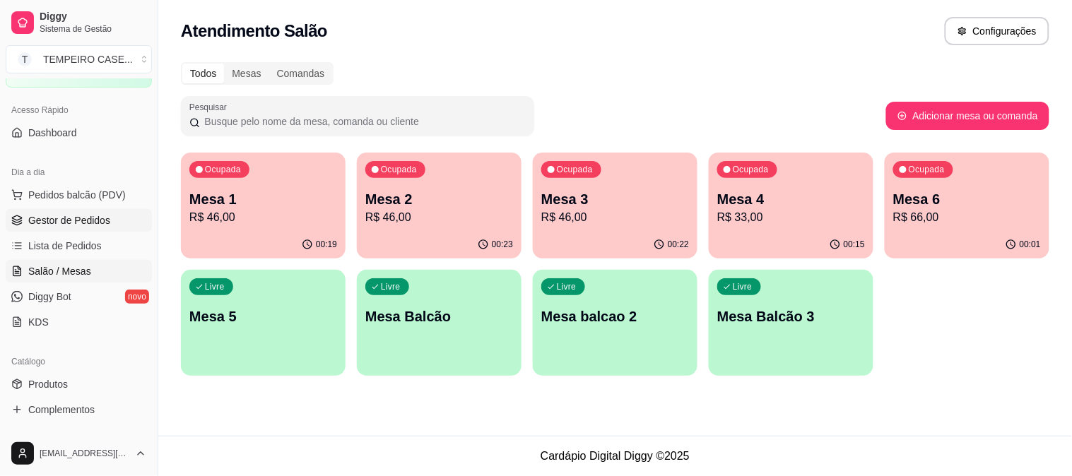
click at [58, 213] on span "Gestor de Pedidos" at bounding box center [69, 220] width 82 height 14
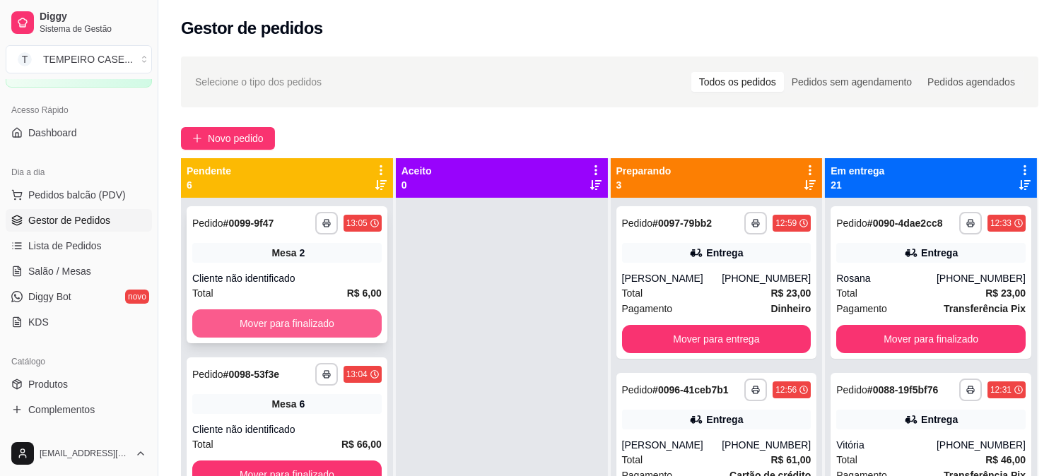
click at [294, 329] on button "Mover para finalizado" at bounding box center [286, 324] width 189 height 28
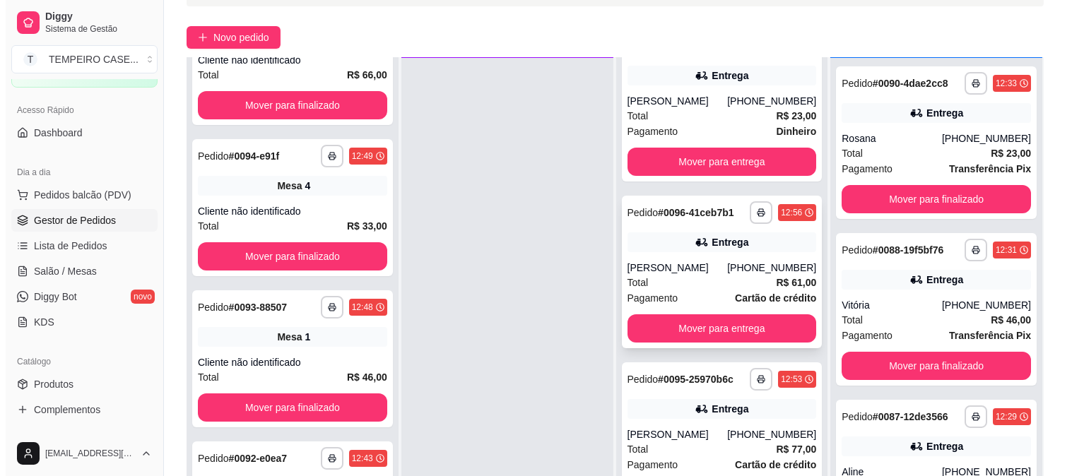
scroll to position [216, 0]
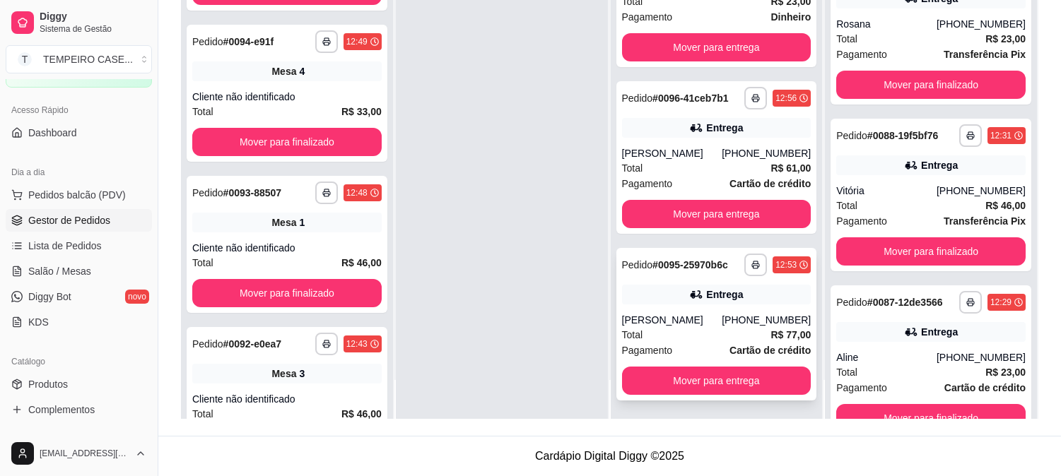
click at [666, 338] on div "Total R$ 77,00" at bounding box center [716, 335] width 189 height 16
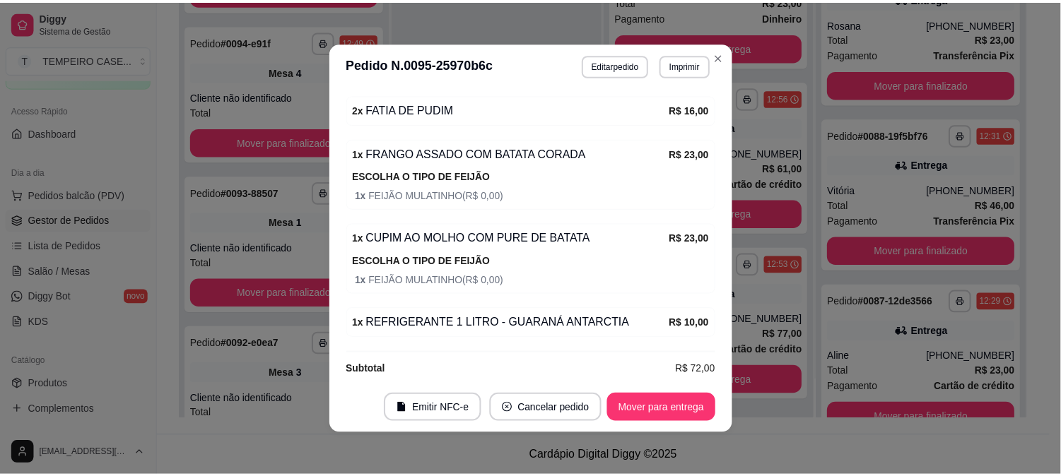
scroll to position [157, 0]
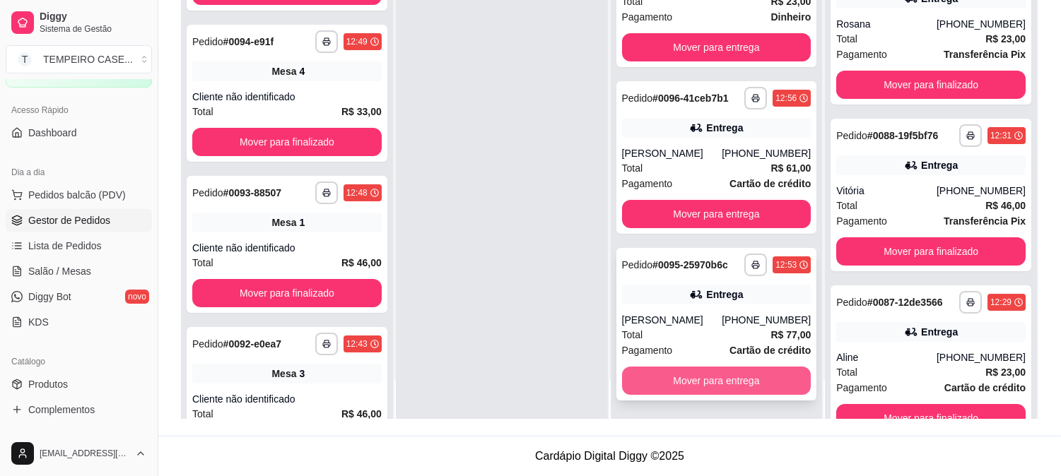
click at [731, 386] on button "Mover para entrega" at bounding box center [716, 381] width 189 height 28
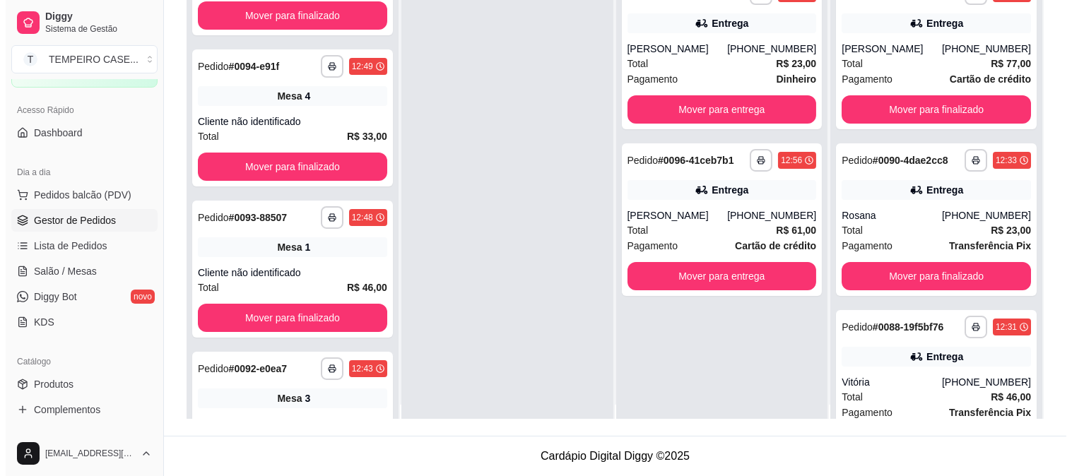
scroll to position [0, 0]
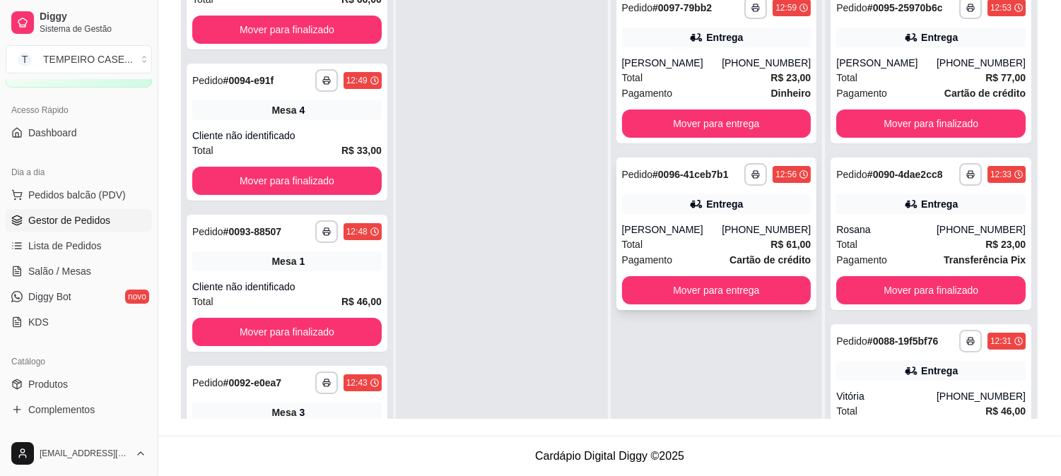
click at [649, 212] on div "Entrega" at bounding box center [716, 204] width 189 height 20
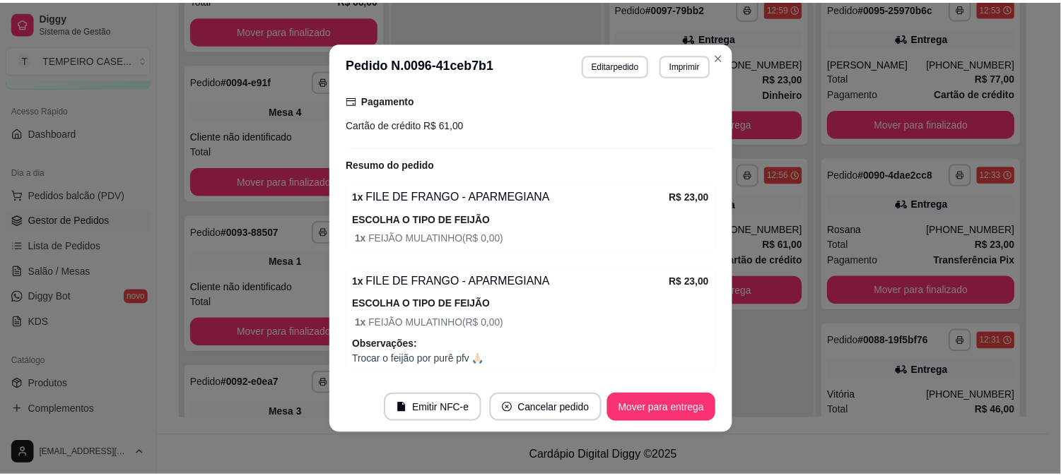
scroll to position [542, 0]
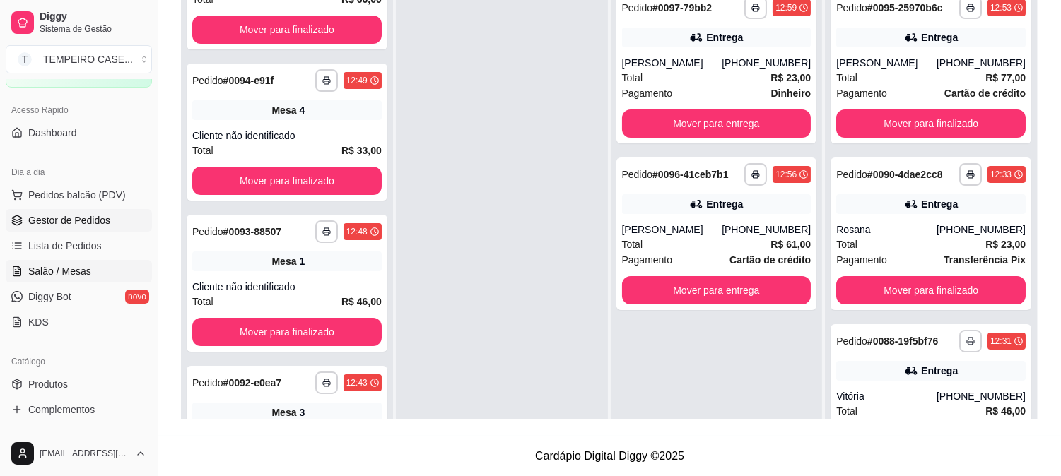
click at [71, 264] on span "Salão / Mesas" at bounding box center [59, 271] width 63 height 14
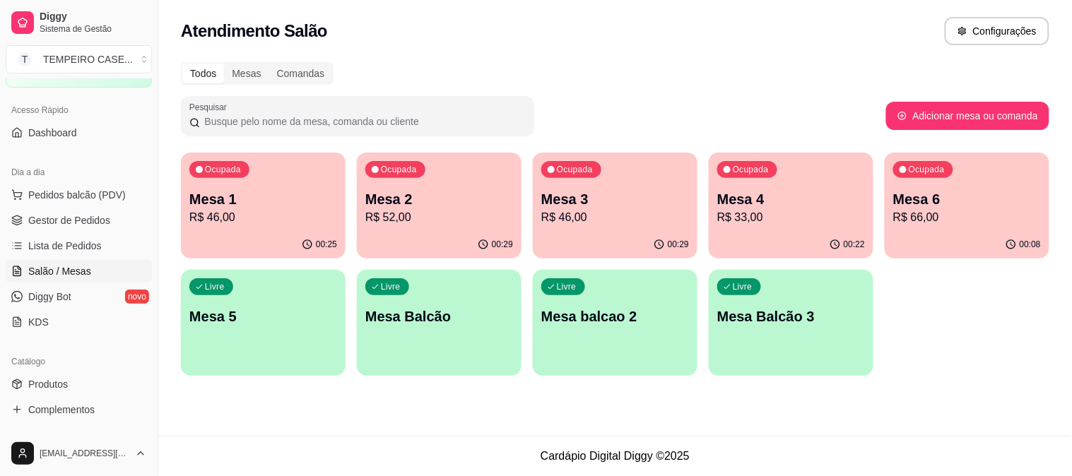
click at [609, 216] on p "R$ 46,00" at bounding box center [615, 217] width 148 height 17
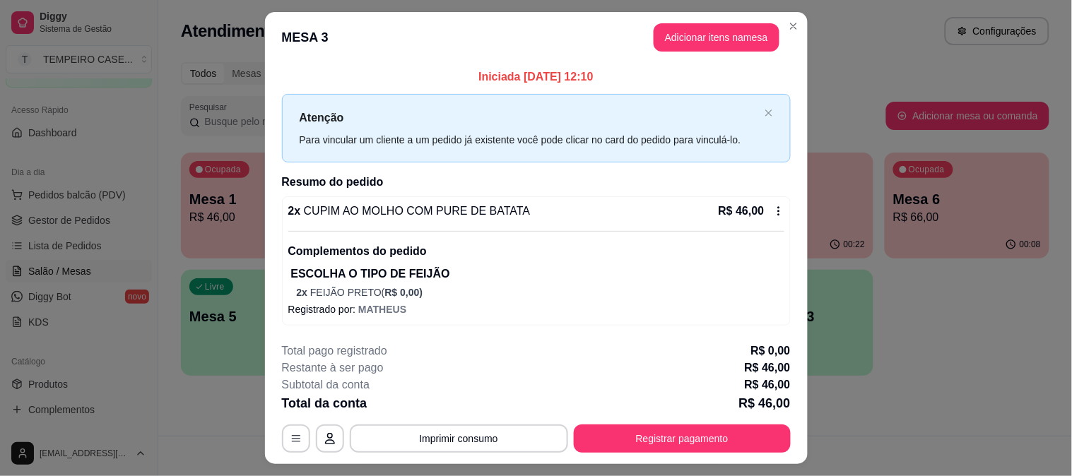
click at [726, 55] on header "MESA 3 Adicionar itens na mesa" at bounding box center [536, 37] width 543 height 51
click at [722, 39] on button "Adicionar itens na mesa" at bounding box center [717, 37] width 126 height 28
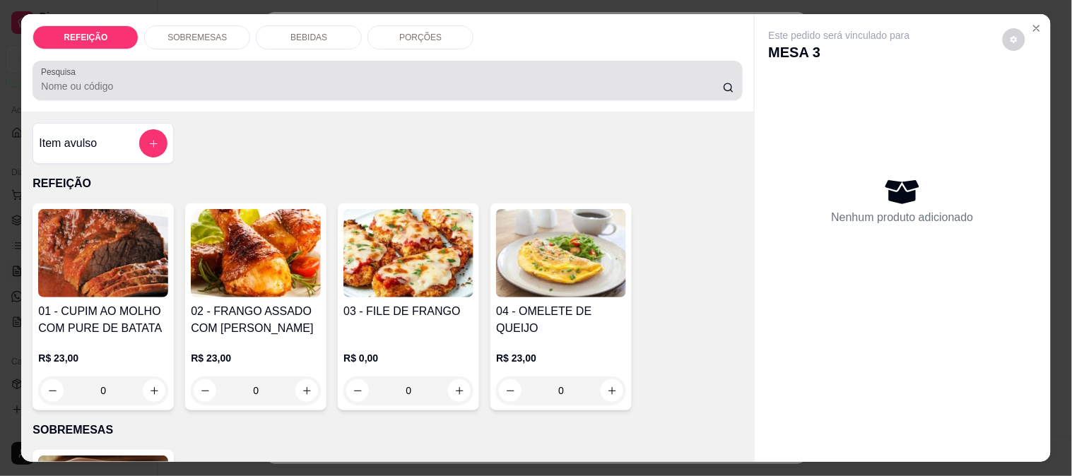
click at [311, 32] on p "BEBIDAS" at bounding box center [308, 37] width 37 height 11
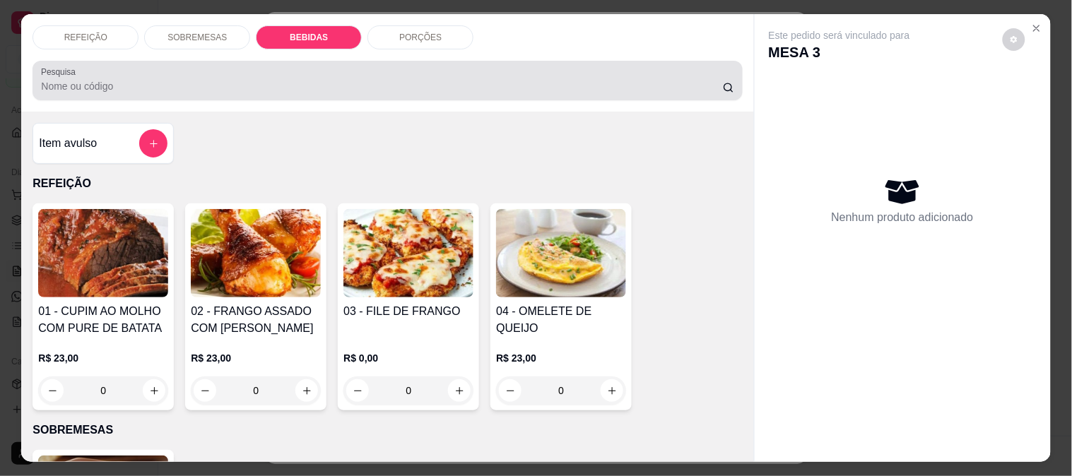
scroll to position [37, 0]
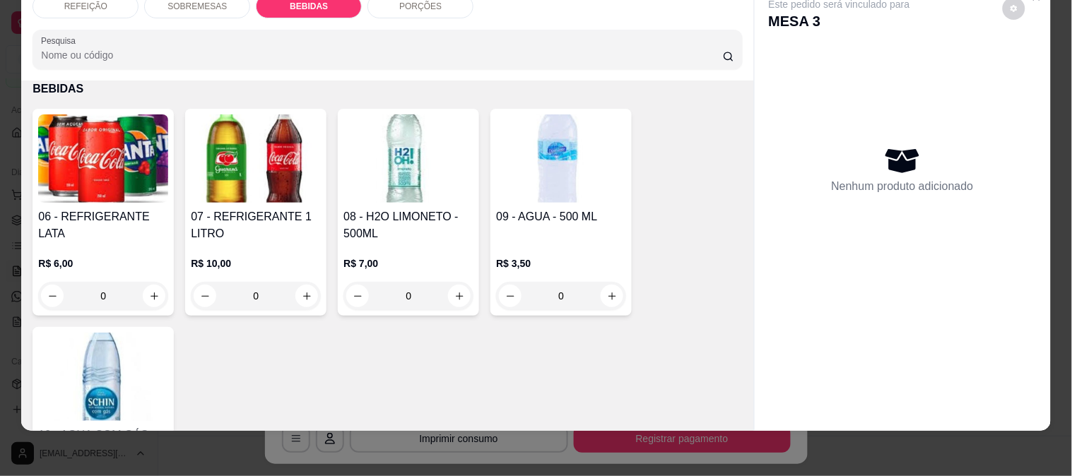
click at [583, 189] on img at bounding box center [561, 158] width 130 height 88
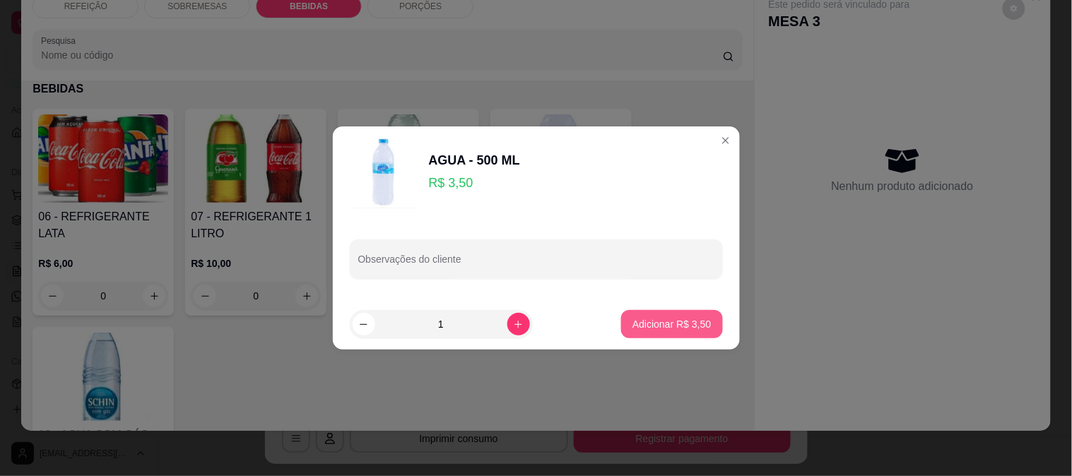
click at [666, 325] on p "Adicionar R$ 3,50" at bounding box center [672, 324] width 78 height 14
type input "1"
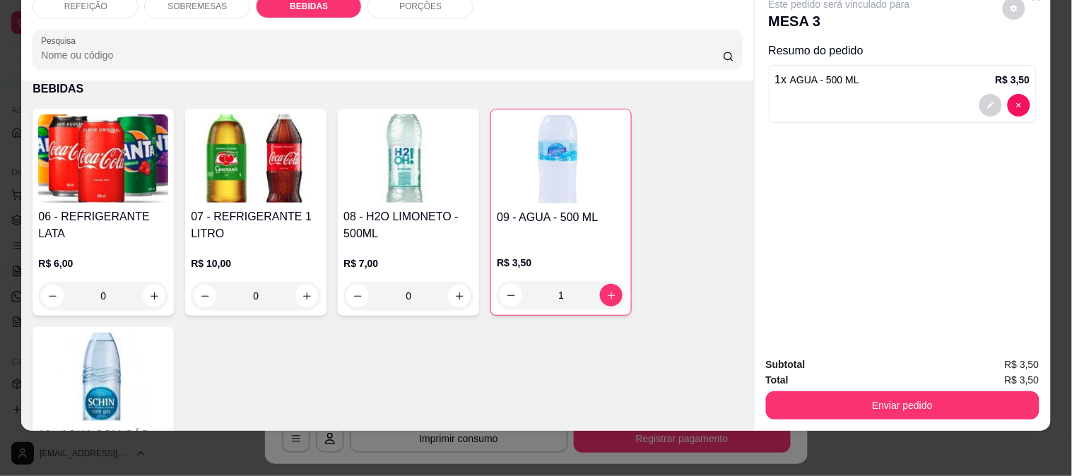
click at [878, 392] on button "Enviar pedido" at bounding box center [903, 406] width 274 height 28
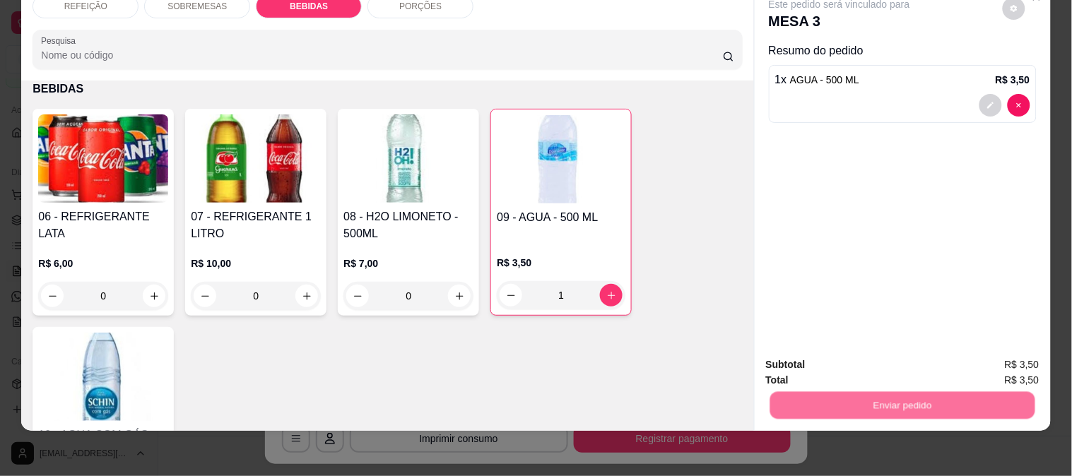
click at [994, 359] on button "Enviar pedido" at bounding box center [1003, 359] width 80 height 27
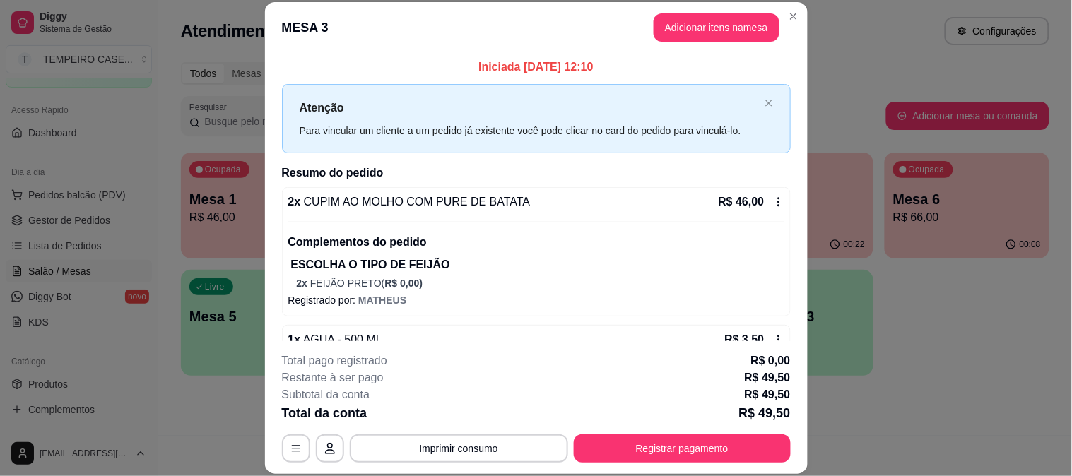
click at [716, 437] on button "Registrar pagamento" at bounding box center [682, 449] width 217 height 28
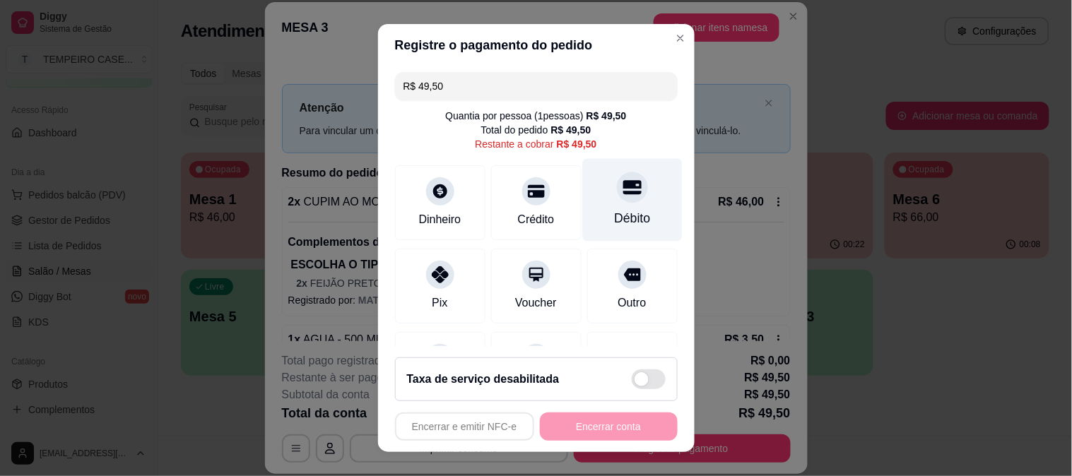
click at [623, 182] on icon at bounding box center [632, 187] width 18 height 14
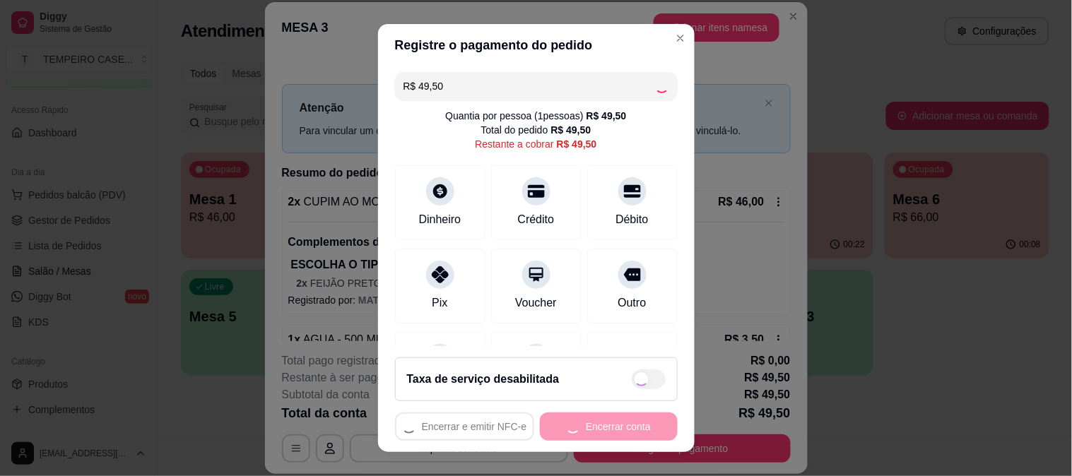
type input "R$ 0,00"
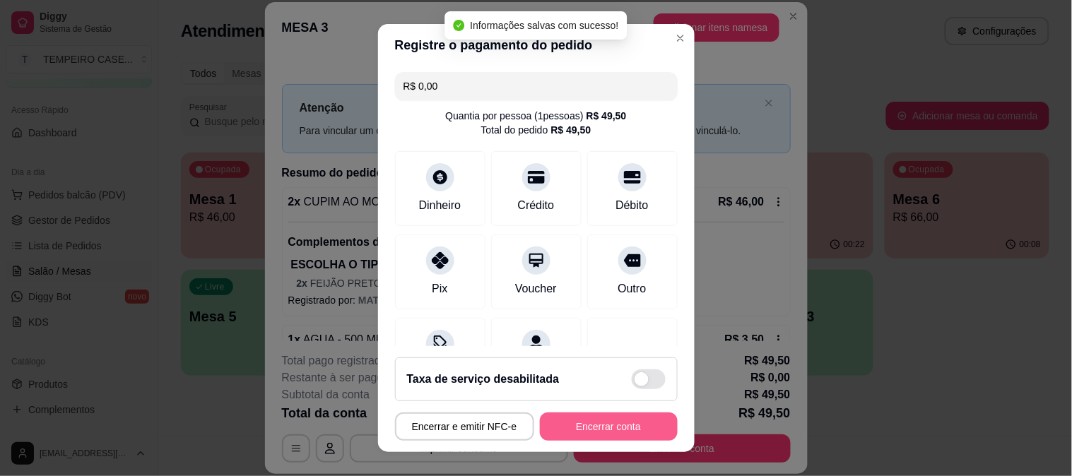
click at [587, 418] on button "Encerrar conta" at bounding box center [609, 427] width 138 height 28
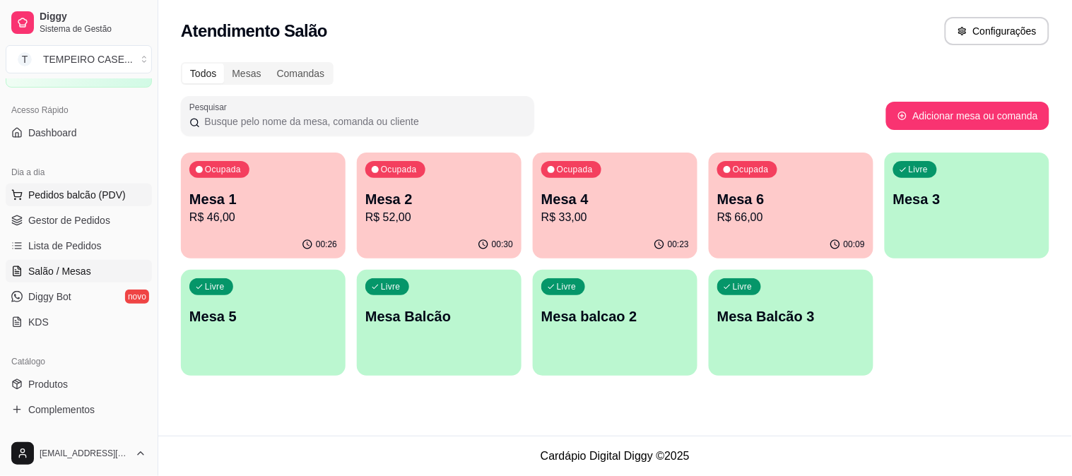
click at [54, 189] on span "Pedidos balcão (PDV)" at bounding box center [77, 195] width 98 height 14
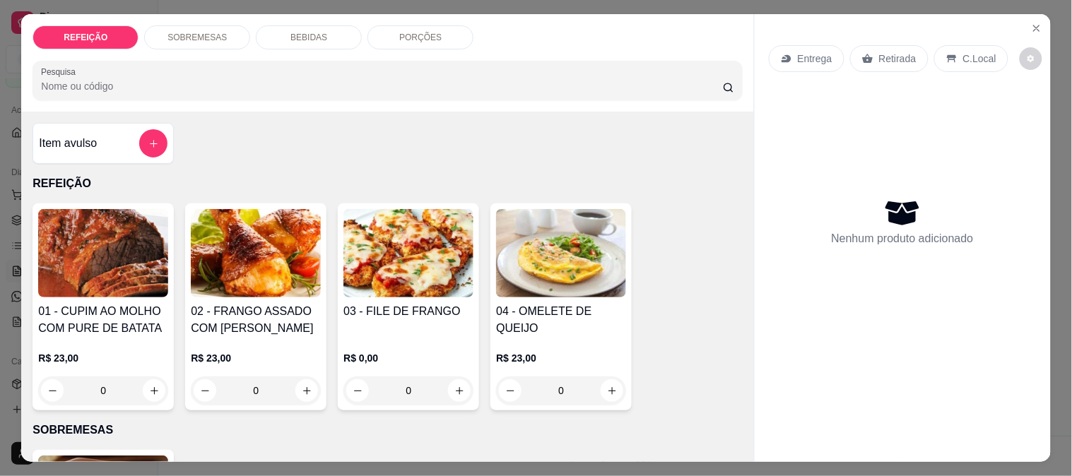
click at [273, 266] on img at bounding box center [256, 253] width 130 height 88
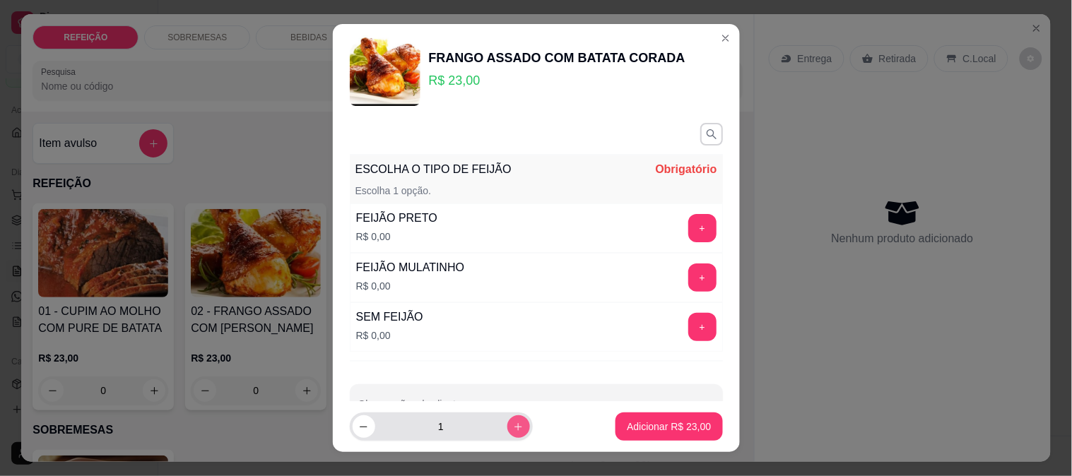
click at [513, 423] on icon "increase-product-quantity" at bounding box center [518, 427] width 11 height 11
type input "2"
click at [688, 330] on button "+" at bounding box center [702, 327] width 28 height 28
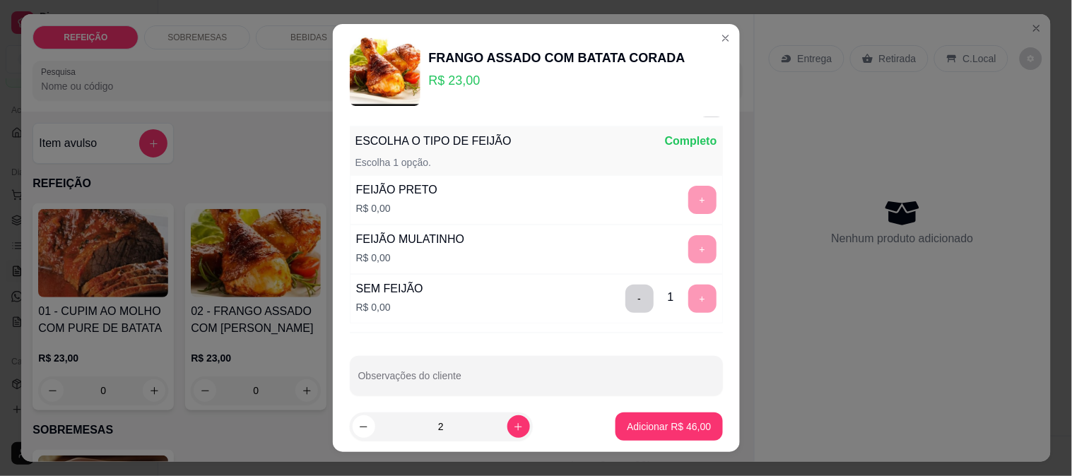
scroll to position [42, 0]
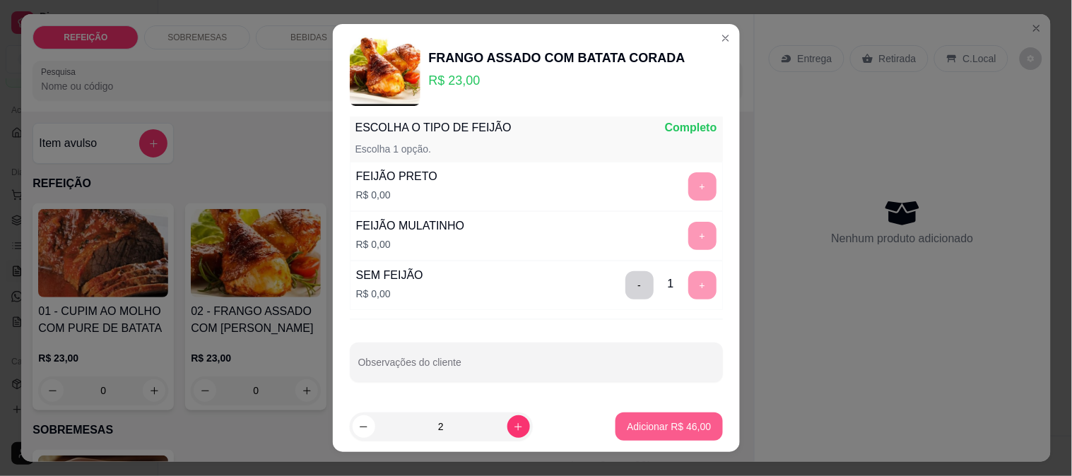
click at [649, 424] on p "Adicionar R$ 46,00" at bounding box center [669, 427] width 84 height 14
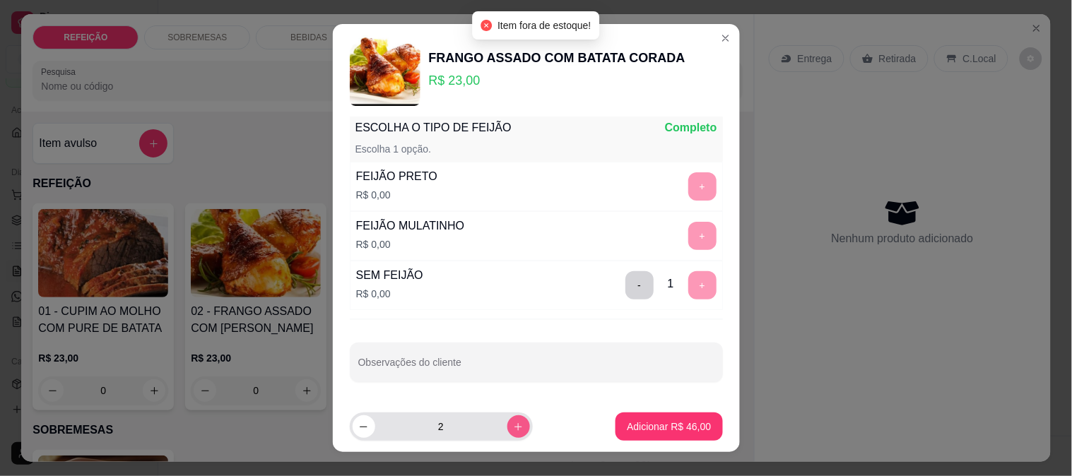
scroll to position [21, 0]
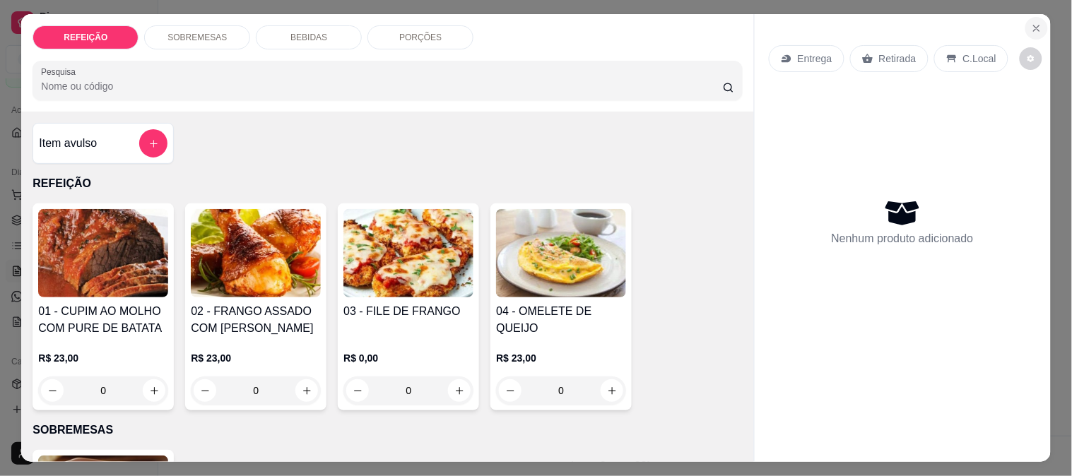
click at [1042, 21] on button "Close" at bounding box center [1036, 28] width 23 height 23
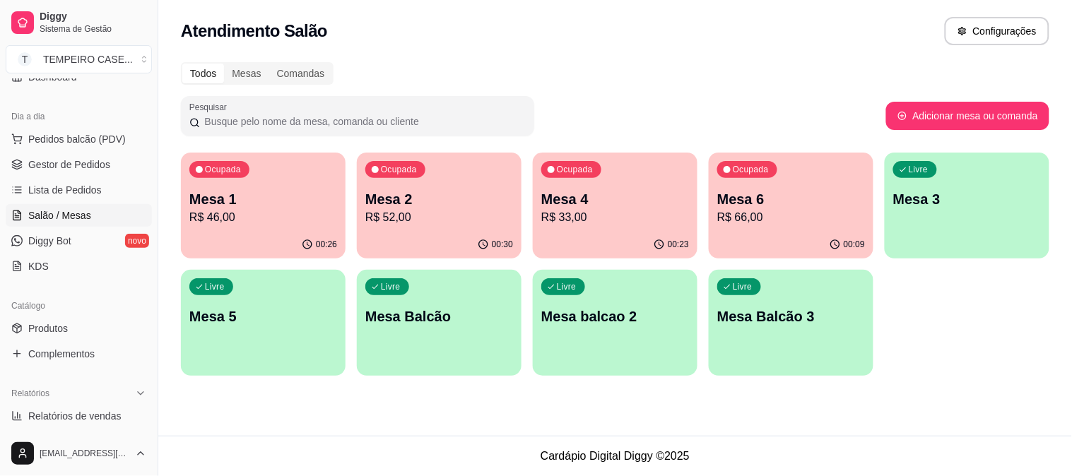
scroll to position [157, 0]
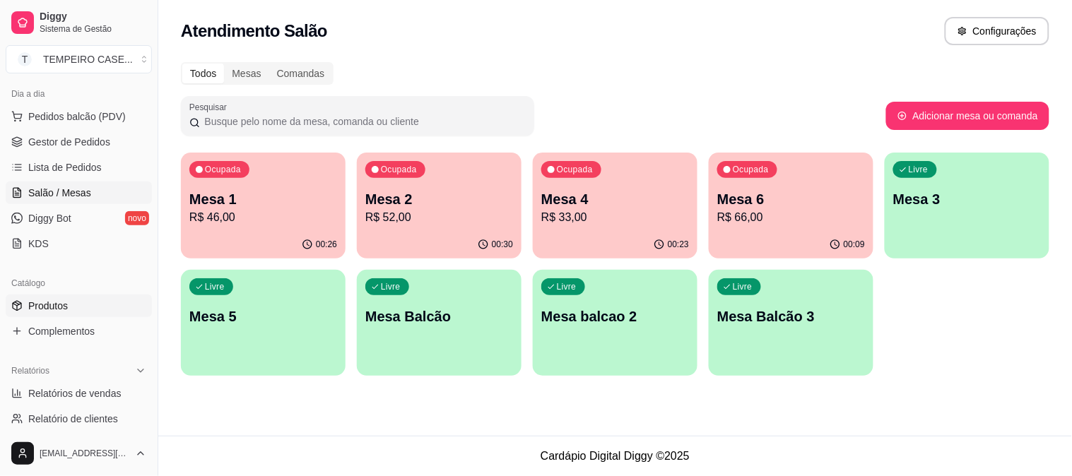
click at [66, 307] on span "Produtos" at bounding box center [48, 306] width 40 height 14
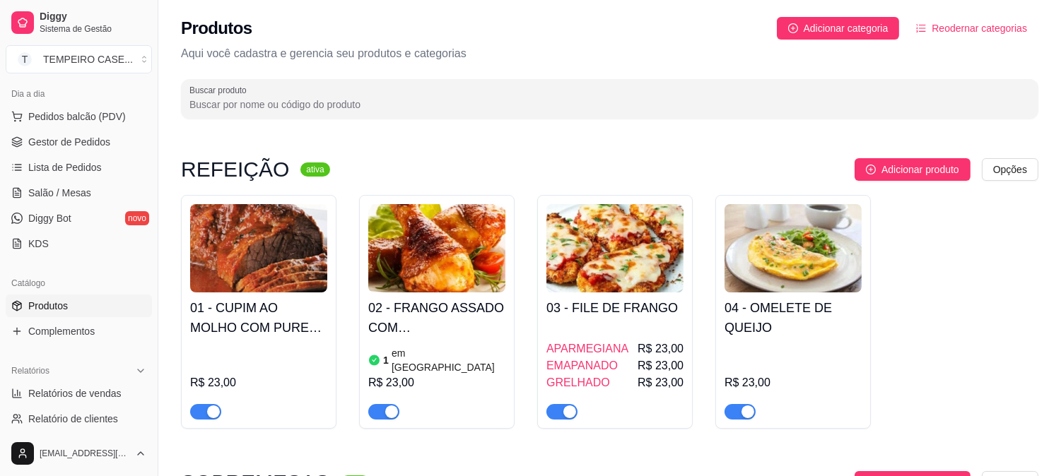
click at [271, 266] on img at bounding box center [258, 248] width 137 height 88
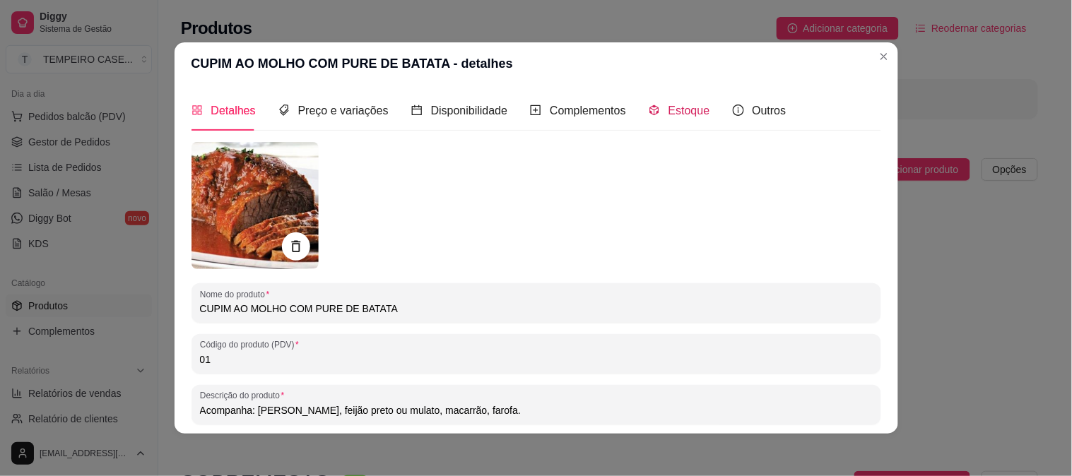
click at [669, 107] on span "Estoque" at bounding box center [690, 111] width 42 height 12
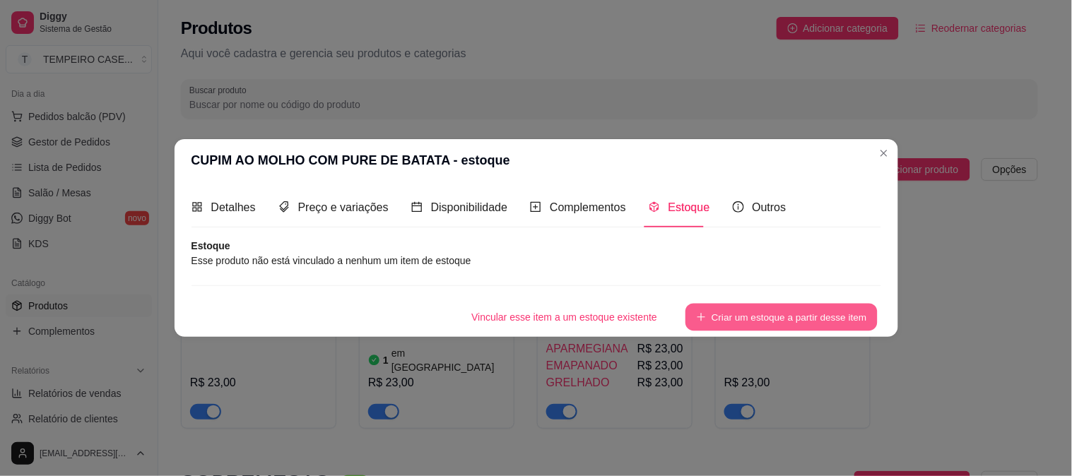
click at [775, 322] on button "Criar um estoque a partir desse item" at bounding box center [782, 318] width 192 height 28
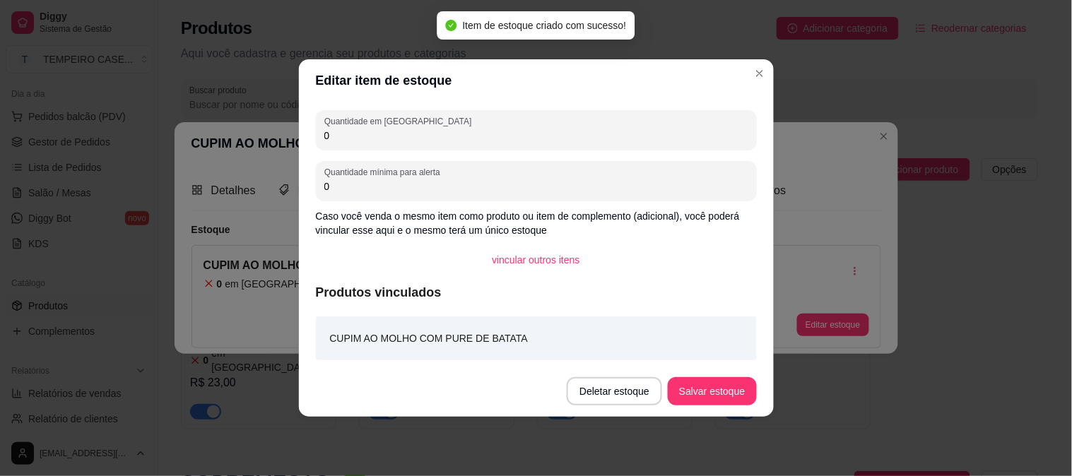
drag, startPoint x: 348, startPoint y: 129, endPoint x: 262, endPoint y: 129, distance: 85.5
click at [262, 129] on div "Editar item de estoque Quantidade em estoque 0 Quantidade mínima para alerta 0 …" at bounding box center [536, 238] width 1072 height 476
type input "10"
click at [700, 382] on button "Salvar estoque" at bounding box center [712, 391] width 88 height 28
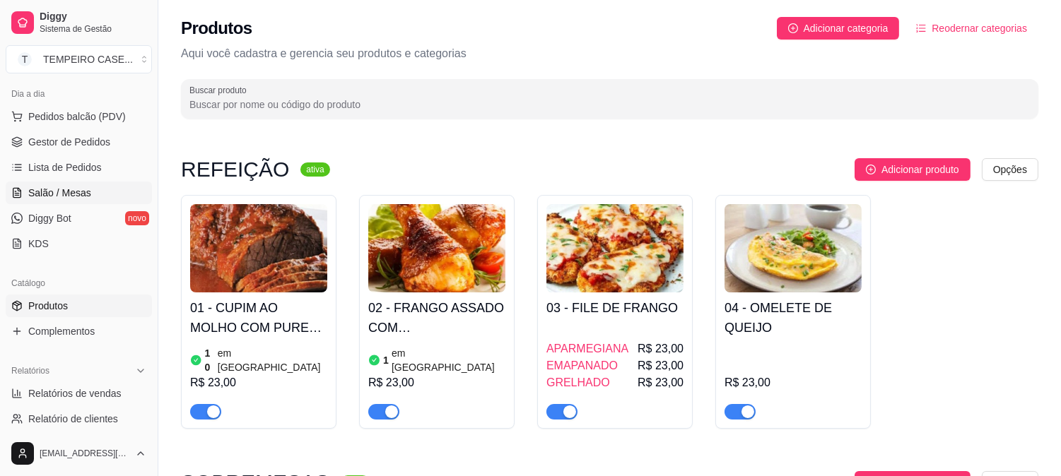
click at [71, 196] on span "Salão / Mesas" at bounding box center [59, 193] width 63 height 14
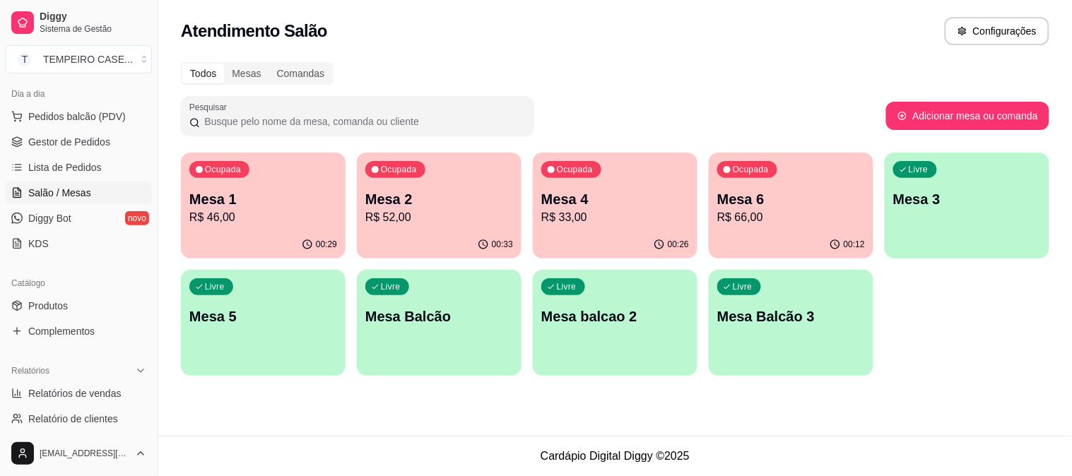
click at [429, 180] on div "Ocupada Mesa 2 R$ 52,00" at bounding box center [439, 192] width 165 height 78
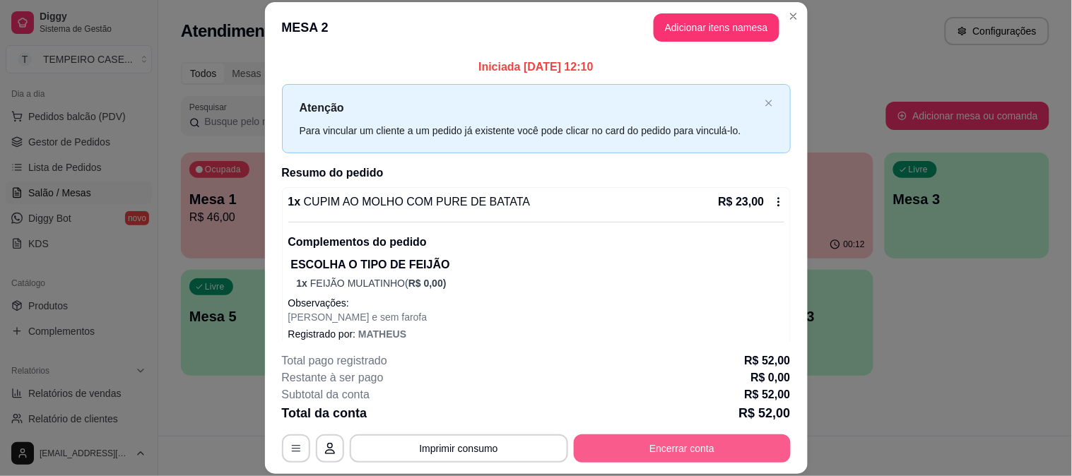
click at [647, 444] on button "Encerrar conta" at bounding box center [682, 449] width 217 height 28
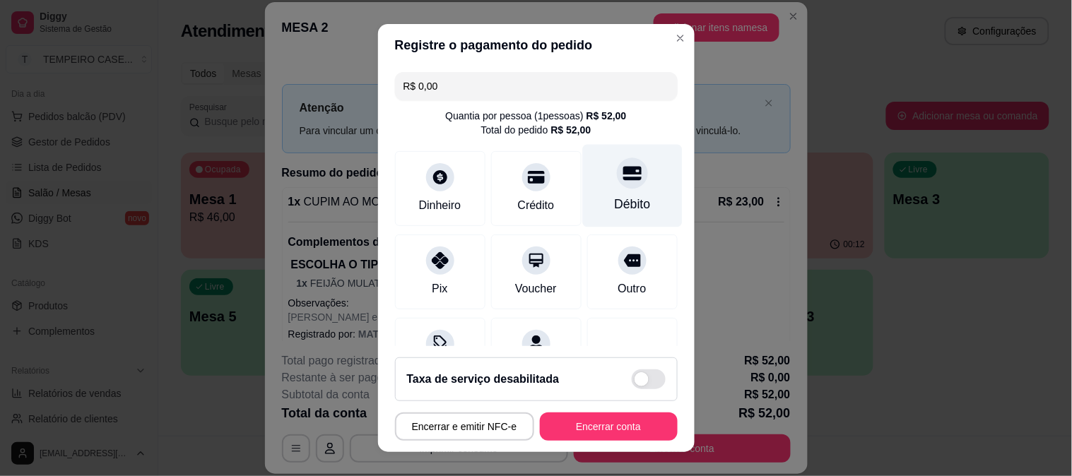
click at [617, 175] on div at bounding box center [632, 173] width 31 height 31
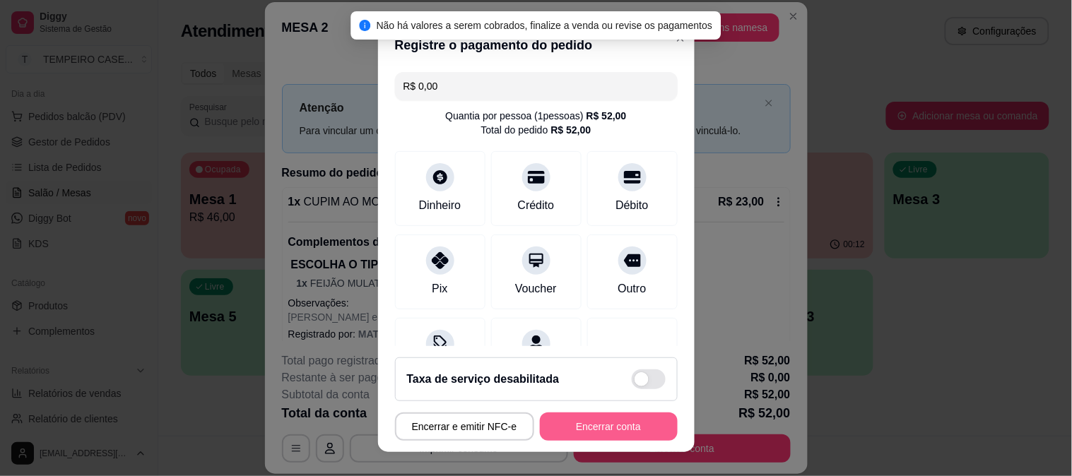
click at [583, 431] on button "Encerrar conta" at bounding box center [609, 427] width 138 height 28
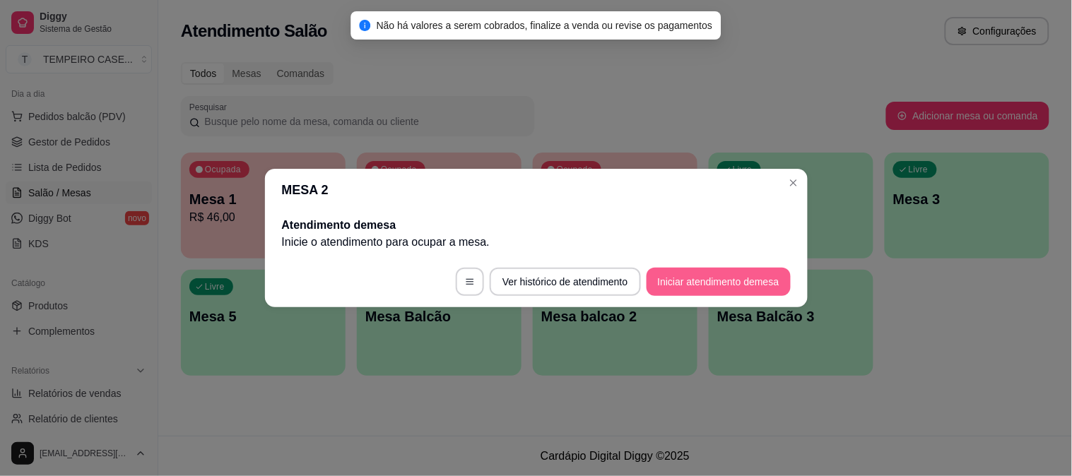
click at [716, 276] on button "Iniciar atendimento de mesa" at bounding box center [719, 282] width 144 height 28
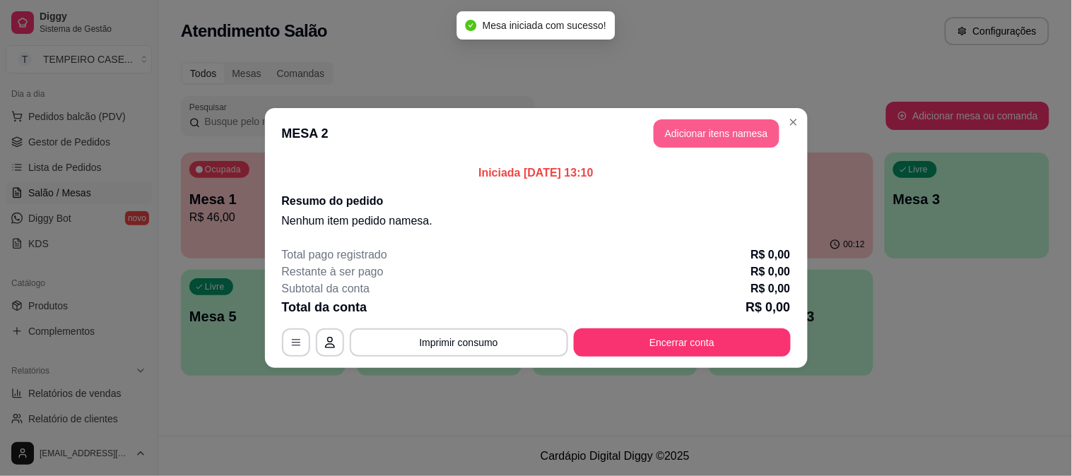
click at [736, 127] on button "Adicionar itens na mesa" at bounding box center [717, 133] width 126 height 28
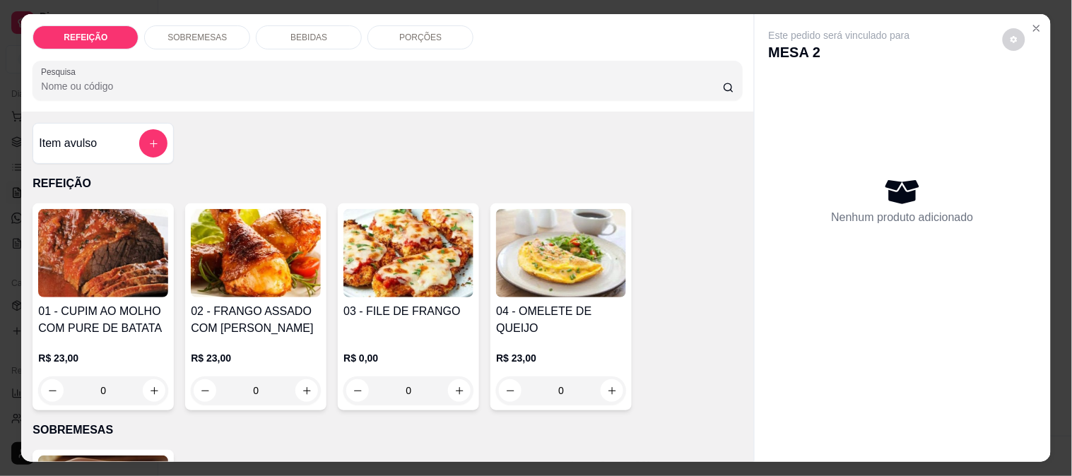
click at [400, 259] on img at bounding box center [408, 253] width 130 height 88
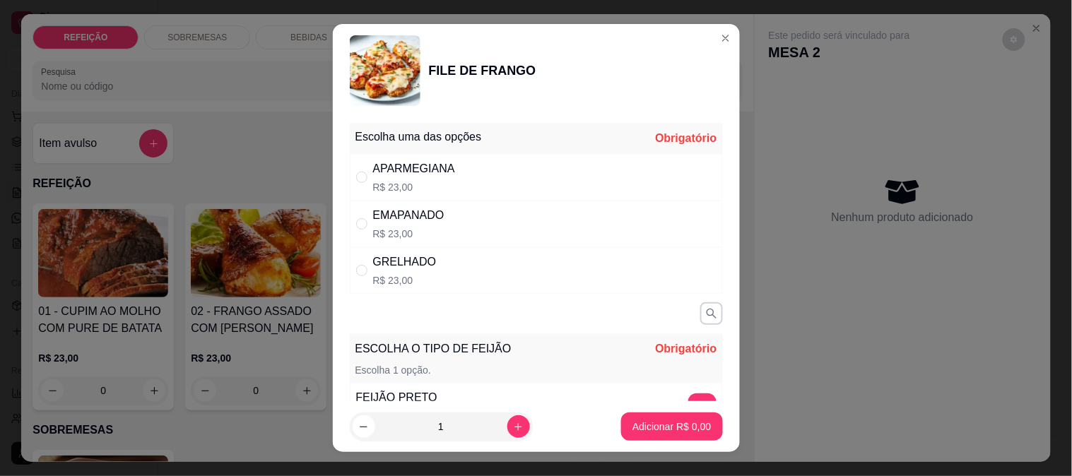
click at [400, 180] on p "R$ 23,00" at bounding box center [414, 187] width 82 height 14
radio input "true"
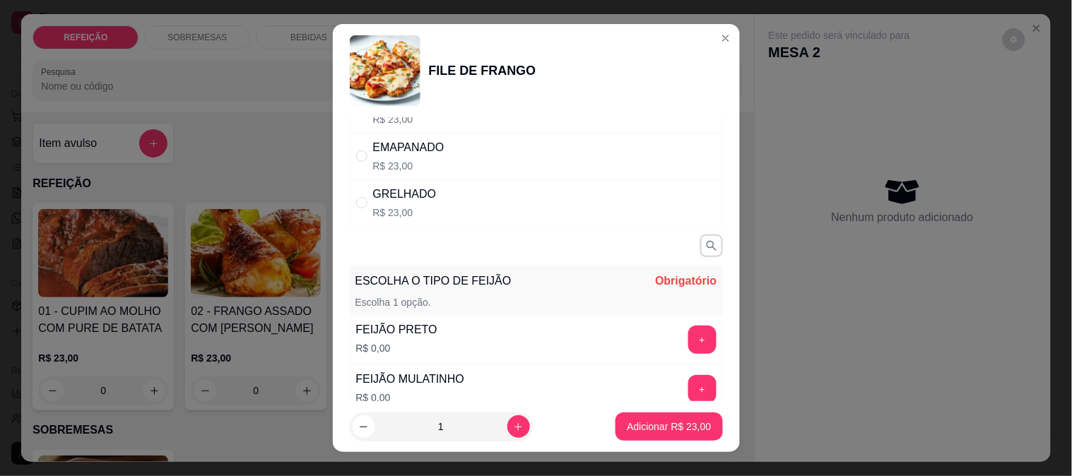
scroll to position [157, 0]
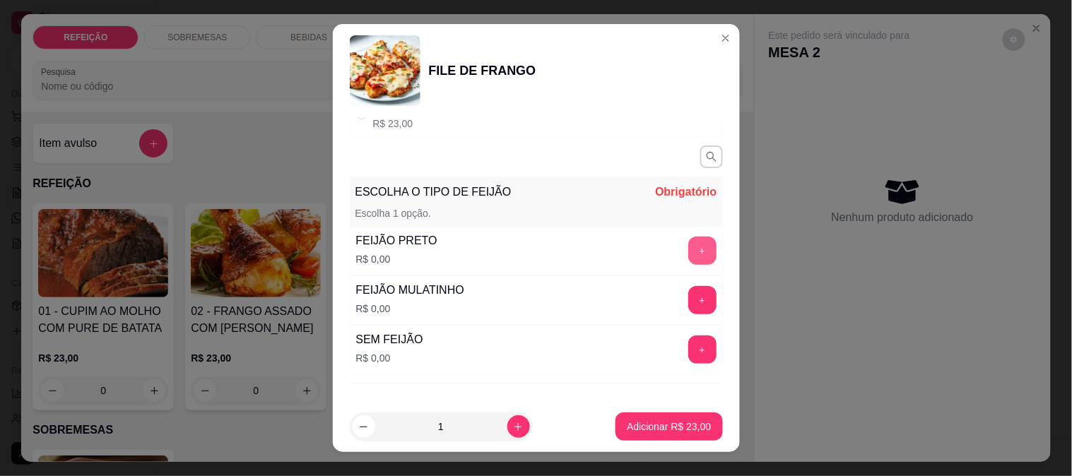
click at [688, 249] on button "+" at bounding box center [702, 251] width 28 height 28
click at [647, 412] on footer "1 Adicionar R$ 23,00" at bounding box center [536, 426] width 407 height 51
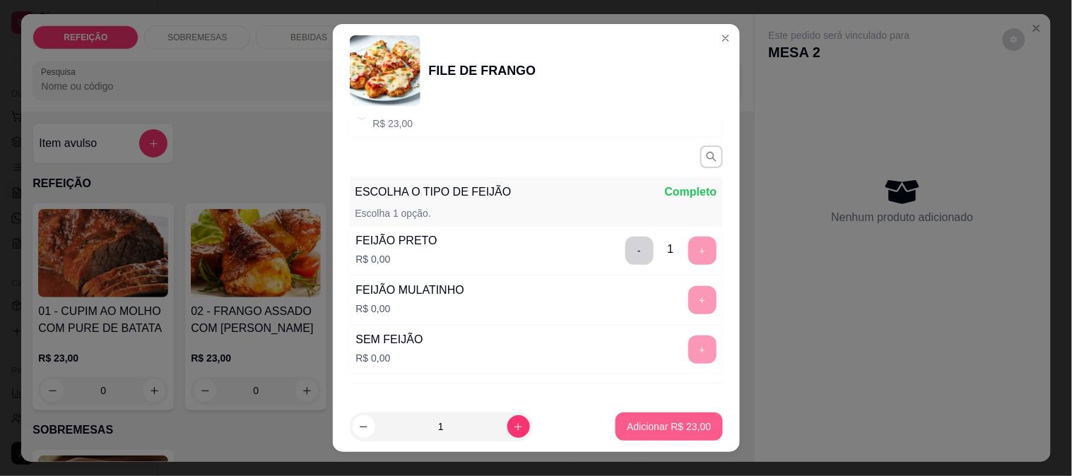
click at [646, 418] on button "Adicionar R$ 23,00" at bounding box center [669, 427] width 107 height 28
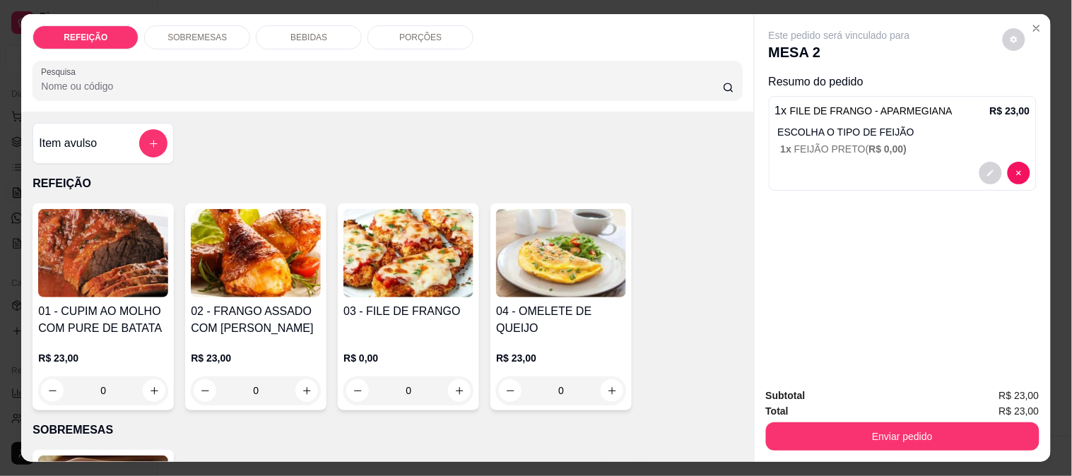
click at [230, 265] on img at bounding box center [256, 253] width 130 height 88
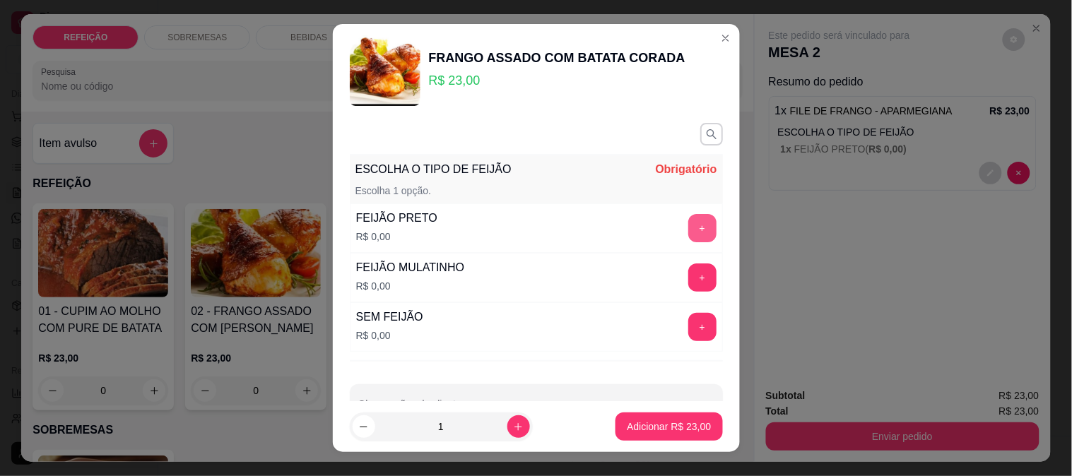
click at [688, 230] on button "+" at bounding box center [702, 228] width 28 height 28
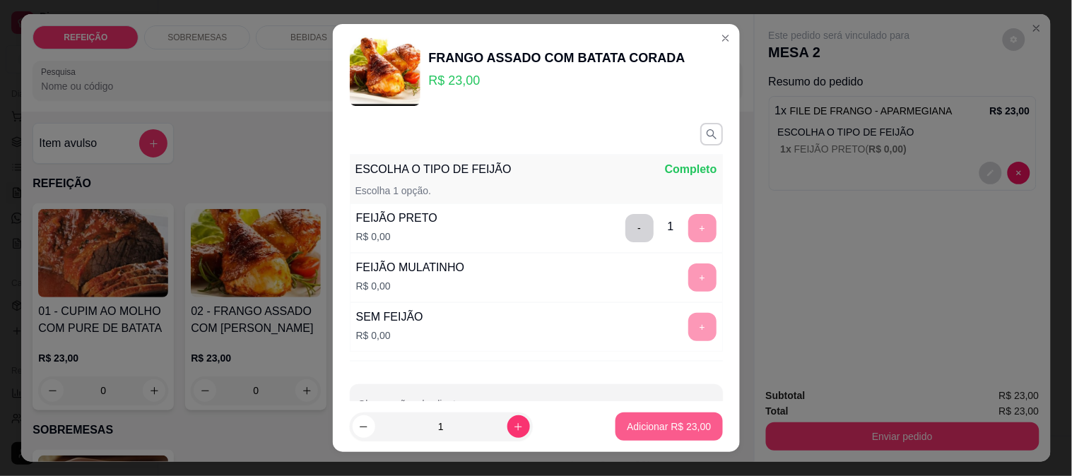
click at [635, 421] on p "Adicionar R$ 23,00" at bounding box center [669, 427] width 84 height 14
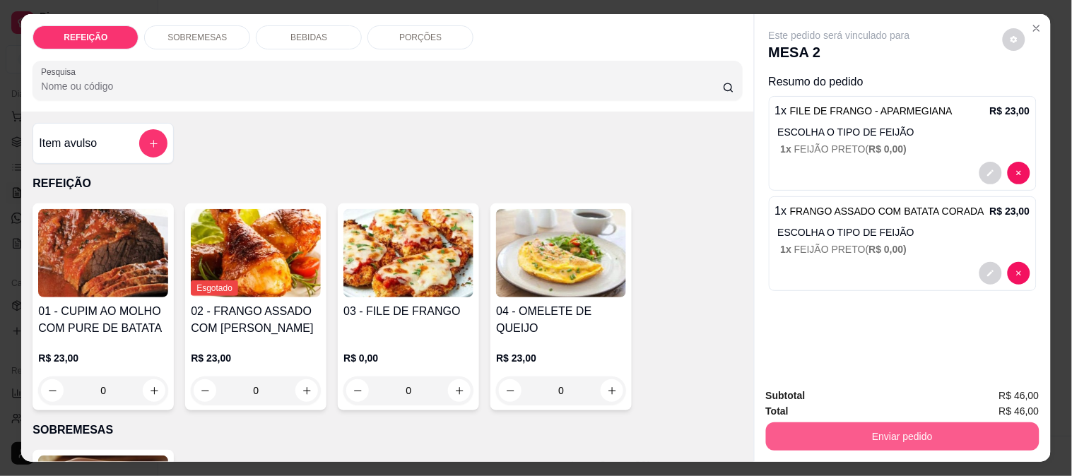
click at [860, 428] on button "Enviar pedido" at bounding box center [903, 437] width 274 height 28
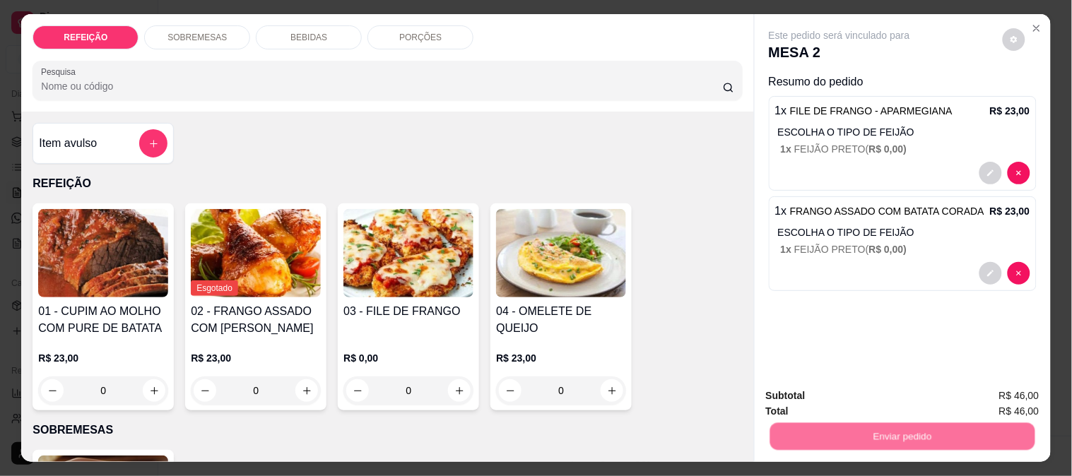
click at [962, 225] on p "ESCOLHA O TIPO DE FEIJÃO" at bounding box center [904, 232] width 252 height 14
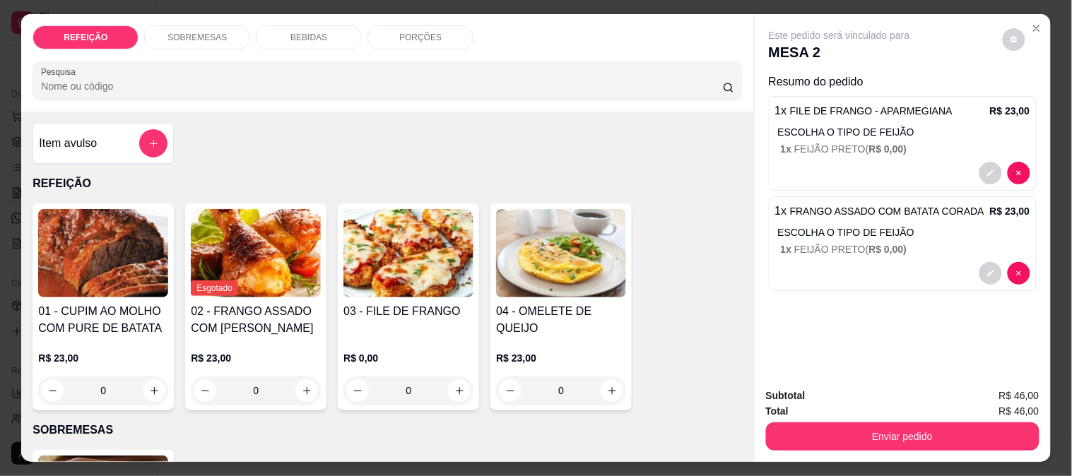
click at [881, 317] on div "Este pedido será vinculado para MESA 2 Resumo do pedido 1 x FILE DE FRANGO - AP…" at bounding box center [903, 195] width 296 height 363
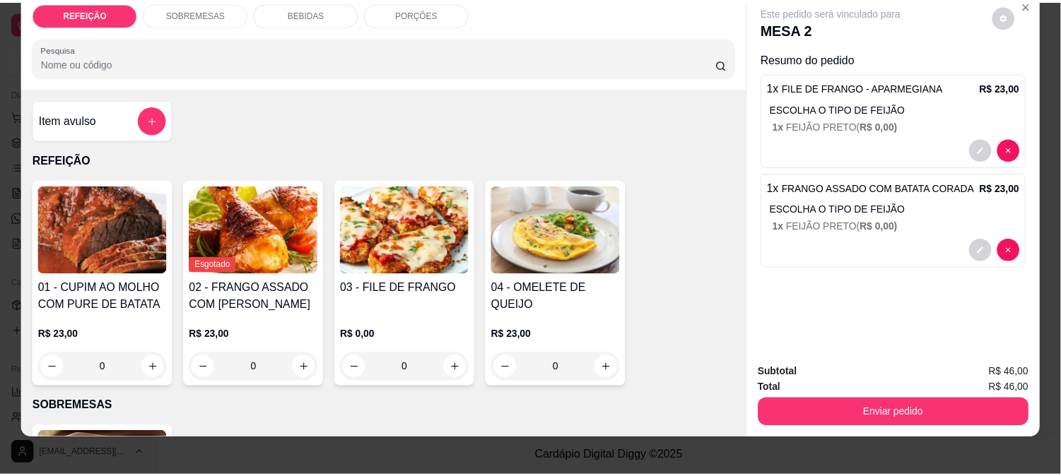
scroll to position [37, 0]
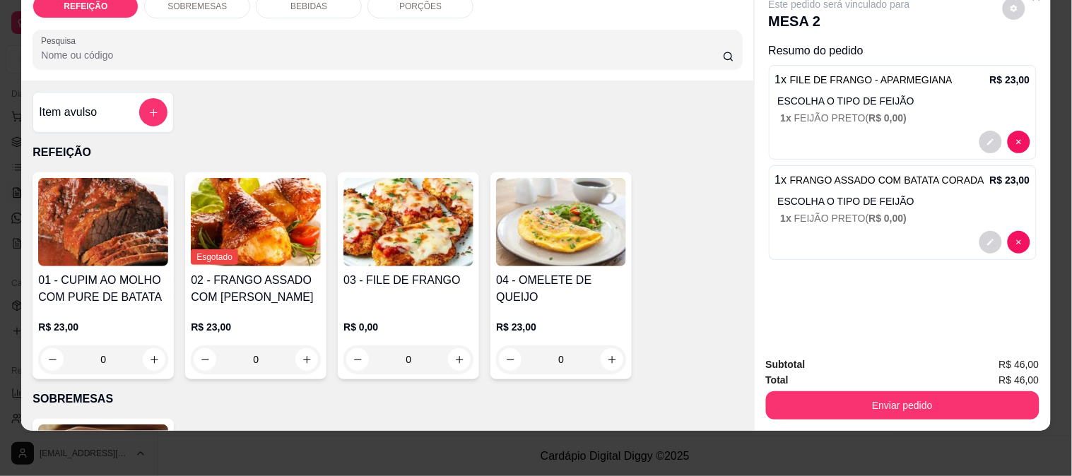
click at [866, 399] on button "Enviar pedido" at bounding box center [903, 406] width 274 height 28
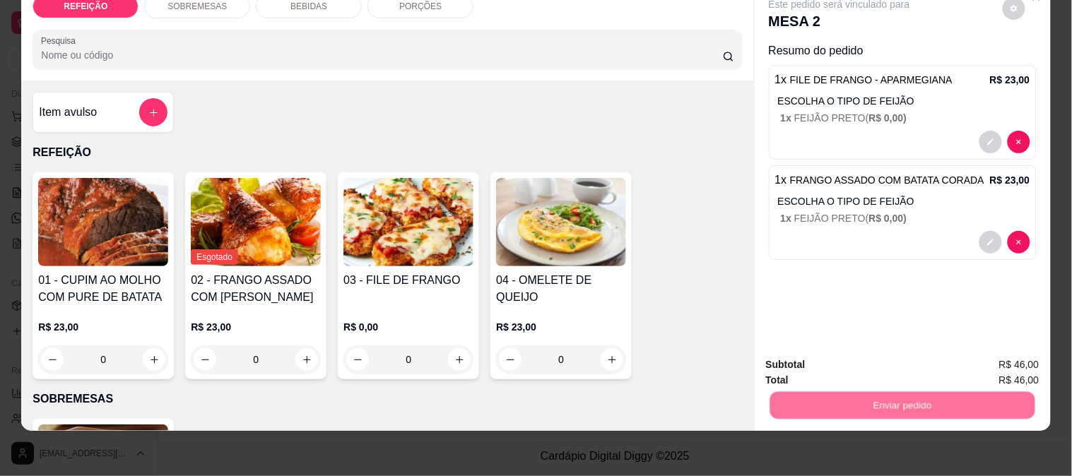
click at [1027, 358] on button "Enviar pedido" at bounding box center [1003, 359] width 80 height 27
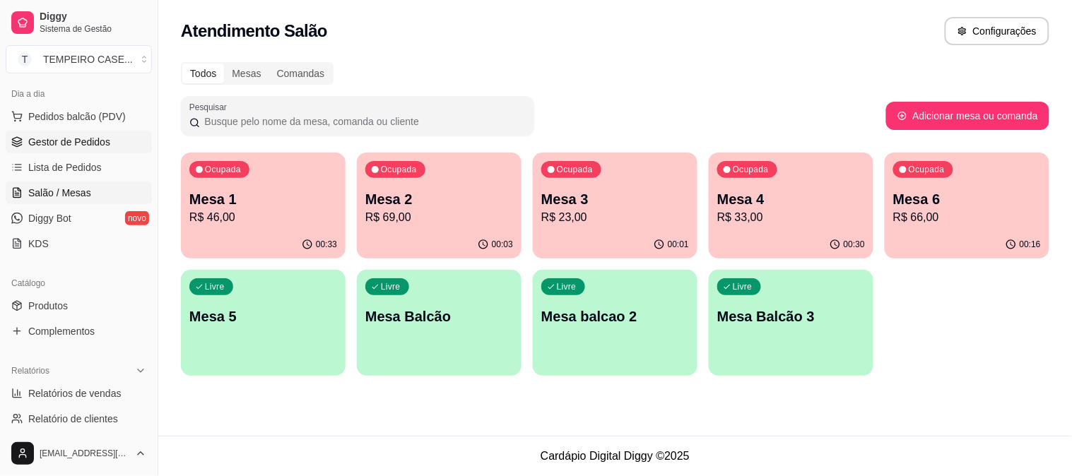
click at [92, 148] on span "Gestor de Pedidos" at bounding box center [69, 142] width 82 height 14
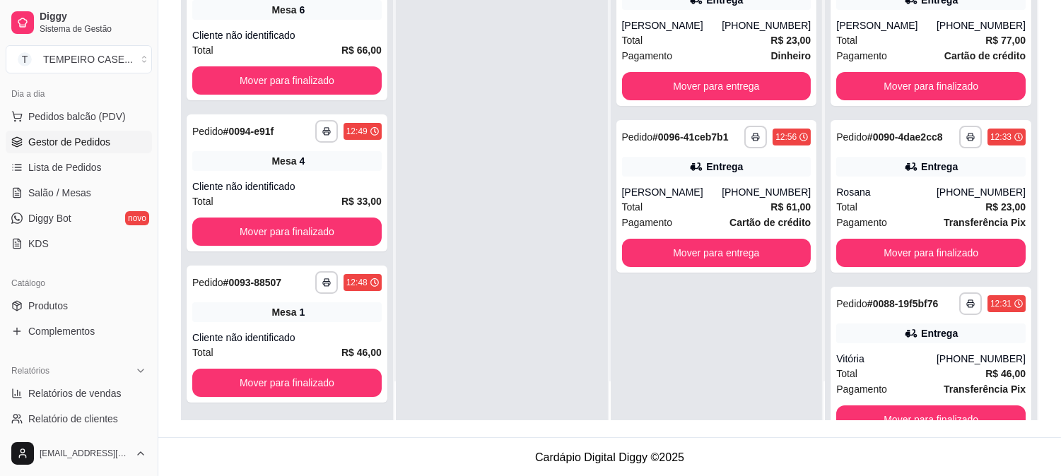
scroll to position [216, 0]
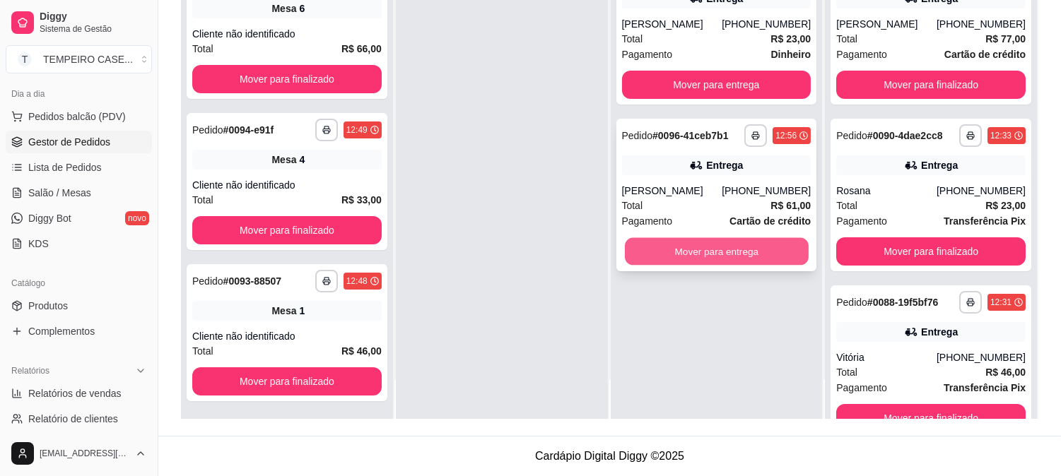
click at [700, 257] on button "Mover para entrega" at bounding box center [717, 252] width 184 height 28
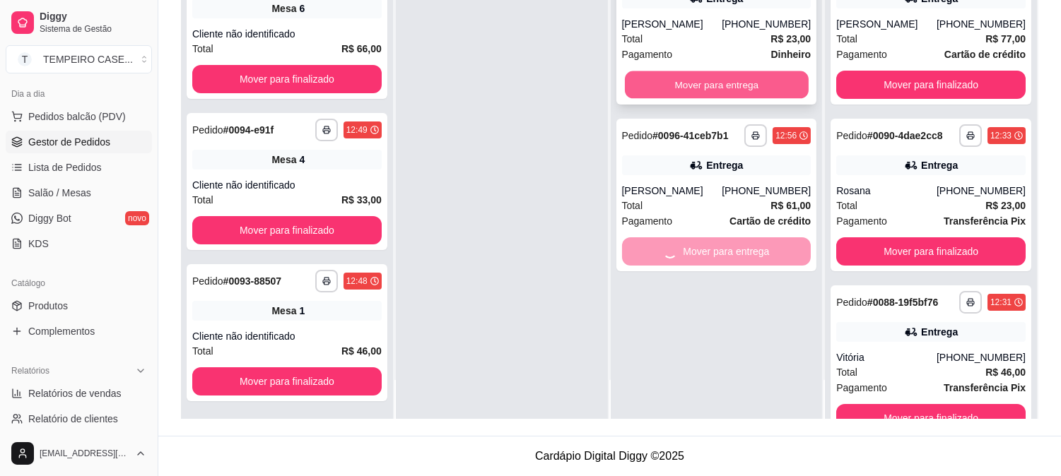
click at [707, 92] on button "Mover para entrega" at bounding box center [717, 85] width 184 height 28
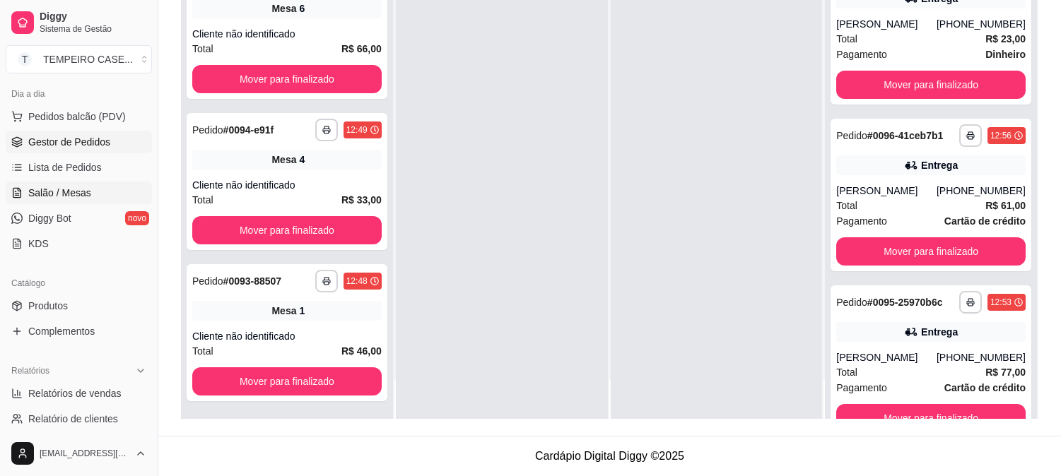
click at [59, 189] on span "Salão / Mesas" at bounding box center [59, 193] width 63 height 14
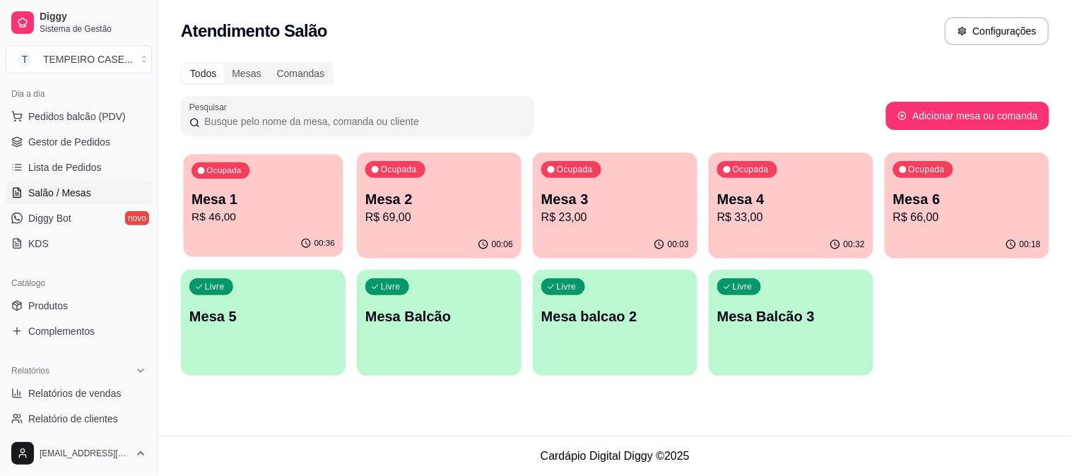
click at [261, 193] on p "Mesa 1" at bounding box center [263, 199] width 143 height 19
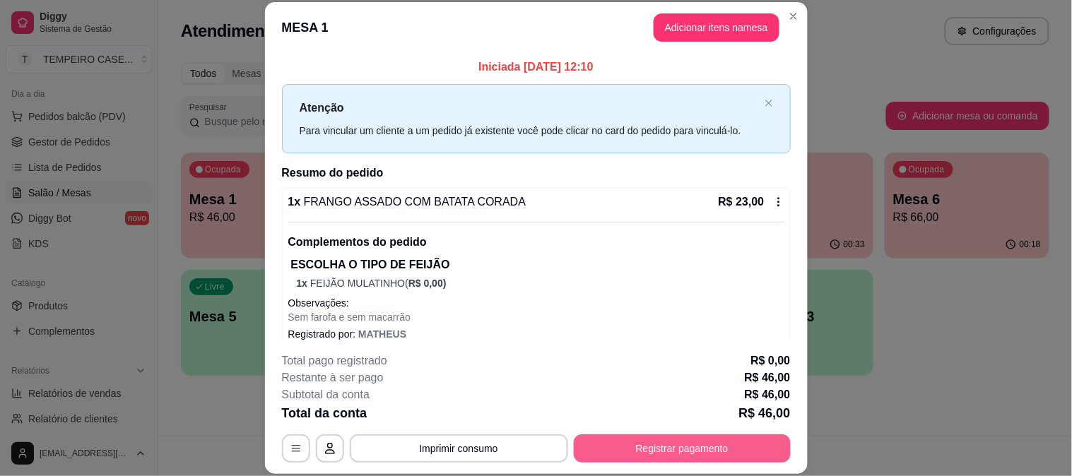
click at [622, 451] on button "Registrar pagamento" at bounding box center [682, 449] width 217 height 28
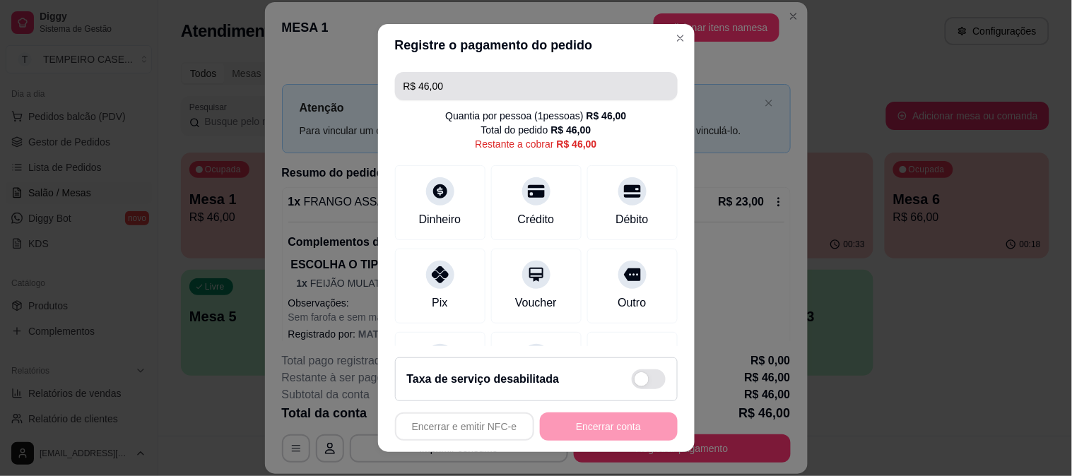
drag, startPoint x: 461, startPoint y: 88, endPoint x: 313, endPoint y: 87, distance: 147.7
click at [313, 87] on div "Registre o pagamento do pedido R$ 46,00 Quantia por pessoa ( 1 pessoas) R$ 46,0…" at bounding box center [536, 238] width 1072 height 476
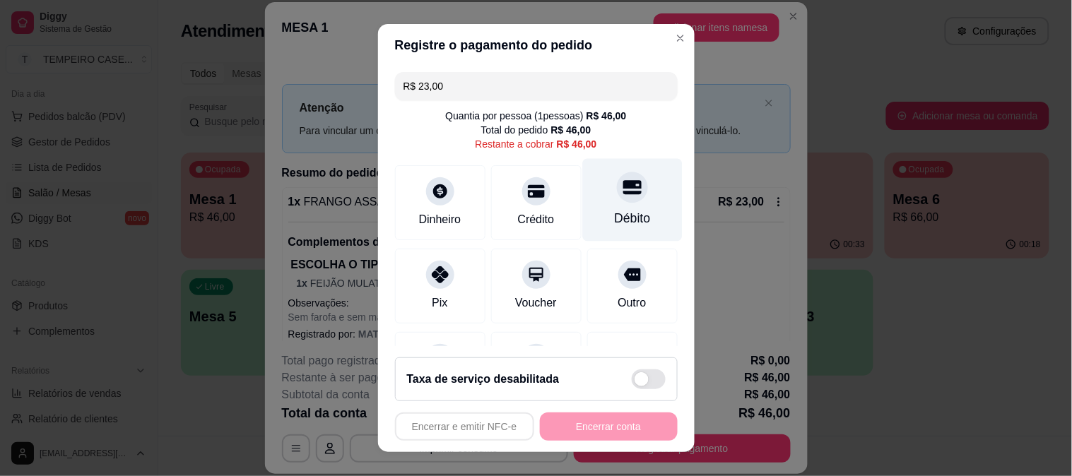
type input "R$ 23,00"
click at [617, 191] on div at bounding box center [632, 187] width 31 height 31
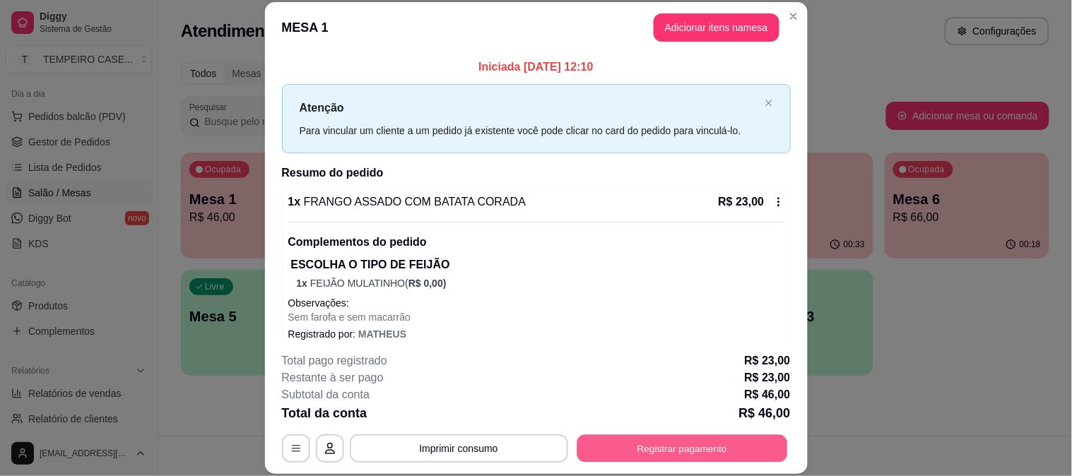
click at [660, 444] on button "Registrar pagamento" at bounding box center [682, 449] width 211 height 28
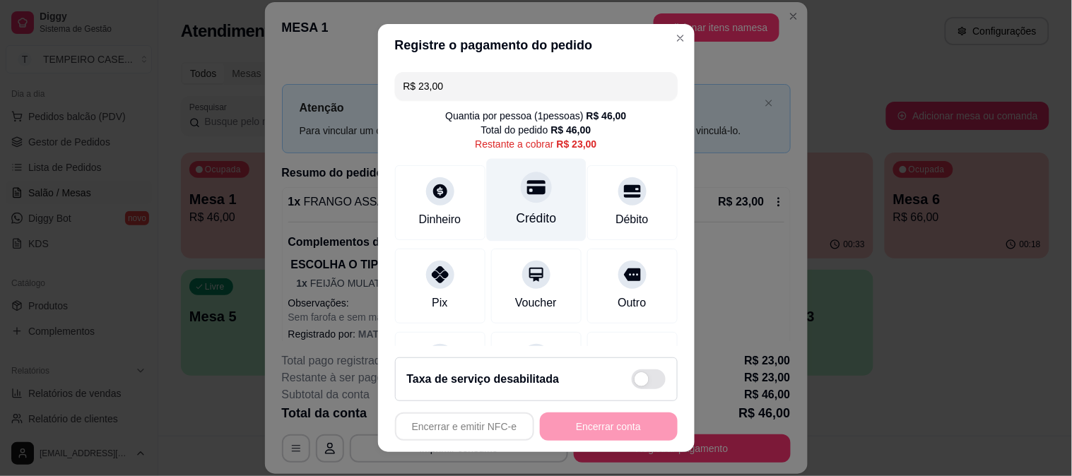
click at [527, 191] on icon at bounding box center [536, 187] width 18 height 14
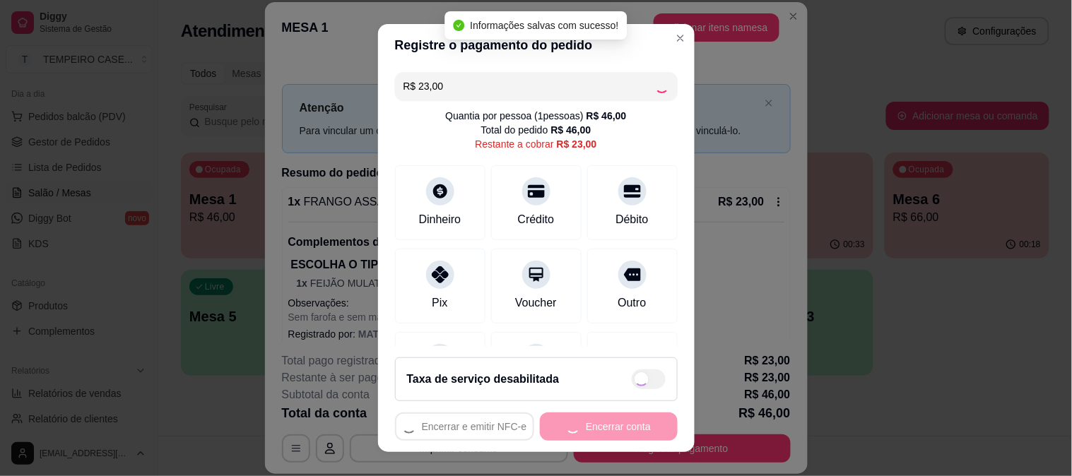
type input "R$ 0,00"
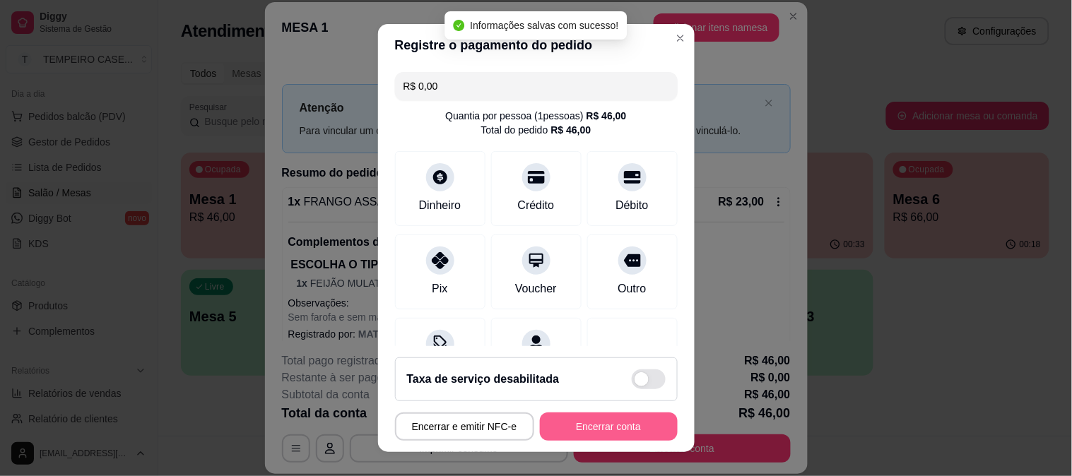
click at [591, 428] on button "Encerrar conta" at bounding box center [609, 427] width 138 height 28
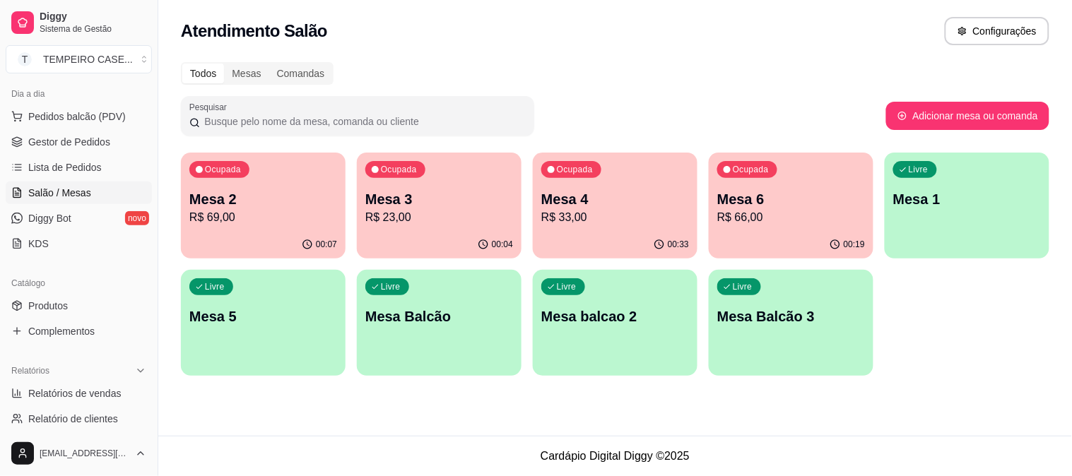
click at [655, 208] on div "Mesa 4 R$ 33,00" at bounding box center [615, 207] width 148 height 37
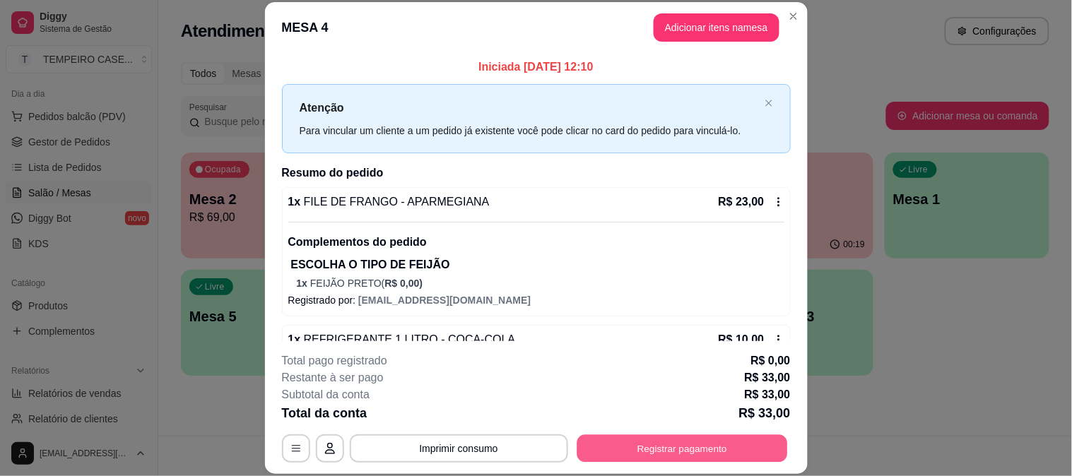
click at [656, 444] on button "Registrar pagamento" at bounding box center [682, 449] width 211 height 28
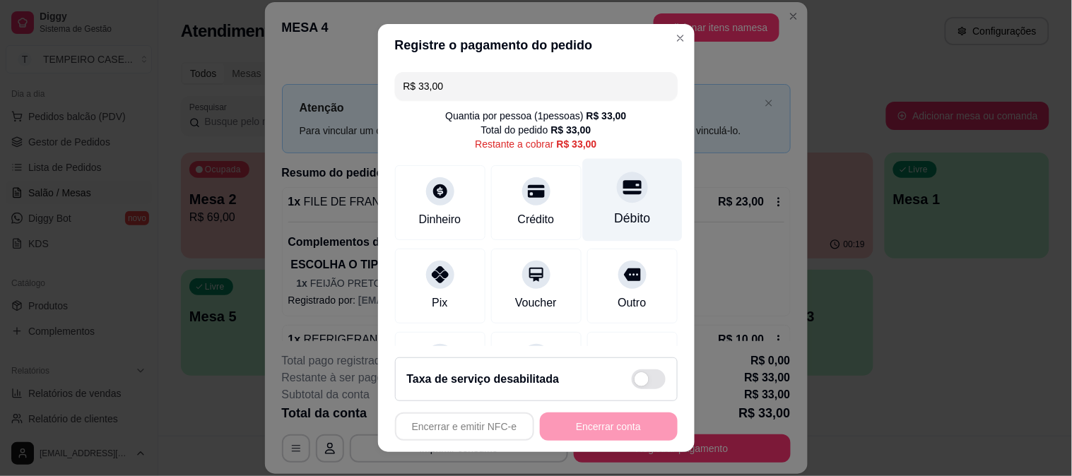
click at [617, 199] on div at bounding box center [632, 187] width 31 height 31
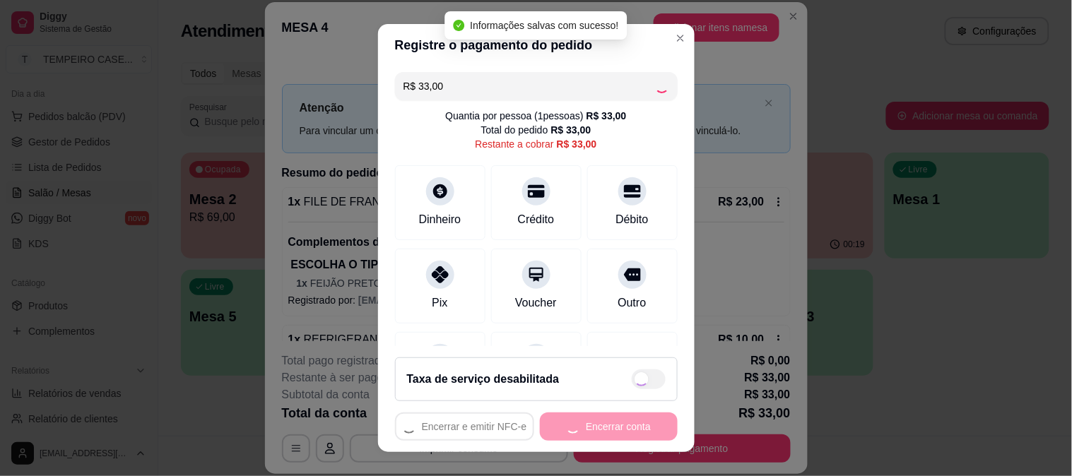
type input "R$ 0,00"
click at [601, 431] on button "Encerrar conta" at bounding box center [609, 427] width 138 height 28
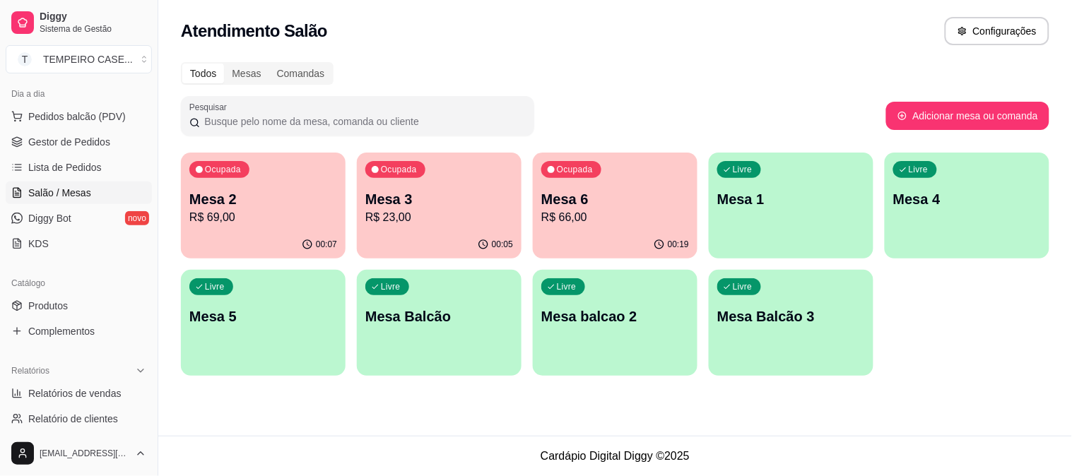
click at [780, 410] on div "Atendimento Salão Configurações Todos Mesas Comandas Pesquisar Adicionar mesa o…" at bounding box center [615, 218] width 914 height 436
click at [779, 408] on div "Atendimento Salão Configurações Todos Mesas Comandas Pesquisar Adicionar mesa o…" at bounding box center [615, 218] width 914 height 436
click at [778, 413] on div "Atendimento Salão Configurações Todos Mesas Comandas Pesquisar Adicionar mesa o…" at bounding box center [615, 218] width 914 height 436
click at [76, 138] on span "Gestor de Pedidos" at bounding box center [69, 142] width 82 height 14
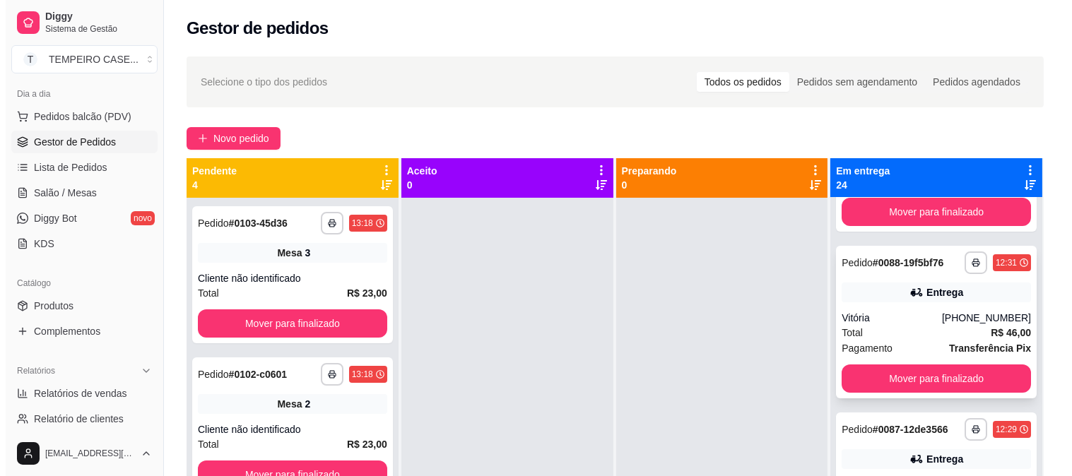
scroll to position [1256, 0]
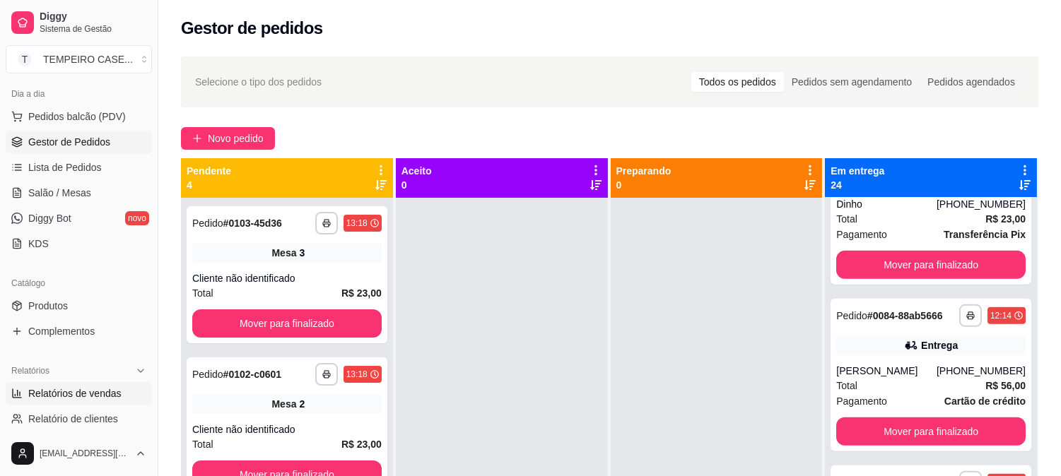
click at [59, 387] on span "Relatórios de vendas" at bounding box center [74, 394] width 93 height 14
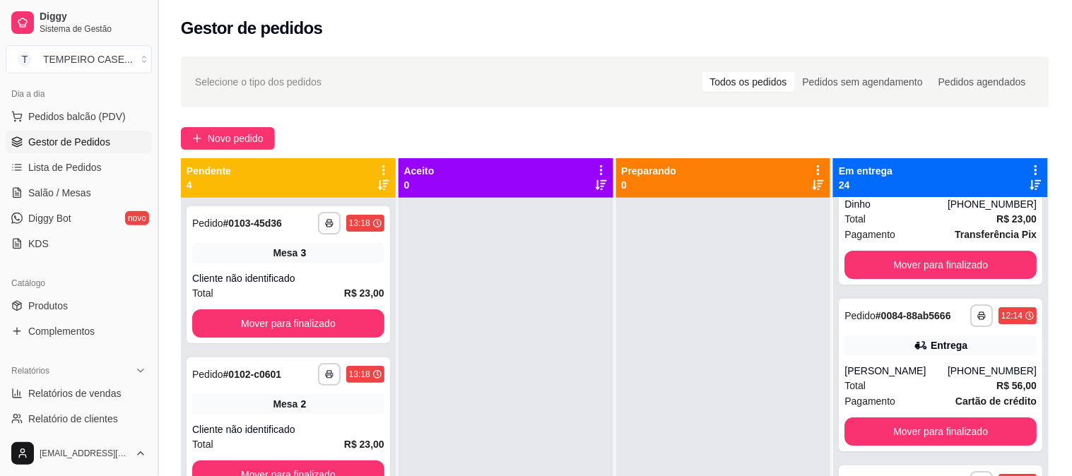
select select "ALL"
select select "0"
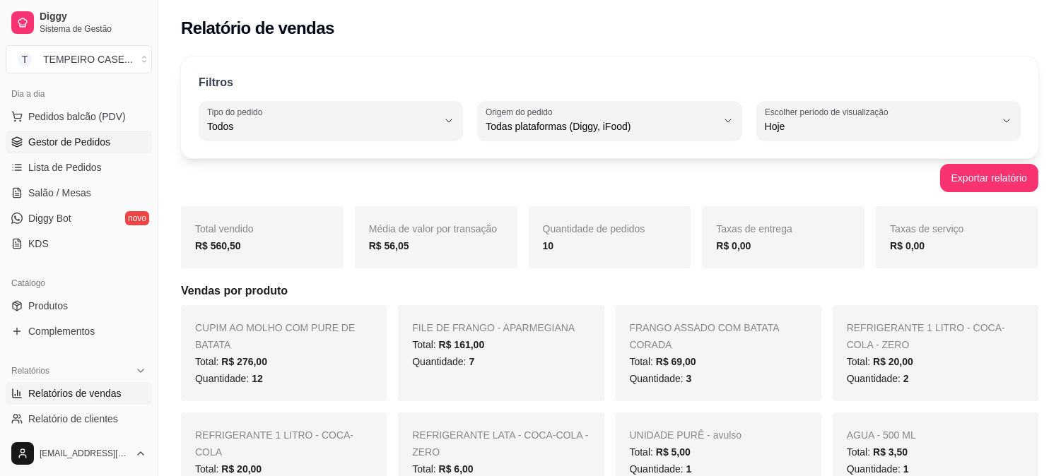
click at [49, 141] on span "Gestor de Pedidos" at bounding box center [69, 142] width 82 height 14
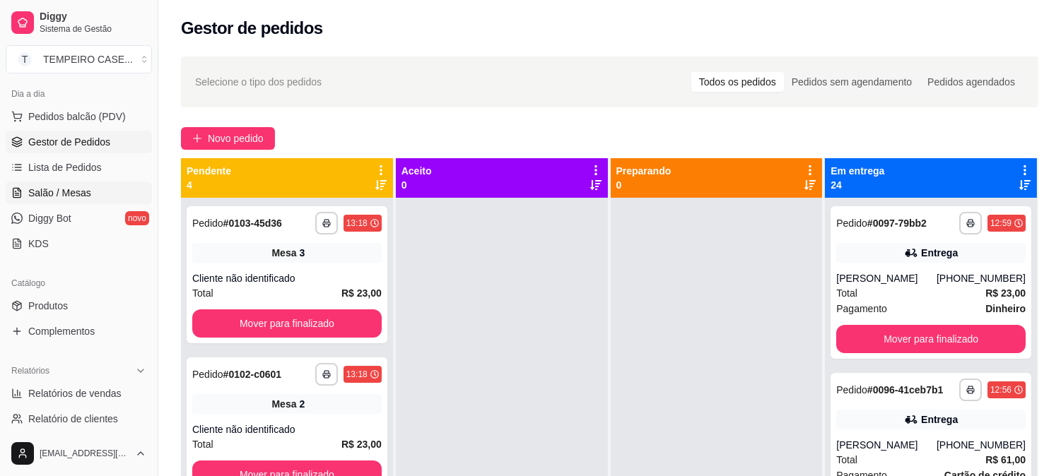
click at [104, 192] on link "Salão / Mesas" at bounding box center [79, 193] width 146 height 23
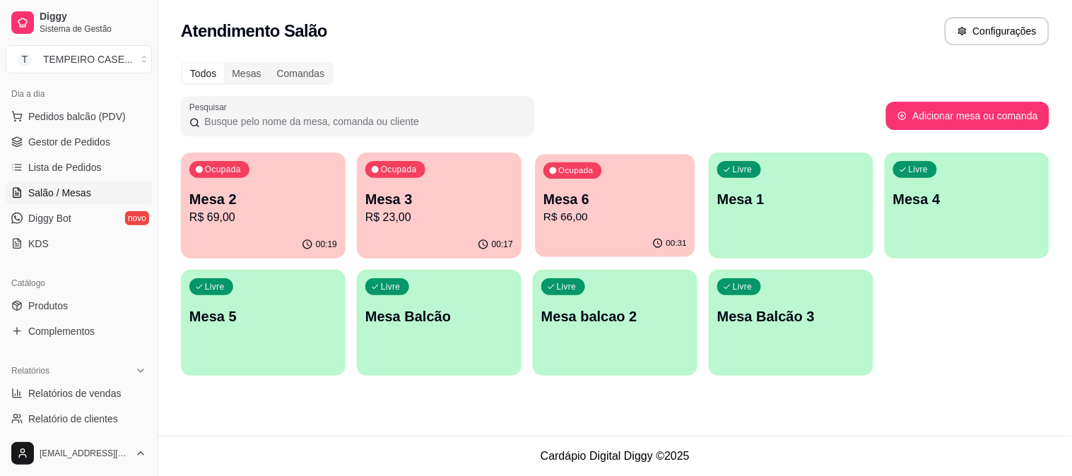
click at [587, 215] on p "R$ 66,00" at bounding box center [614, 217] width 143 height 16
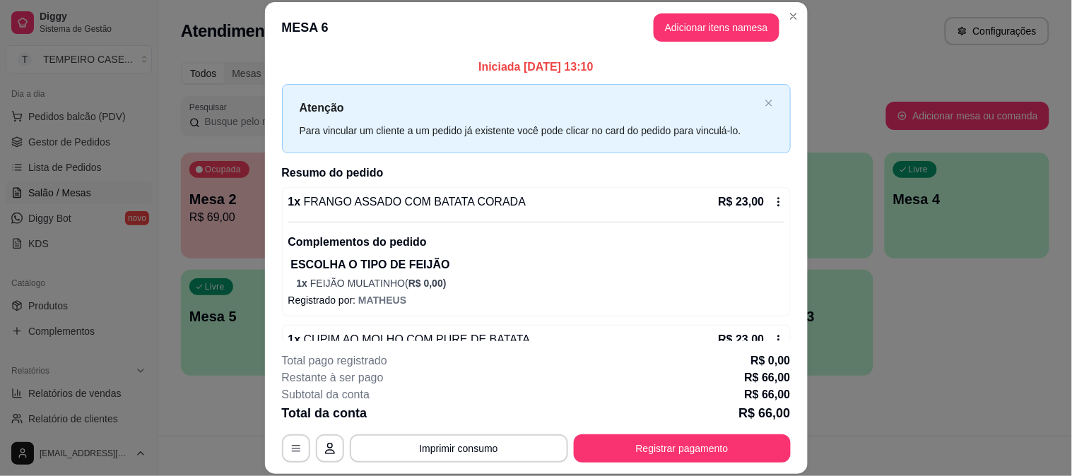
click at [707, 40] on button "Adicionar itens na mesa" at bounding box center [717, 27] width 126 height 28
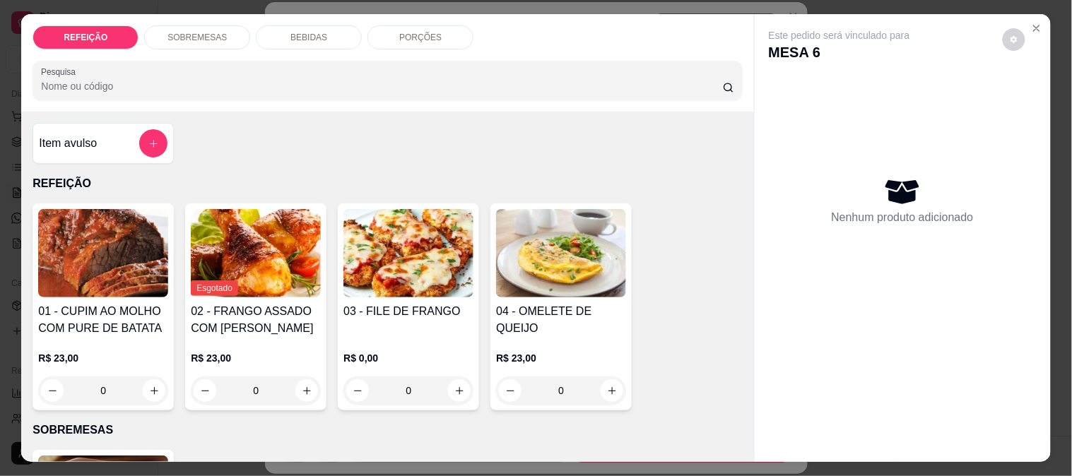
click at [448, 25] on div "PORÇÕES" at bounding box center [421, 37] width 106 height 24
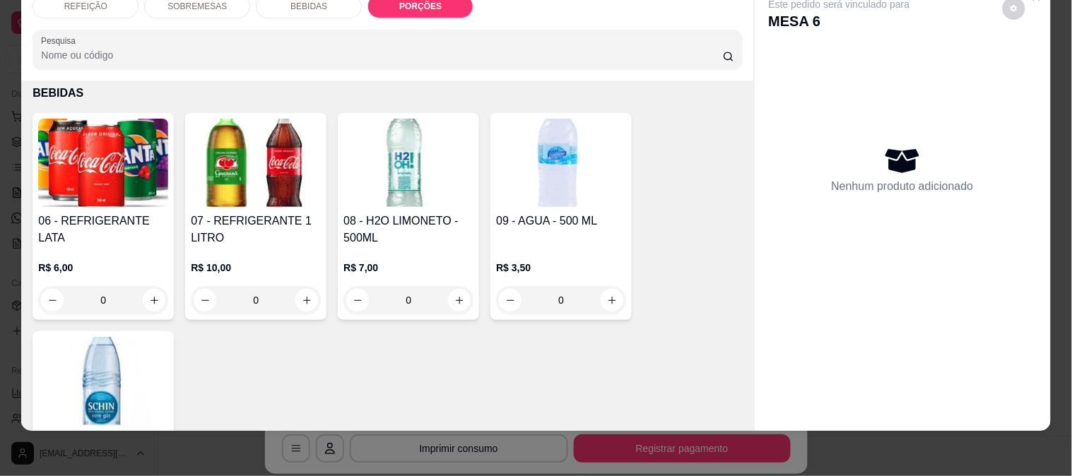
scroll to position [143, 0]
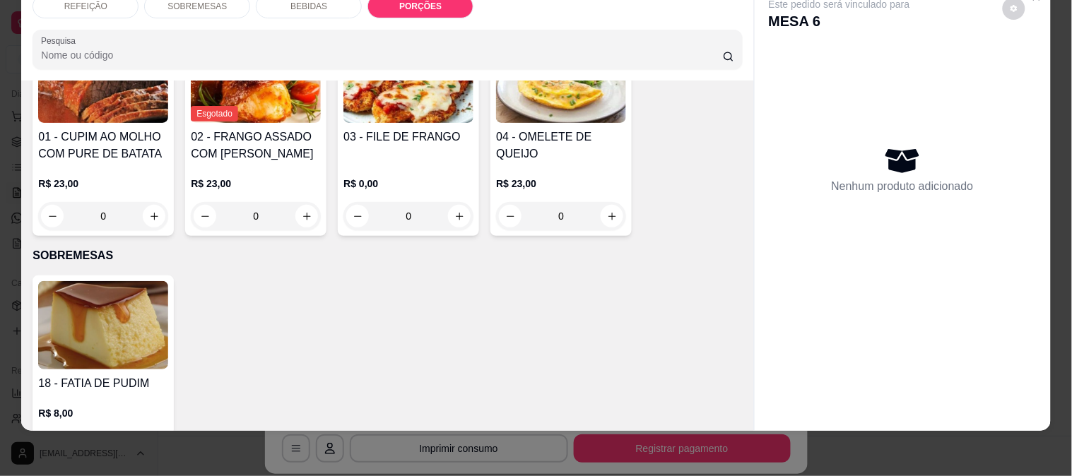
click at [61, 340] on img at bounding box center [103, 325] width 130 height 88
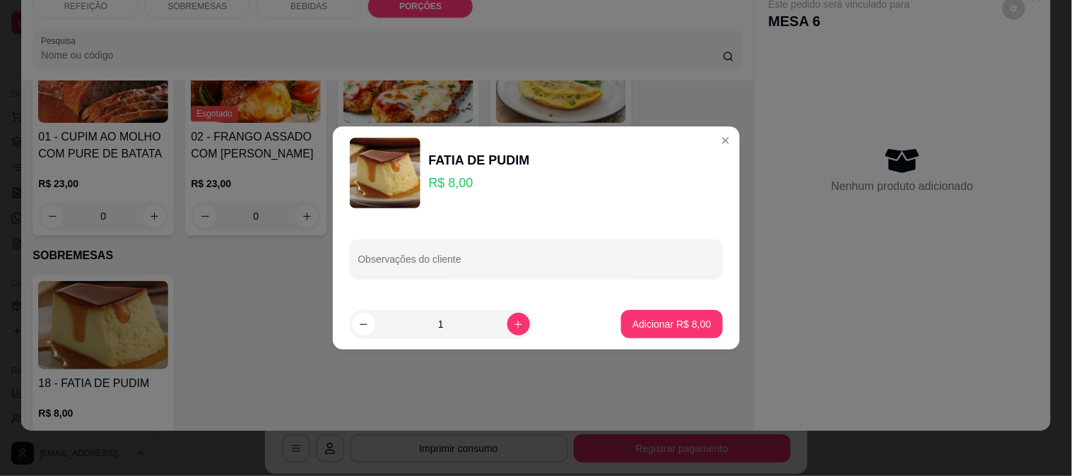
click at [660, 336] on button "Adicionar R$ 8,00" at bounding box center [671, 324] width 101 height 28
type input "1"
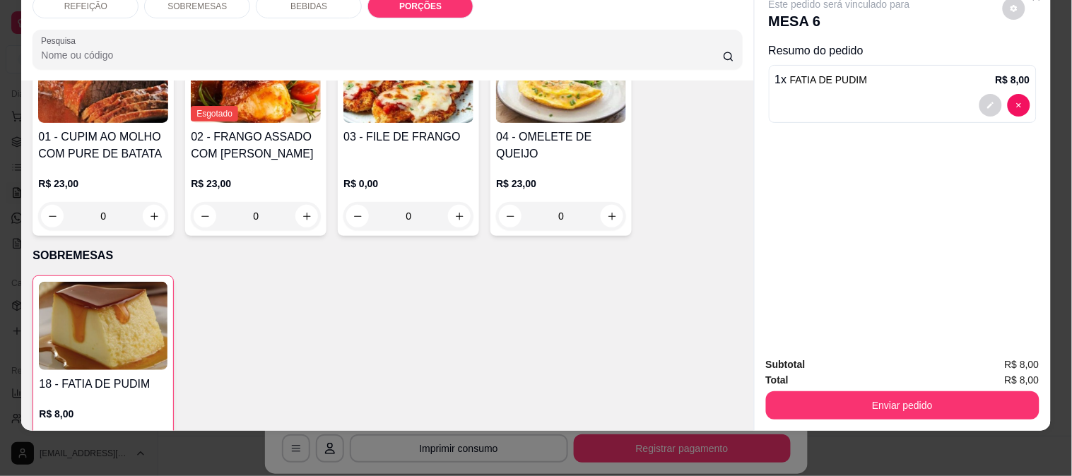
drag, startPoint x: 667, startPoint y: 329, endPoint x: 841, endPoint y: 371, distance: 178.8
click at [673, 329] on div "18 - FATIA DE PUDIM R$ 8,00 1" at bounding box center [388, 372] width 710 height 192
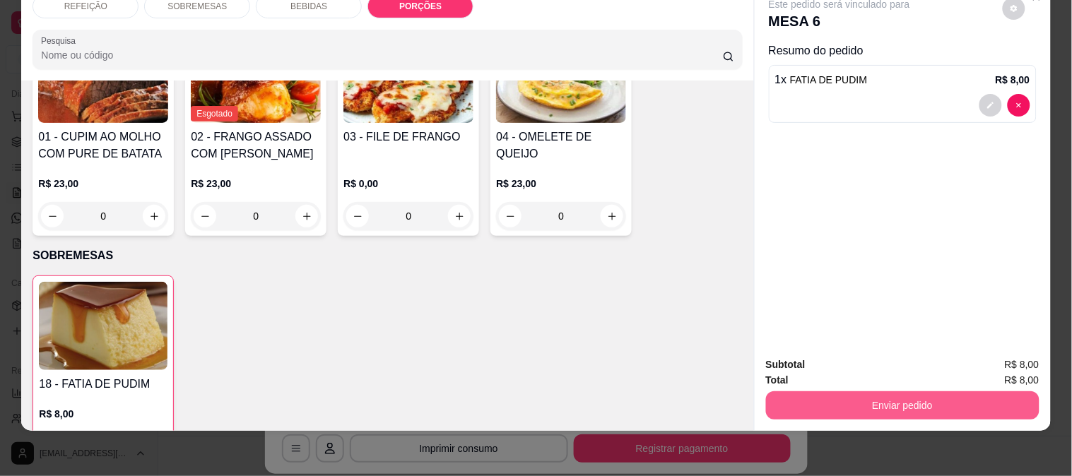
click at [907, 399] on button "Enviar pedido" at bounding box center [903, 406] width 274 height 28
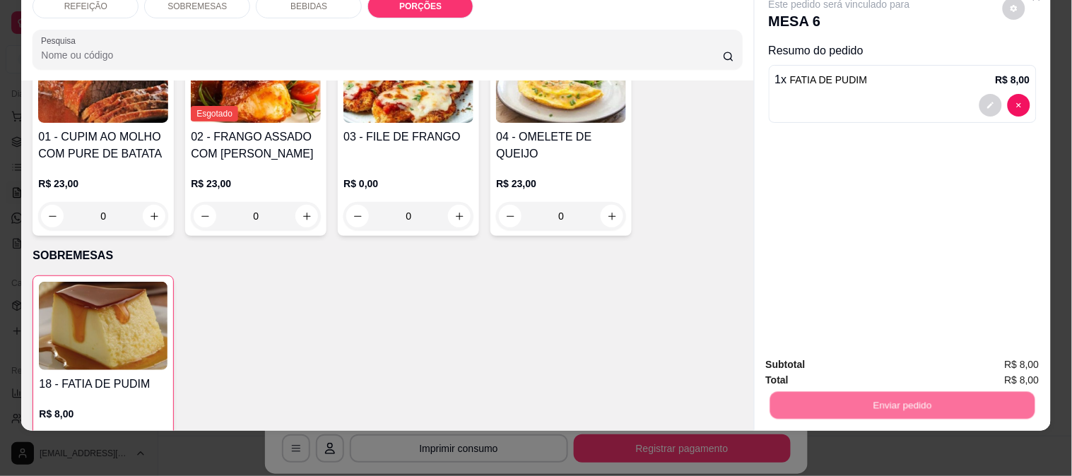
click at [993, 364] on button "Enviar pedido" at bounding box center [1003, 359] width 78 height 26
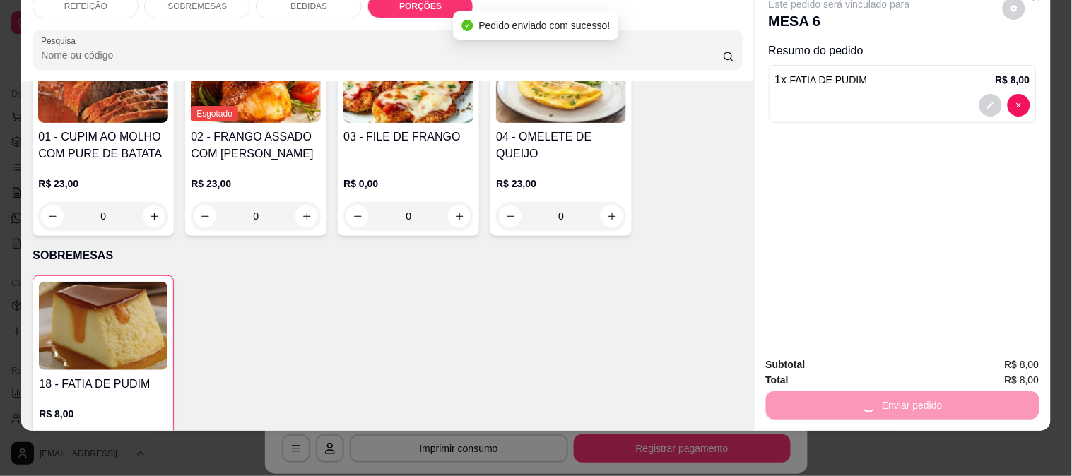
click at [882, 435] on div "REFEIÇÃO SOBREMESAS BEBIDAS PORÇÕES Pesquisa Item avulso REFEIÇÃO 01 - CUPIM AO…" at bounding box center [536, 238] width 1072 height 476
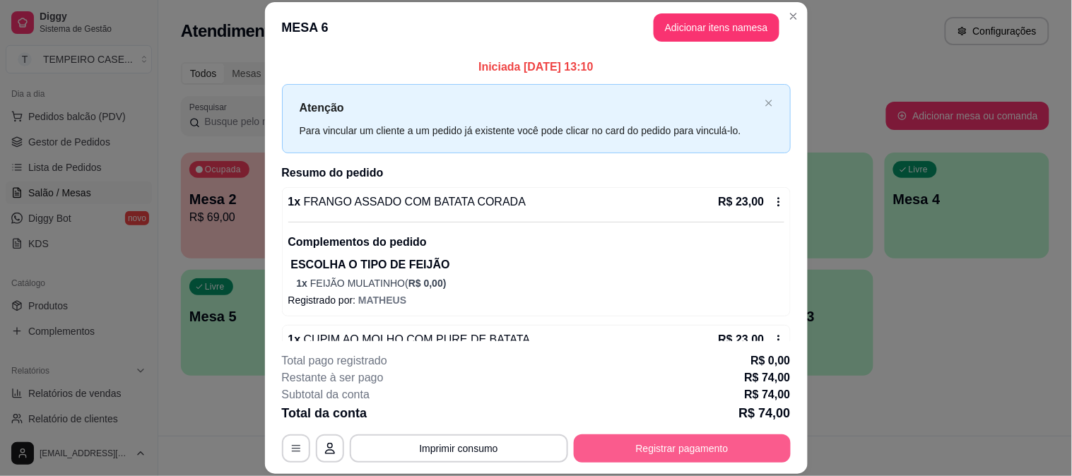
click at [752, 445] on button "Registrar pagamento" at bounding box center [682, 449] width 217 height 28
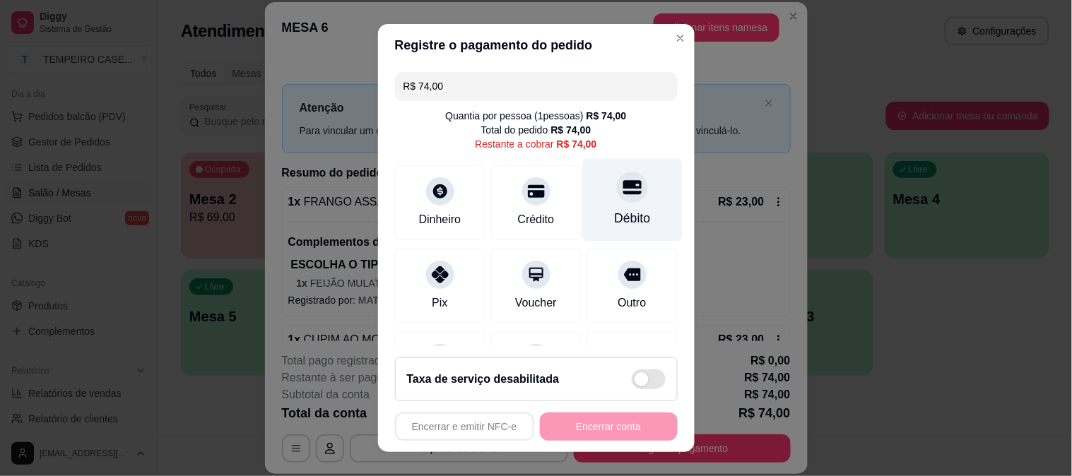
click at [617, 201] on div at bounding box center [632, 187] width 31 height 31
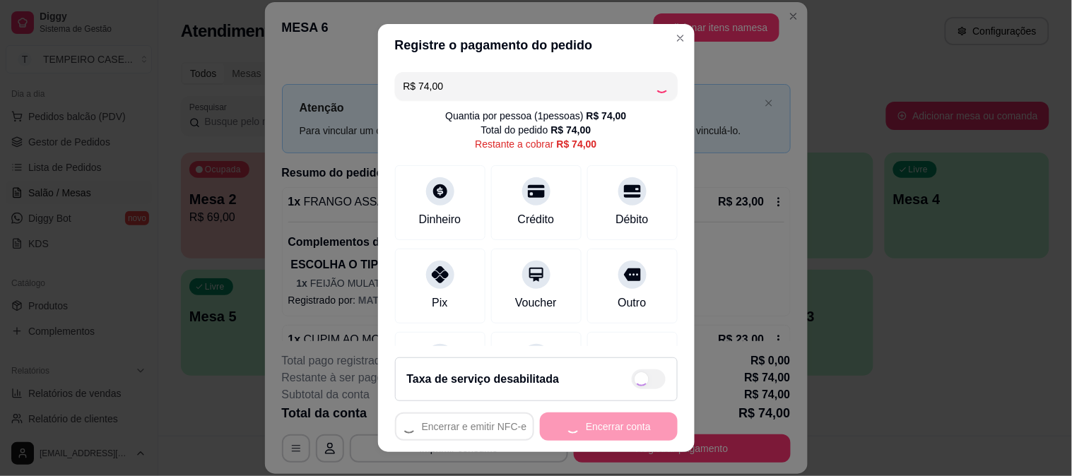
type input "R$ 0,00"
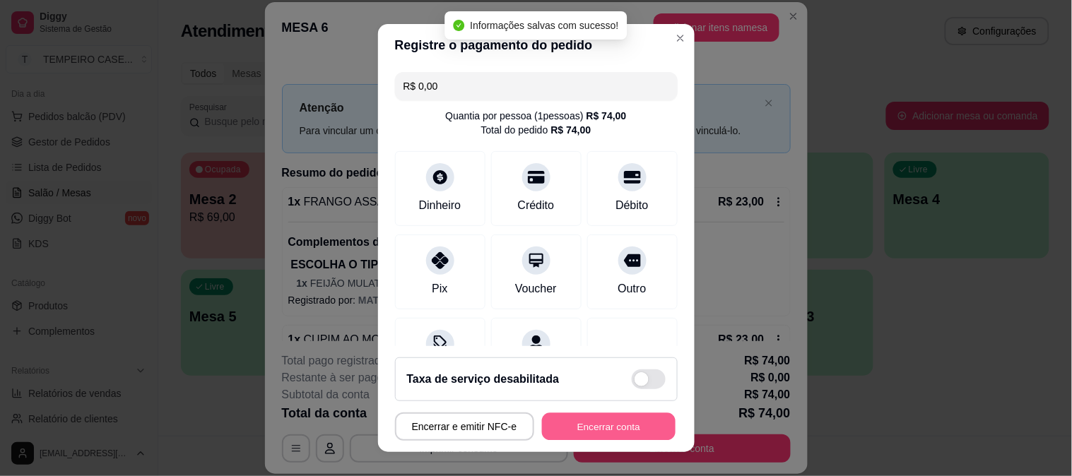
click at [619, 421] on button "Encerrar conta" at bounding box center [609, 427] width 134 height 28
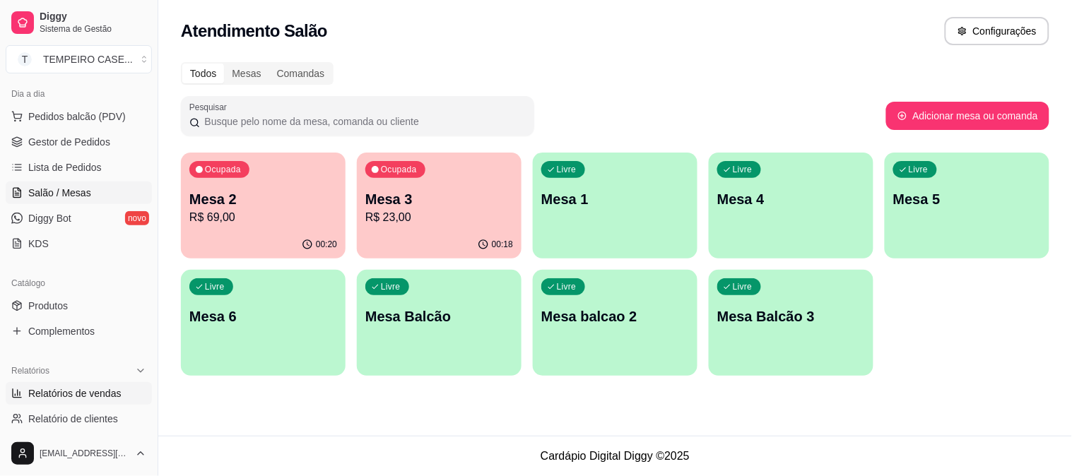
click at [93, 384] on link "Relatórios de vendas" at bounding box center [79, 393] width 146 height 23
select select "ALL"
select select "0"
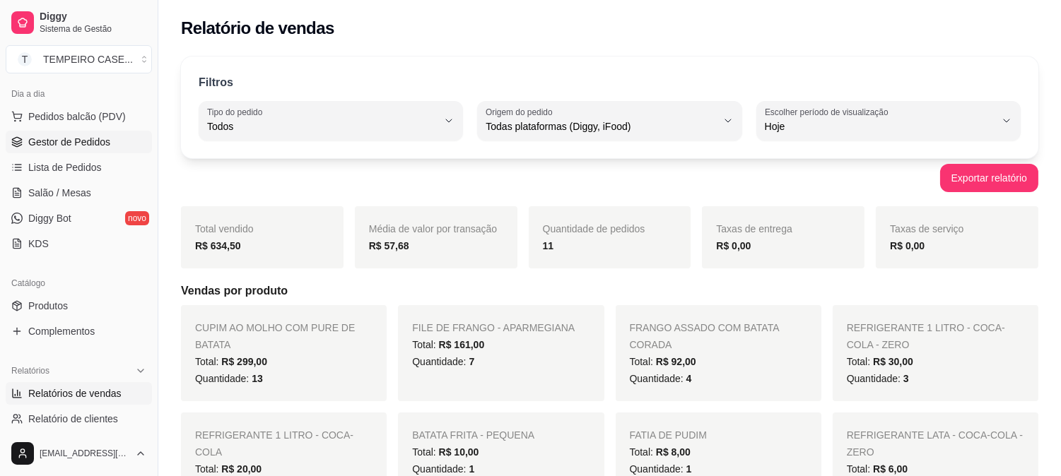
click at [90, 143] on span "Gestor de Pedidos" at bounding box center [69, 142] width 82 height 14
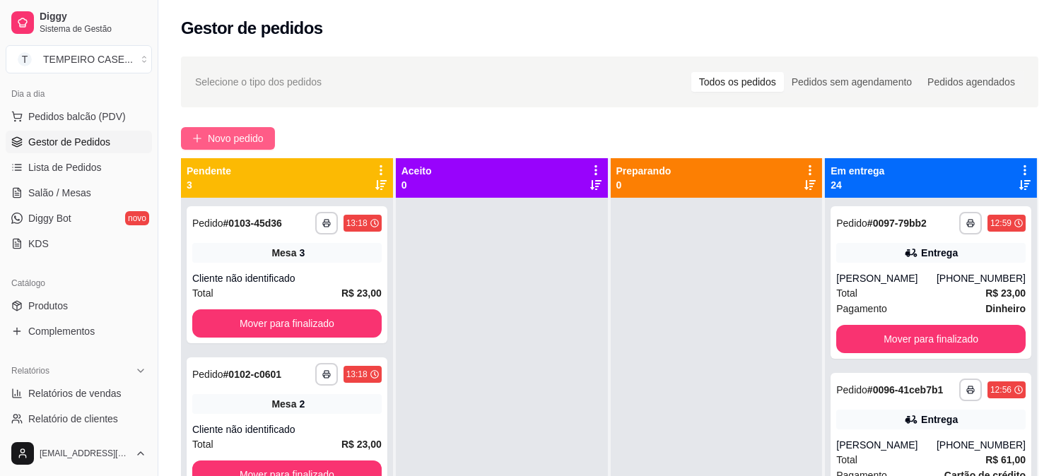
click at [219, 132] on span "Novo pedido" at bounding box center [236, 139] width 56 height 16
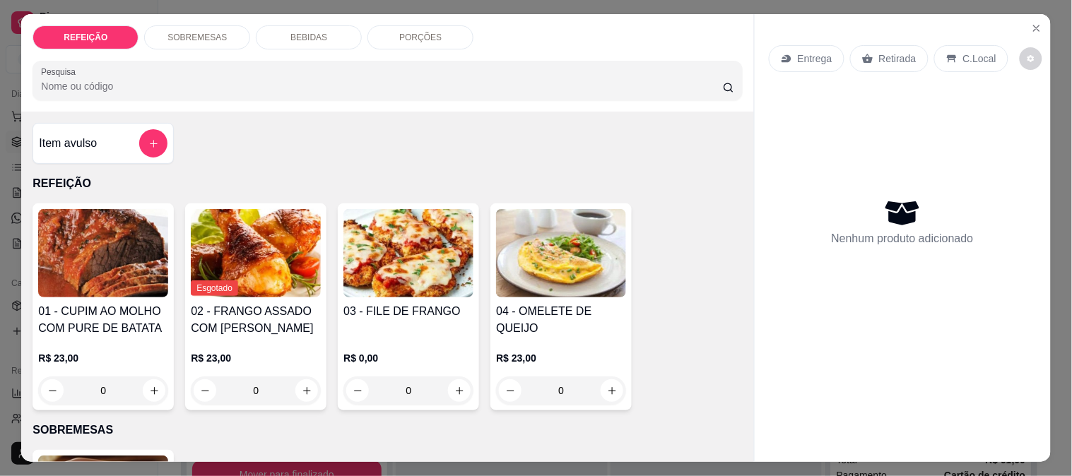
click at [66, 255] on img at bounding box center [103, 253] width 130 height 88
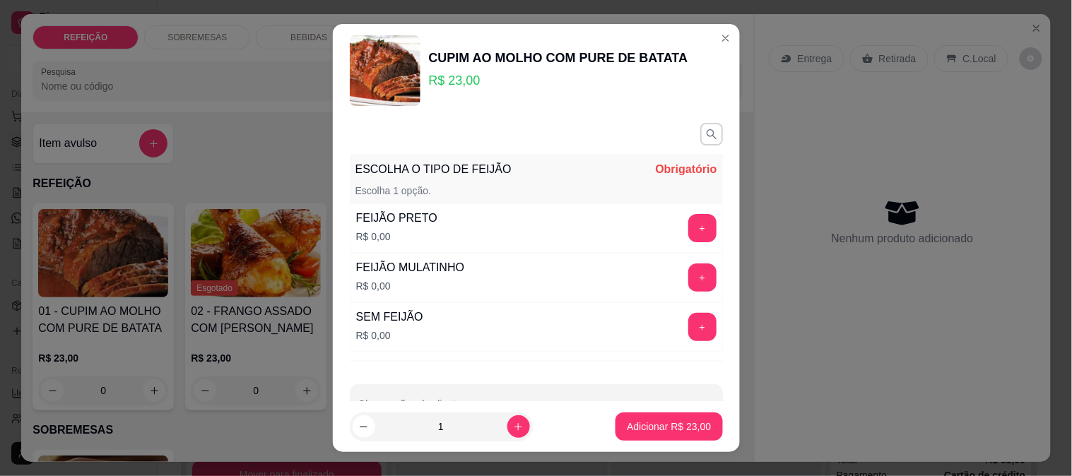
click at [512, 421] on button "increase-product-quantity" at bounding box center [518, 427] width 23 height 23
type input "2"
click at [688, 222] on button "+" at bounding box center [702, 228] width 28 height 28
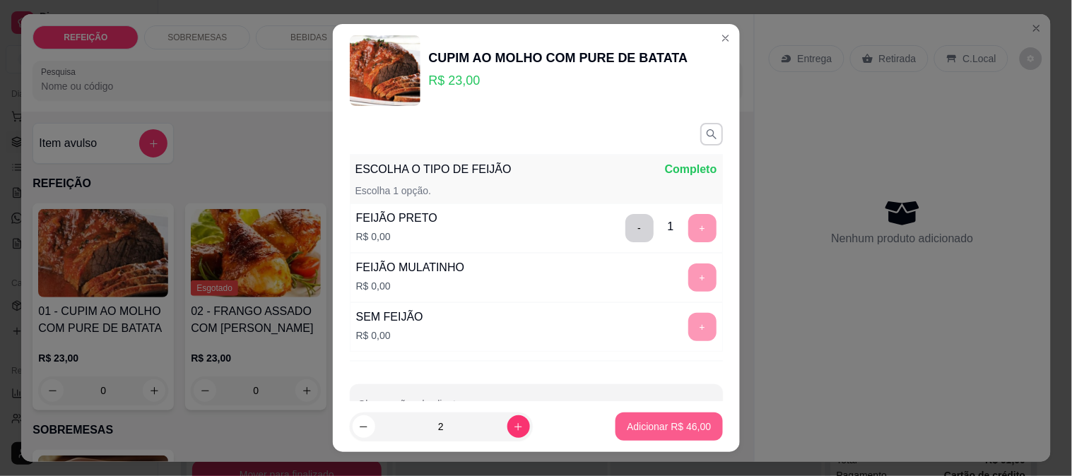
click at [647, 431] on p "Adicionar R$ 46,00" at bounding box center [669, 427] width 84 height 14
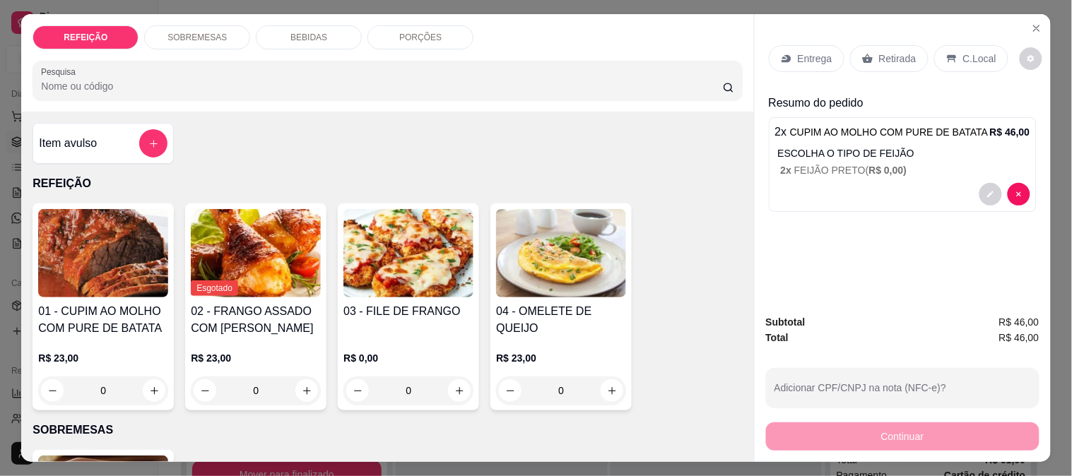
click at [798, 52] on p "Entrega" at bounding box center [815, 59] width 35 height 14
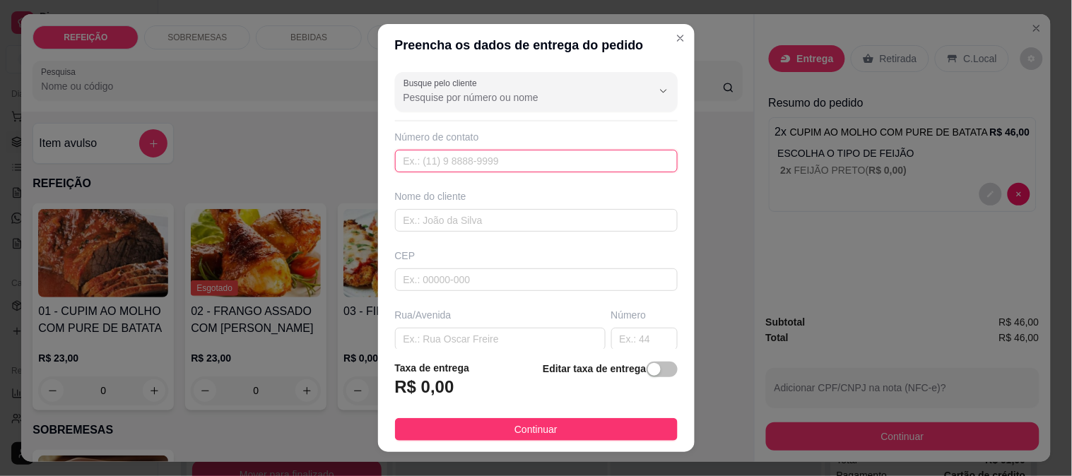
click at [457, 165] on input "text" at bounding box center [536, 161] width 283 height 23
paste input "[PHONE_NUMBER]"
type input "[PHONE_NUMBER]"
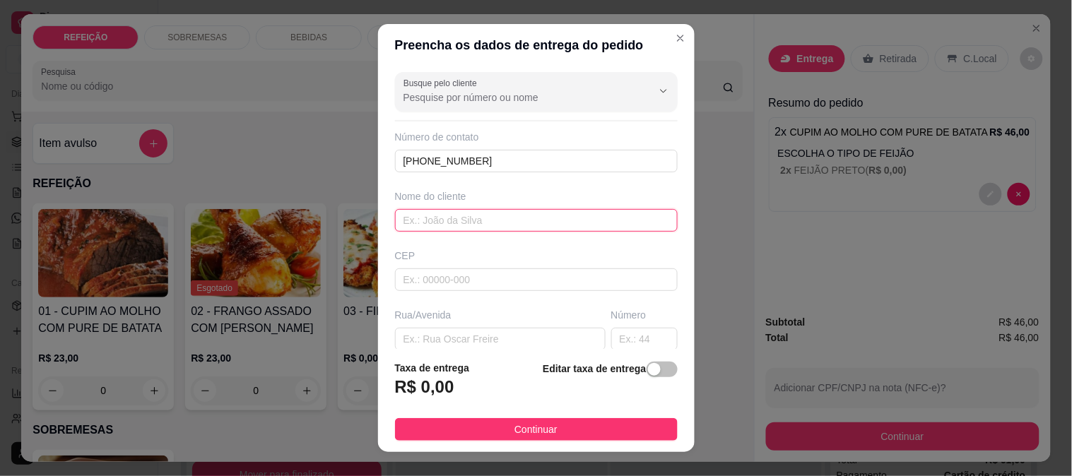
click at [442, 222] on input "text" at bounding box center [536, 220] width 283 height 23
type input "porto turismo"
click at [451, 339] on input "text" at bounding box center [500, 339] width 211 height 23
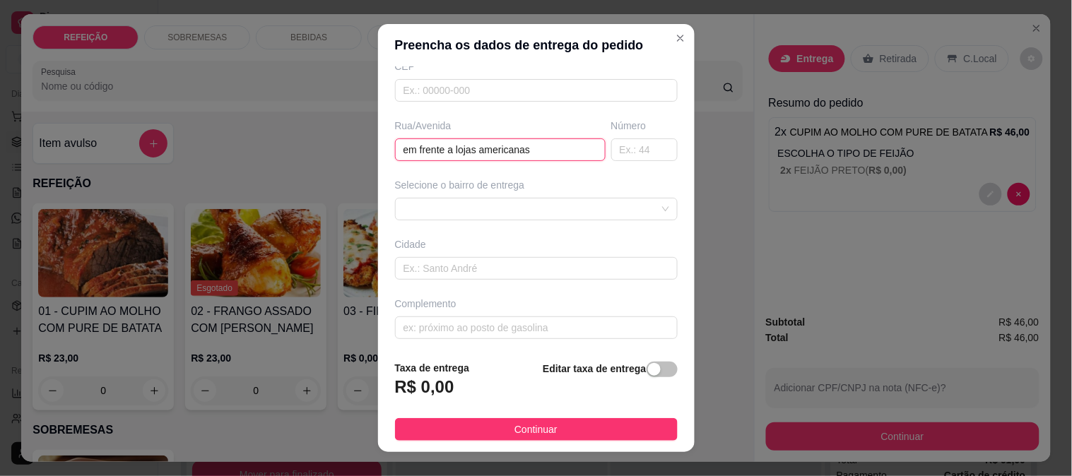
scroll to position [194, 0]
click at [413, 201] on div "6884ebf38fcb1afd617874ac 6884ec0e8fcb1afd617874af MARACAIPE - [GEOGRAPHIC_DATA]…" at bounding box center [536, 205] width 283 height 23
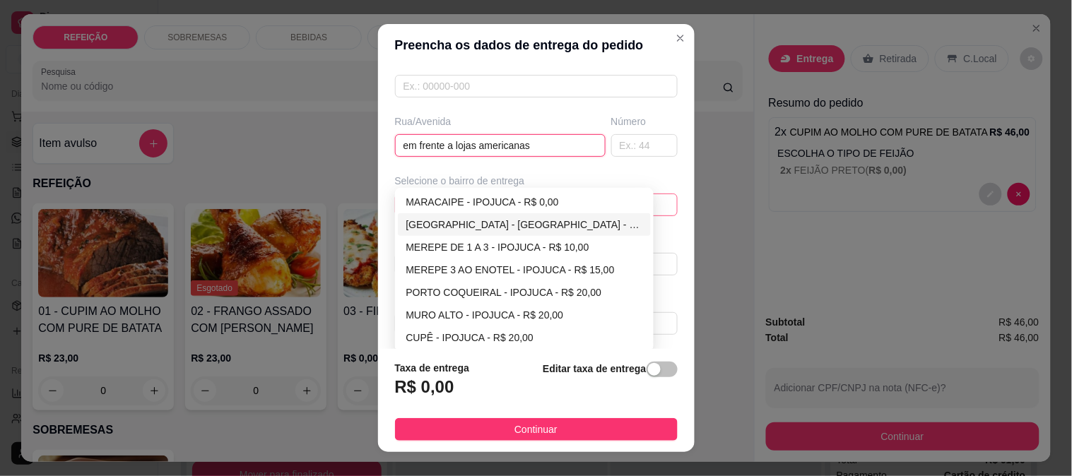
type input "em frente a lojas americanas"
click at [445, 219] on div "[GEOGRAPHIC_DATA] - [GEOGRAPHIC_DATA] - R$ 5,00" at bounding box center [524, 225] width 237 height 16
type input "IPOJUCA"
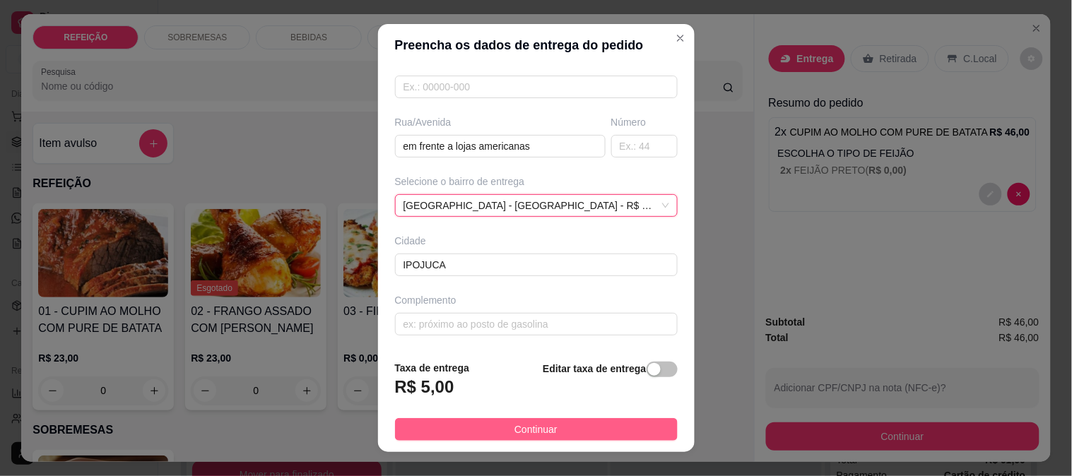
click at [515, 426] on span "Continuar" at bounding box center [536, 430] width 43 height 16
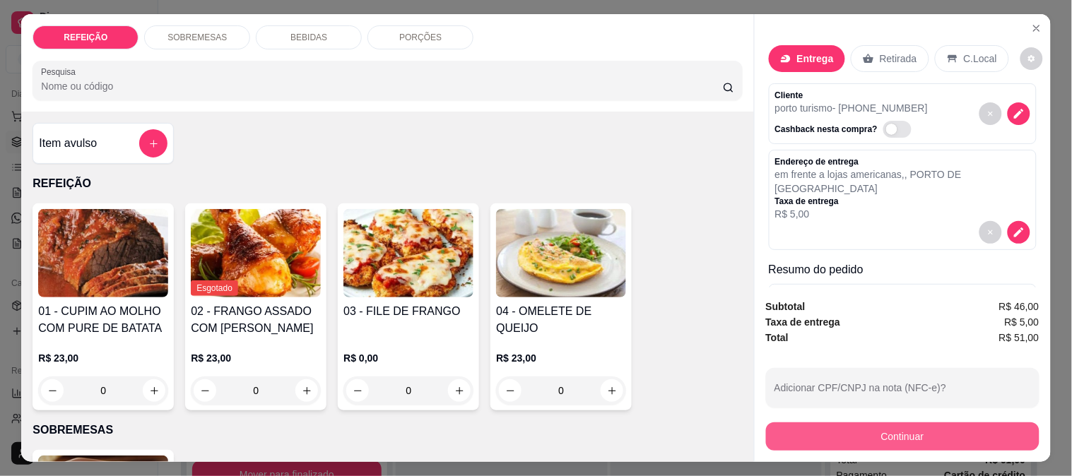
click at [871, 426] on button "Continuar" at bounding box center [903, 437] width 274 height 28
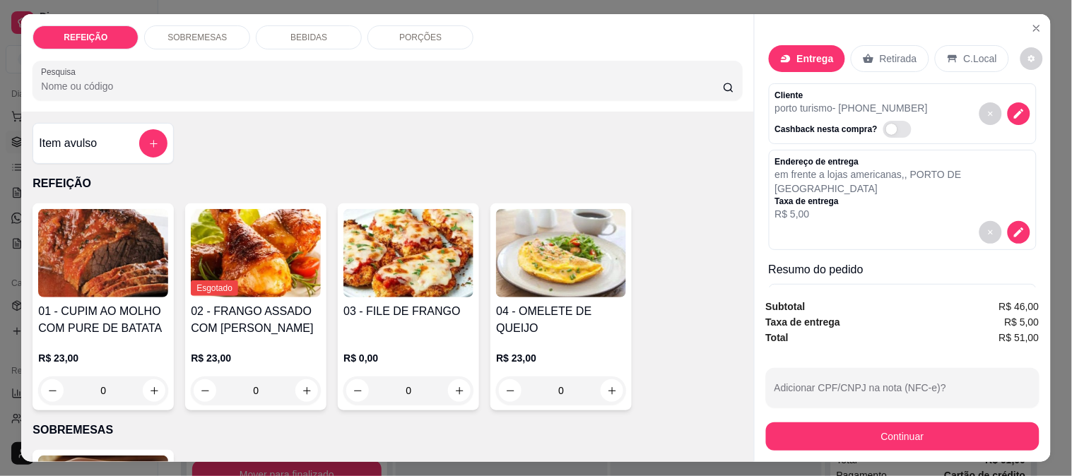
click at [425, 250] on div at bounding box center [439, 256] width 31 height 31
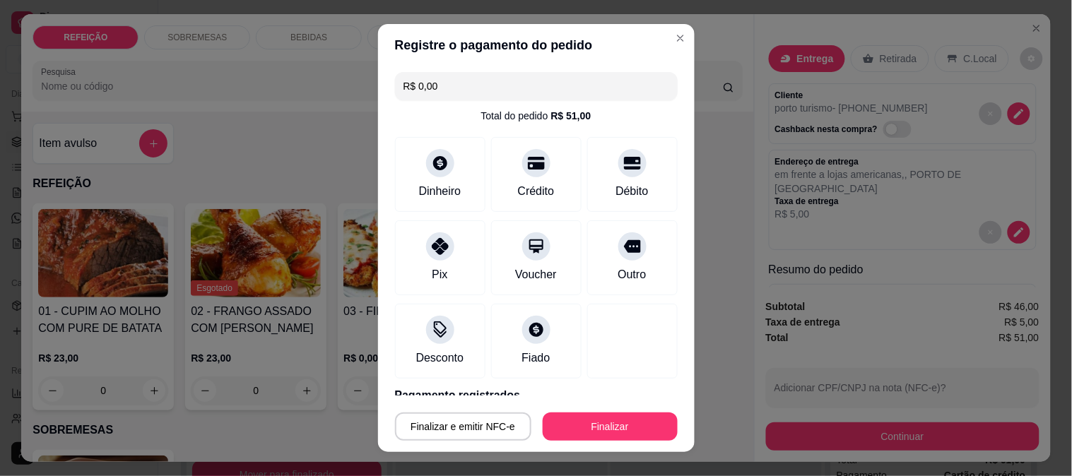
type input "R$ 0,00"
click at [585, 440] on button "Finalizar" at bounding box center [610, 427] width 131 height 28
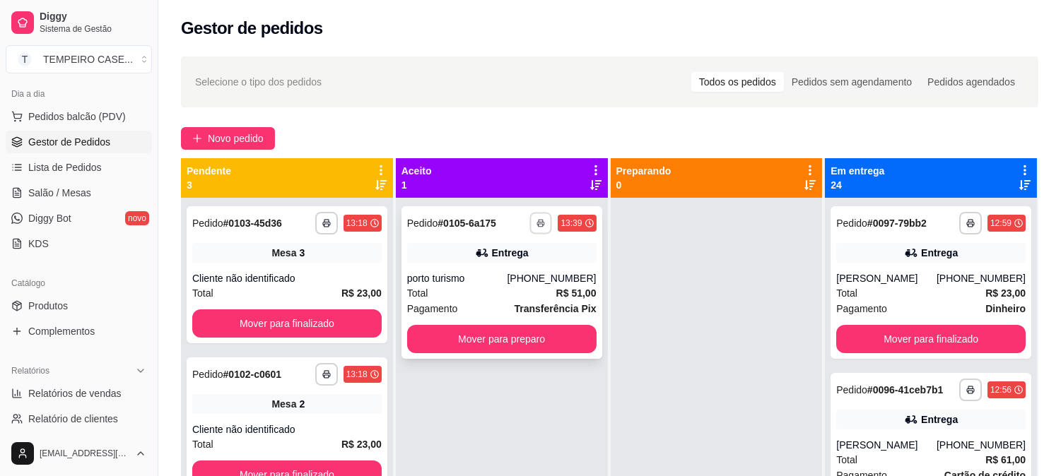
click at [533, 230] on button "button" at bounding box center [541, 223] width 22 height 22
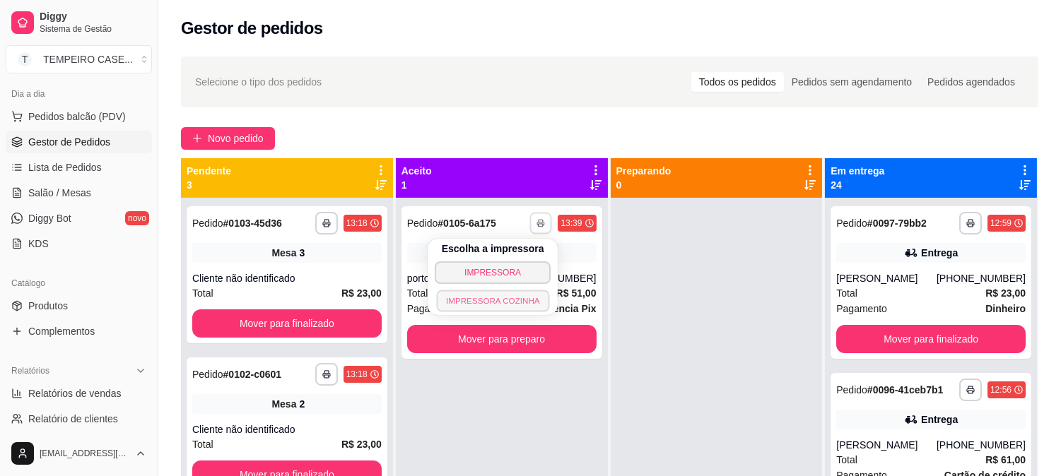
click at [514, 300] on button "IMPRESSORA COZINHA" at bounding box center [492, 301] width 113 height 22
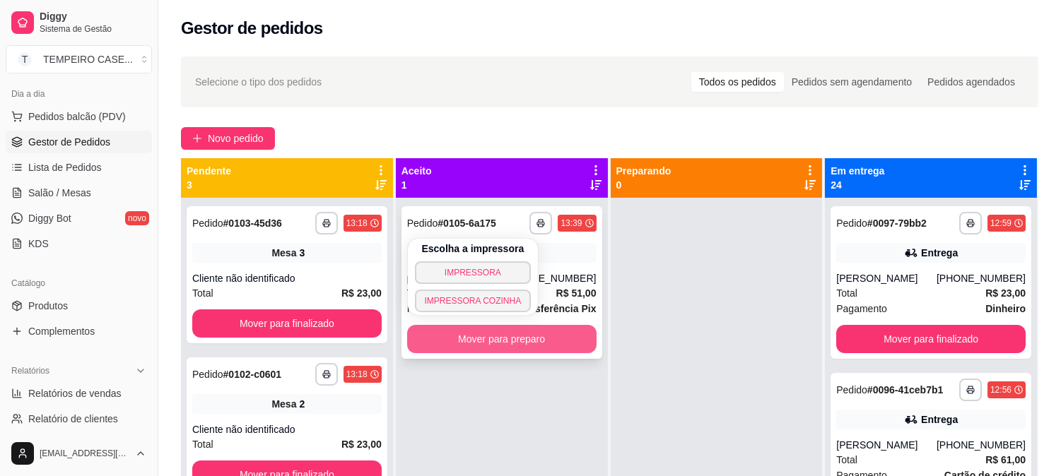
click at [553, 343] on button "Mover para preparo" at bounding box center [501, 339] width 189 height 28
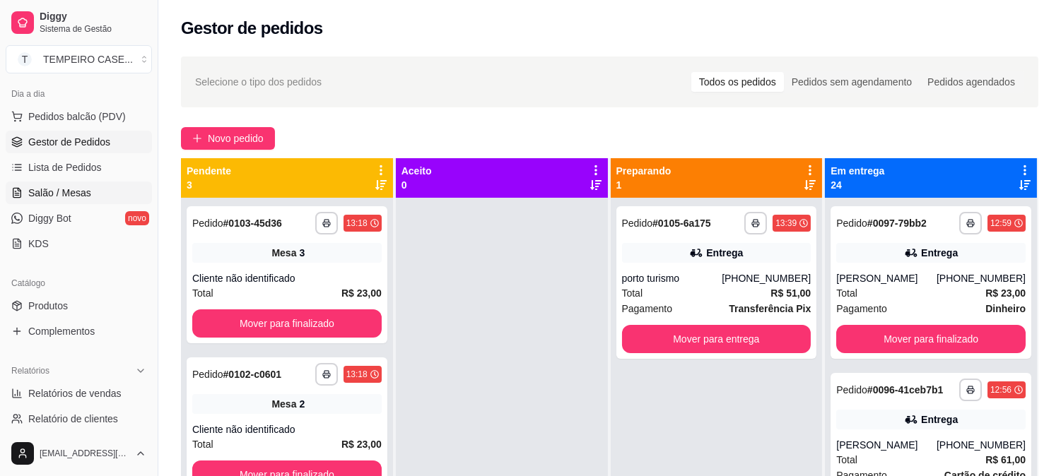
click at [80, 192] on span "Salão / Mesas" at bounding box center [59, 193] width 63 height 14
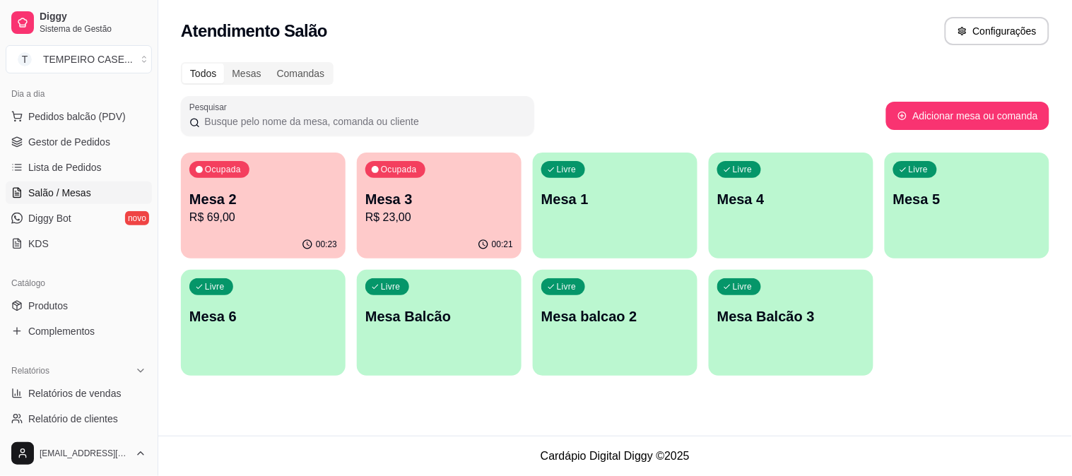
click at [258, 230] on div "Ocupada Mesa 2 R$ 69,00" at bounding box center [263, 192] width 165 height 78
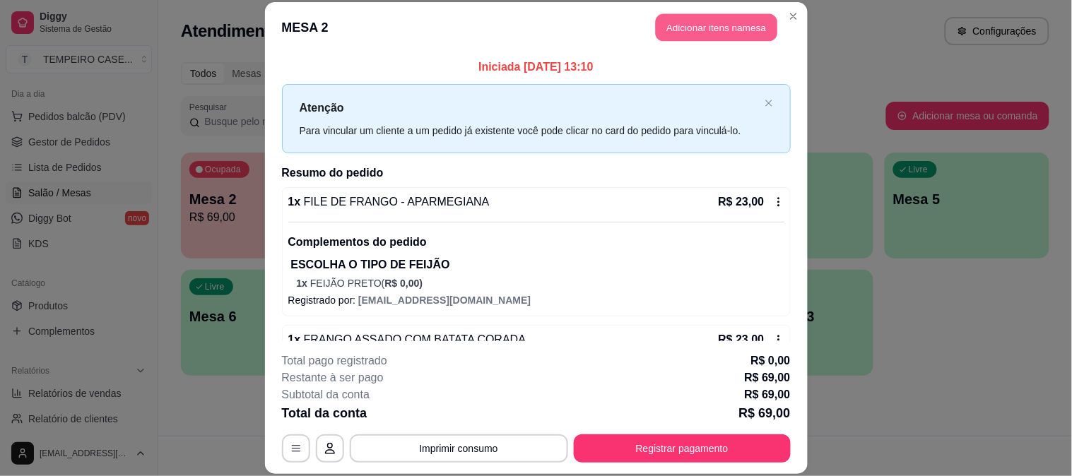
click at [700, 15] on button "Adicionar itens na mesa" at bounding box center [717, 28] width 122 height 28
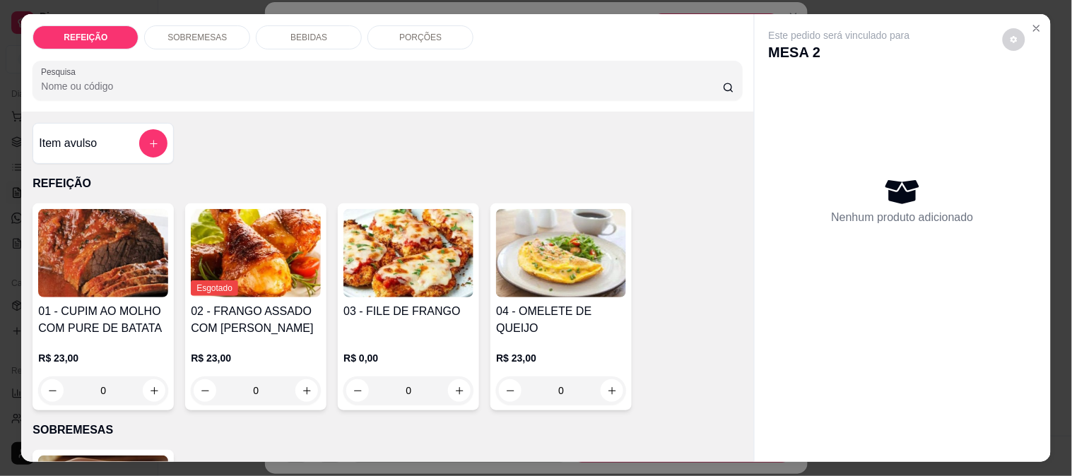
click at [300, 33] on p "BEBIDAS" at bounding box center [308, 37] width 37 height 11
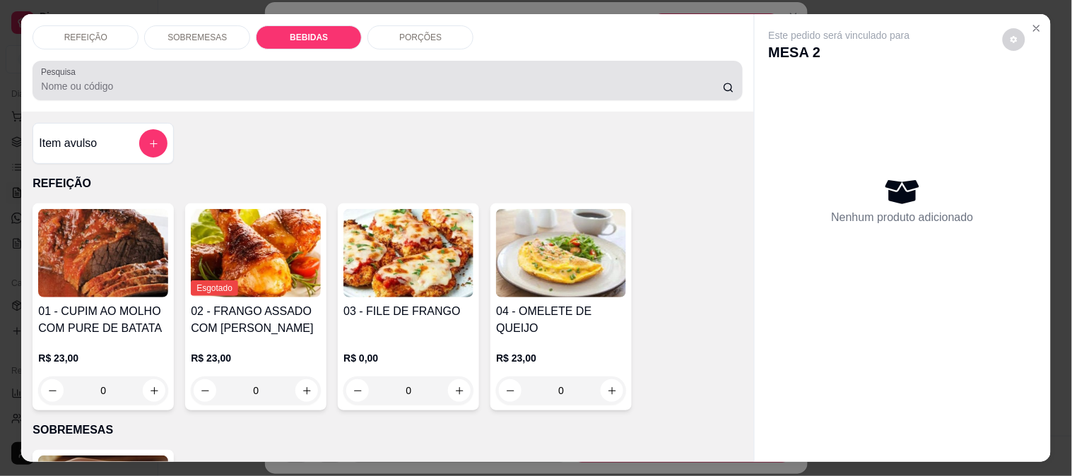
scroll to position [37, 0]
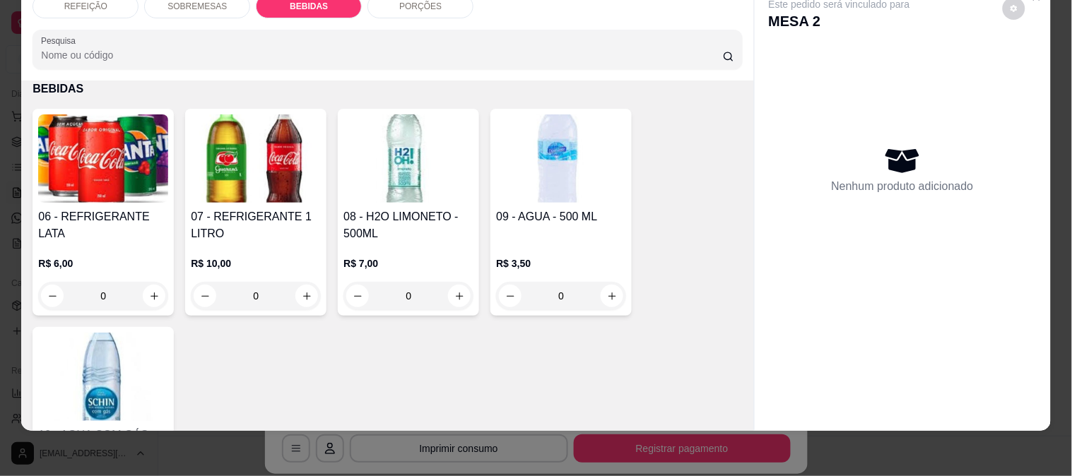
click at [218, 120] on img at bounding box center [256, 158] width 130 height 88
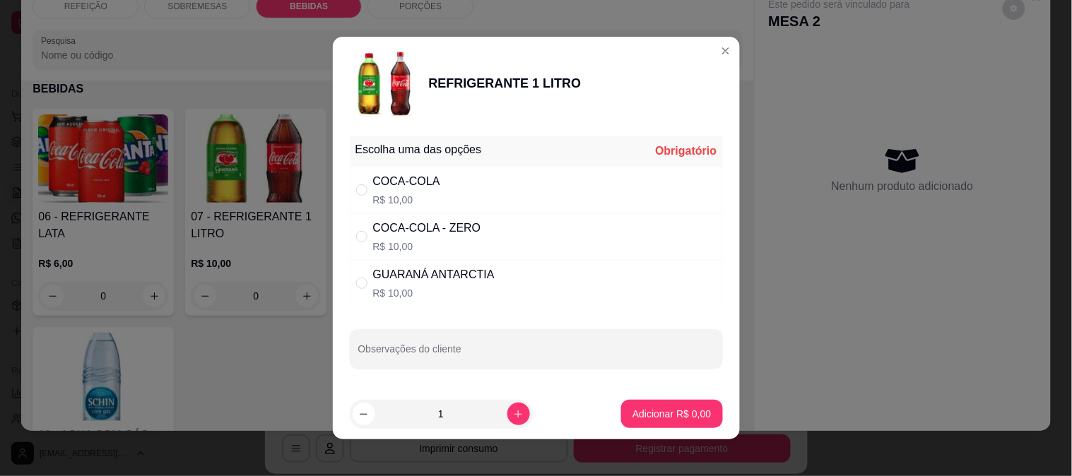
click at [428, 243] on p "R$ 10,00" at bounding box center [427, 247] width 108 height 14
radio input "true"
click at [675, 418] on p "Adicionar R$ 10,00" at bounding box center [669, 414] width 84 height 14
type input "1"
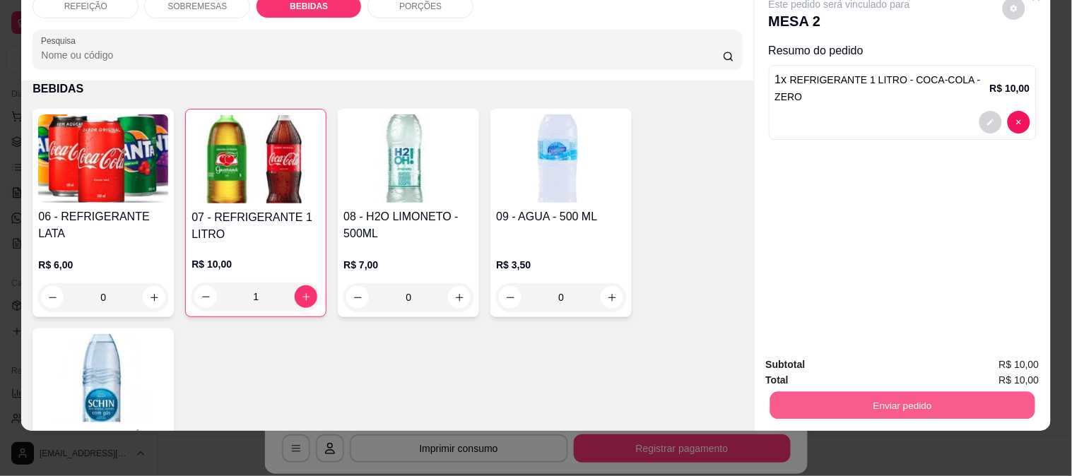
click at [857, 393] on button "Enviar pedido" at bounding box center [902, 406] width 265 height 28
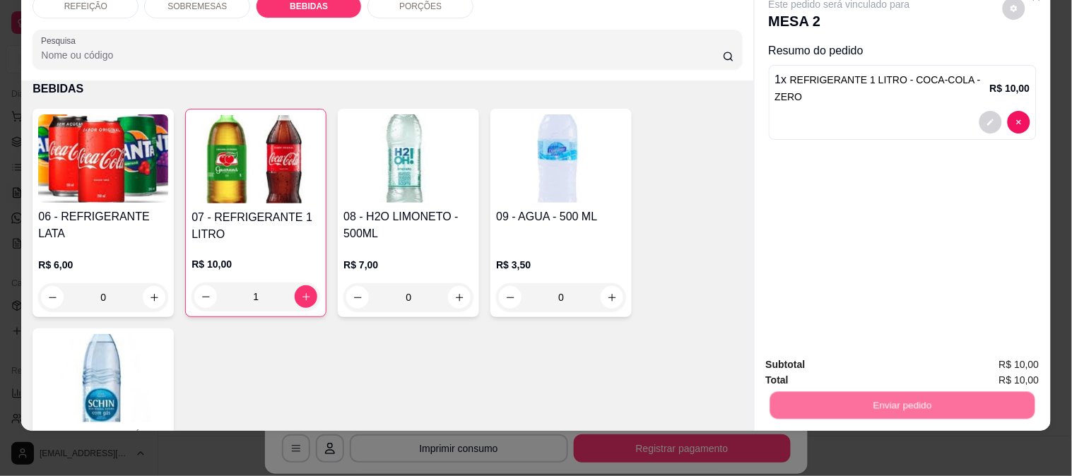
click at [1013, 360] on button "Enviar pedido" at bounding box center [1003, 359] width 80 height 27
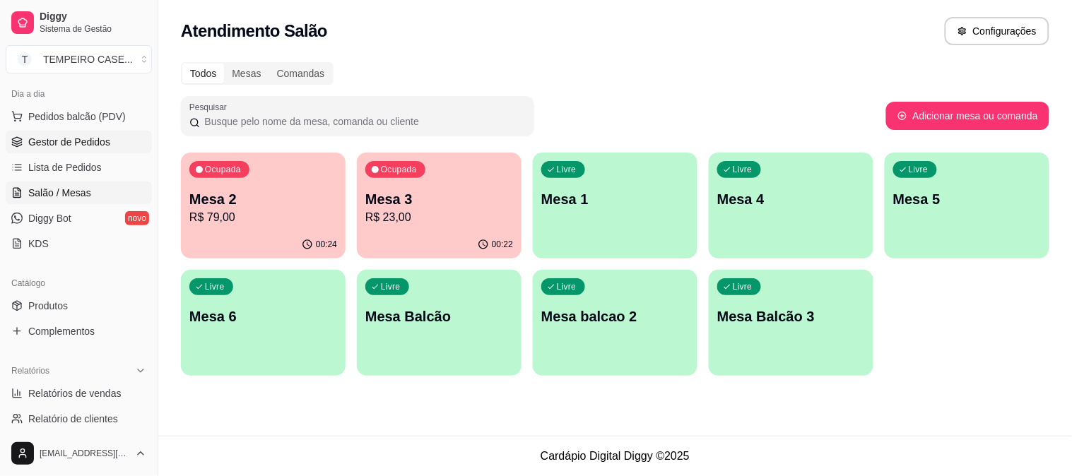
click at [81, 150] on link "Gestor de Pedidos" at bounding box center [79, 142] width 146 height 23
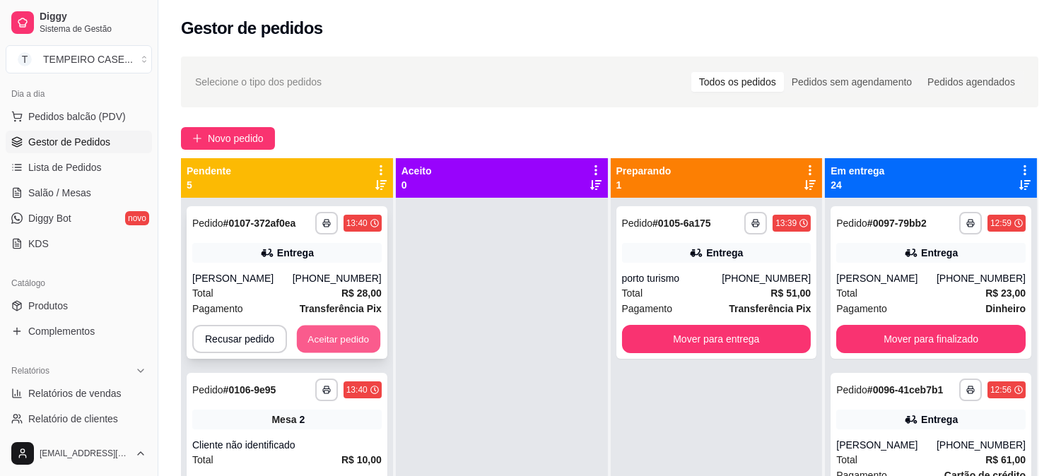
click at [343, 336] on button "Aceitar pedido" at bounding box center [338, 340] width 83 height 28
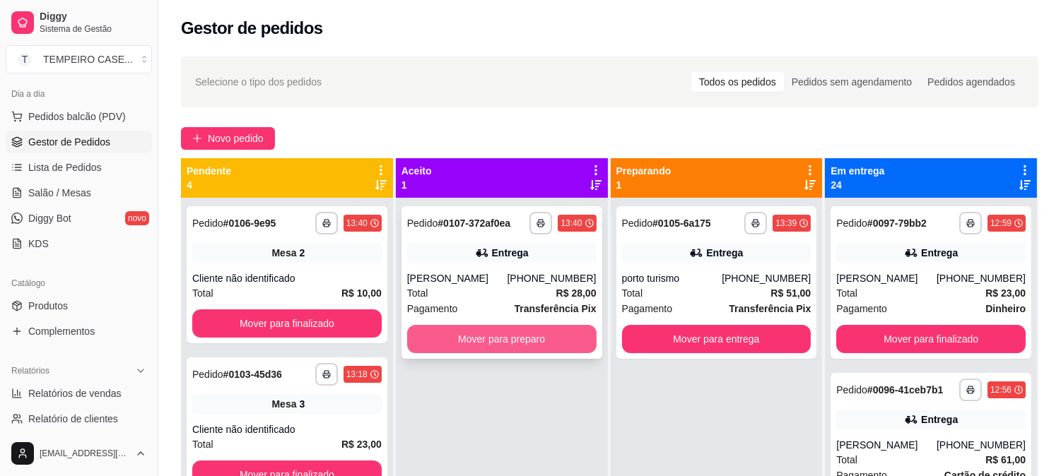
click at [486, 340] on button "Mover para preparo" at bounding box center [501, 339] width 189 height 28
drag, startPoint x: 435, startPoint y: 351, endPoint x: 476, endPoint y: 447, distance: 103.6
click at [476, 447] on div "**********" at bounding box center [502, 436] width 212 height 476
click at [483, 358] on div "**********" at bounding box center [501, 282] width 201 height 153
click at [505, 340] on button "Mover para preparo" at bounding box center [501, 339] width 189 height 28
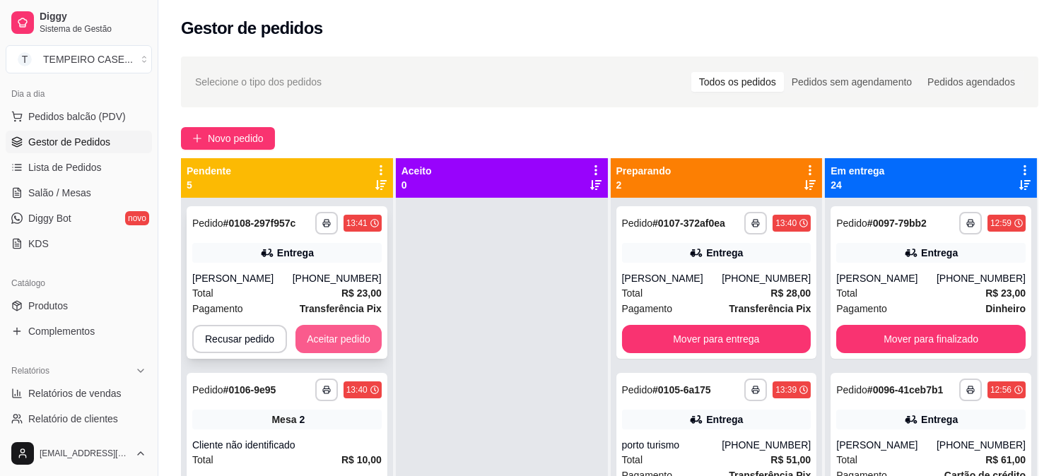
click at [331, 337] on button "Aceitar pedido" at bounding box center [338, 339] width 86 height 28
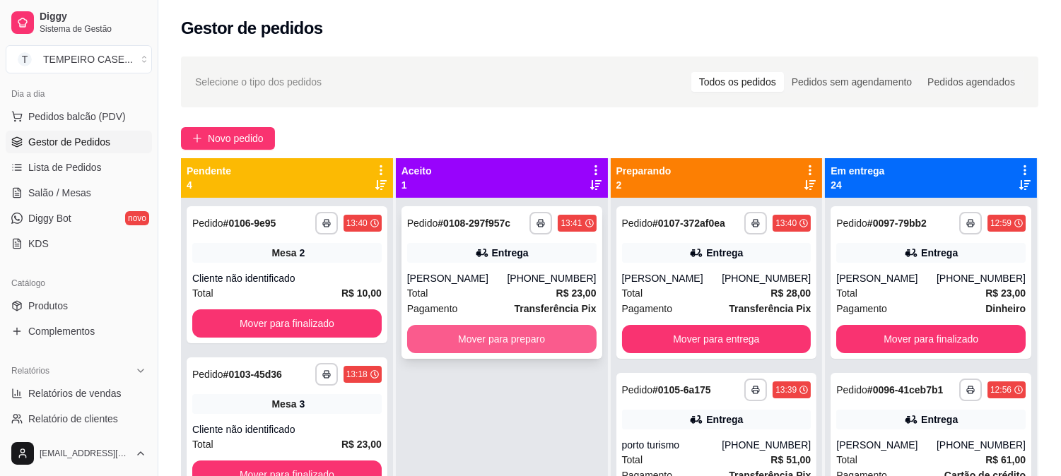
click at [512, 341] on button "Mover para preparo" at bounding box center [501, 339] width 189 height 28
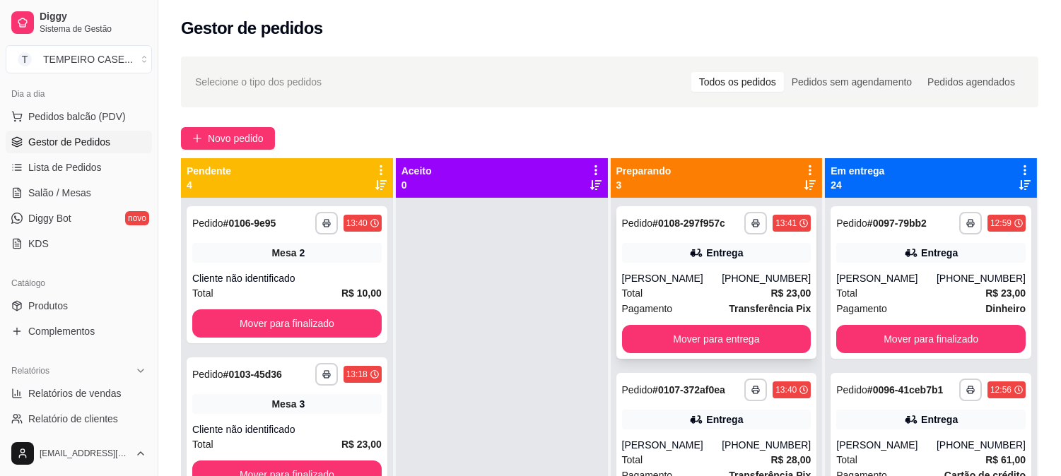
click at [659, 252] on div "Entrega" at bounding box center [716, 253] width 189 height 20
click at [44, 194] on span "Salão / Mesas" at bounding box center [59, 193] width 63 height 14
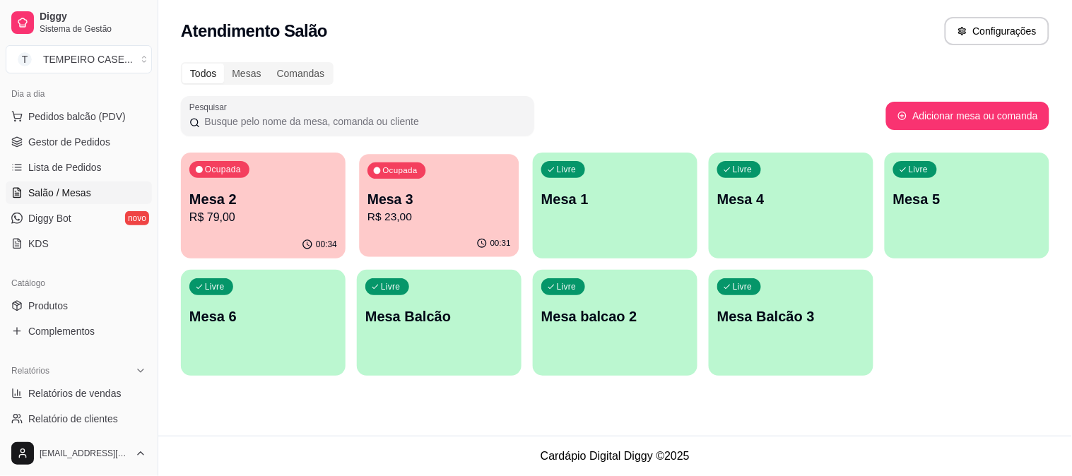
click at [405, 211] on p "R$ 23,00" at bounding box center [439, 217] width 143 height 16
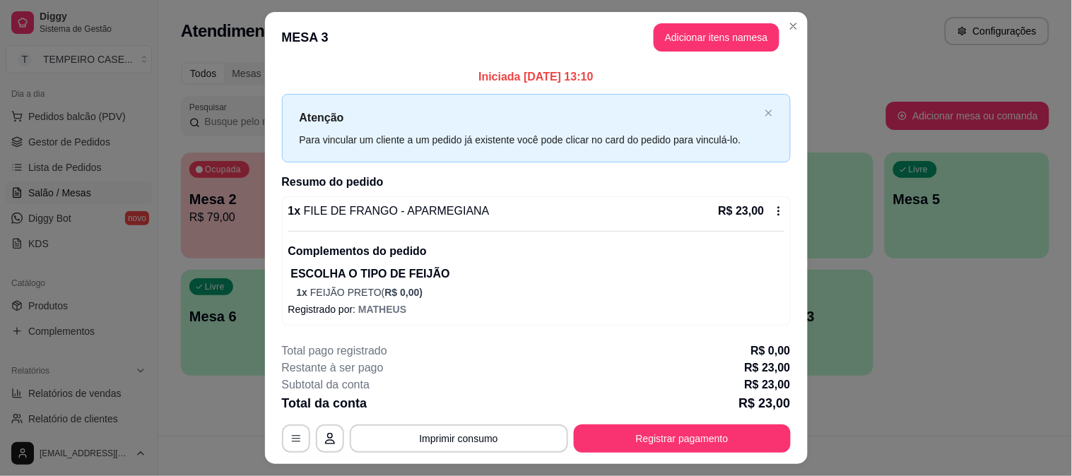
click at [704, 53] on header "MESA 3 Adicionar itens na mesa" at bounding box center [536, 37] width 543 height 51
click at [704, 45] on button "Adicionar itens na mesa" at bounding box center [717, 38] width 122 height 28
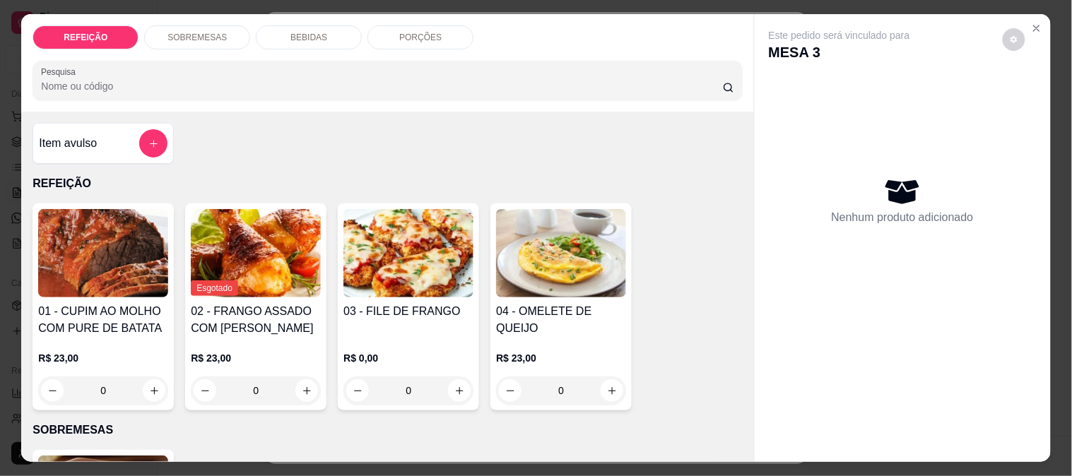
click at [292, 25] on div "BEBIDAS" at bounding box center [309, 37] width 106 height 24
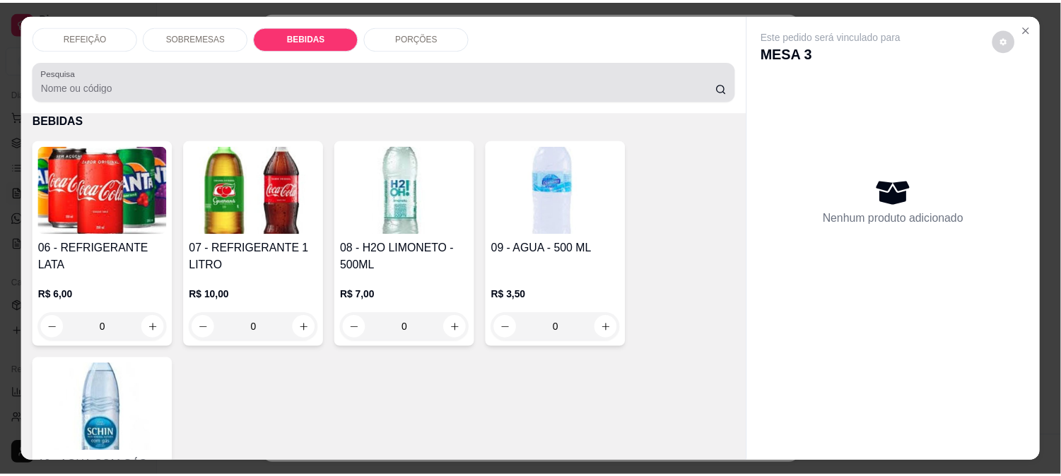
scroll to position [37, 0]
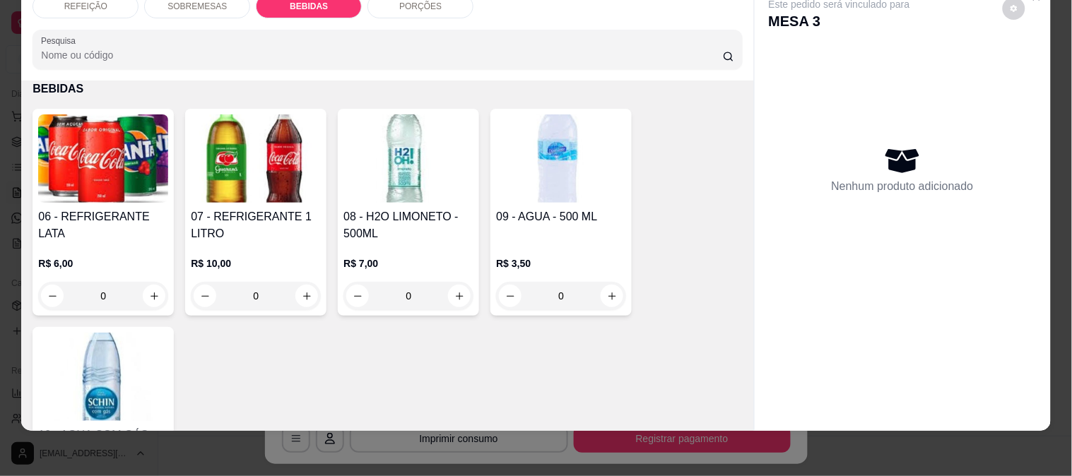
click at [78, 151] on img at bounding box center [103, 158] width 130 height 88
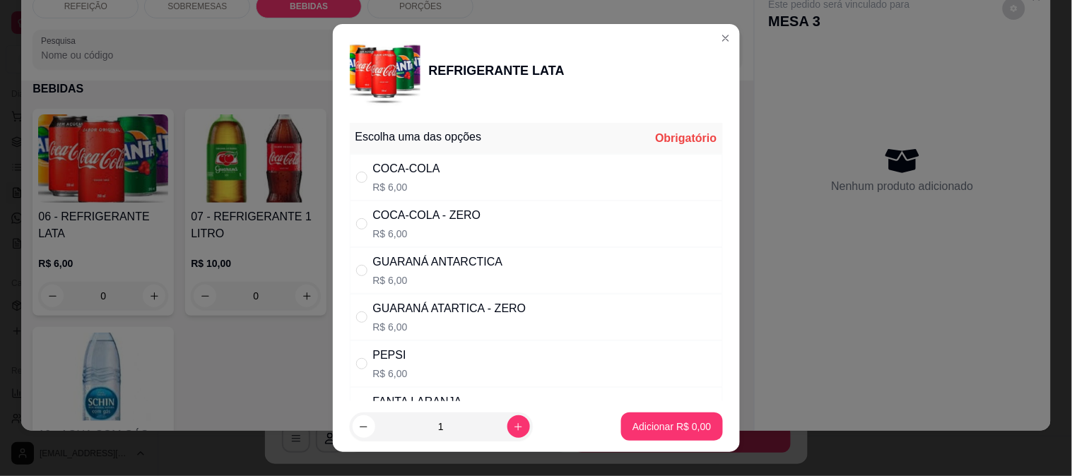
click at [456, 187] on div "COCA-COLA R$ 6,00" at bounding box center [536, 177] width 373 height 47
radio input "true"
click at [671, 421] on p "Adicionar R$ 6,00" at bounding box center [672, 427] width 78 height 14
type input "1"
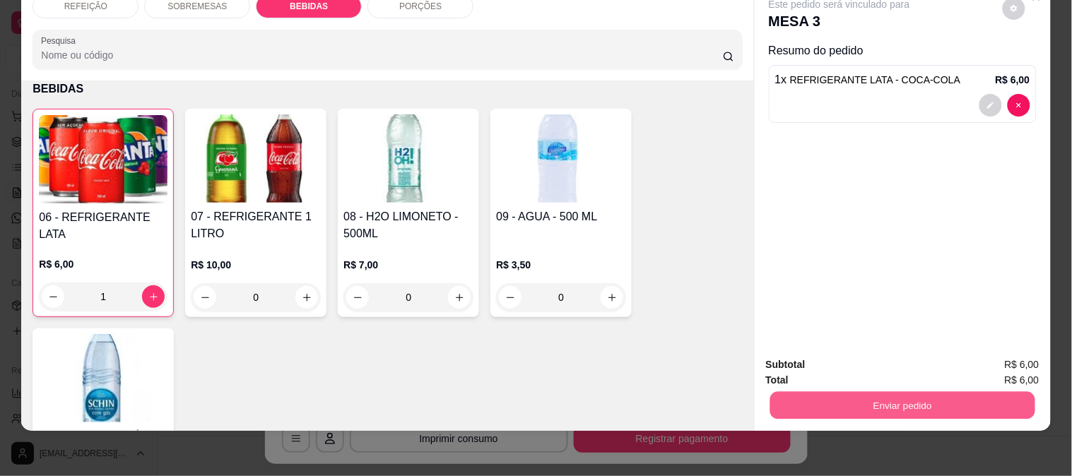
click at [792, 392] on button "Enviar pedido" at bounding box center [902, 406] width 265 height 28
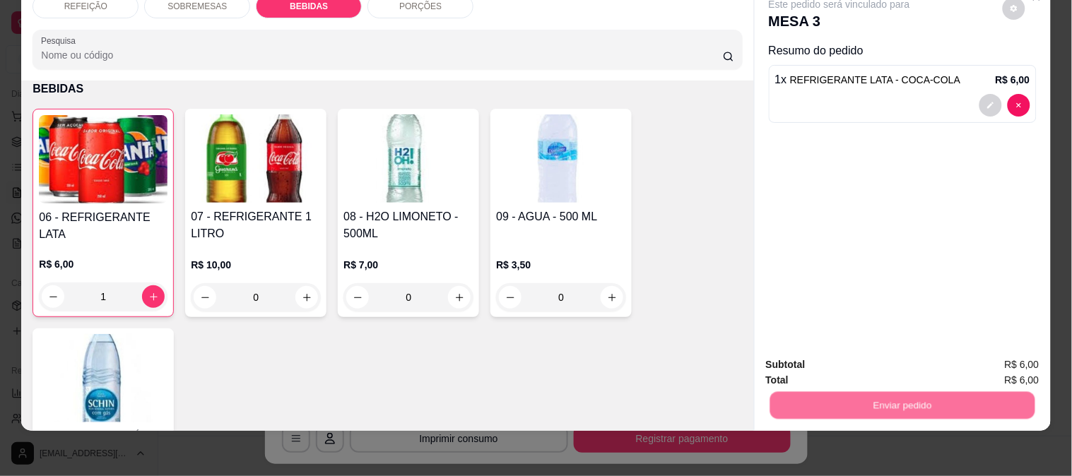
click at [986, 353] on button "Enviar pedido" at bounding box center [1003, 359] width 80 height 27
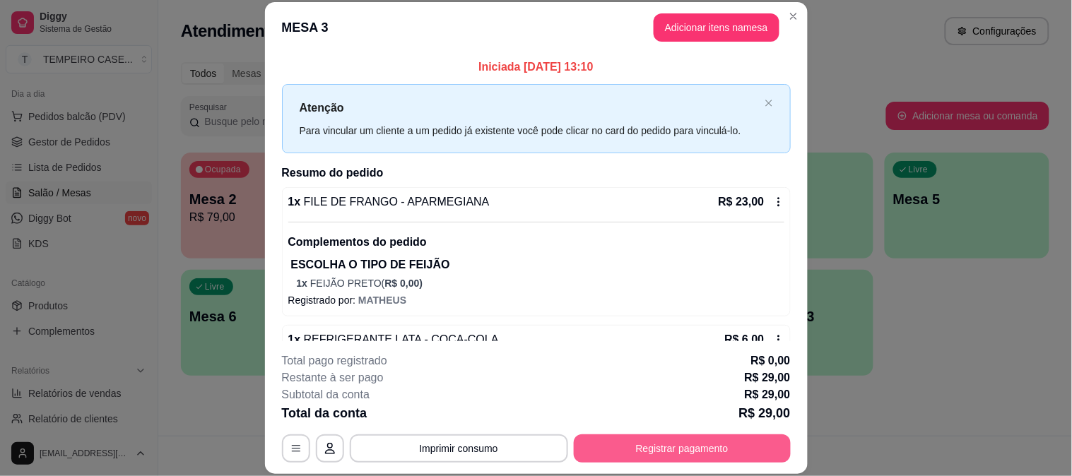
click at [674, 453] on button "Registrar pagamento" at bounding box center [682, 449] width 217 height 28
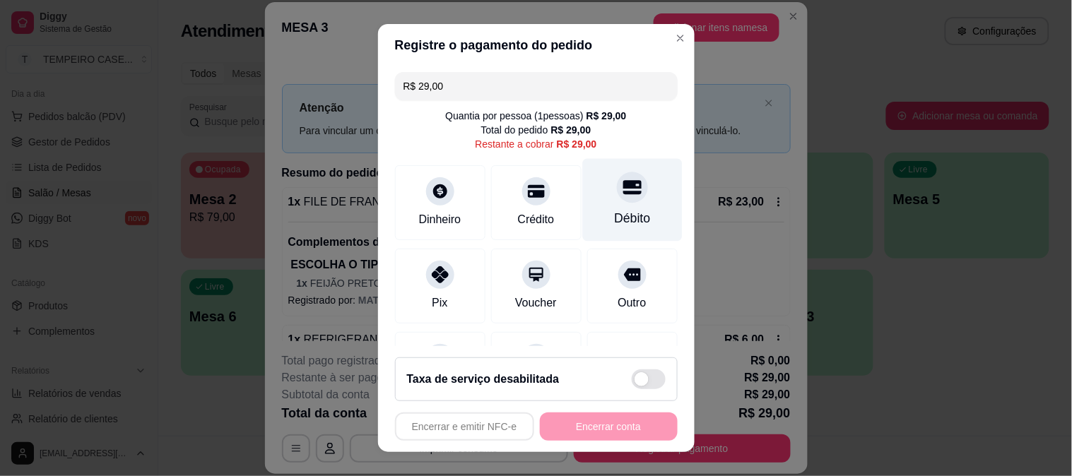
click at [617, 185] on div at bounding box center [632, 187] width 31 height 31
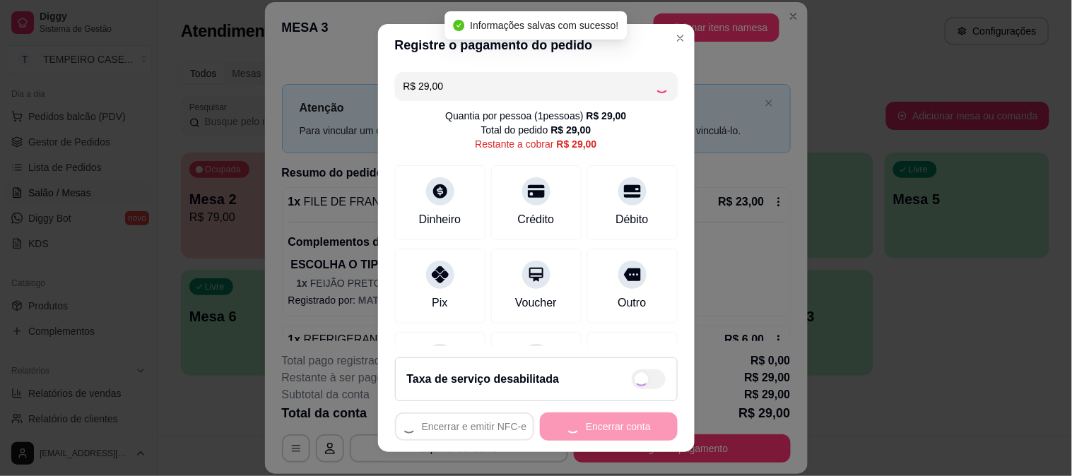
type input "R$ 0,00"
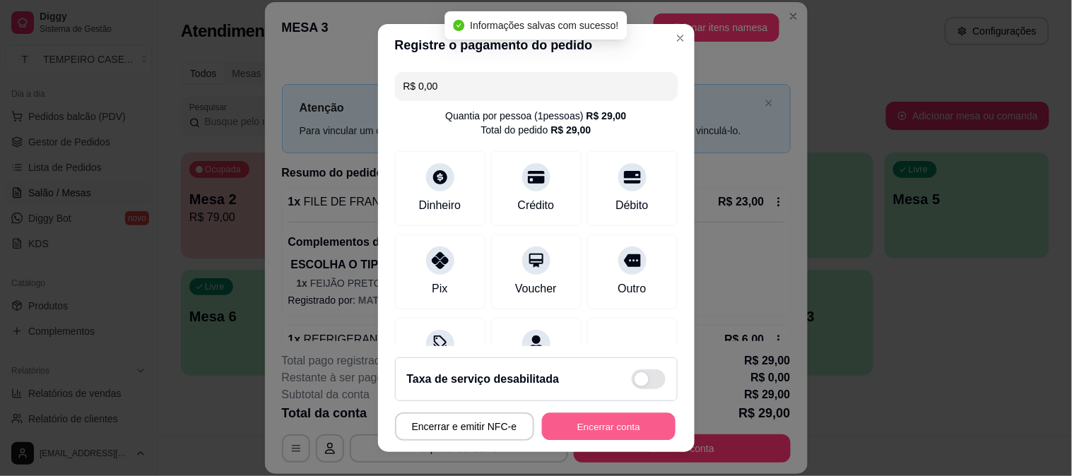
click at [587, 435] on button "Encerrar conta" at bounding box center [609, 427] width 134 height 28
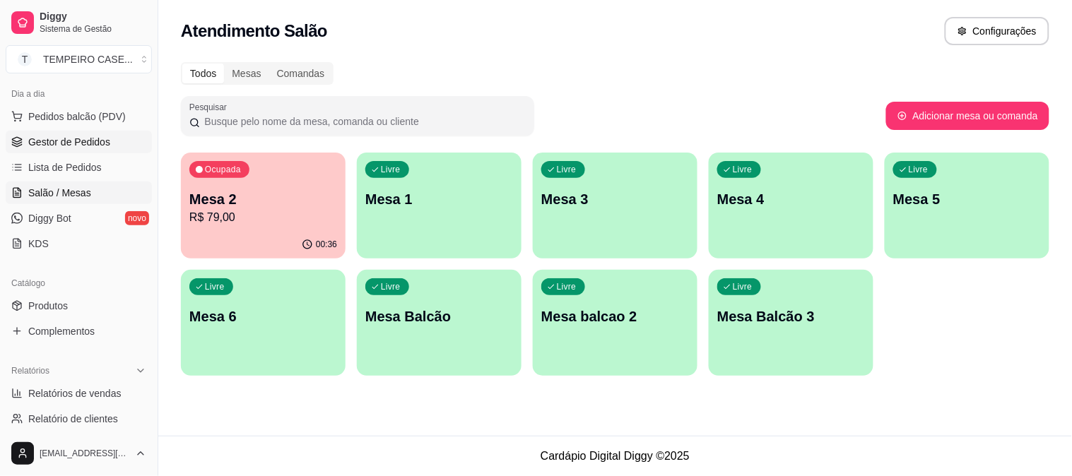
click at [23, 139] on link "Gestor de Pedidos" at bounding box center [79, 142] width 146 height 23
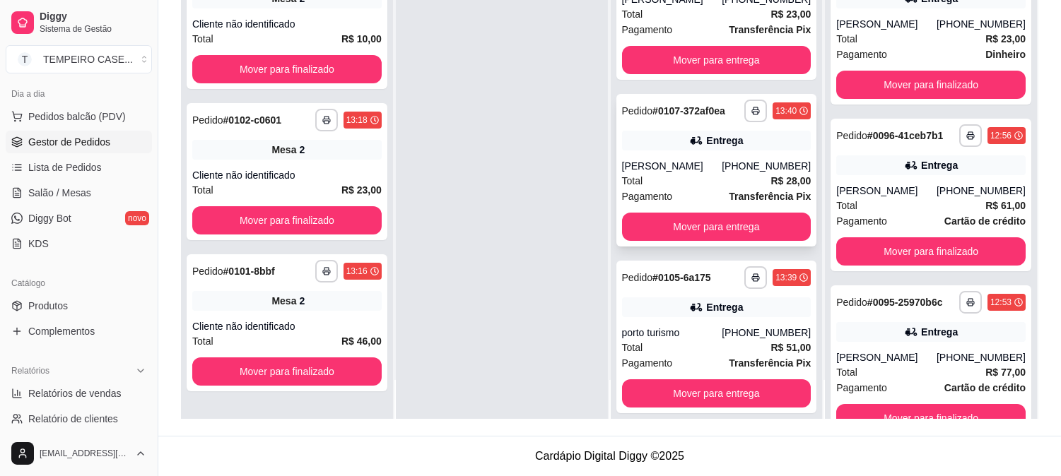
scroll to position [37, 0]
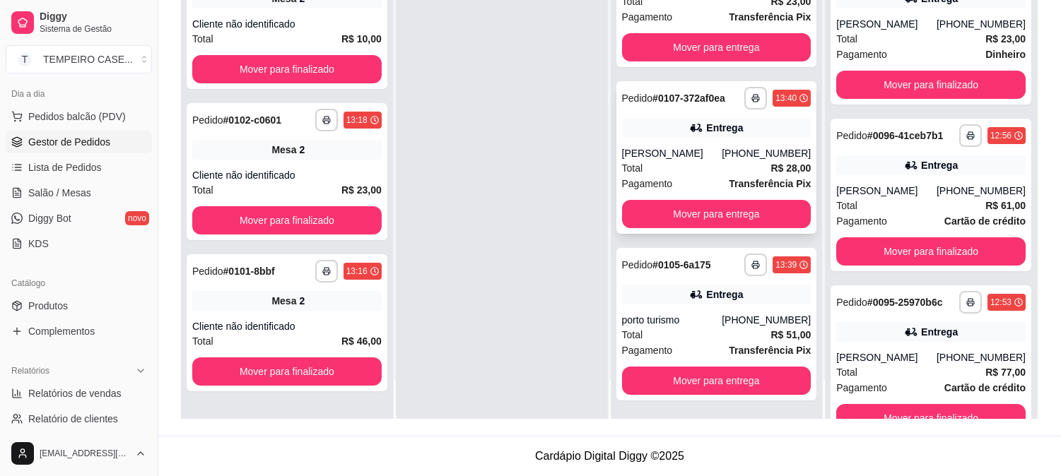
click at [616, 96] on div "**********" at bounding box center [716, 157] width 201 height 153
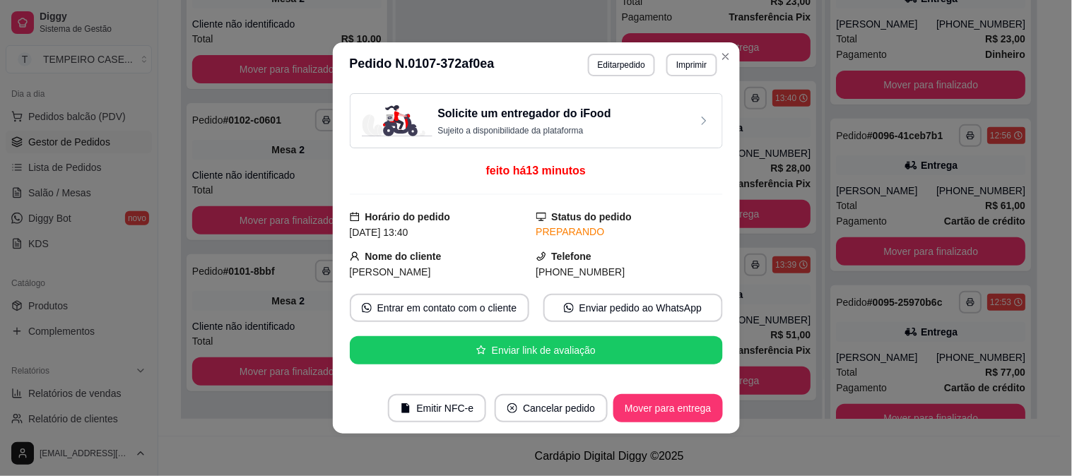
click at [609, 99] on div "Solicite um entregador do iFood Sujeito a disponibilidade da plataforma" at bounding box center [536, 120] width 373 height 55
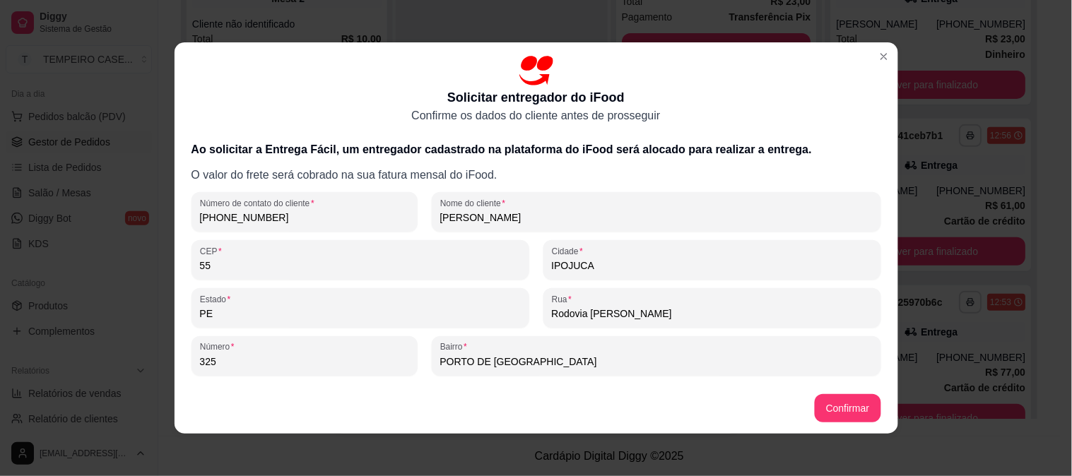
click at [609, 99] on p "Solicitar entregador do iFood" at bounding box center [535, 98] width 177 height 20
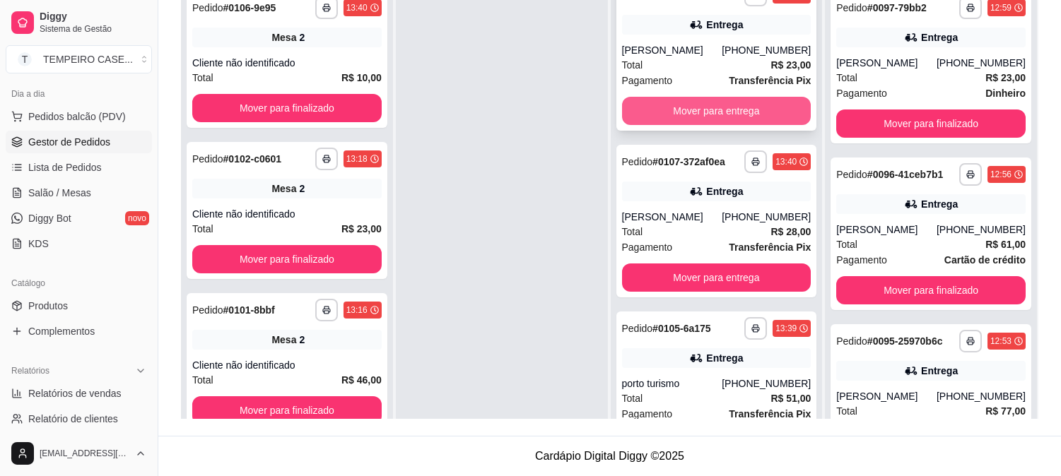
scroll to position [0, 0]
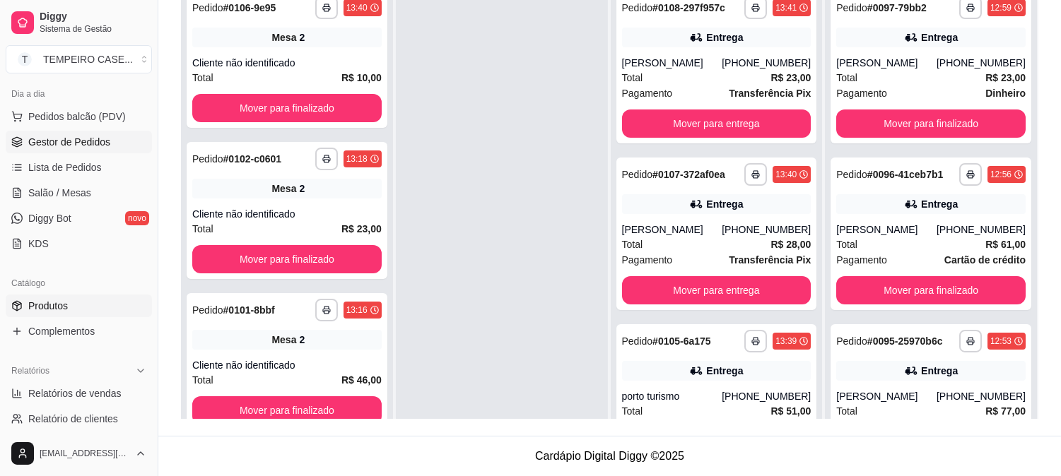
click at [51, 309] on span "Produtos" at bounding box center [48, 306] width 40 height 14
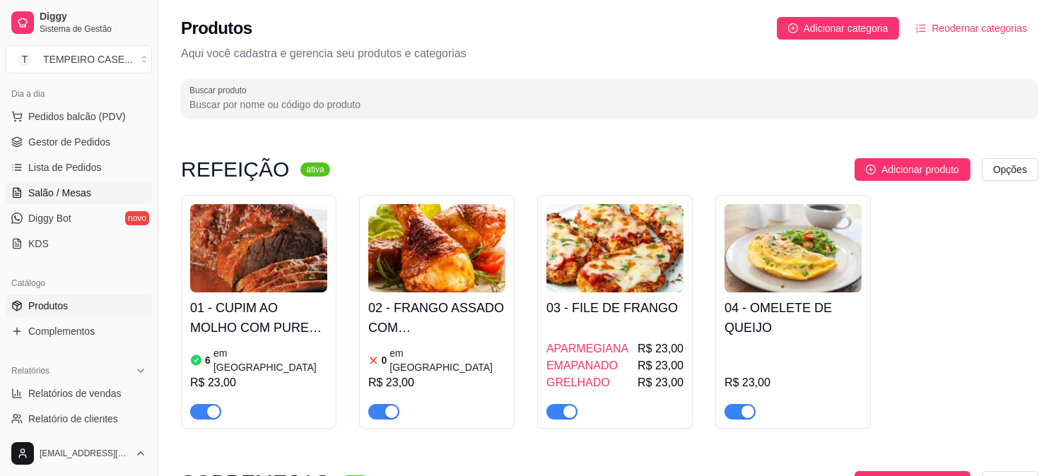
click at [57, 196] on span "Salão / Mesas" at bounding box center [59, 193] width 63 height 14
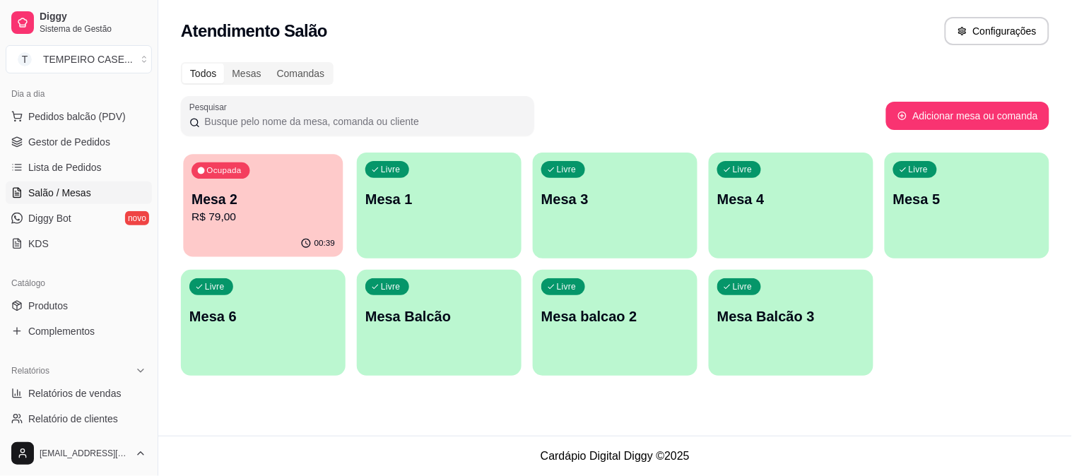
click at [233, 174] on p "Ocupada" at bounding box center [223, 170] width 35 height 11
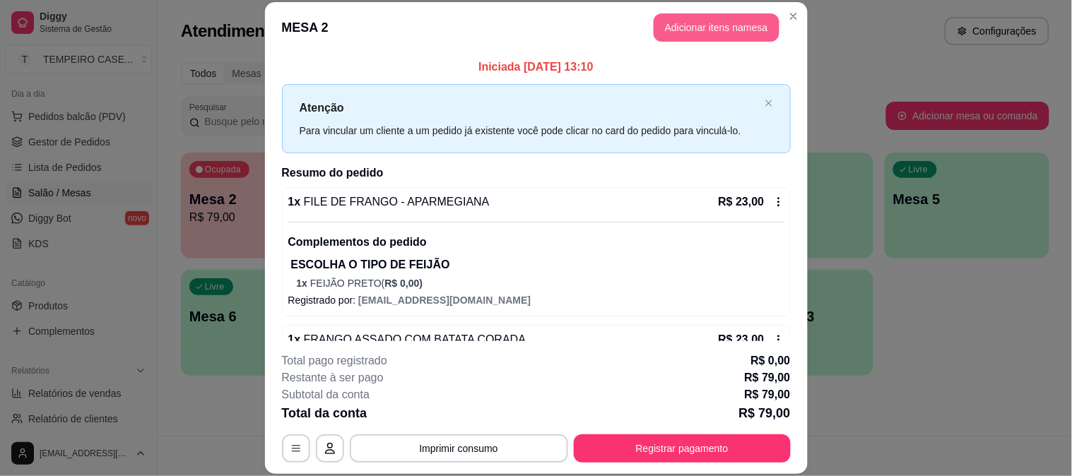
click at [680, 35] on button "Adicionar itens na mesa" at bounding box center [717, 27] width 126 height 28
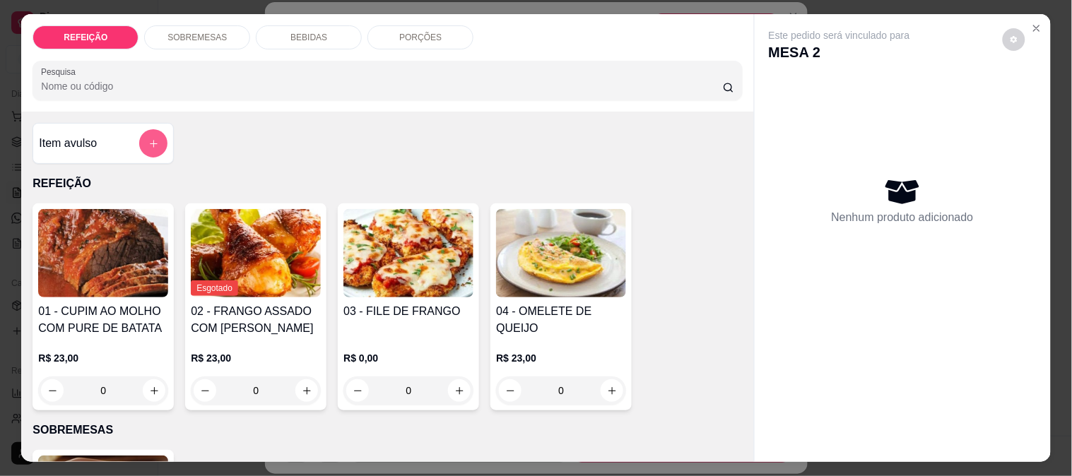
click at [95, 132] on div "Item avulso" at bounding box center [103, 143] width 129 height 28
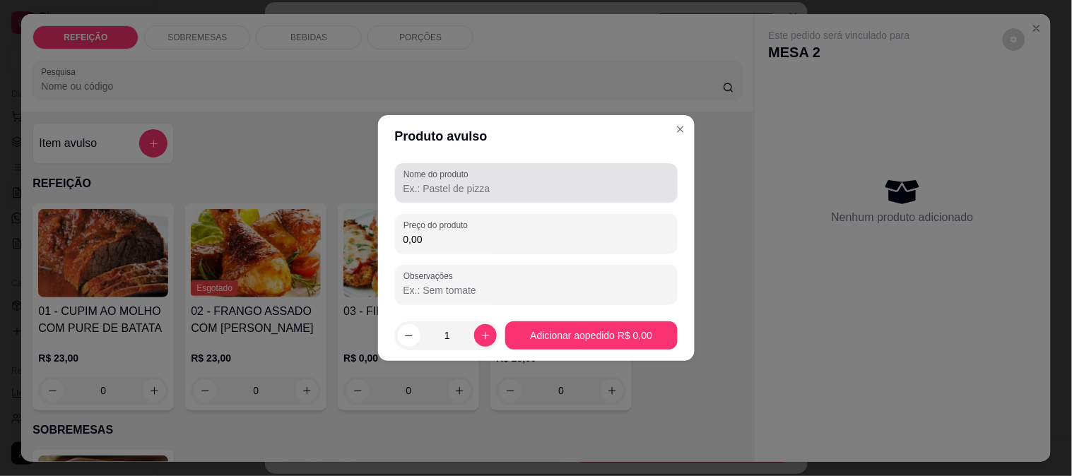
click at [527, 191] on input "Nome do produto" at bounding box center [537, 189] width 266 height 14
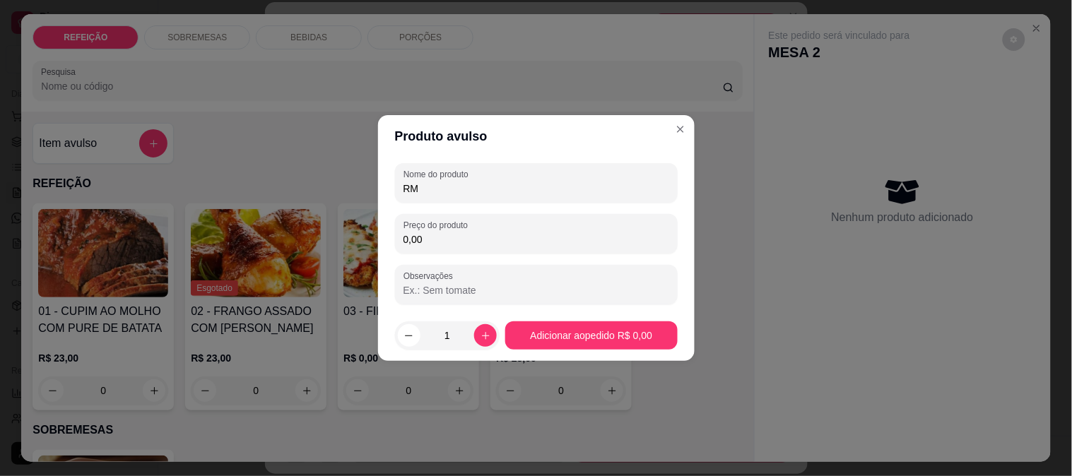
type input "R"
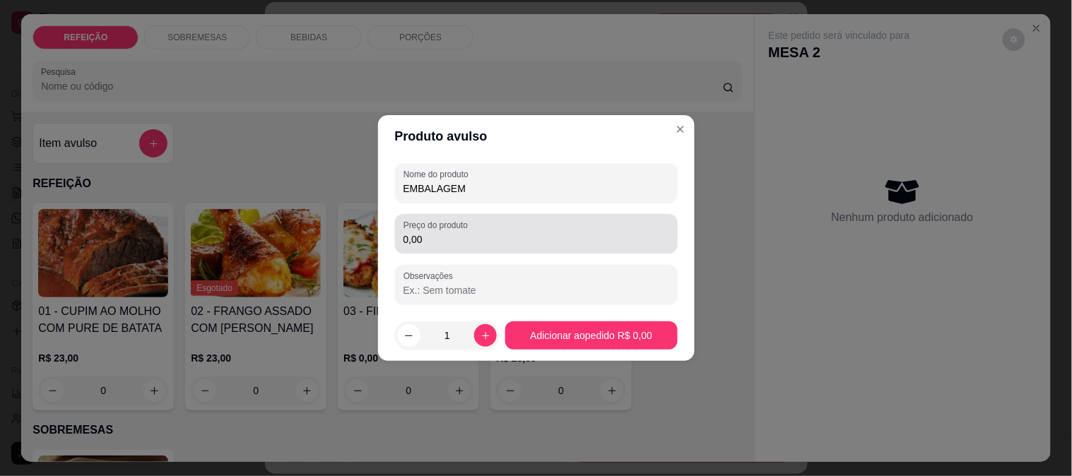
type input "EMBALAGEM"
click at [423, 235] on input "0,00" at bounding box center [537, 240] width 266 height 14
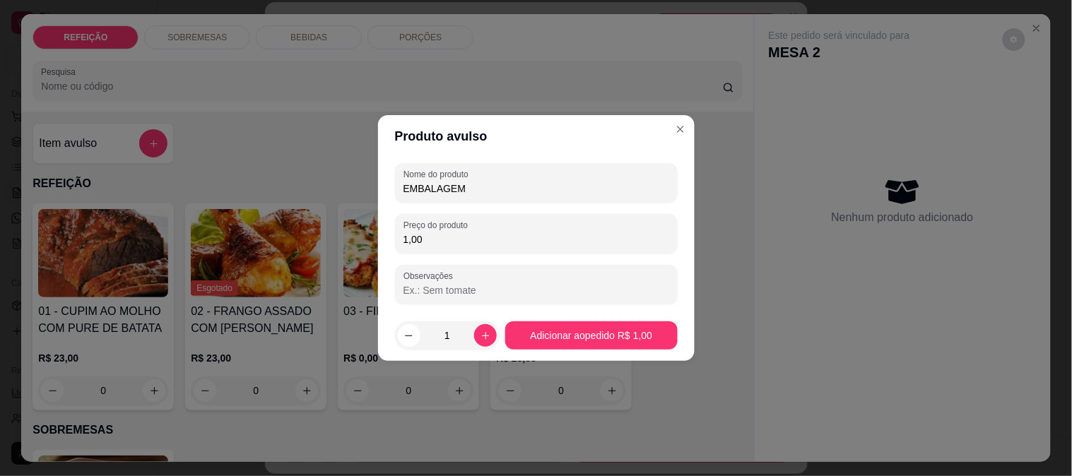
type input "1,00"
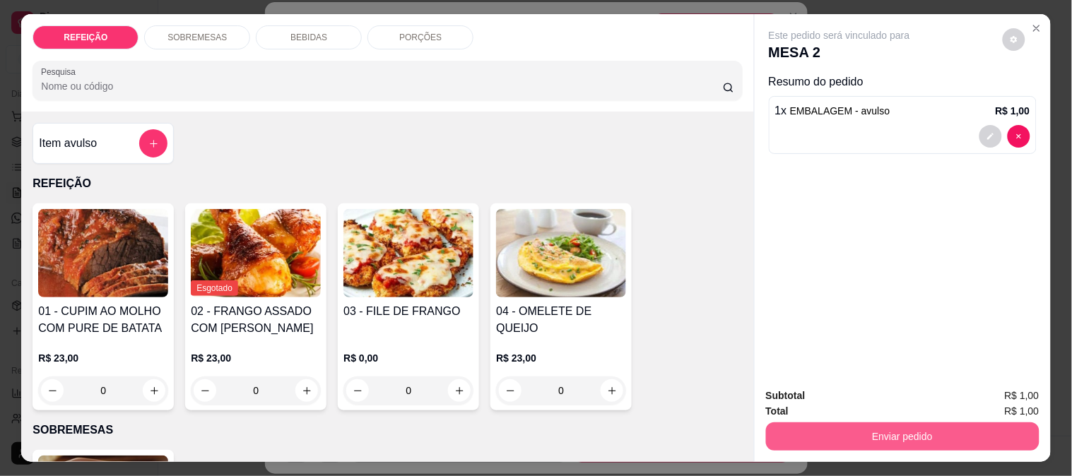
click at [900, 427] on button "Enviar pedido" at bounding box center [903, 437] width 274 height 28
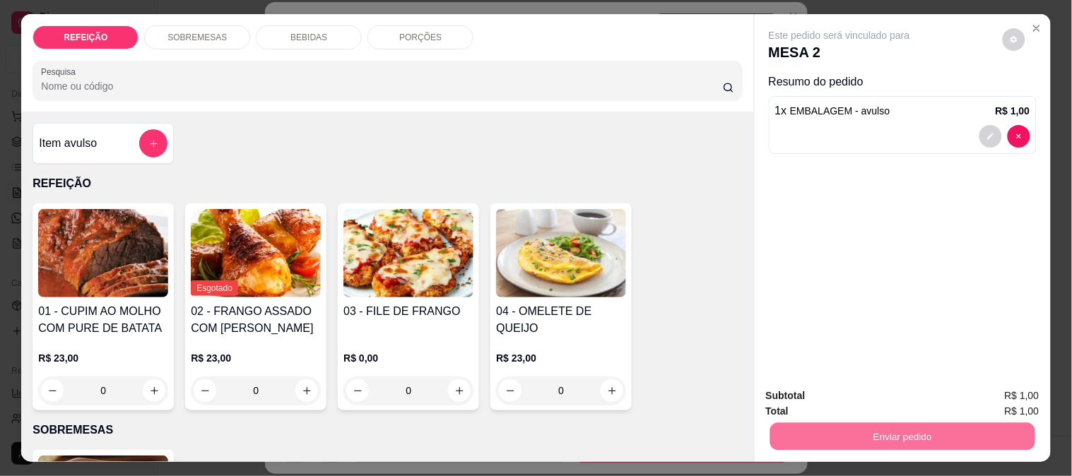
click at [668, 295] on div "01 - CUPIM AO MOLHO COM PURE DE BATATA R$ 23,00 0 Esgotado 02 - FRANGO ASSADO C…" at bounding box center [388, 307] width 710 height 207
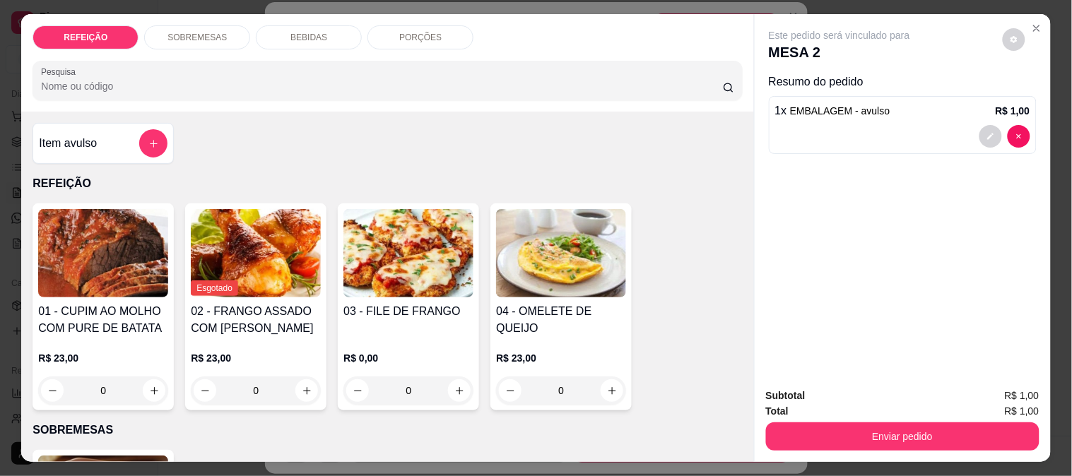
scroll to position [306, 0]
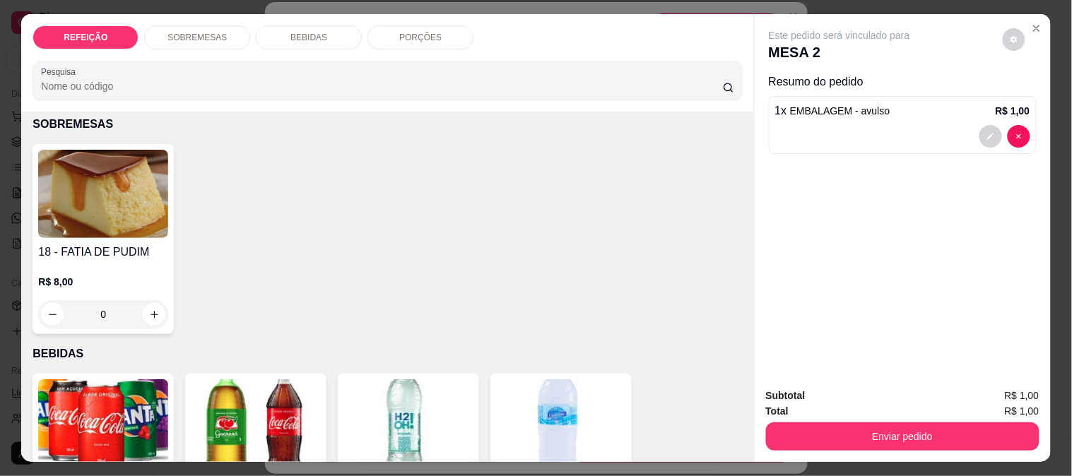
click at [755, 278] on div "Este pedido será vinculado para MESA 2 Resumo do pedido 1 x EMBALAGEM - avulso …" at bounding box center [903, 195] width 296 height 363
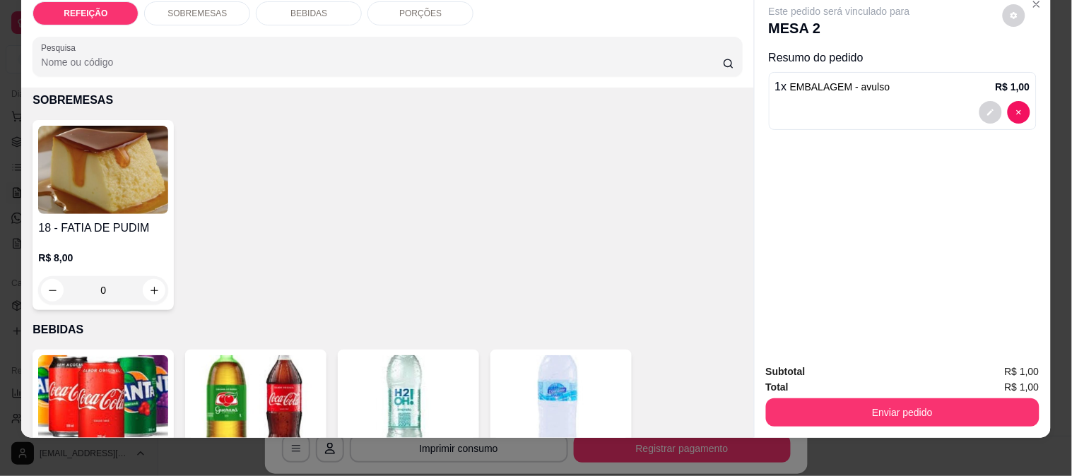
scroll to position [37, 0]
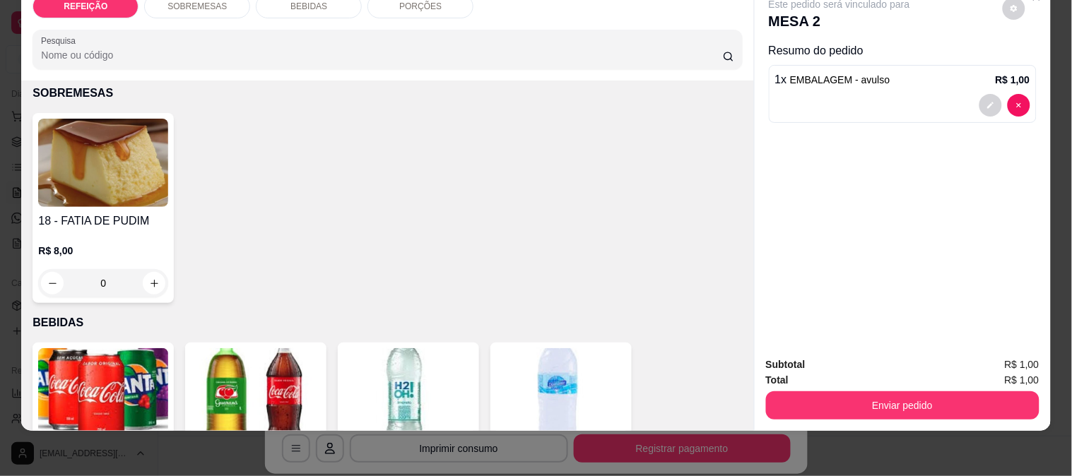
click at [859, 399] on button "Enviar pedido" at bounding box center [903, 406] width 274 height 28
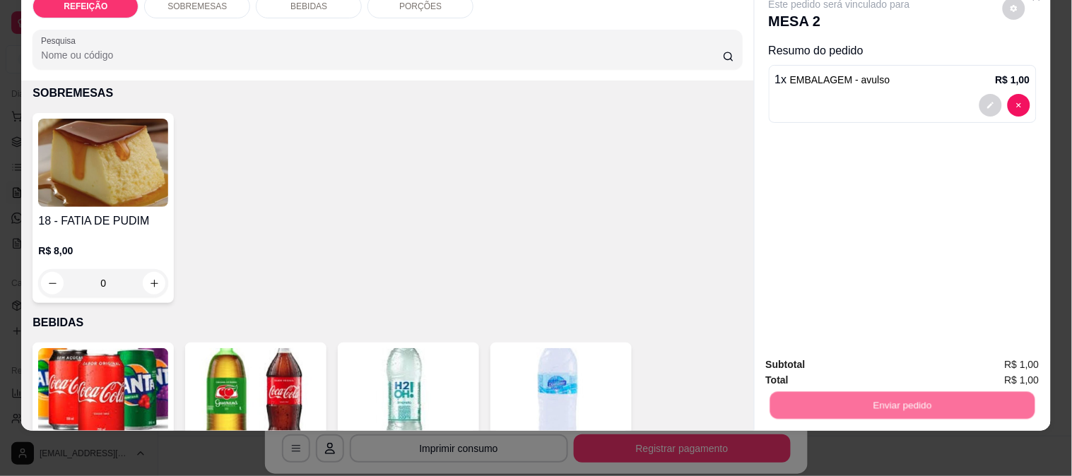
click at [1001, 343] on div "Deseja registrar o cliente que fez esse pedido? Essa é uma forma de identificar…" at bounding box center [897, 342] width 242 height 61
click at [1000, 351] on button "Enviar pedido" at bounding box center [1003, 359] width 80 height 27
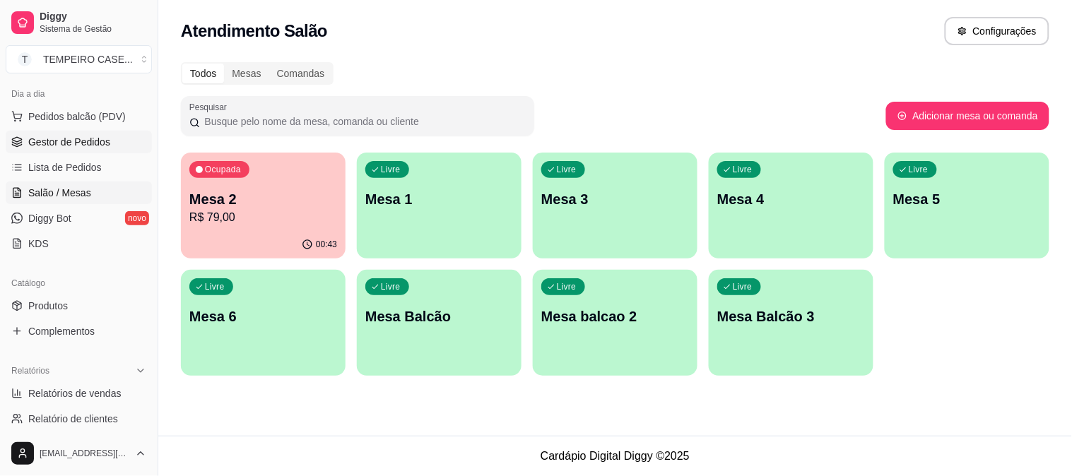
click at [35, 148] on span "Gestor de Pedidos" at bounding box center [69, 142] width 82 height 14
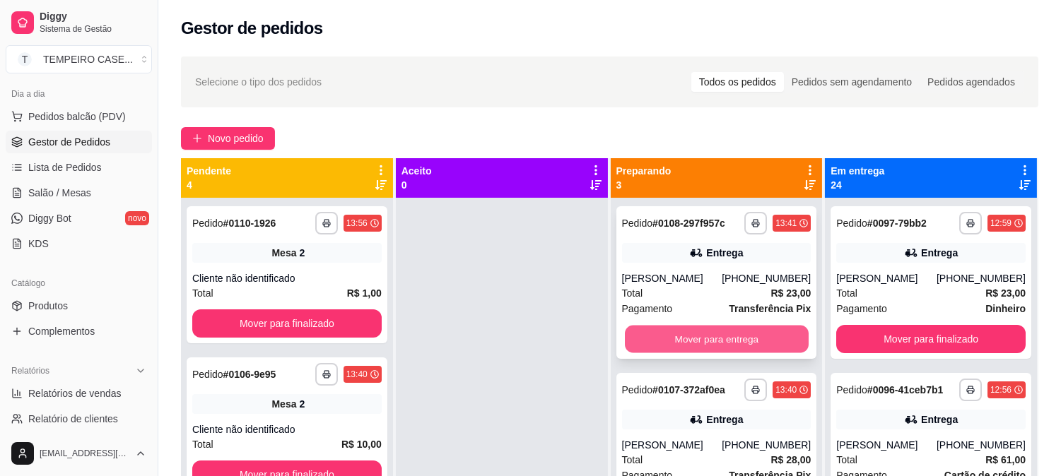
click at [681, 342] on button "Mover para entrega" at bounding box center [717, 340] width 184 height 28
click at [729, 338] on button "Mover para entrega" at bounding box center [716, 339] width 189 height 28
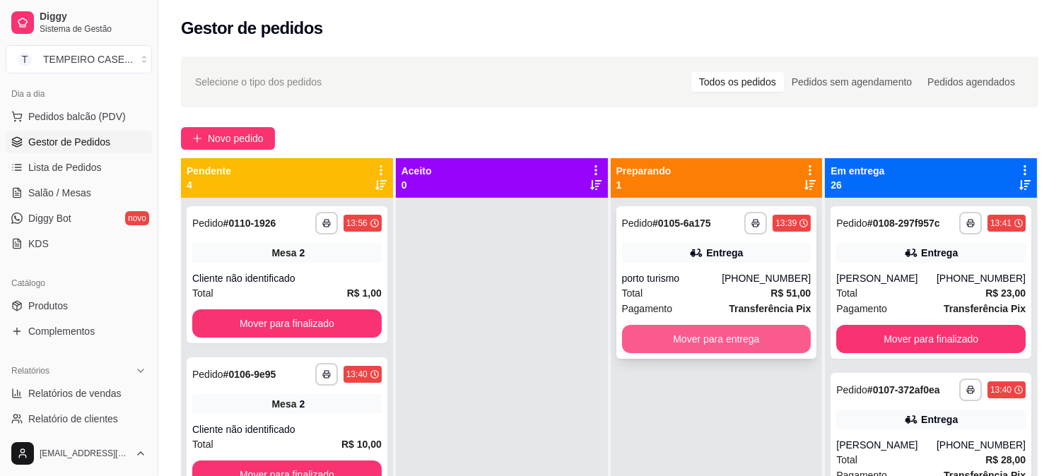
click at [725, 340] on button "Mover para entrega" at bounding box center [716, 339] width 189 height 28
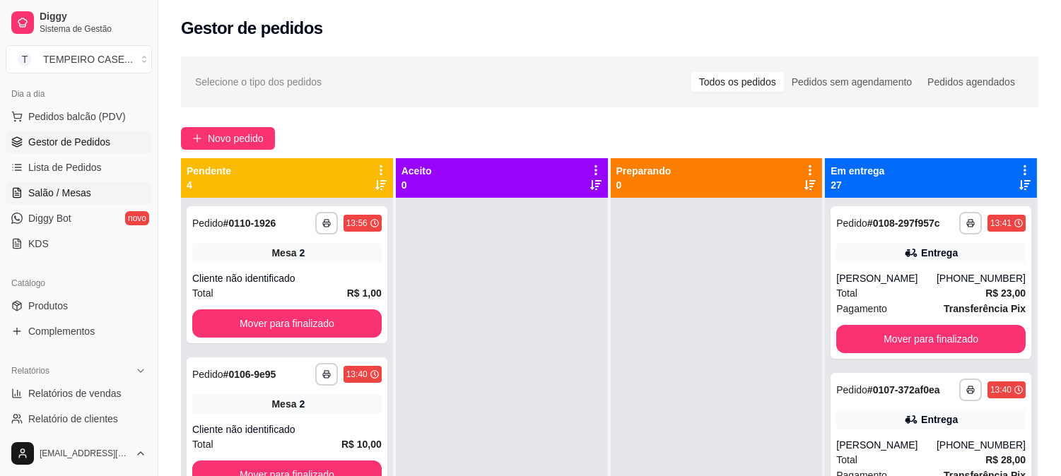
click at [74, 188] on span "Salão / Mesas" at bounding box center [59, 193] width 63 height 14
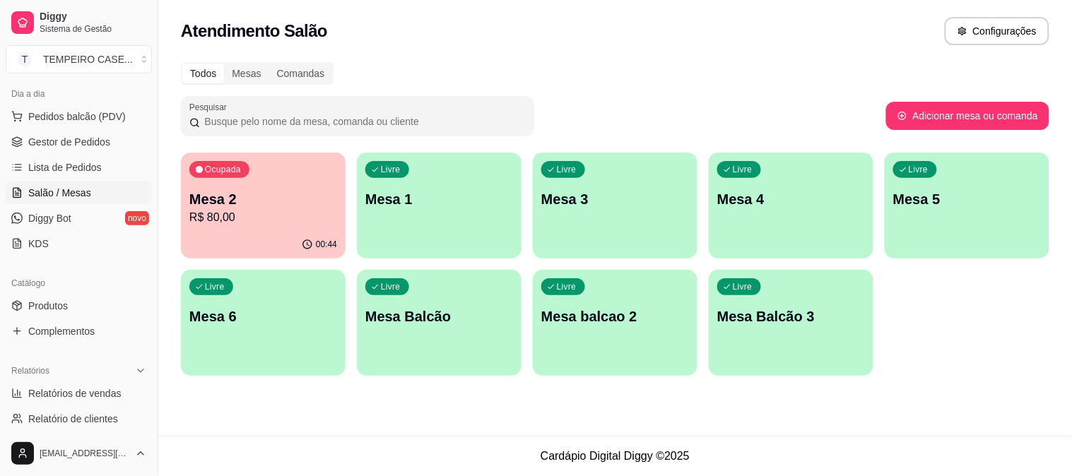
click at [927, 186] on div "Livre Mesa 5" at bounding box center [967, 197] width 165 height 89
click at [799, 180] on div "Livre Mesa 4" at bounding box center [791, 197] width 165 height 89
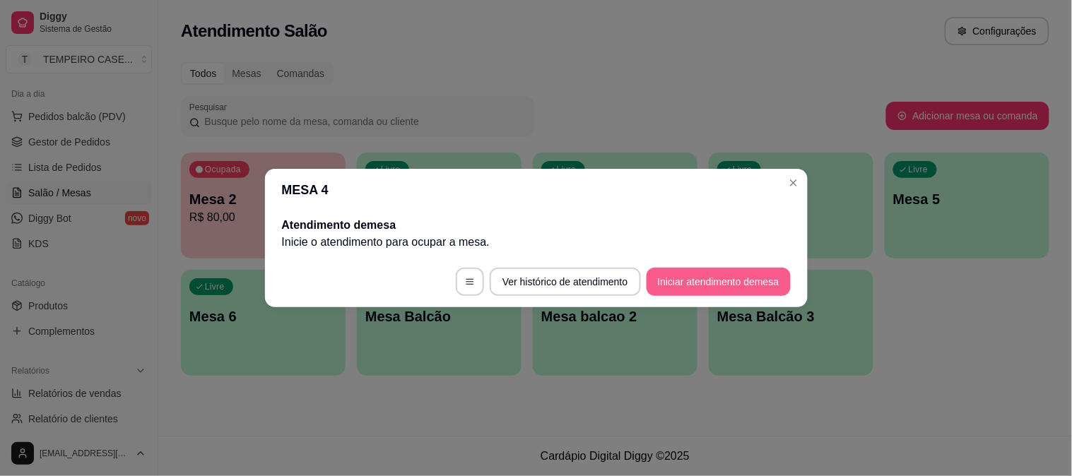
click at [729, 277] on button "Iniciar atendimento de mesa" at bounding box center [719, 282] width 144 height 28
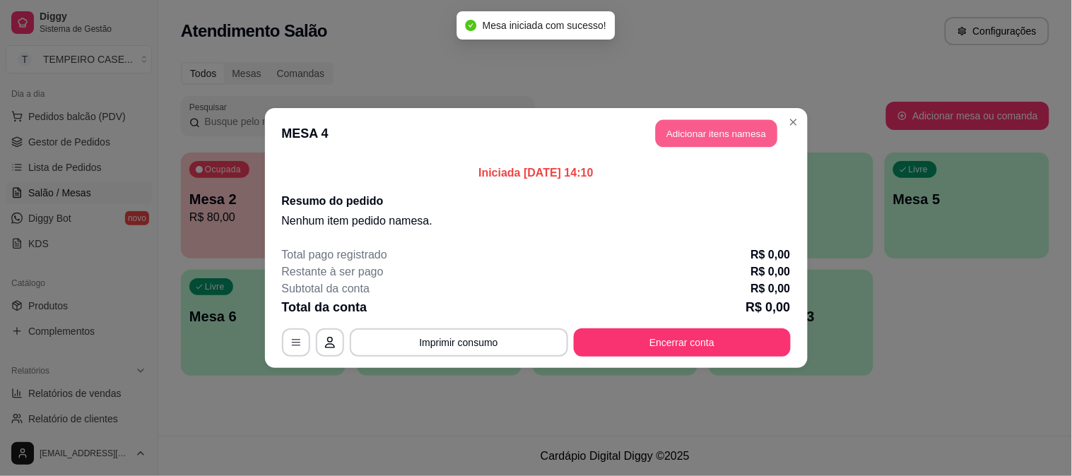
click at [711, 133] on button "Adicionar itens na mesa" at bounding box center [717, 134] width 122 height 28
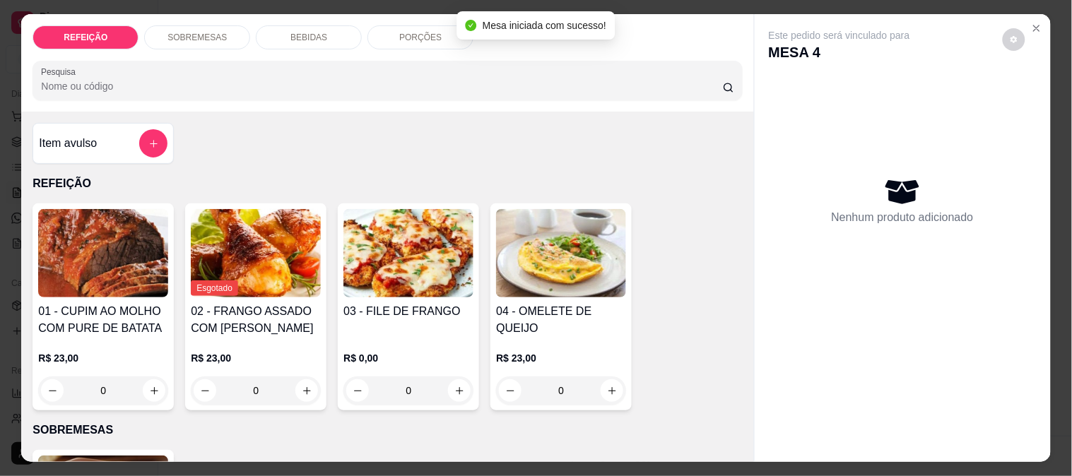
click at [131, 237] on img at bounding box center [103, 253] width 130 height 88
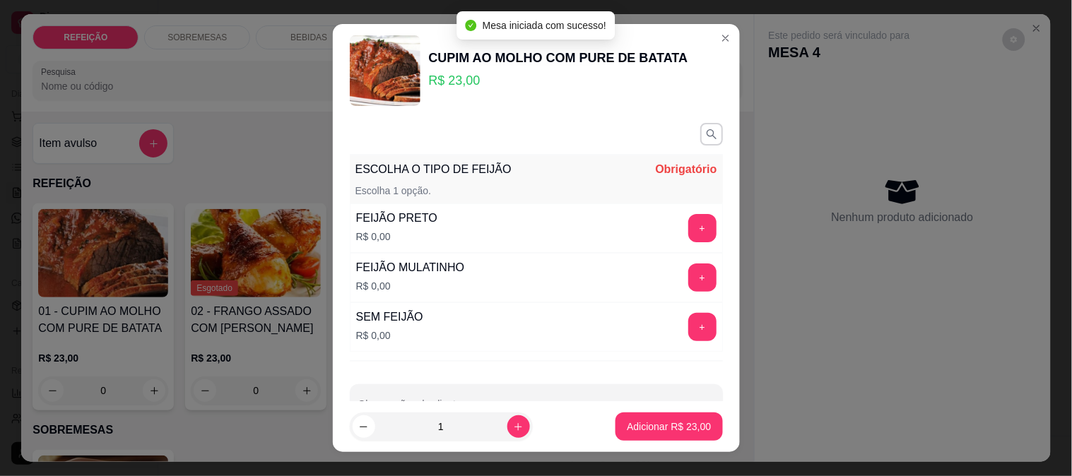
click at [693, 234] on div "+" at bounding box center [703, 228] width 40 height 28
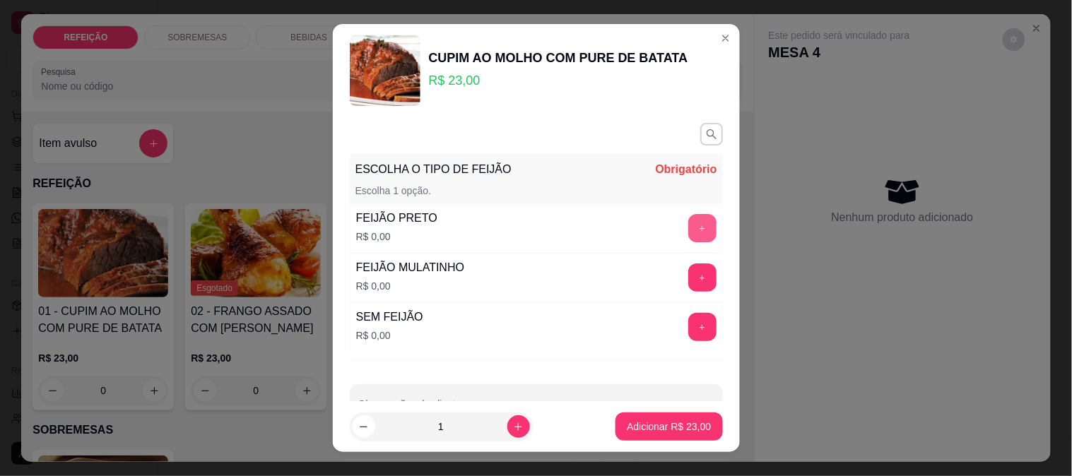
click at [688, 235] on button "+" at bounding box center [702, 228] width 28 height 28
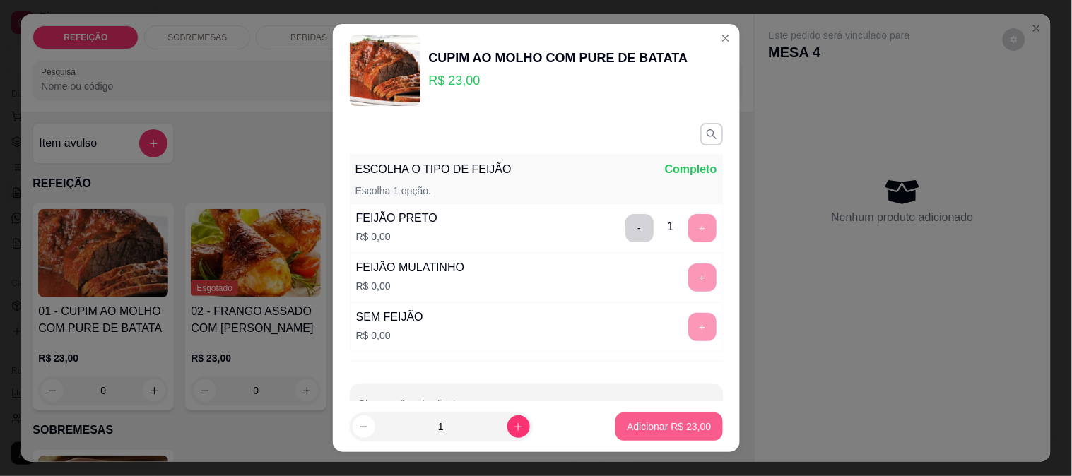
click at [656, 432] on p "Adicionar R$ 23,00" at bounding box center [669, 427] width 84 height 14
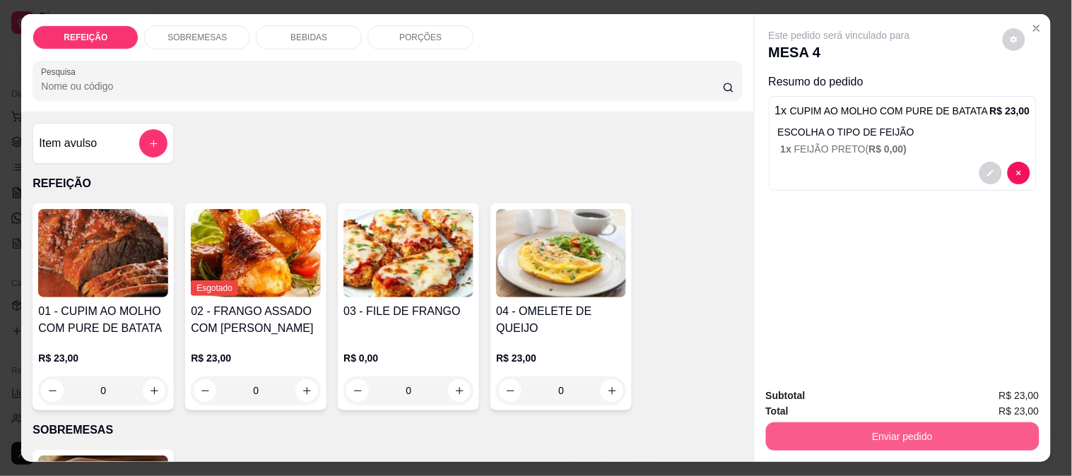
click at [857, 424] on button "Enviar pedido" at bounding box center [903, 437] width 274 height 28
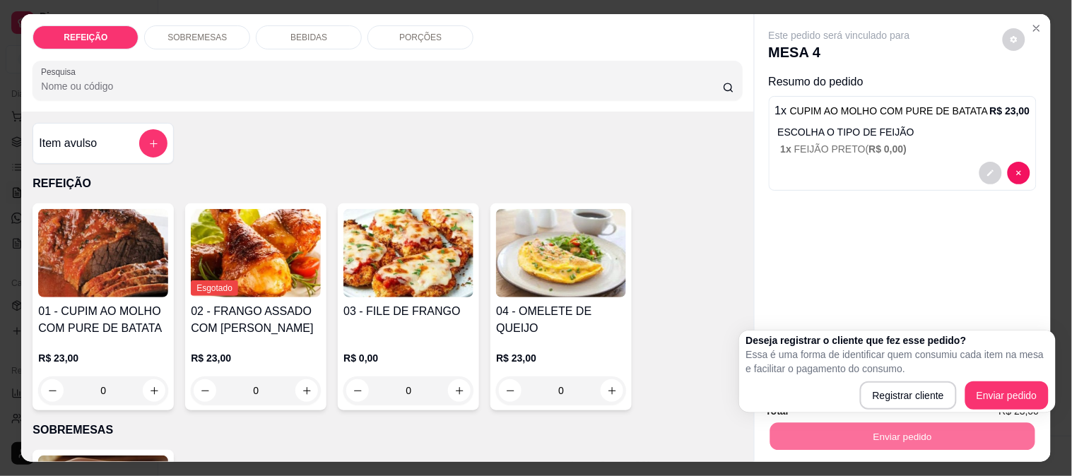
click at [975, 288] on div "Este pedido será vinculado para MESA 4 Resumo do pedido 1 x CUPIM AO MOLHO COM …" at bounding box center [903, 195] width 296 height 363
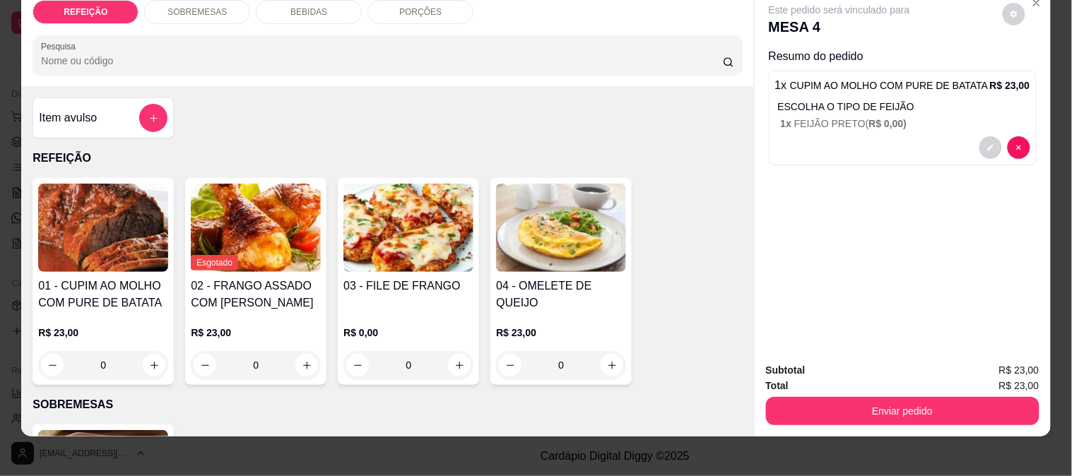
scroll to position [37, 0]
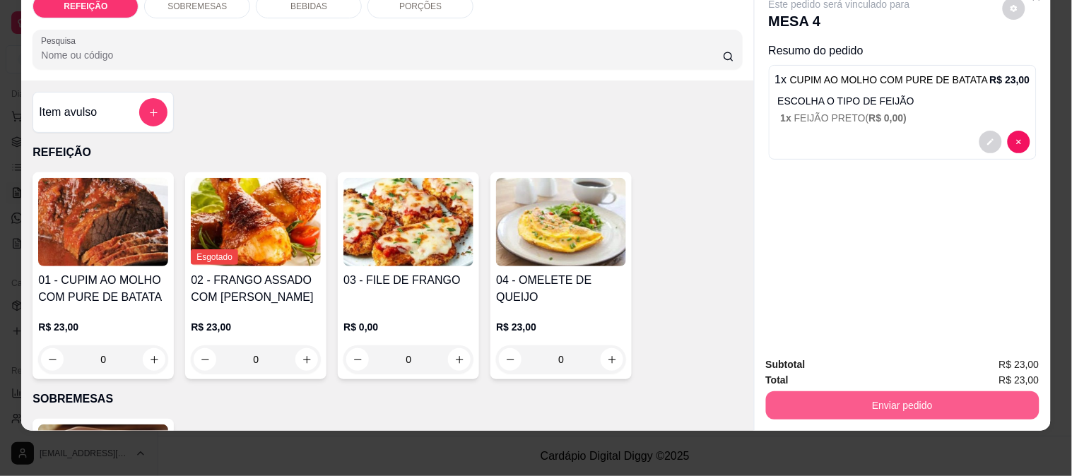
click at [891, 392] on button "Enviar pedido" at bounding box center [903, 406] width 274 height 28
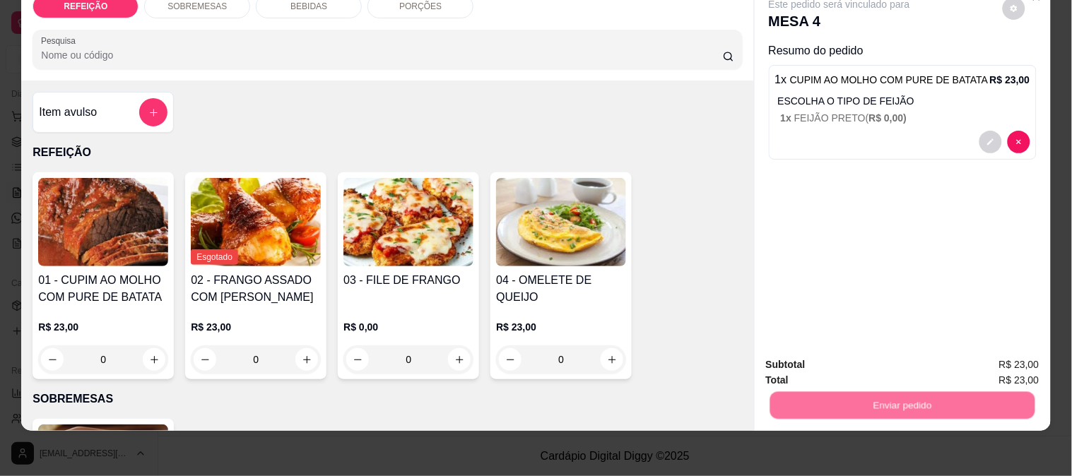
click at [993, 358] on button "Enviar pedido" at bounding box center [1003, 359] width 80 height 27
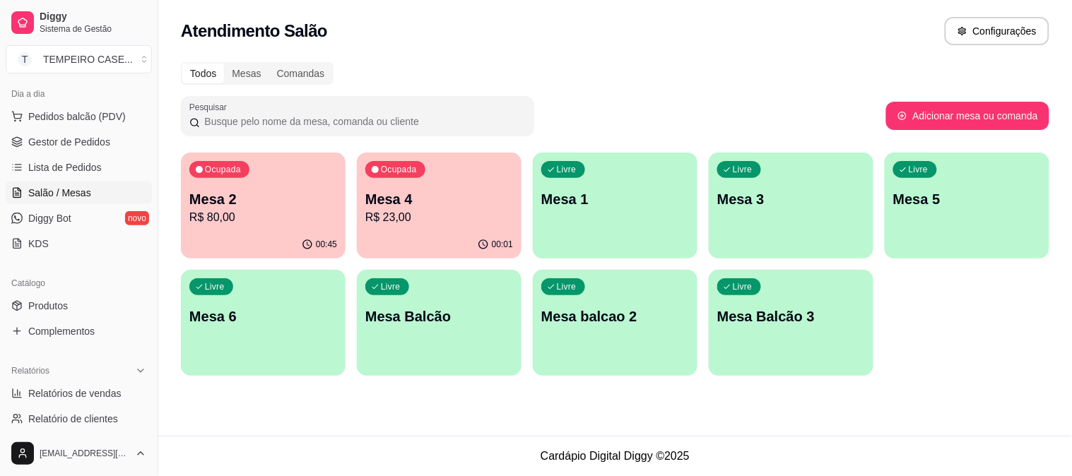
click at [249, 214] on p "R$ 80,00" at bounding box center [263, 217] width 148 height 17
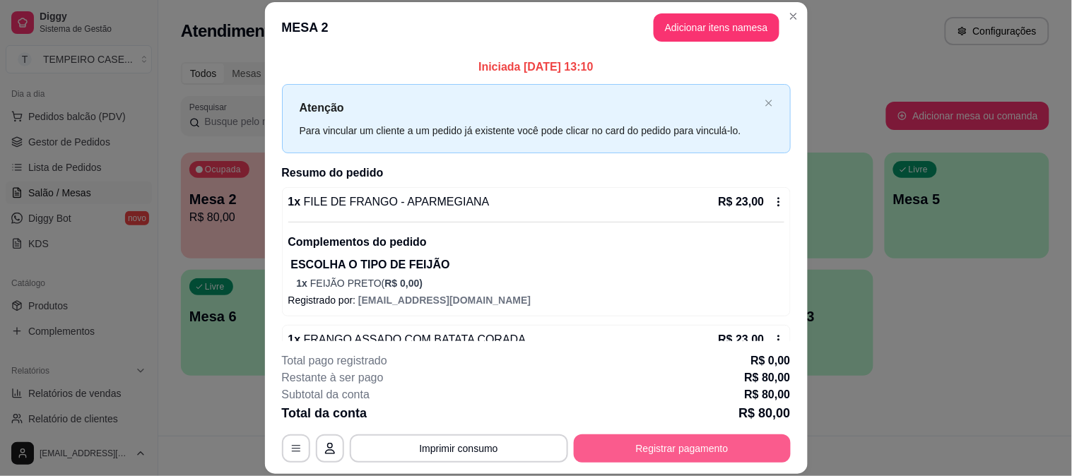
click at [646, 446] on button "Registrar pagamento" at bounding box center [682, 449] width 217 height 28
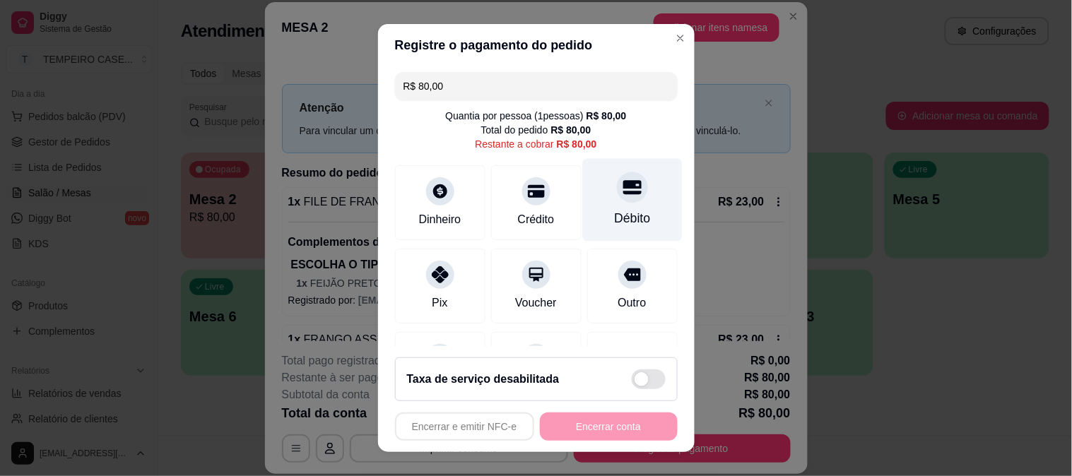
click at [614, 222] on div "Débito" at bounding box center [632, 218] width 36 height 18
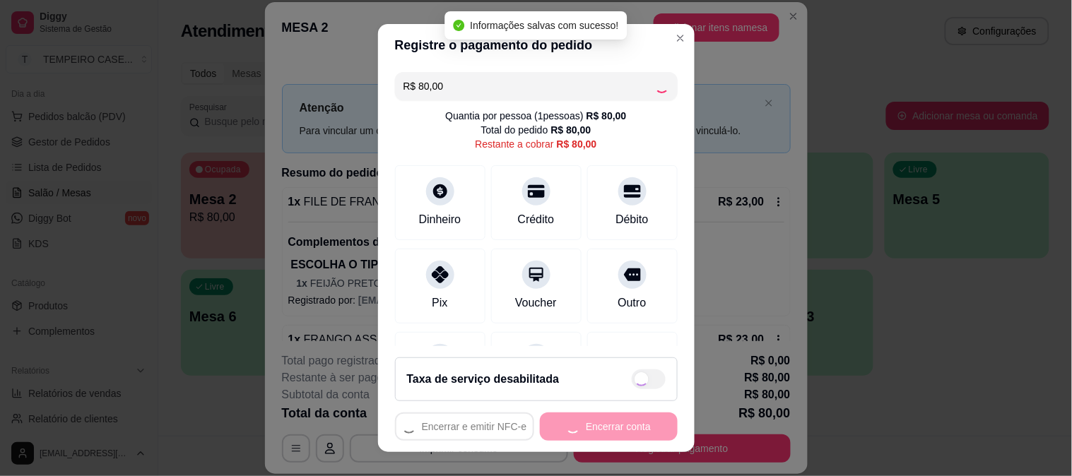
type input "R$ 0,00"
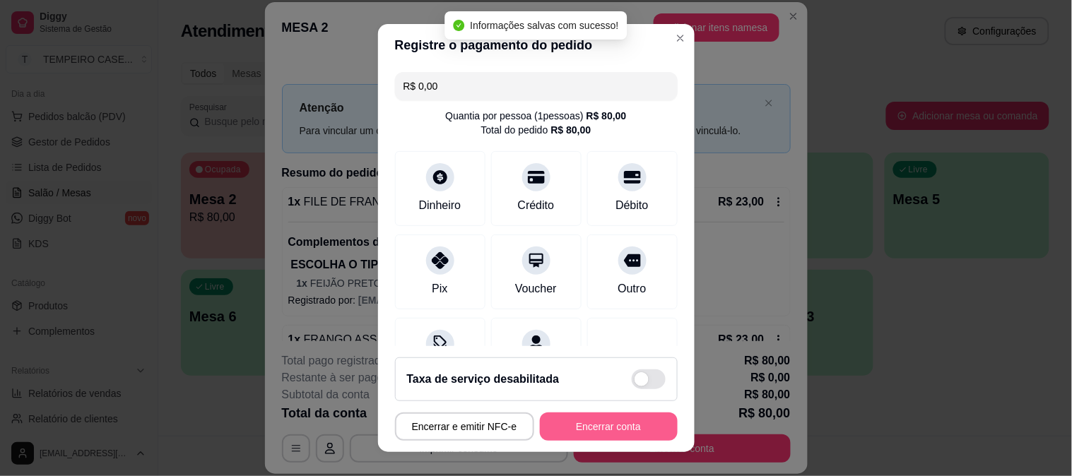
click at [568, 431] on button "Encerrar conta" at bounding box center [609, 427] width 138 height 28
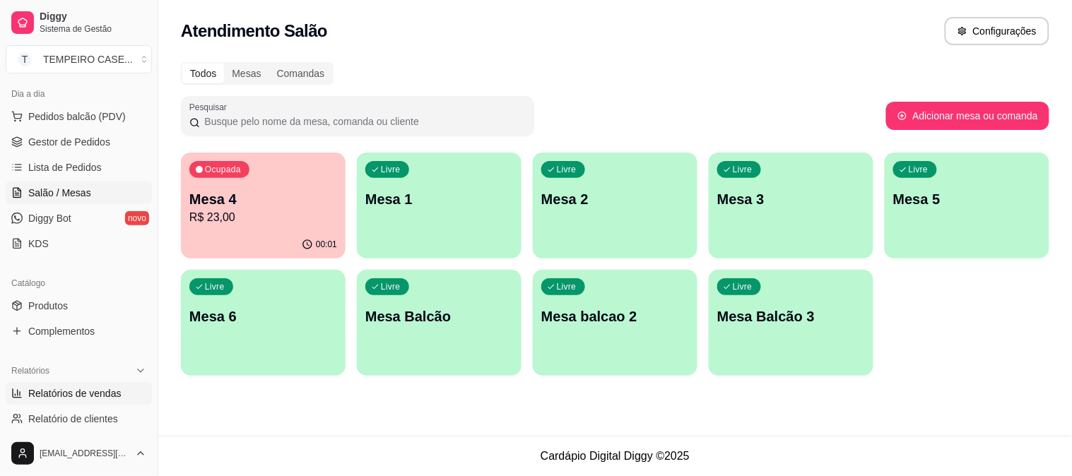
click at [60, 392] on span "Relatórios de vendas" at bounding box center [74, 394] width 93 height 14
select select "ALL"
select select "0"
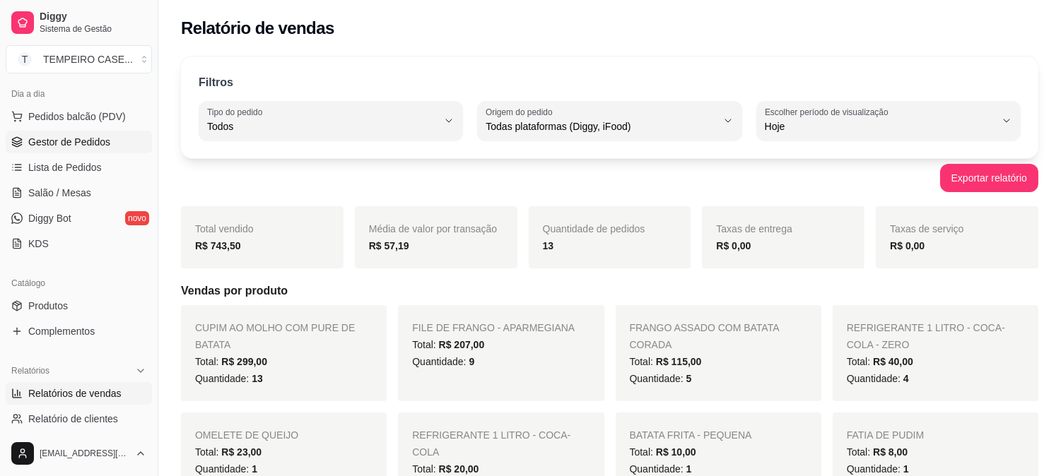
click at [54, 151] on link "Gestor de Pedidos" at bounding box center [79, 142] width 146 height 23
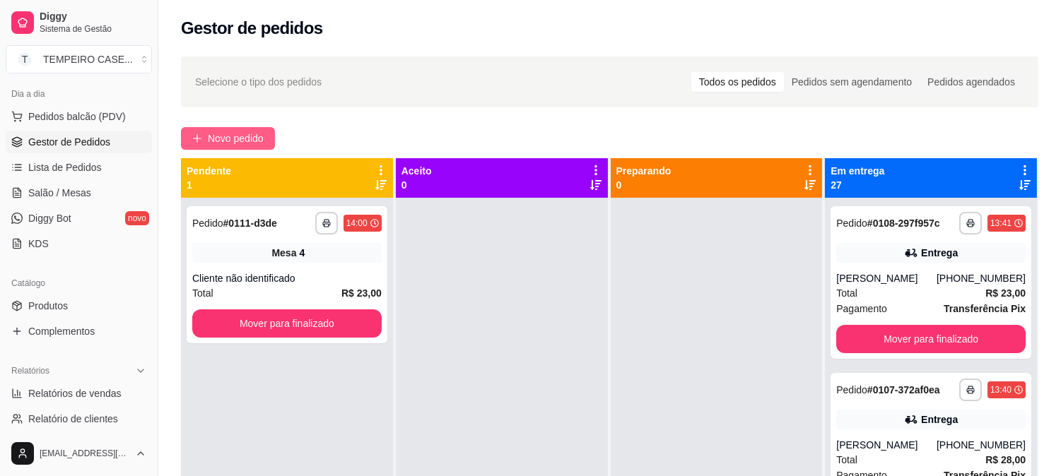
click at [231, 131] on span "Novo pedido" at bounding box center [236, 139] width 56 height 16
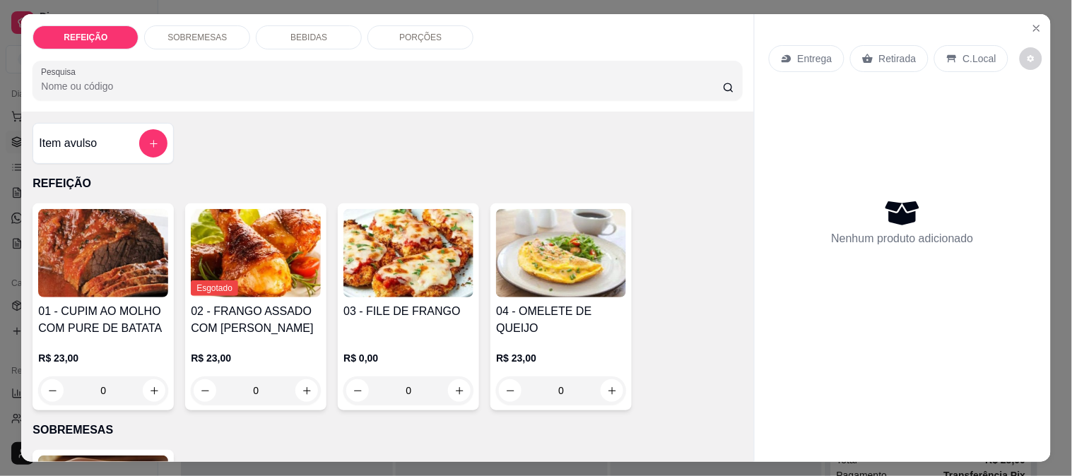
click at [93, 229] on img at bounding box center [103, 253] width 130 height 88
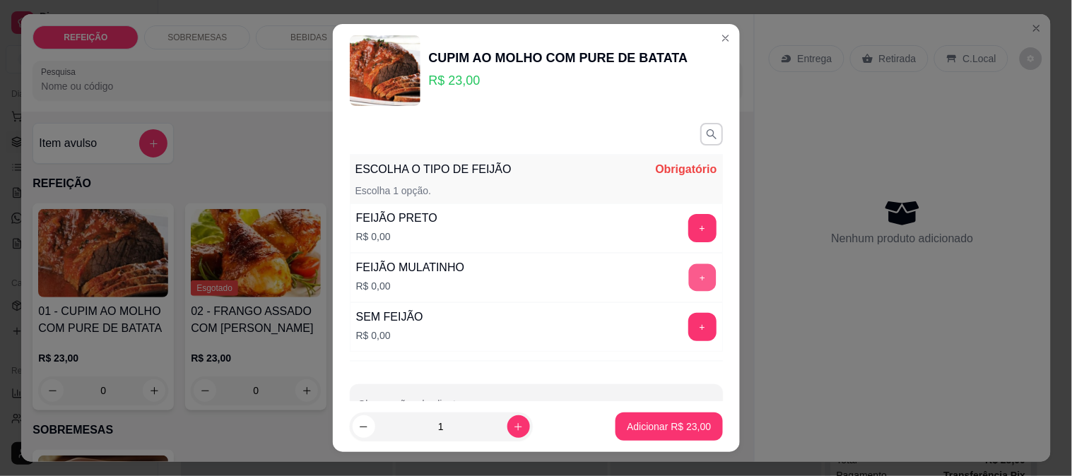
click at [688, 274] on button "+" at bounding box center [702, 278] width 28 height 28
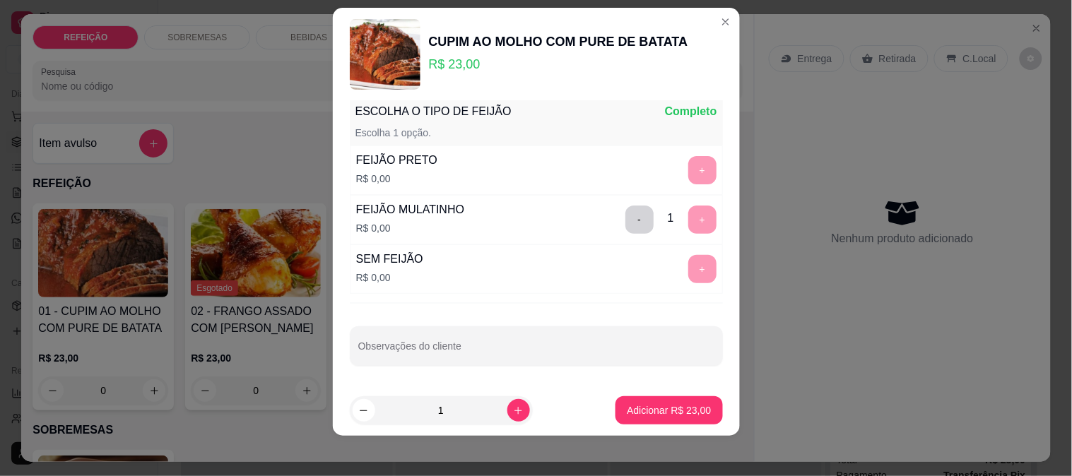
scroll to position [21, 0]
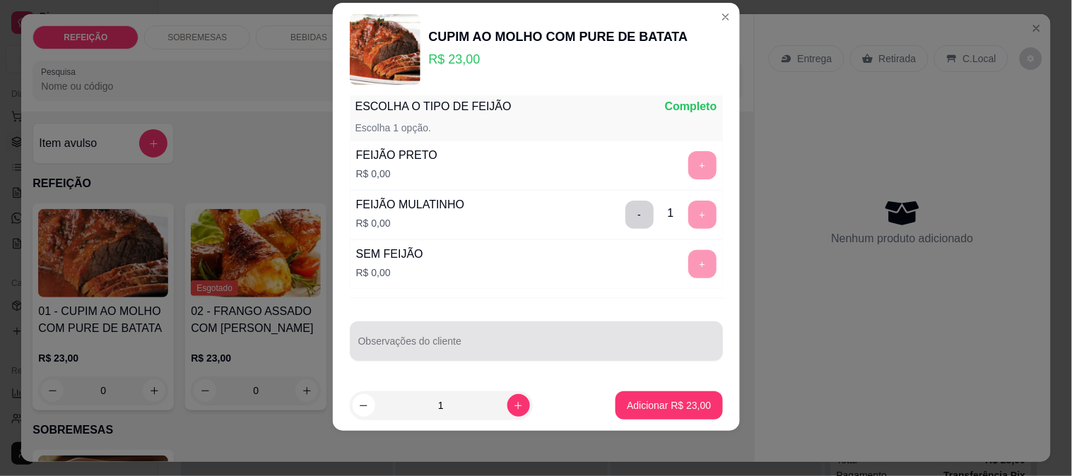
click at [548, 354] on div at bounding box center [536, 341] width 356 height 28
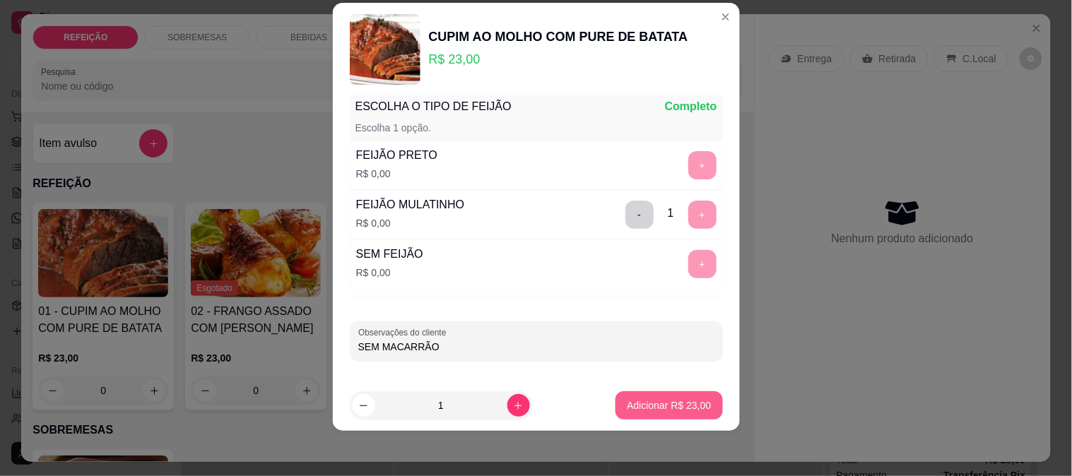
type input "SEM MACARRÃO"
click at [630, 414] on button "Adicionar R$ 23,00" at bounding box center [669, 406] width 107 height 28
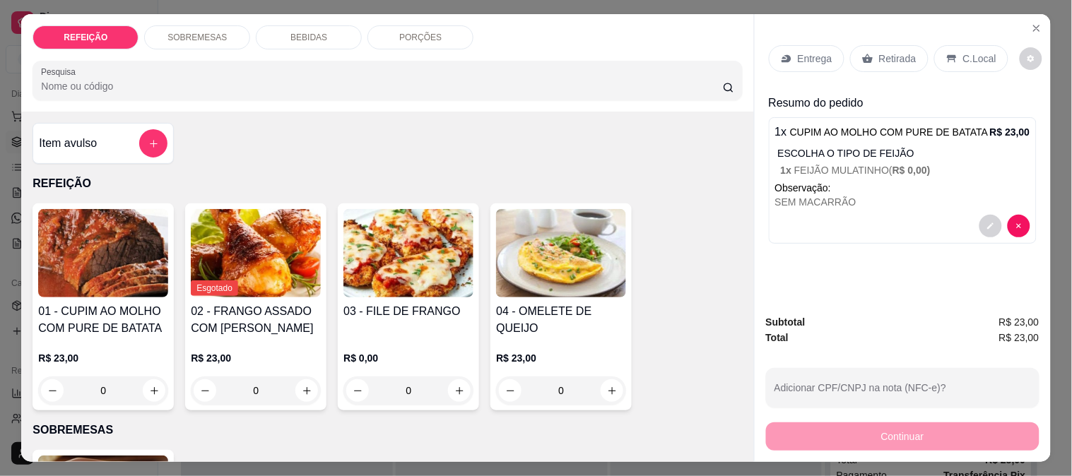
click at [811, 55] on p "Entrega" at bounding box center [815, 59] width 35 height 14
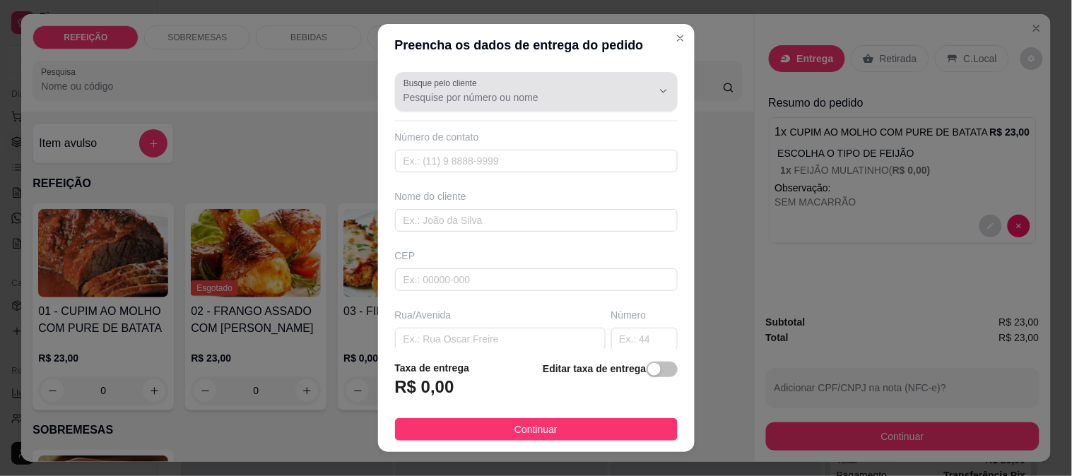
click at [432, 88] on label "Busque pelo cliente" at bounding box center [443, 83] width 78 height 12
click at [432, 90] on input "Busque pelo cliente" at bounding box center [517, 97] width 226 height 14
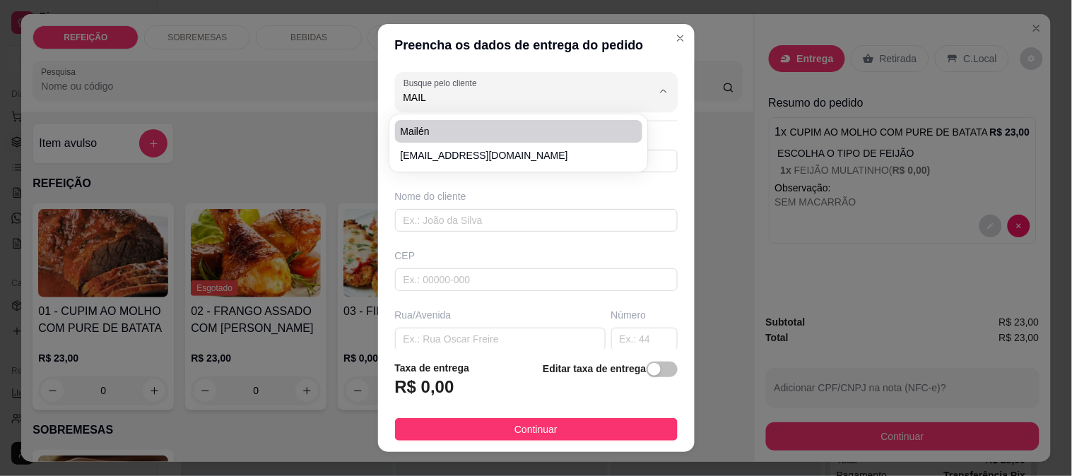
click at [421, 126] on span "Mailén" at bounding box center [512, 131] width 223 height 14
type input "Mailén"
type input "8173240610"
type input "Mailén"
type input "final da rua 4 Maracaípe. Pousada o coco loco"
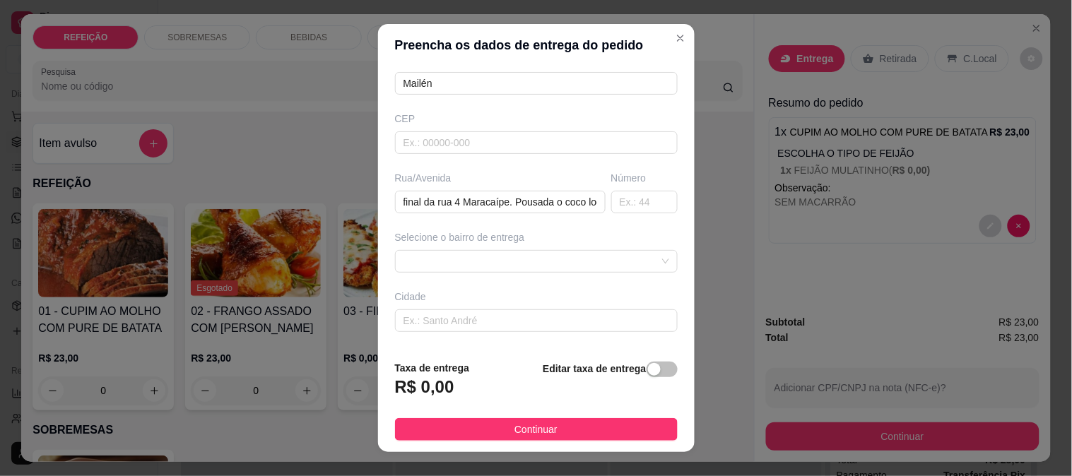
scroll to position [157, 0]
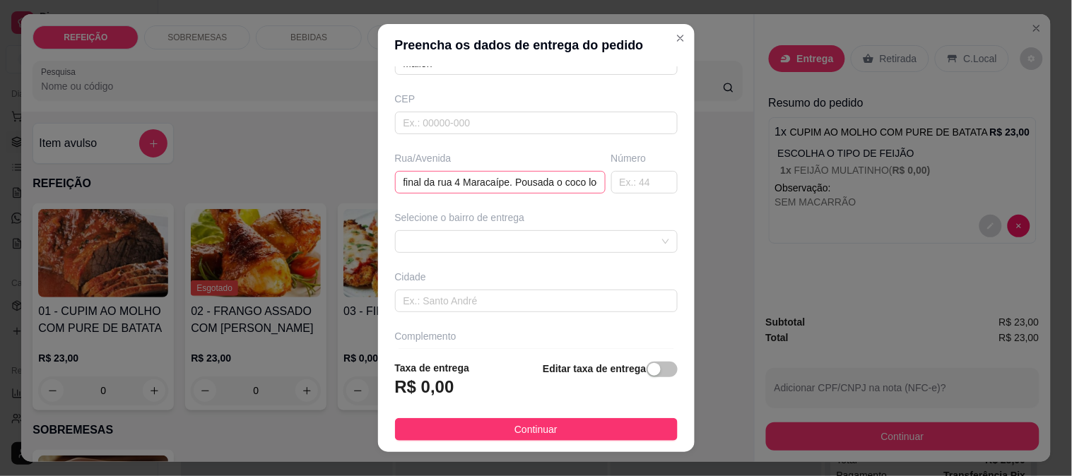
type input "Mailén"
click at [544, 186] on input "final da rua 4 Maracaípe. Pousada o coco loco" at bounding box center [500, 182] width 211 height 23
click at [522, 254] on div "Busque pelo cliente Mailén Número de contato 8173240610 Nome do cliente Mailén …" at bounding box center [536, 207] width 317 height 283
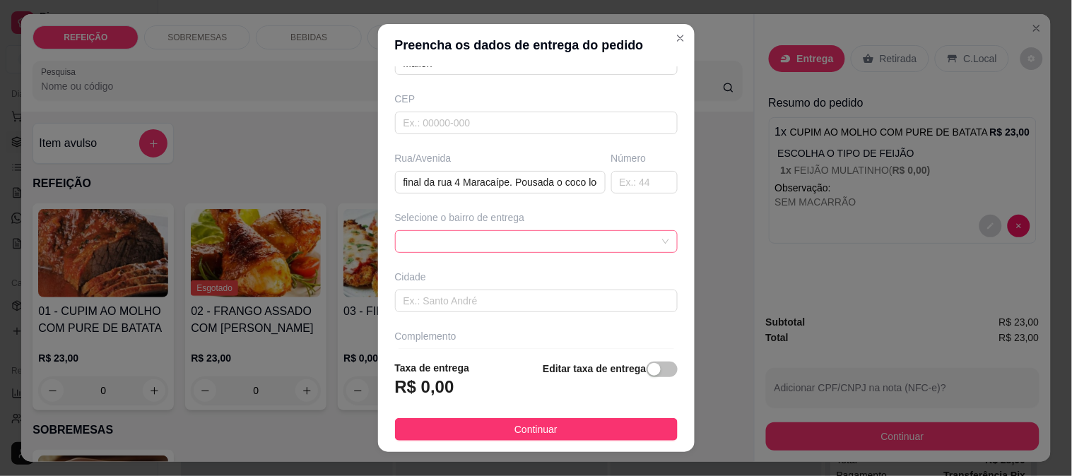
click at [521, 245] on span at bounding box center [537, 241] width 266 height 21
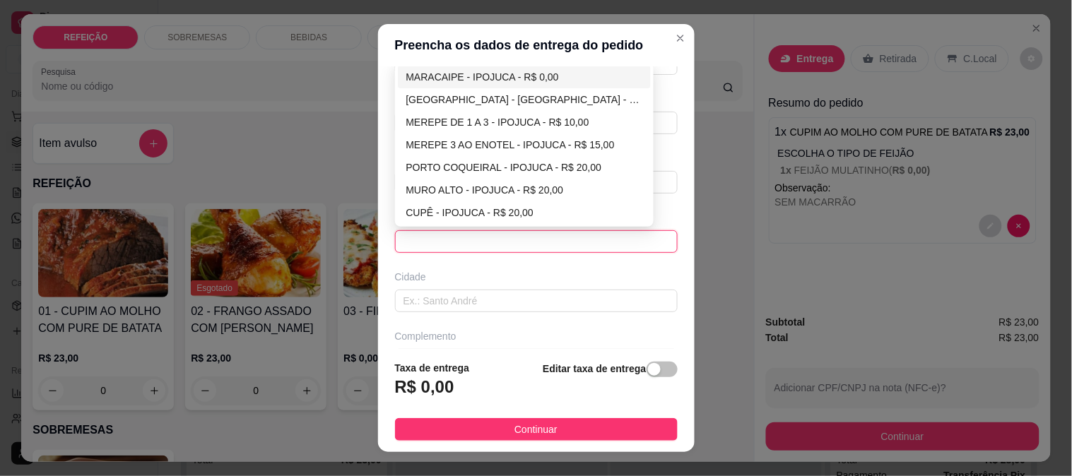
click at [453, 75] on div "MARACAIPE - IPOJUCA - R$ 0,00" at bounding box center [524, 77] width 237 height 16
type input "IPOJUCA"
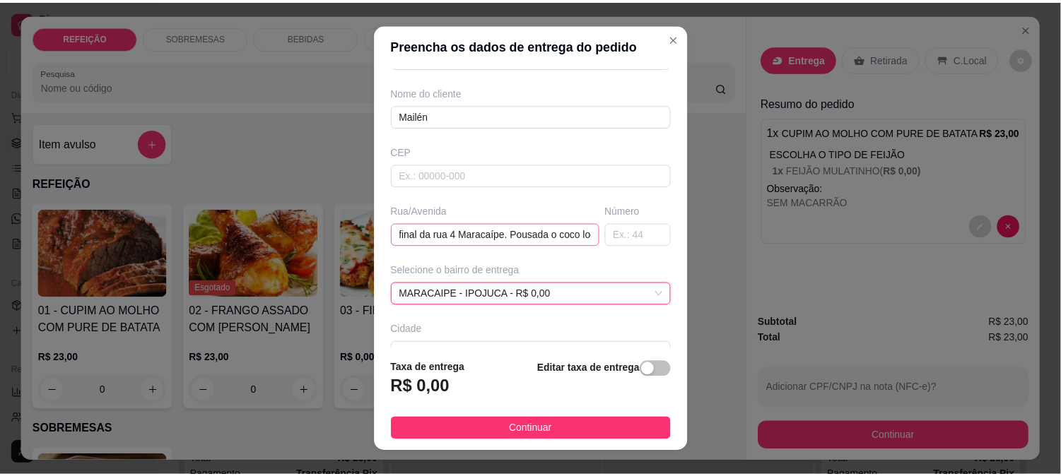
scroll to position [78, 0]
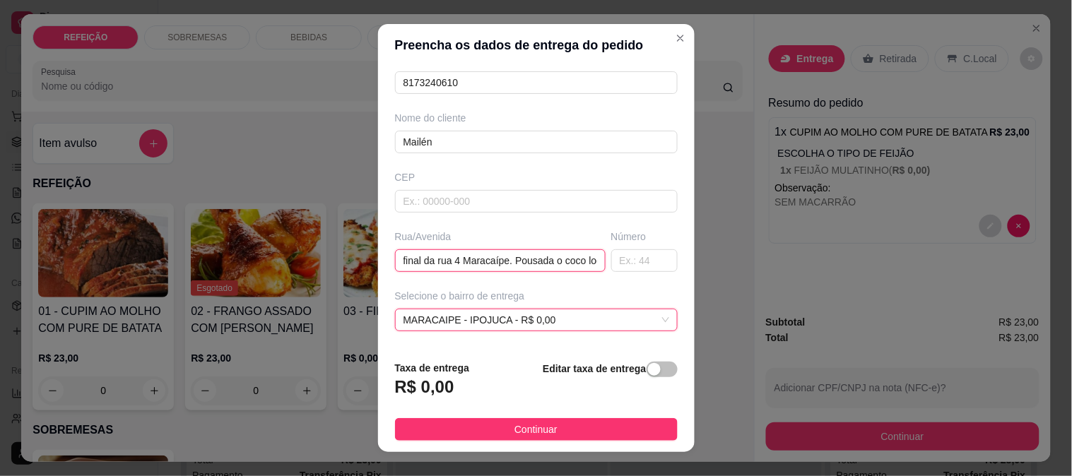
click at [463, 262] on input "final da rua 4 Maracaípe. Pousada o coco loco" at bounding box center [500, 260] width 211 height 23
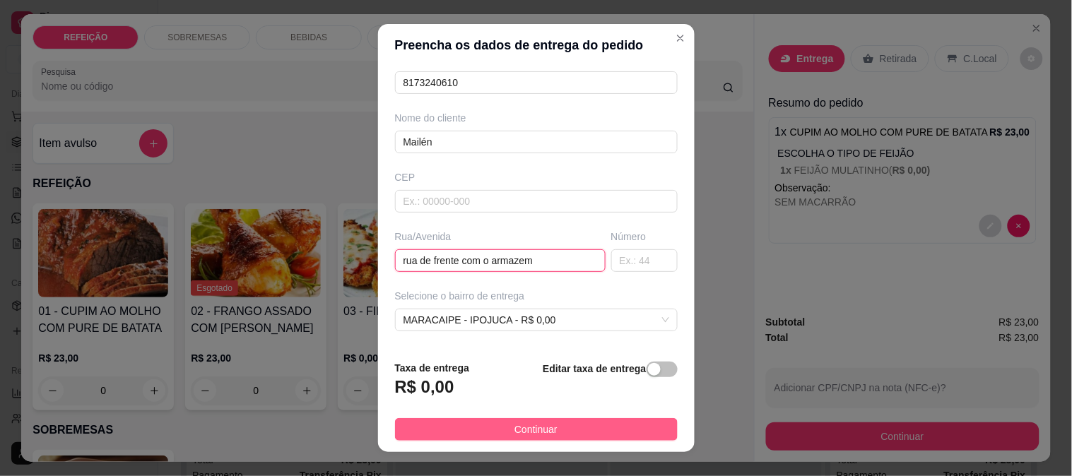
type input "rua de frente com o armazem"
click at [594, 422] on button "Continuar" at bounding box center [536, 429] width 283 height 23
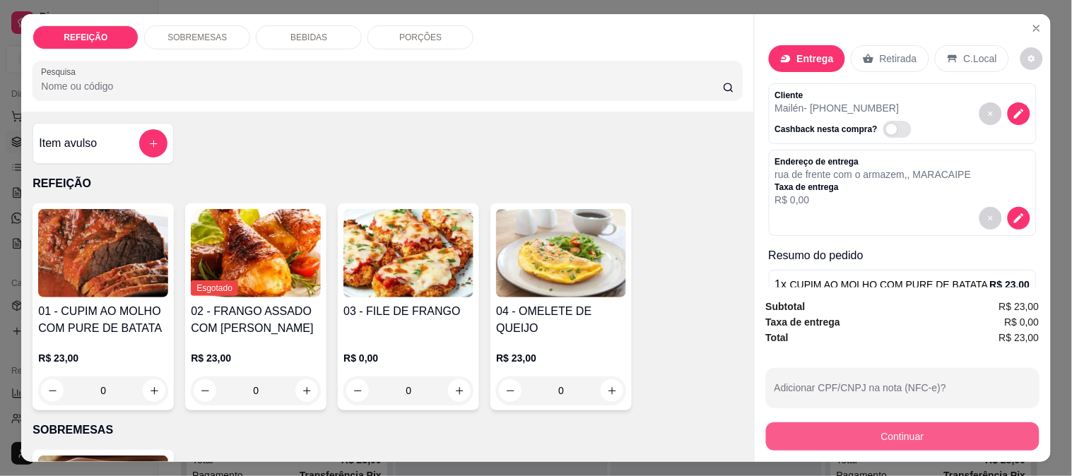
click at [806, 423] on button "Continuar" at bounding box center [903, 437] width 274 height 28
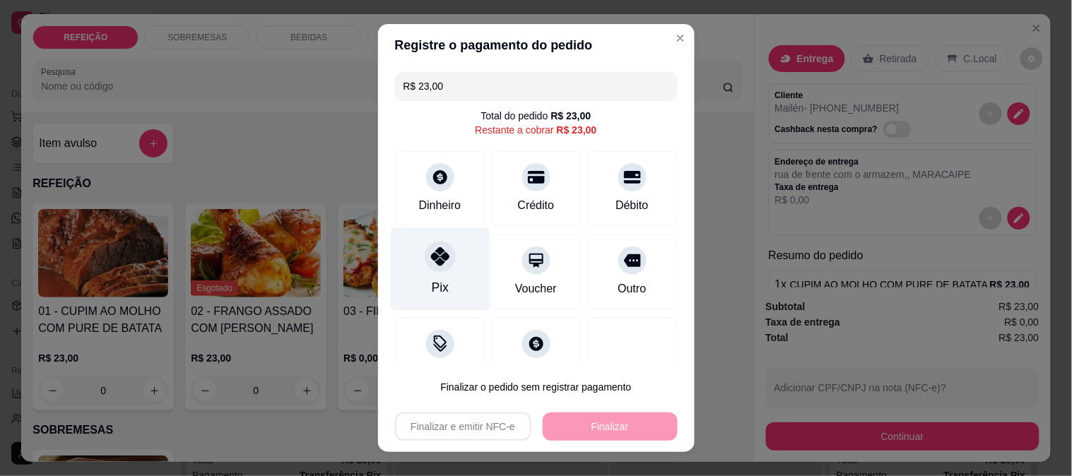
click at [433, 255] on icon at bounding box center [439, 256] width 18 height 18
type input "R$ 0,00"
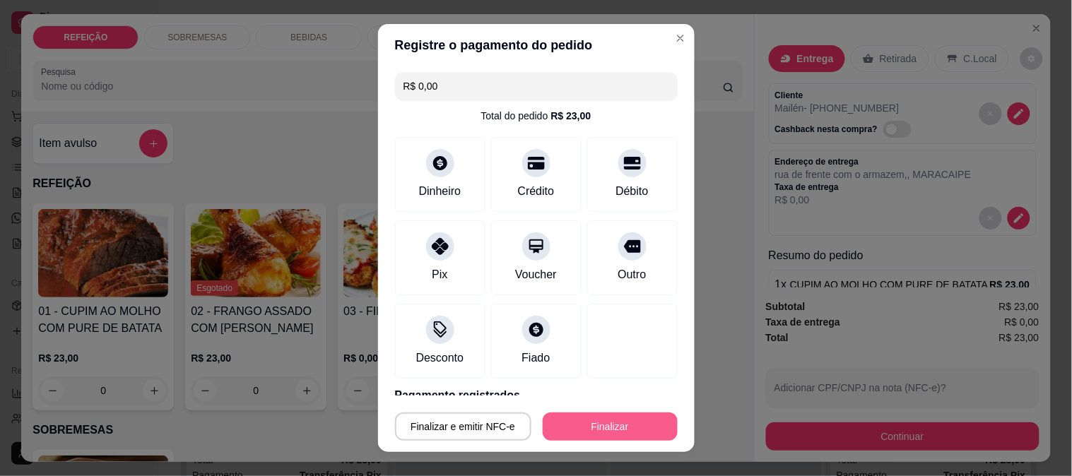
click at [621, 428] on button "Finalizar" at bounding box center [610, 427] width 135 height 28
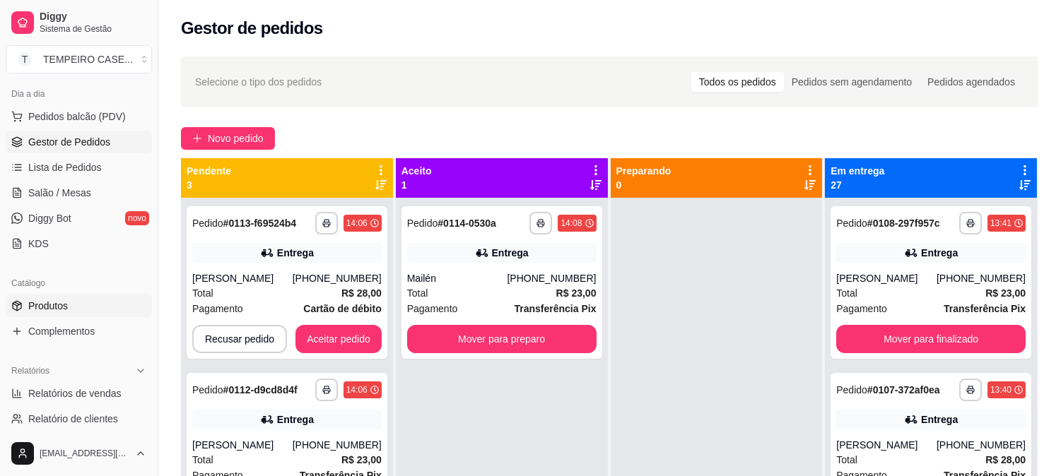
click at [57, 309] on span "Produtos" at bounding box center [48, 306] width 40 height 14
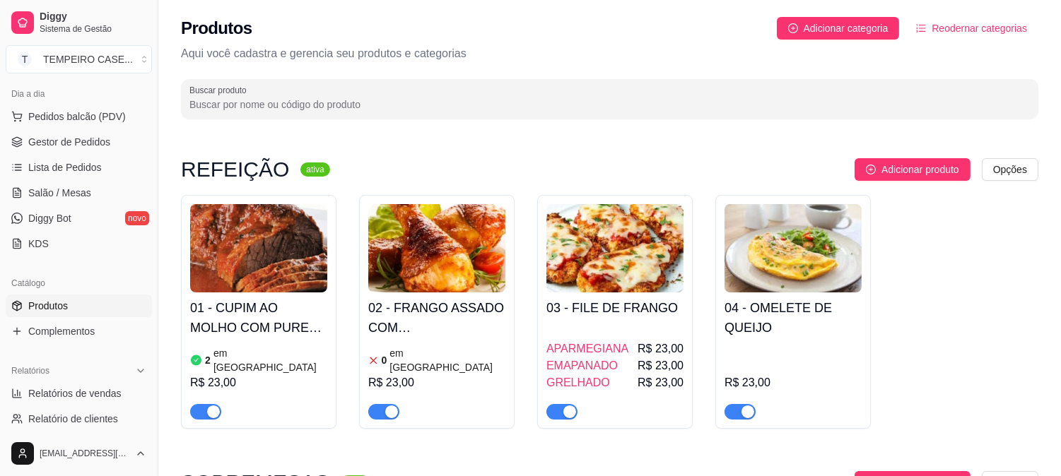
click at [249, 327] on h4 "01 - CUPIM AO MOLHO COM PURE DE BATATA" at bounding box center [258, 318] width 137 height 40
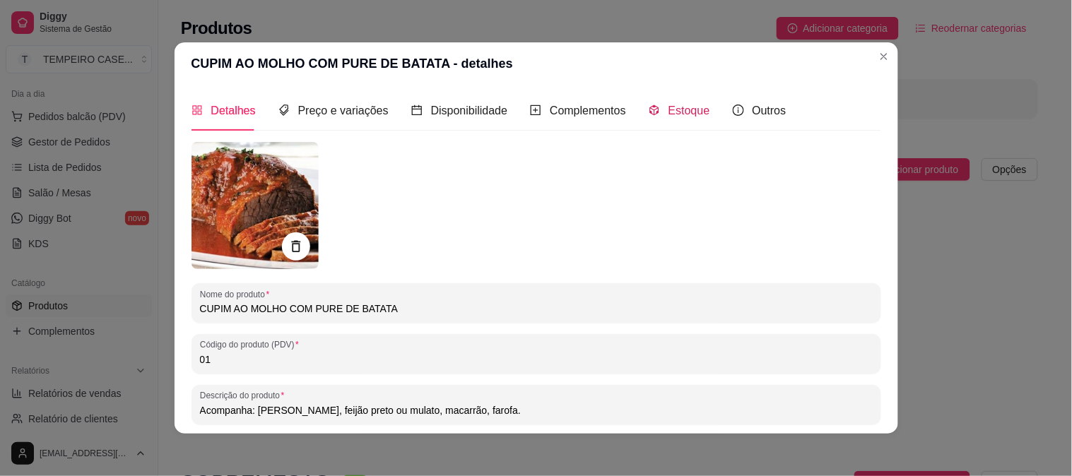
click at [674, 107] on span "Estoque" at bounding box center [690, 111] width 42 height 12
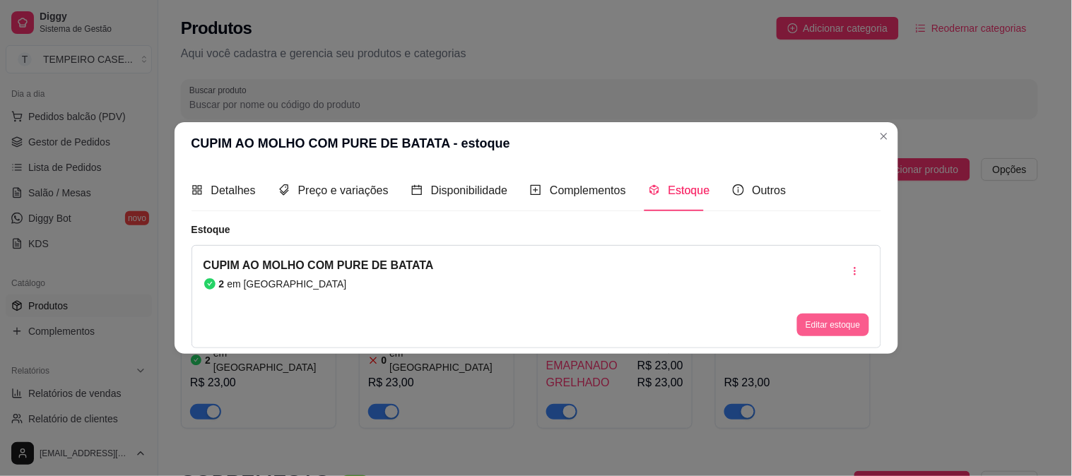
click at [820, 325] on button "Editar estoque" at bounding box center [832, 325] width 71 height 23
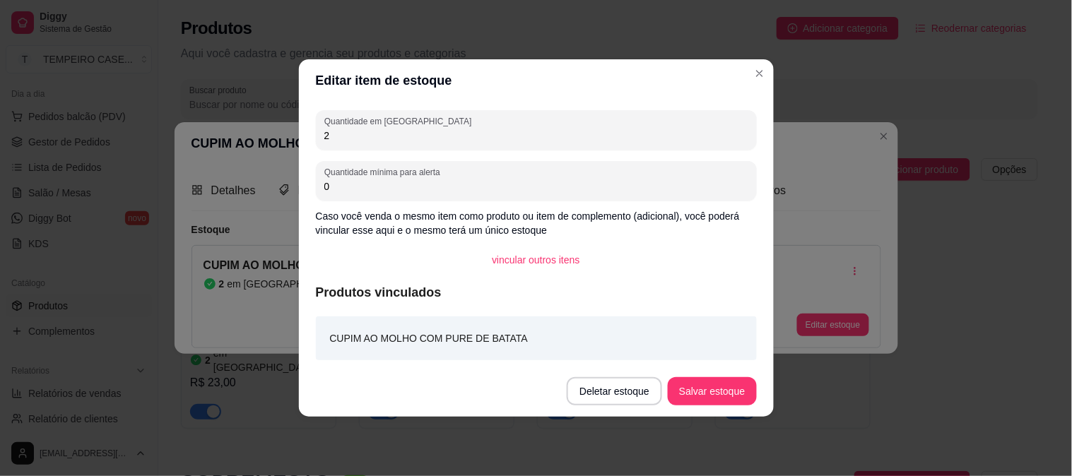
drag, startPoint x: 331, startPoint y: 133, endPoint x: 300, endPoint y: 137, distance: 30.7
click at [300, 137] on div "Quantidade em estoque 2 Quantidade mínima para alerta 0 Caso você venda o mesmo…" at bounding box center [536, 234] width 475 height 264
type input "0"
click at [703, 396] on button "Salvar estoque" at bounding box center [712, 392] width 86 height 28
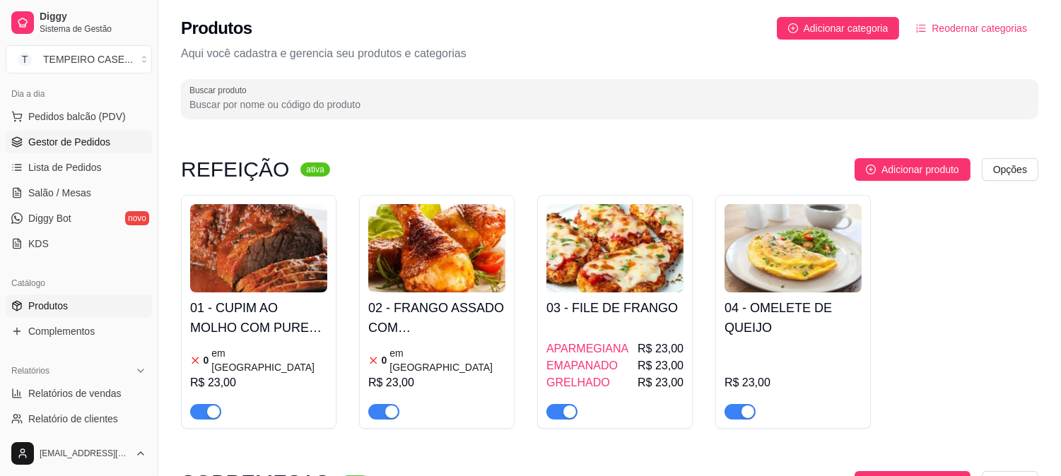
click at [62, 143] on span "Gestor de Pedidos" at bounding box center [69, 142] width 82 height 14
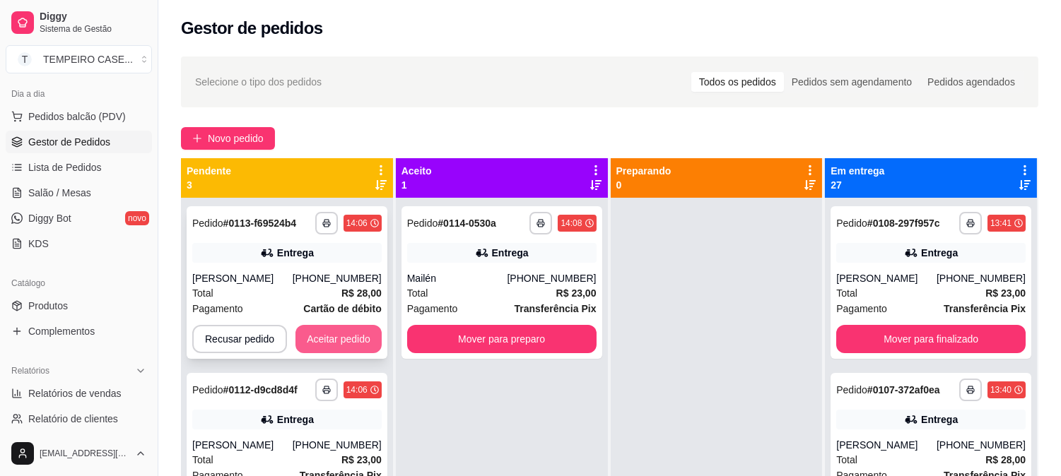
click at [336, 331] on button "Aceitar pedido" at bounding box center [338, 339] width 86 height 28
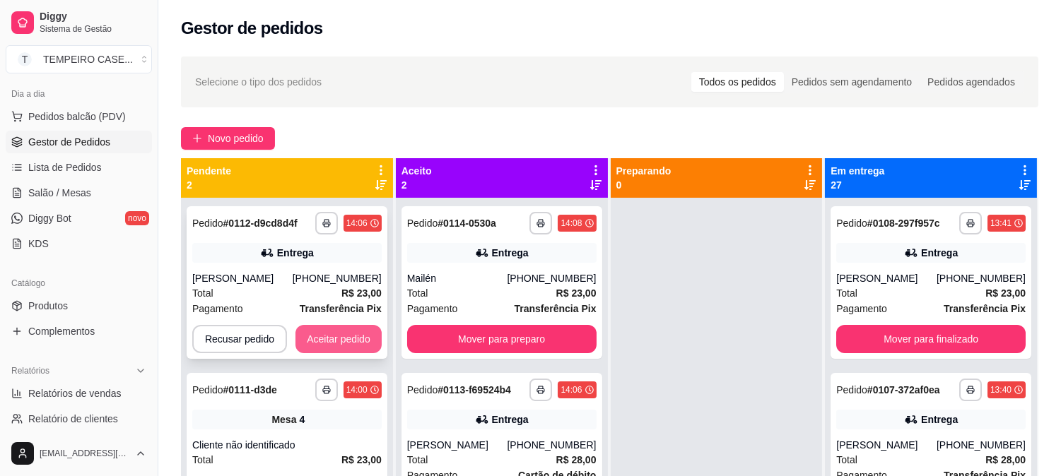
click at [358, 339] on button "Aceitar pedido" at bounding box center [338, 339] width 86 height 28
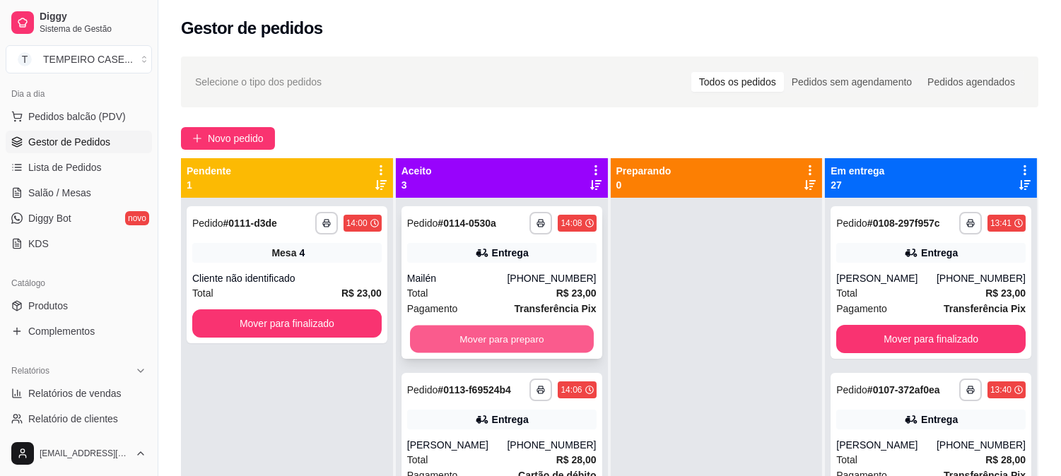
click at [498, 336] on button "Mover para preparo" at bounding box center [502, 340] width 184 height 28
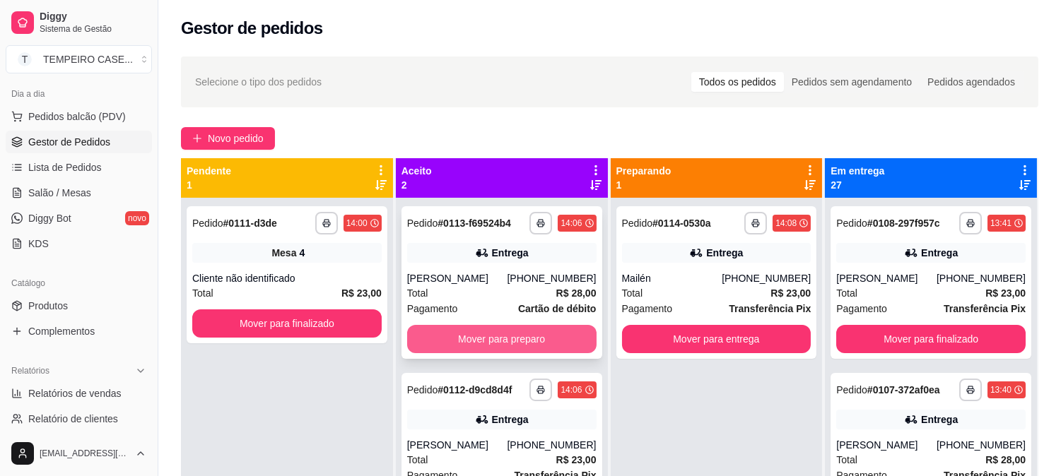
click at [545, 341] on button "Mover para preparo" at bounding box center [501, 339] width 189 height 28
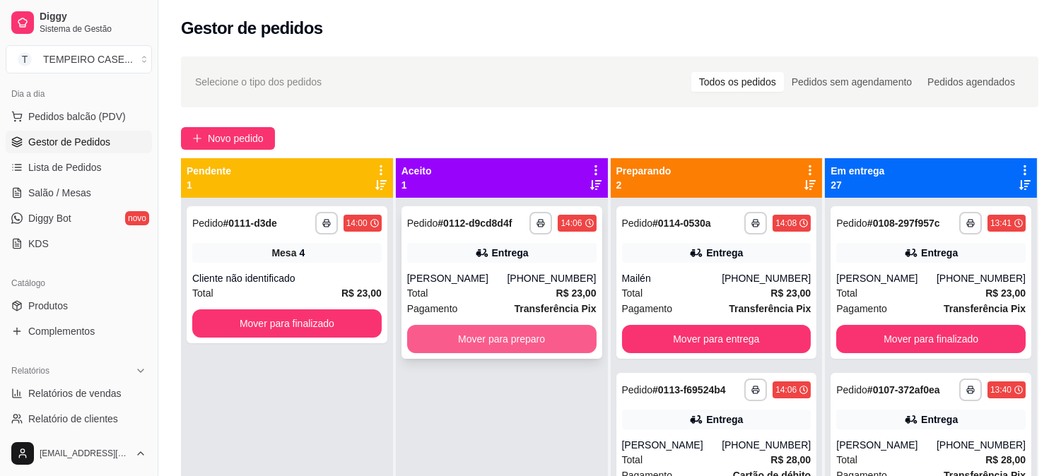
click at [548, 346] on button "Mover para preparo" at bounding box center [501, 339] width 189 height 28
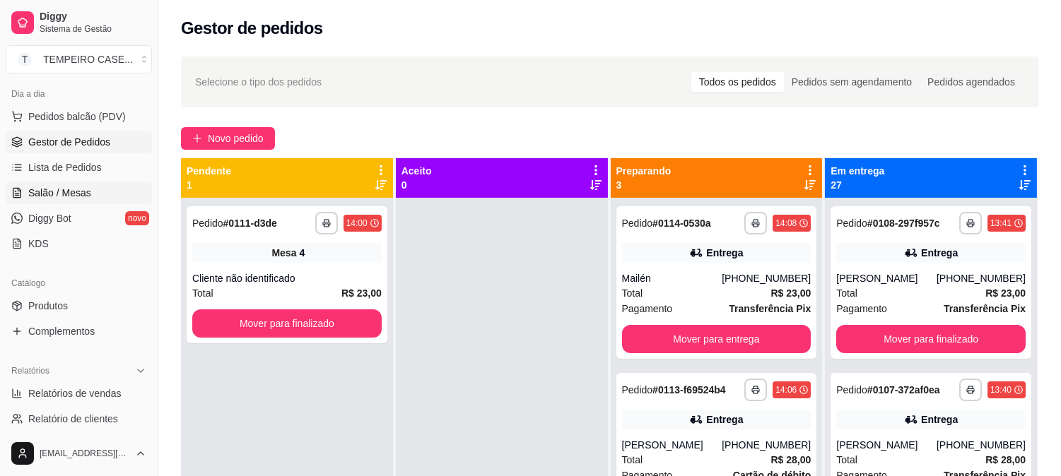
click at [57, 187] on span "Salão / Mesas" at bounding box center [59, 193] width 63 height 14
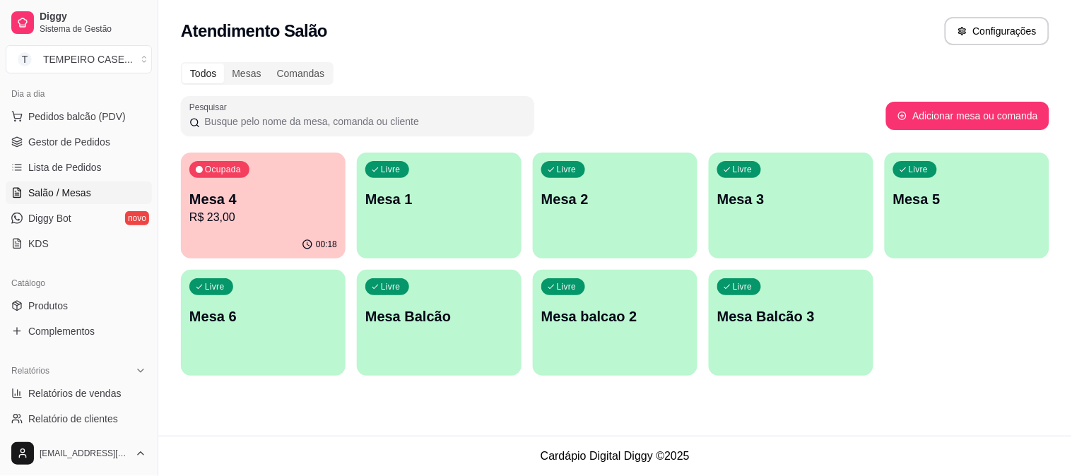
click at [247, 223] on p "R$ 23,00" at bounding box center [263, 217] width 148 height 17
click at [241, 223] on p "R$ 23,00" at bounding box center [263, 217] width 143 height 16
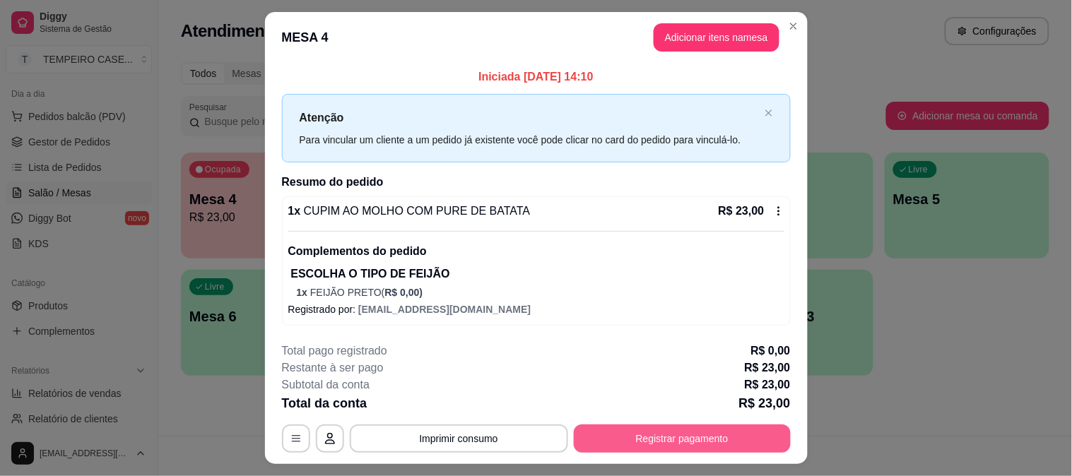
click at [599, 433] on button "Registrar pagamento" at bounding box center [682, 439] width 217 height 28
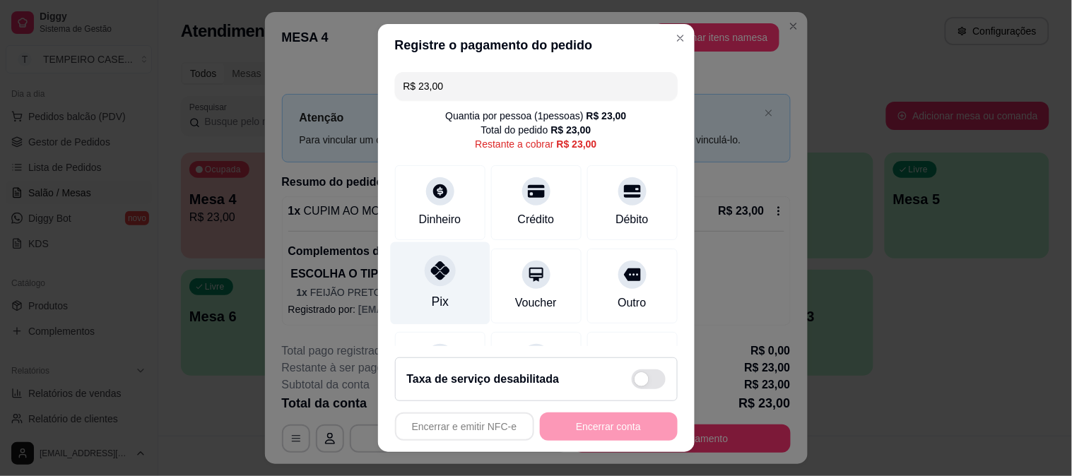
drag, startPoint x: 449, startPoint y: 278, endPoint x: 531, endPoint y: 353, distance: 111.5
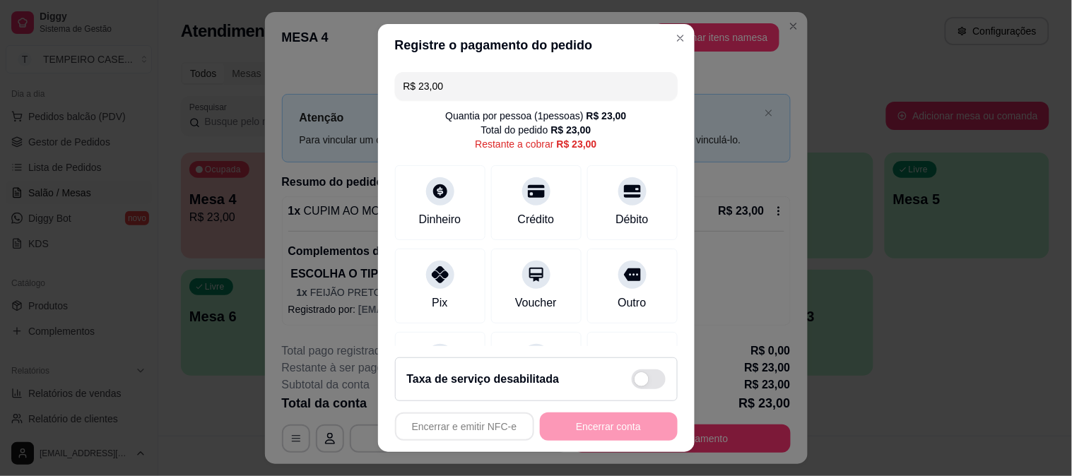
click at [451, 278] on div "Pix" at bounding box center [440, 286] width 90 height 75
type input "R$ 0,00"
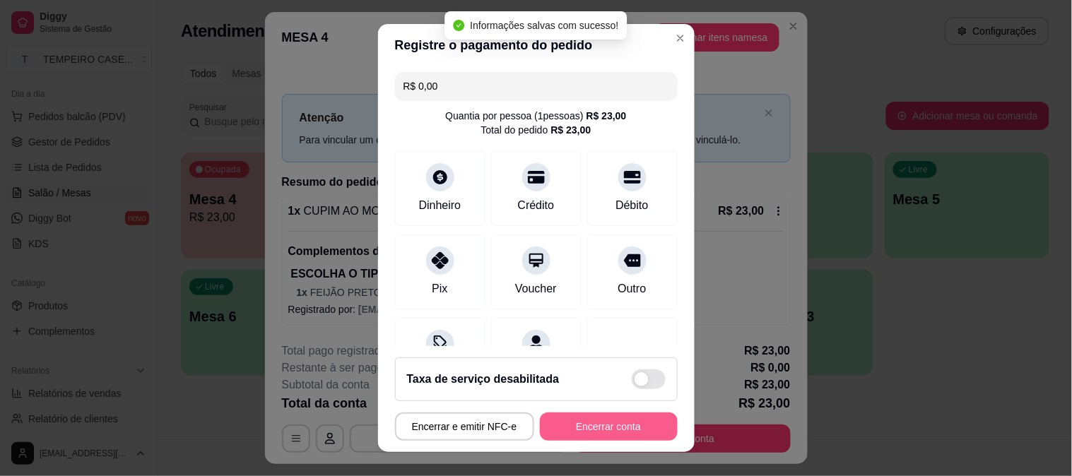
click at [591, 426] on button "Encerrar conta" at bounding box center [609, 427] width 138 height 28
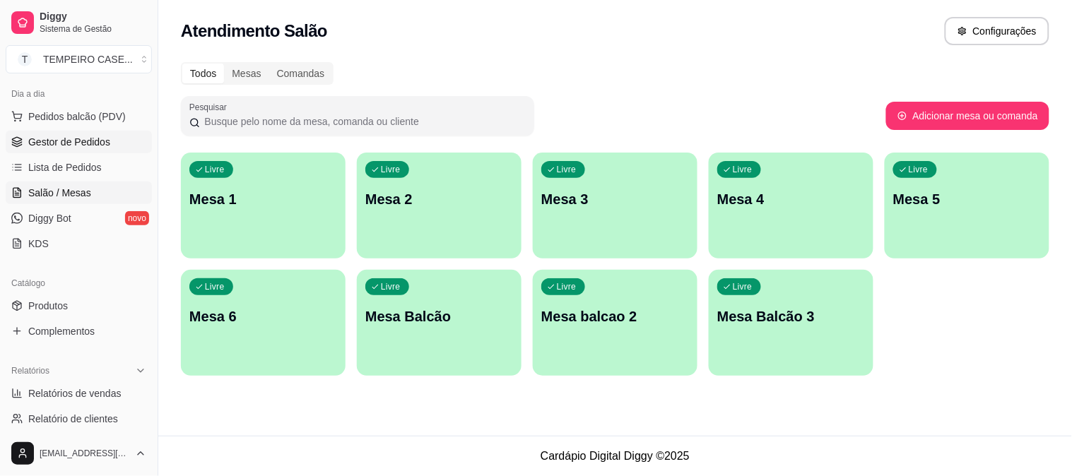
click at [37, 146] on span "Gestor de Pedidos" at bounding box center [69, 142] width 82 height 14
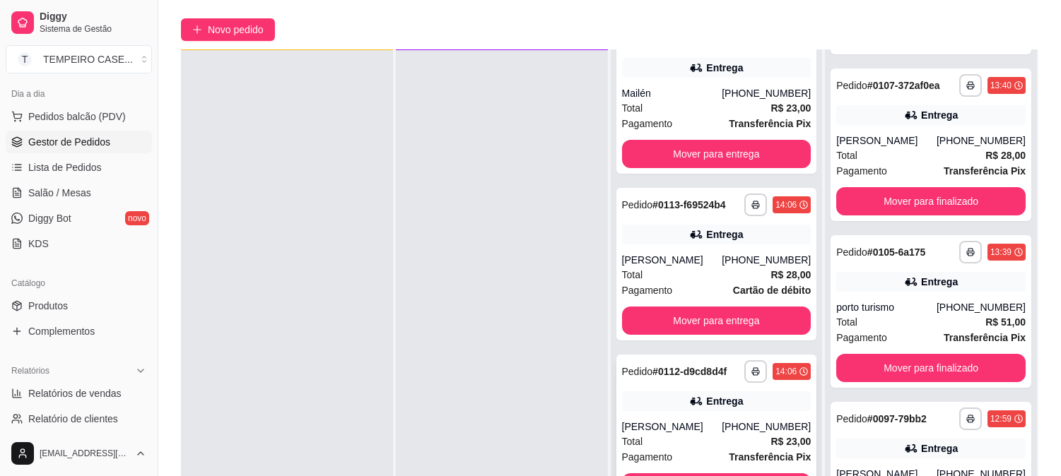
scroll to position [216, 0]
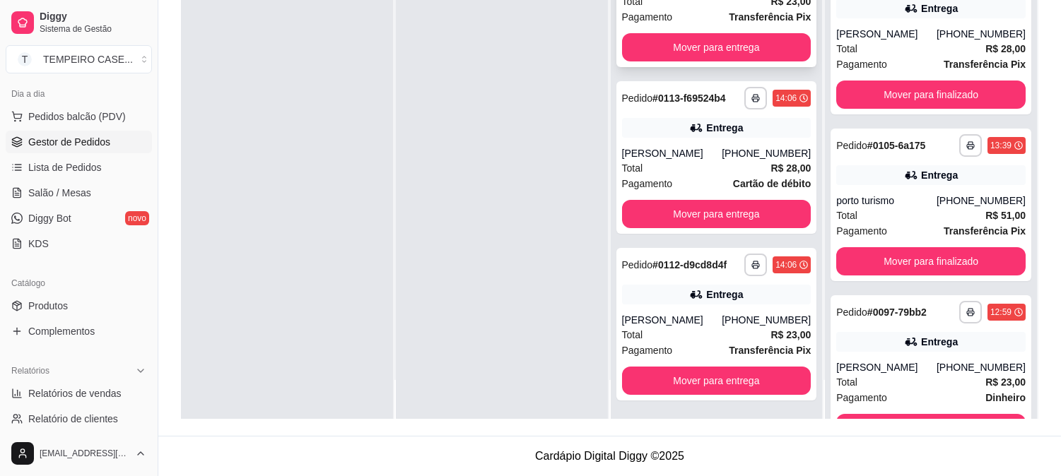
click at [757, 36] on button "Mover para entrega" at bounding box center [716, 47] width 189 height 28
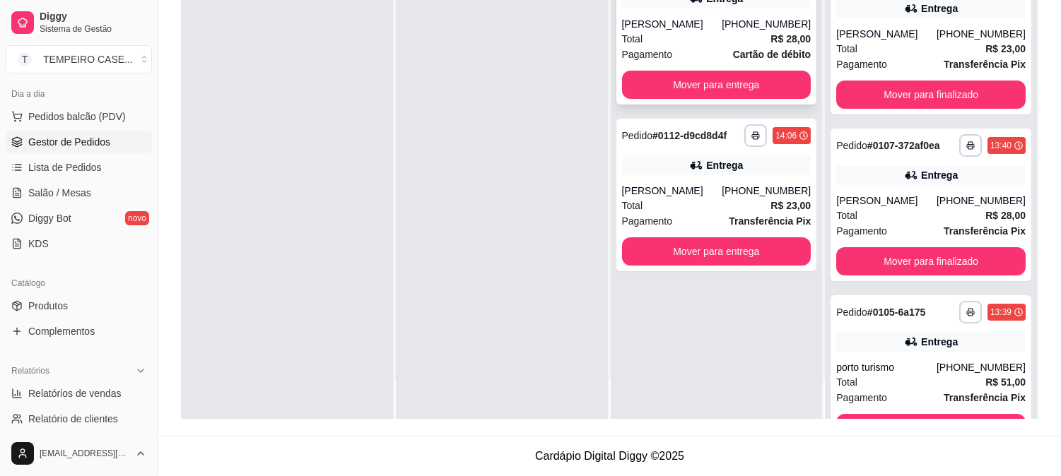
scroll to position [323, 0]
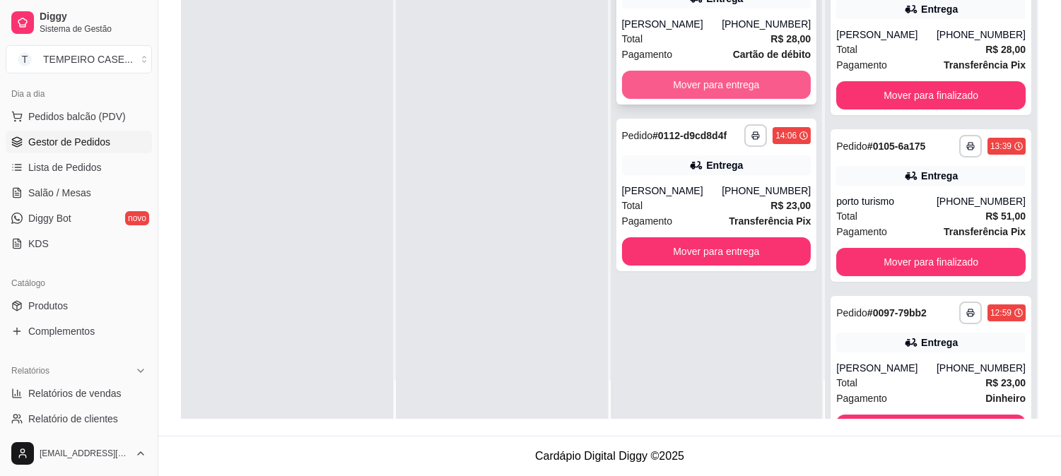
click at [730, 93] on button "Mover para entrega" at bounding box center [716, 85] width 189 height 28
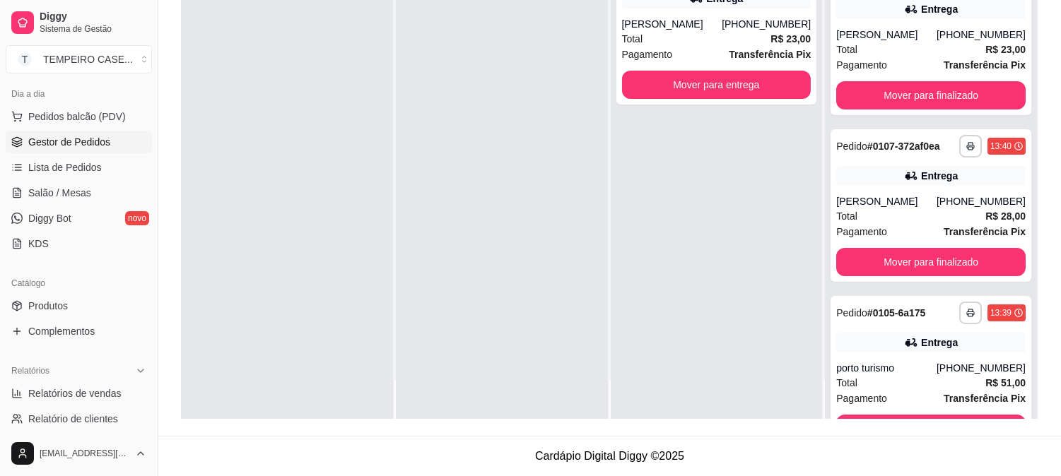
scroll to position [490, 0]
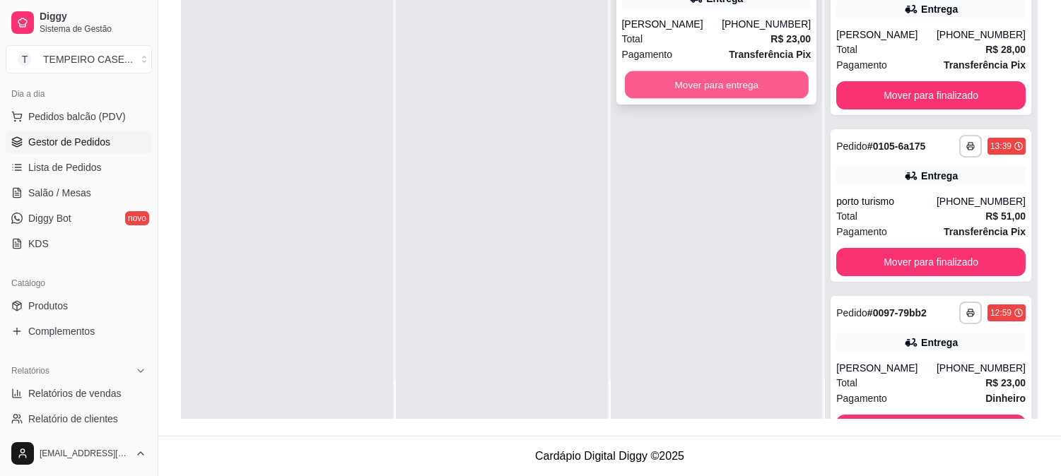
click at [704, 97] on button "Mover para entrega" at bounding box center [717, 85] width 184 height 28
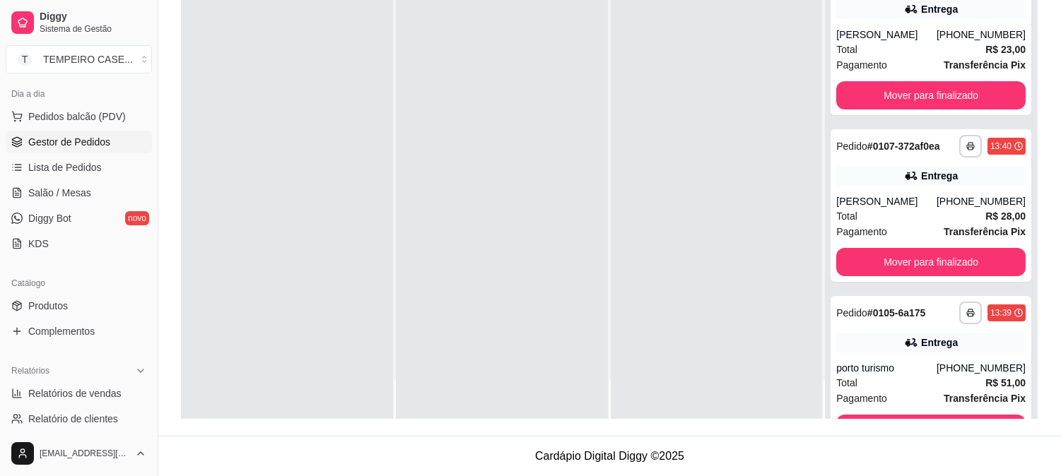
scroll to position [657, 0]
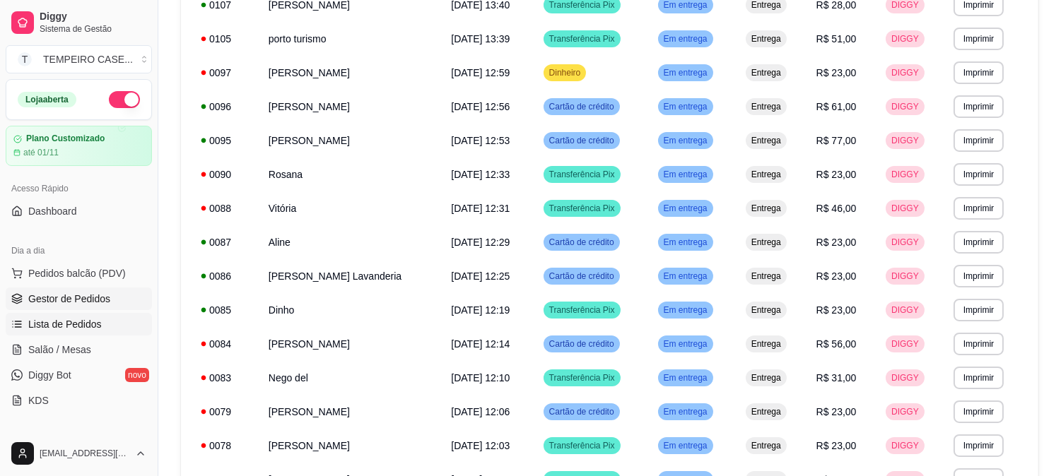
click at [67, 300] on span "Gestor de Pedidos" at bounding box center [69, 299] width 82 height 14
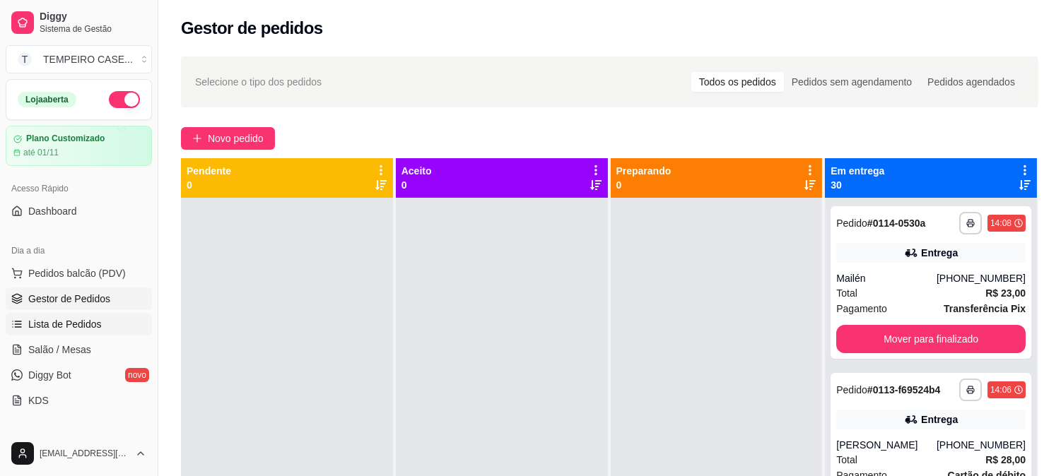
click at [71, 322] on span "Lista de Pedidos" at bounding box center [65, 324] width 74 height 14
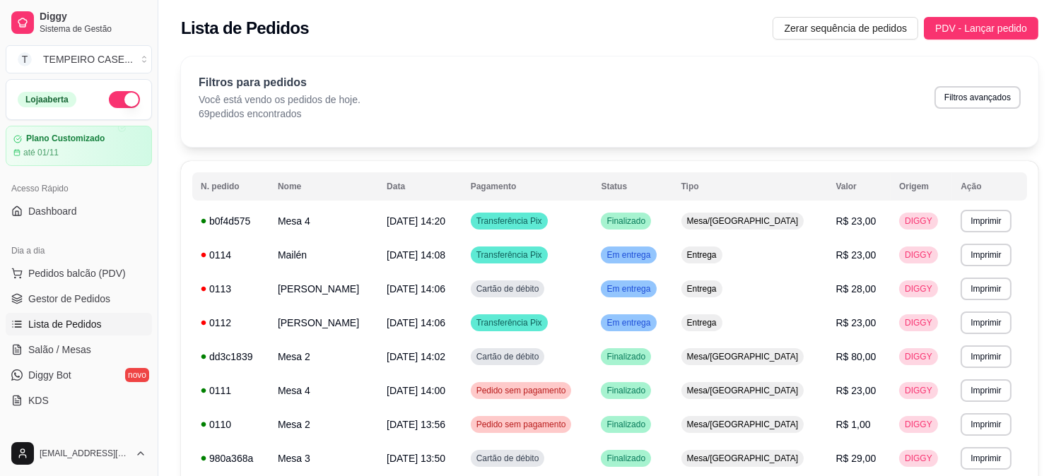
click at [943, 90] on button "Filtros avançados" at bounding box center [977, 97] width 86 height 23
select select "0"
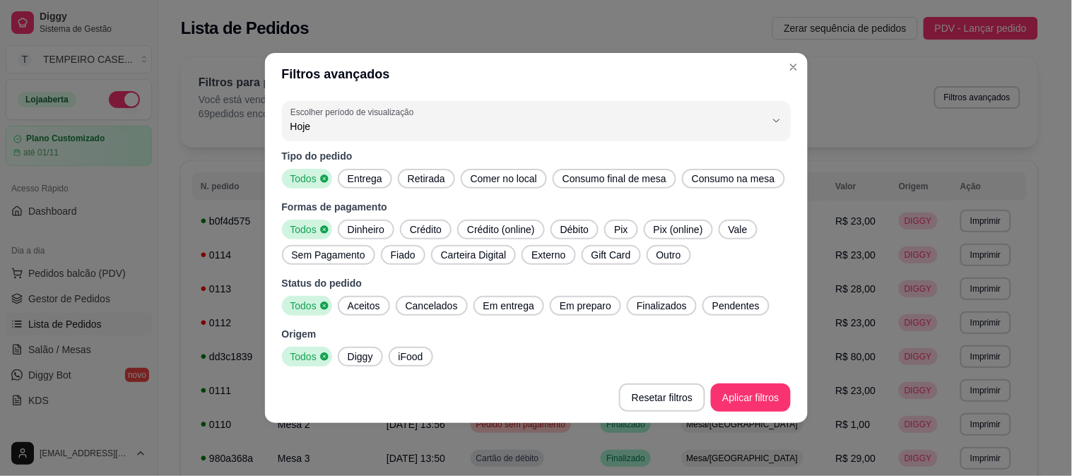
click at [351, 184] on span "Entrega" at bounding box center [365, 179] width 46 height 14
drag, startPoint x: 375, startPoint y: 302, endPoint x: 492, endPoint y: 311, distance: 117.7
click at [386, 302] on div "Aceitos" at bounding box center [364, 306] width 52 height 20
drag, startPoint x: 502, startPoint y: 310, endPoint x: 575, endPoint y: 310, distance: 72.1
click at [505, 310] on span "Em entrega" at bounding box center [509, 306] width 62 height 14
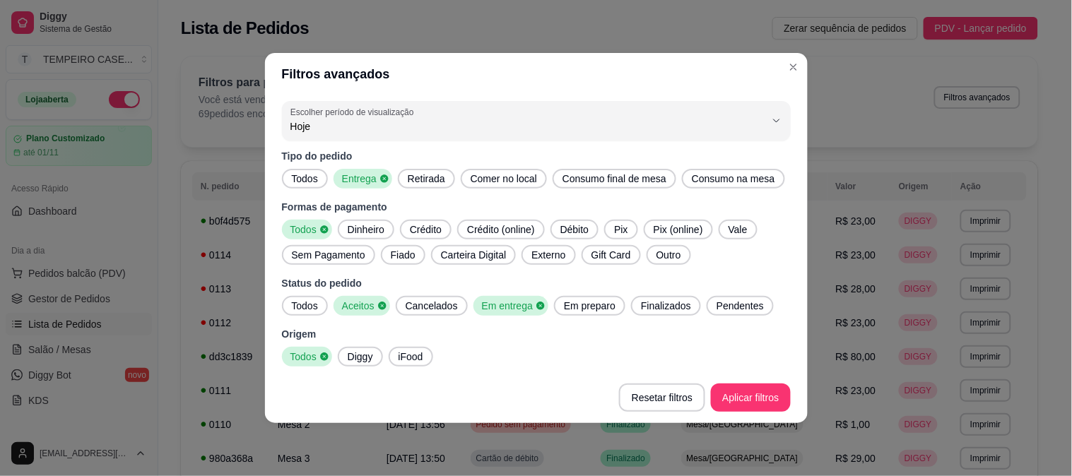
click at [581, 310] on span "Em preparo" at bounding box center [589, 306] width 63 height 14
click at [674, 307] on span "Finalizados" at bounding box center [670, 306] width 61 height 14
click at [719, 311] on span "Pendentes" at bounding box center [748, 306] width 59 height 14
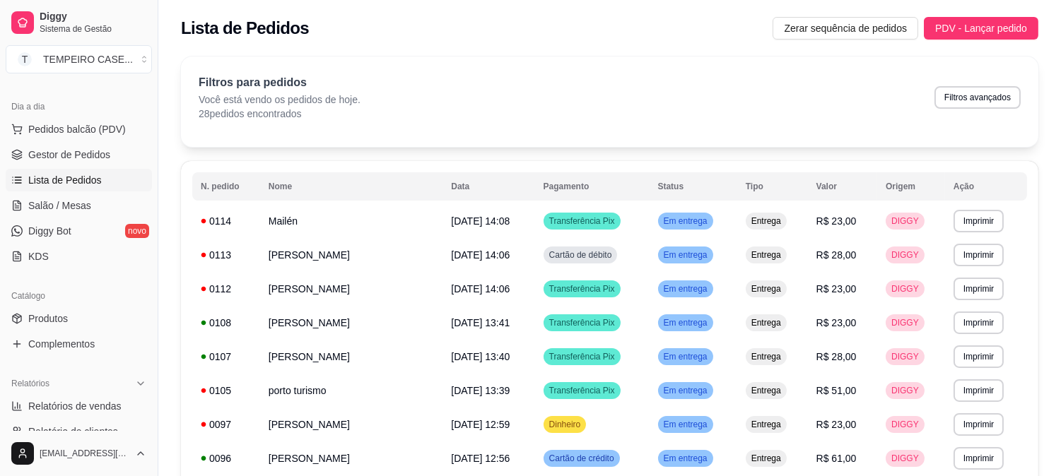
scroll to position [157, 0]
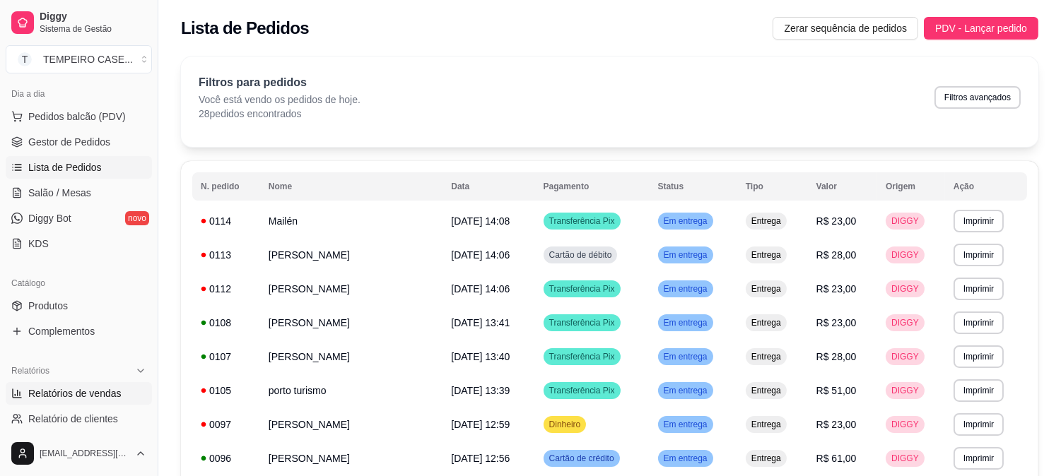
click at [71, 387] on span "Relatórios de vendas" at bounding box center [74, 394] width 93 height 14
select select "ALL"
select select "0"
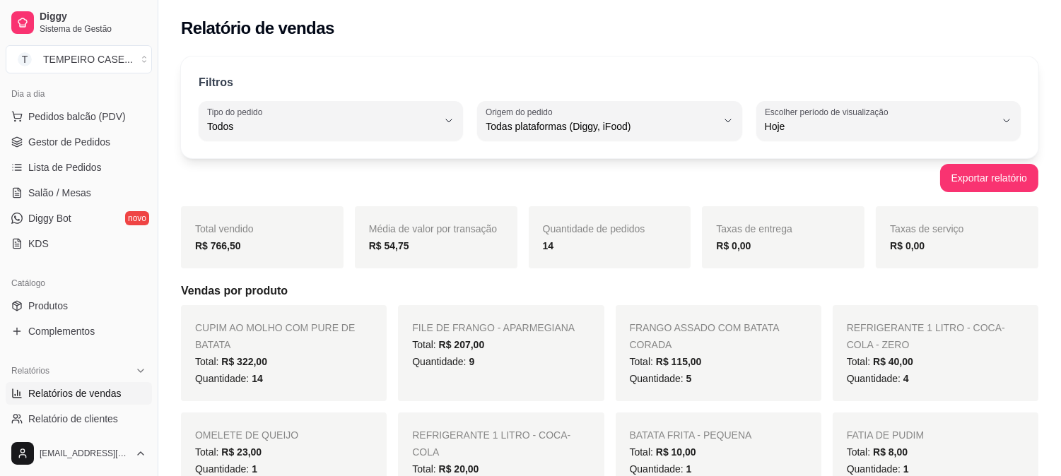
click at [218, 247] on strong "R$ 766,50" at bounding box center [218, 245] width 46 height 11
click at [221, 245] on strong "R$ 766,50" at bounding box center [218, 245] width 46 height 11
click at [90, 149] on link "Gestor de Pedidos" at bounding box center [79, 142] width 146 height 23
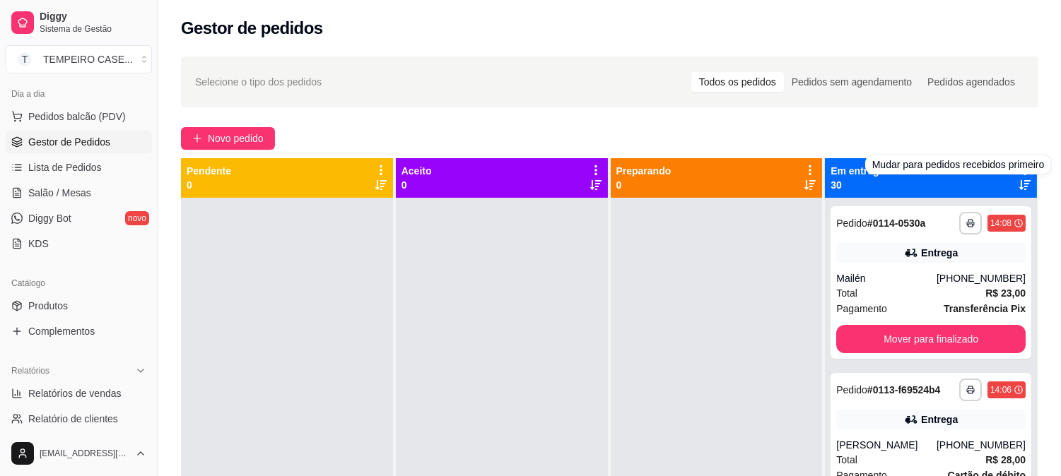
click at [930, 194] on div "Em entrega 30" at bounding box center [931, 178] width 212 height 40
click at [1018, 167] on icon at bounding box center [1024, 170] width 13 height 13
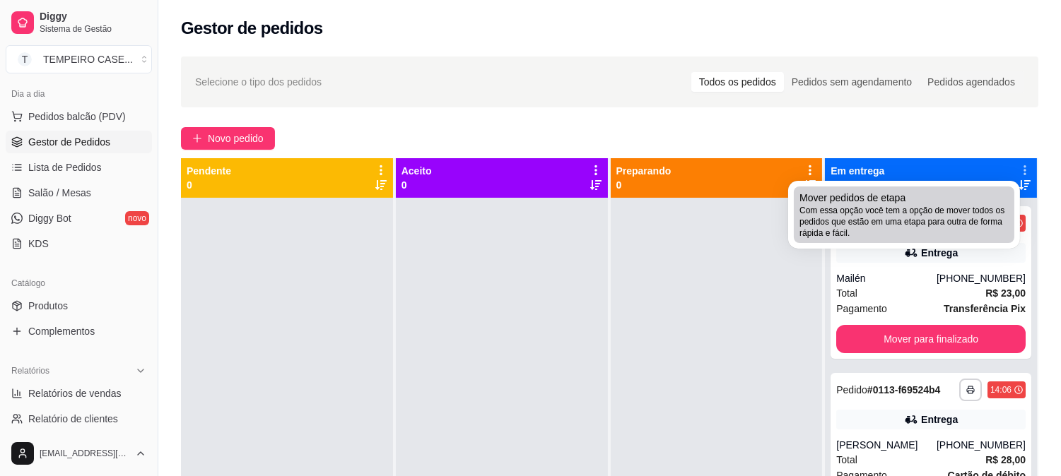
click at [898, 220] on span "Com essa opção você tem a opção de mover todos os pedidos que estão em uma etap…" at bounding box center [903, 222] width 209 height 34
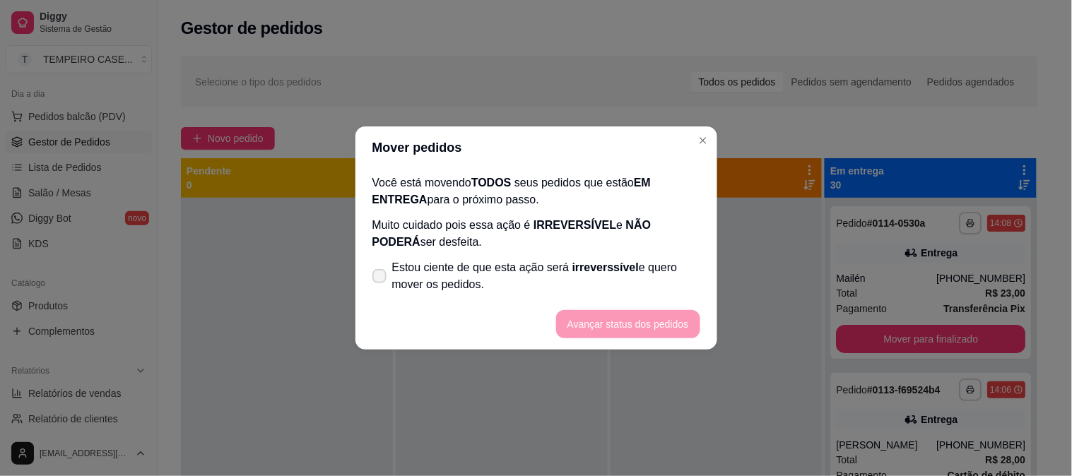
click at [548, 261] on span "Estou ciente de que esta ação será irreverssível e quero mover os pedidos." at bounding box center [546, 276] width 308 height 34
click at [381, 279] on input "Estou ciente de que esta ação será irreverssível e quero mover os pedidos." at bounding box center [376, 283] width 9 height 9
checkbox input "true"
click at [606, 315] on button "Avançar status dos pedidos" at bounding box center [628, 325] width 140 height 28
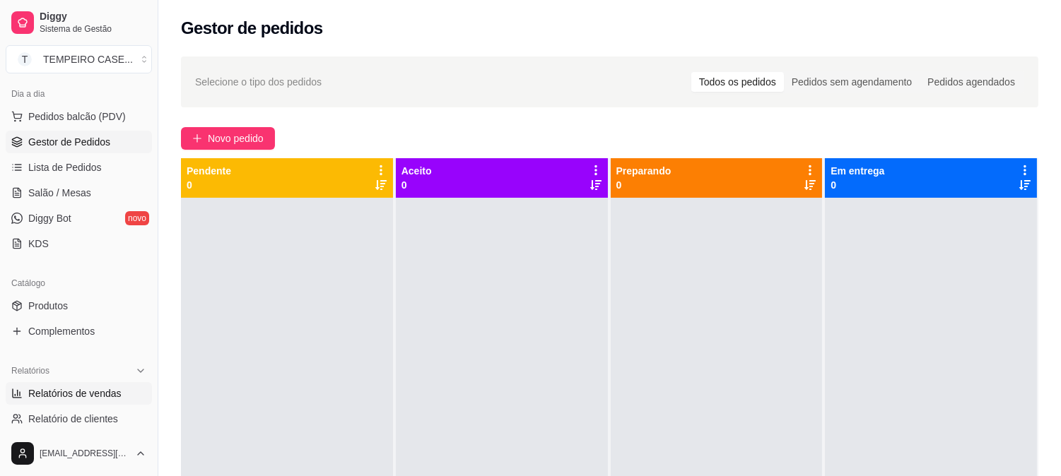
click at [65, 396] on span "Relatórios de vendas" at bounding box center [74, 394] width 93 height 14
select select "ALL"
select select "0"
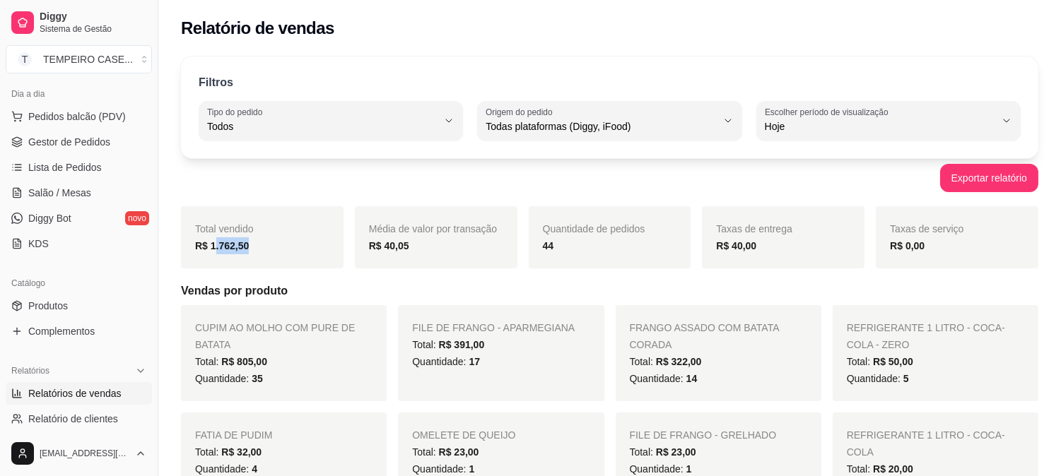
drag, startPoint x: 212, startPoint y: 245, endPoint x: 273, endPoint y: 253, distance: 61.3
click at [271, 253] on div "R$ 1.762,50" at bounding box center [262, 245] width 134 height 17
click at [549, 252] on strong "44" at bounding box center [548, 245] width 11 height 11
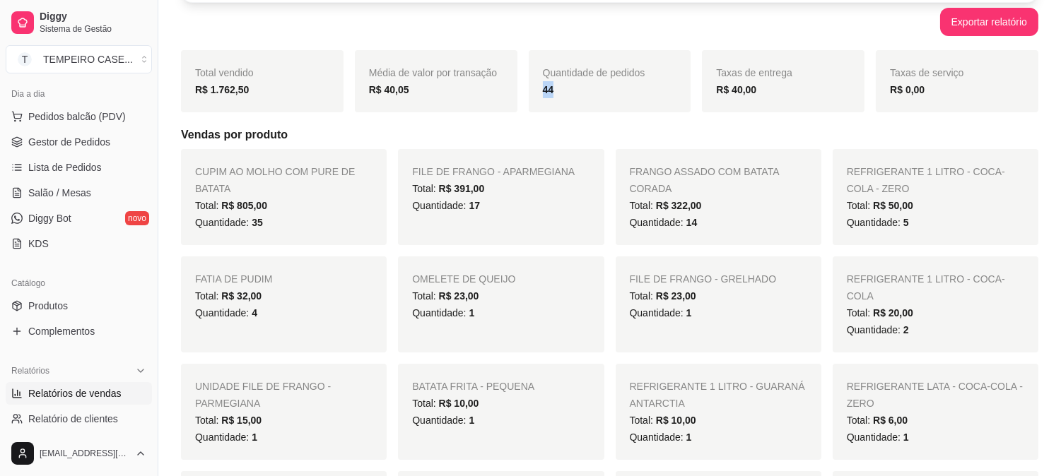
scroll to position [157, 0]
drag, startPoint x: 249, startPoint y: 217, endPoint x: 269, endPoint y: 216, distance: 19.1
click at [264, 216] on div "Quantidade: 35" at bounding box center [283, 221] width 177 height 17
click at [505, 202] on div "Quantidade: 17" at bounding box center [500, 204] width 177 height 17
drag, startPoint x: 664, startPoint y: 223, endPoint x: 806, endPoint y: 228, distance: 142.1
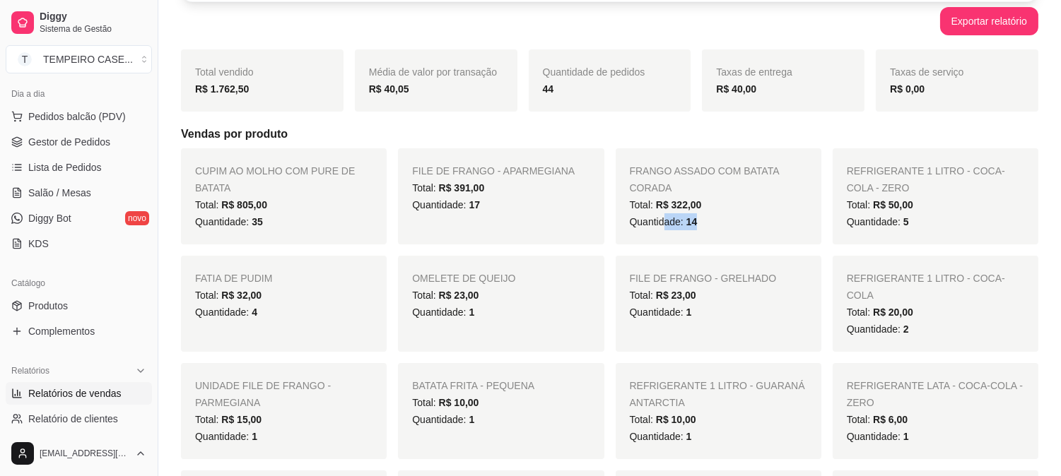
click at [802, 228] on div "Quantidade: 14" at bounding box center [718, 221] width 177 height 17
drag, startPoint x: 83, startPoint y: 167, endPoint x: 634, endPoint y: 110, distance: 554.2
click at [83, 166] on span "Lista de Pedidos" at bounding box center [65, 167] width 74 height 14
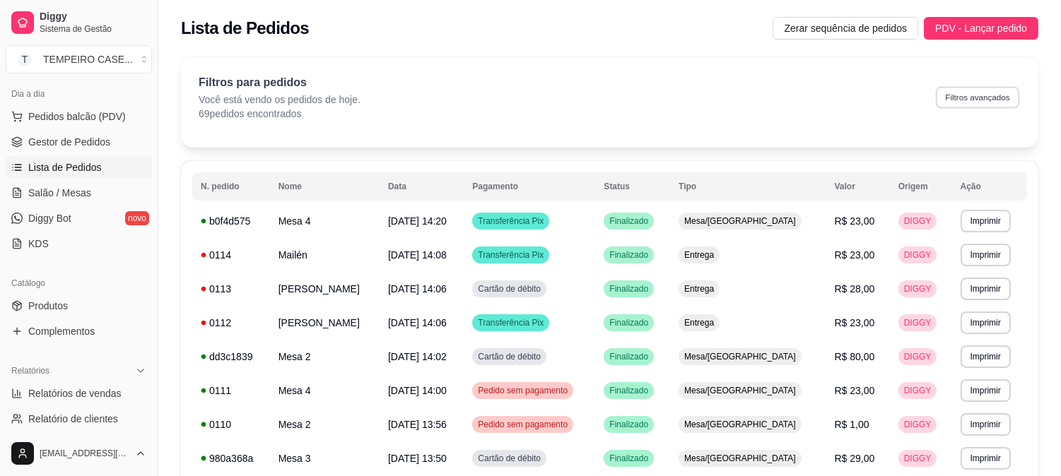
click at [968, 93] on button "Filtros avançados" at bounding box center [977, 97] width 83 height 22
select select "0"
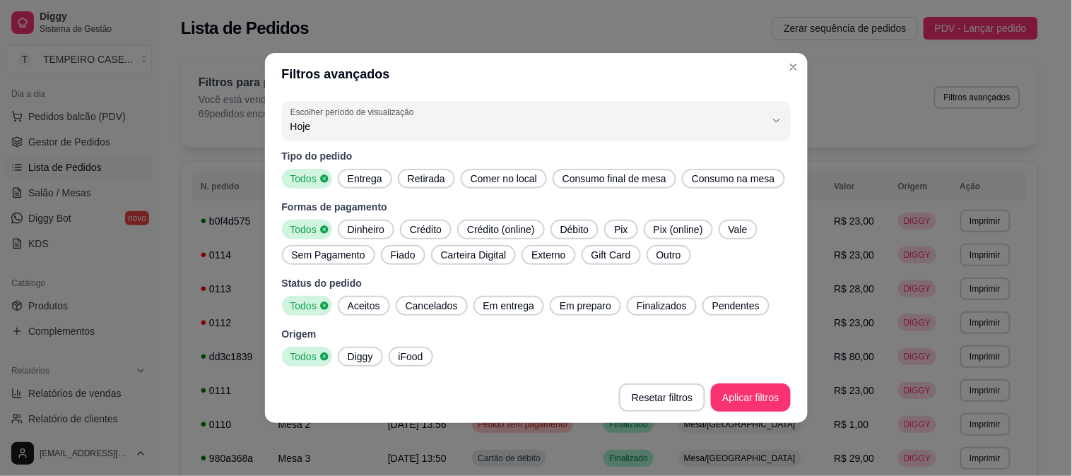
click at [373, 177] on span "Entrega" at bounding box center [365, 179] width 46 height 14
click at [368, 309] on span "Aceitos" at bounding box center [364, 306] width 44 height 14
click at [495, 310] on span "Em entrega" at bounding box center [509, 306] width 62 height 14
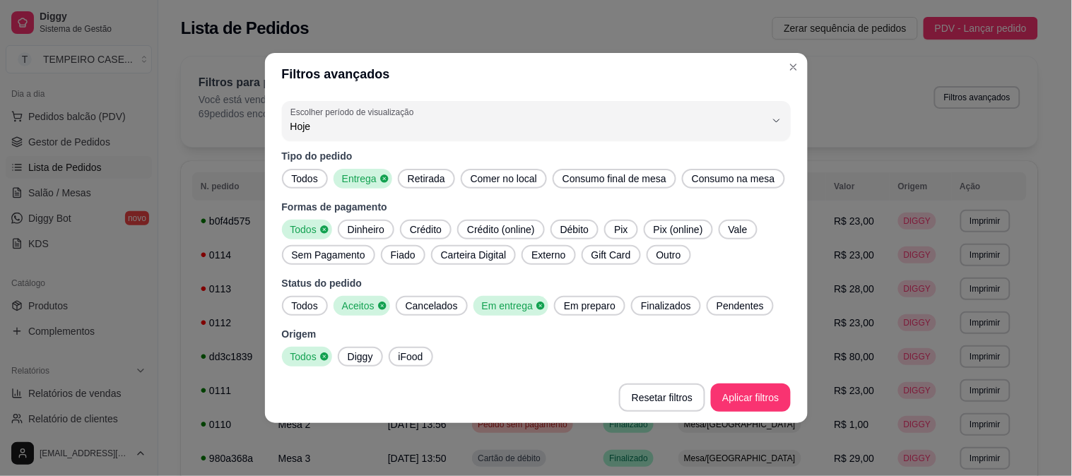
click at [580, 306] on span "Em preparo" at bounding box center [589, 306] width 63 height 14
drag, startPoint x: 659, startPoint y: 299, endPoint x: 748, endPoint y: 313, distance: 90.2
click at [659, 299] on span "Finalizados" at bounding box center [670, 306] width 61 height 14
click at [754, 313] on div "Pendentes" at bounding box center [748, 306] width 67 height 20
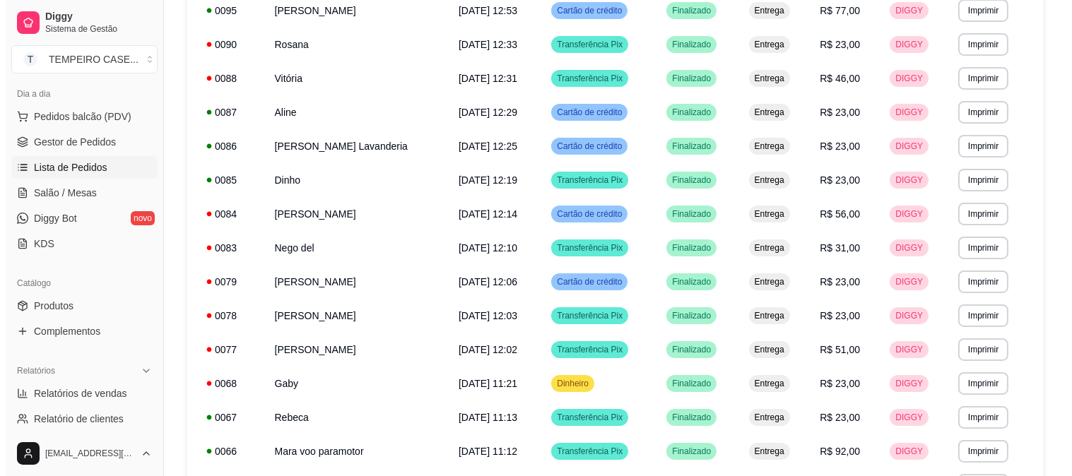
scroll to position [465, 0]
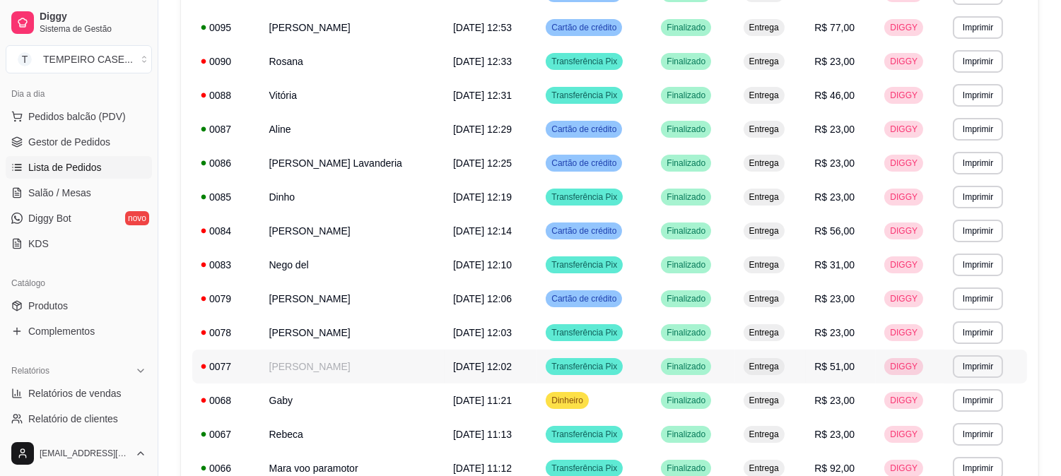
click at [313, 365] on td "[PERSON_NAME]" at bounding box center [353, 367] width 184 height 34
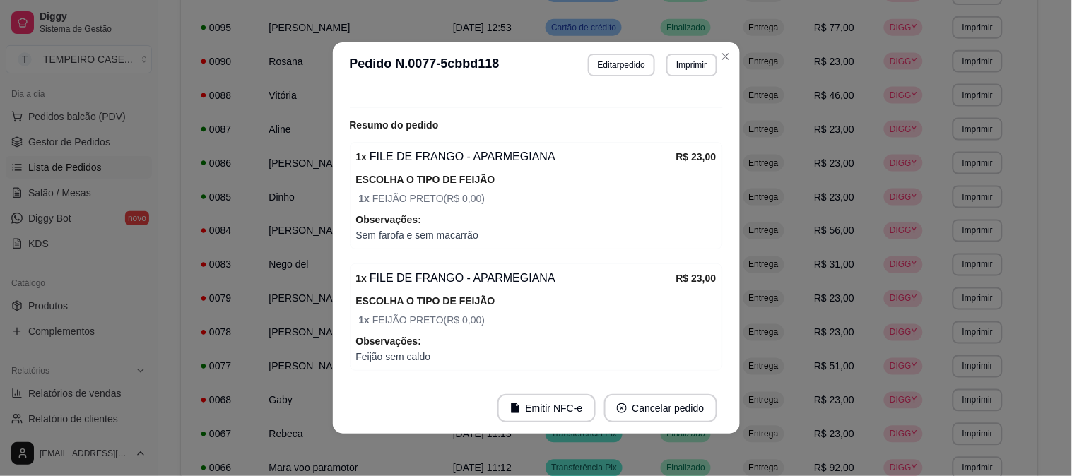
scroll to position [433, 0]
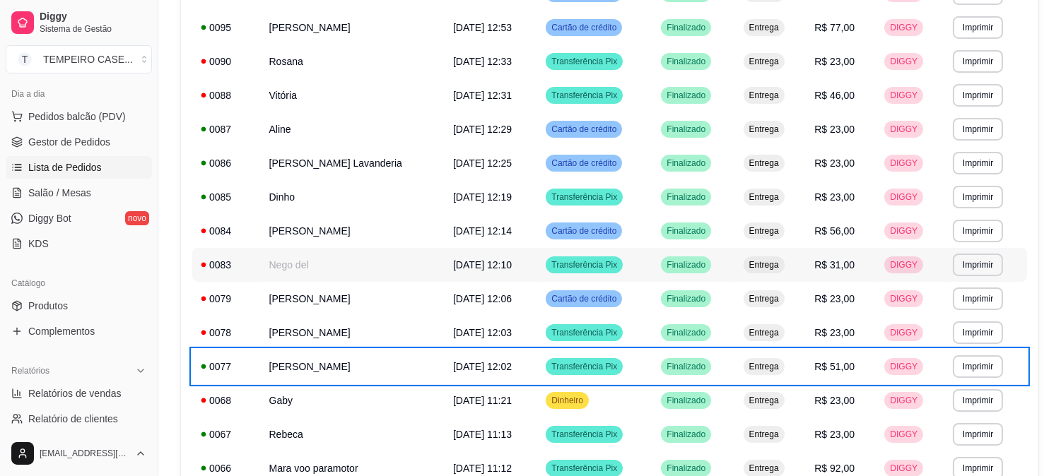
click at [316, 259] on td "Nego del" at bounding box center [353, 265] width 184 height 34
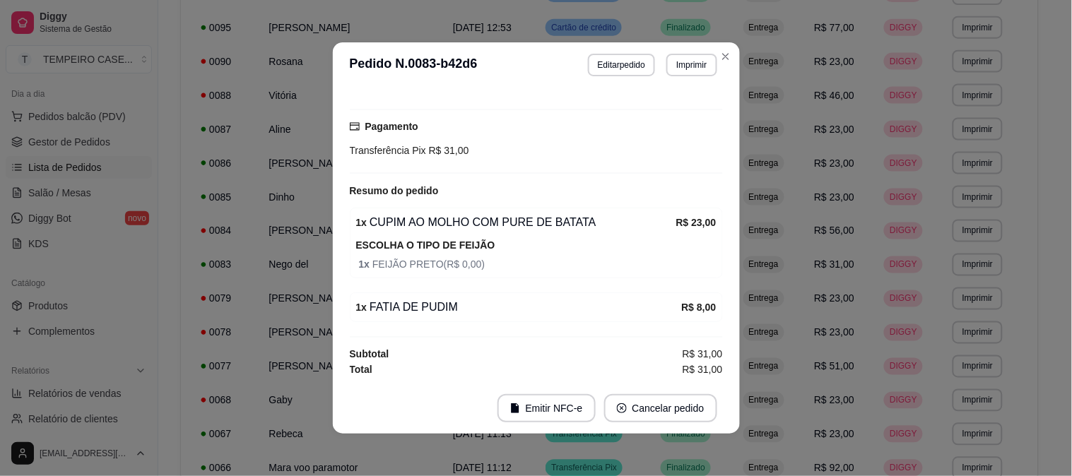
scroll to position [276, 0]
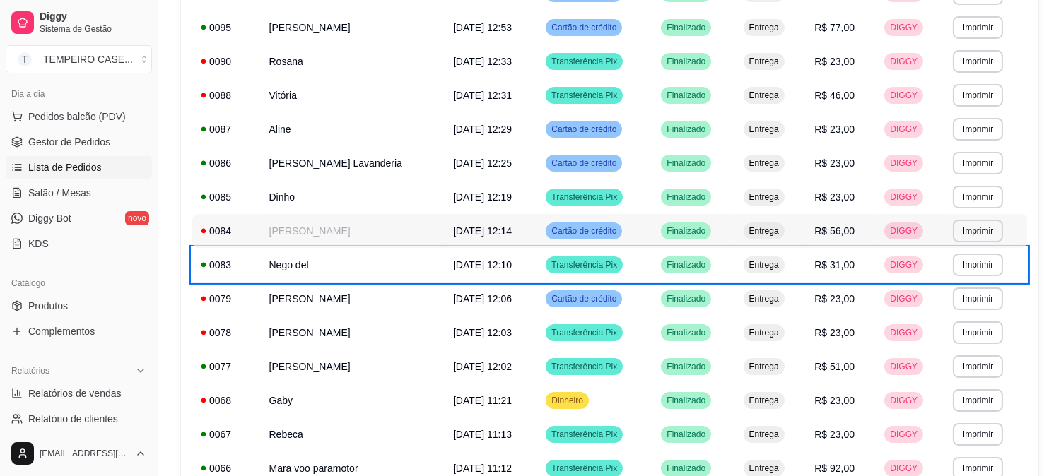
click at [343, 240] on td "[PERSON_NAME]" at bounding box center [353, 231] width 184 height 34
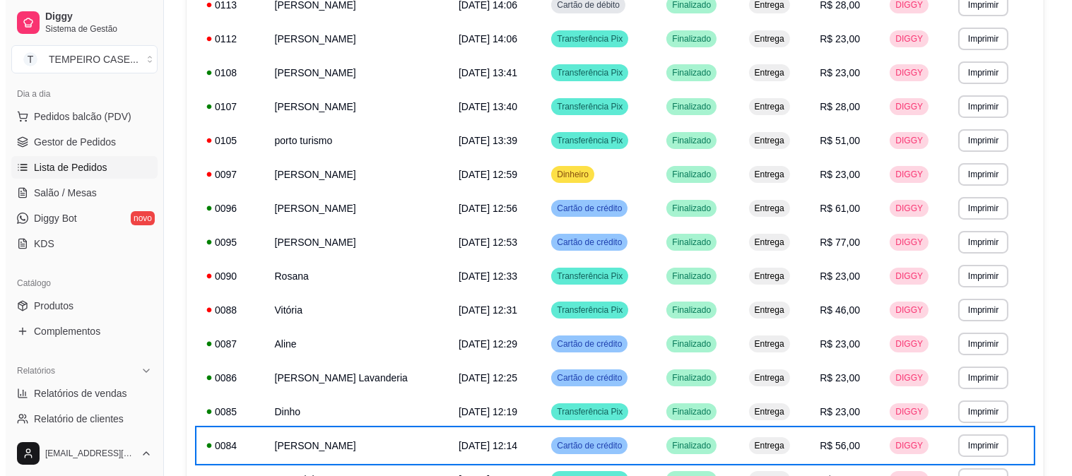
scroll to position [230, 0]
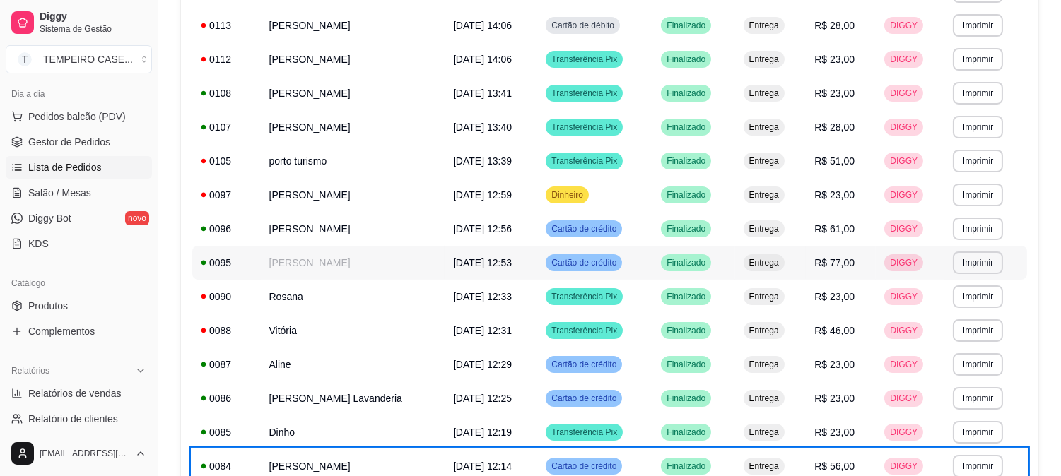
click at [358, 246] on td "[PERSON_NAME]" at bounding box center [353, 263] width 184 height 34
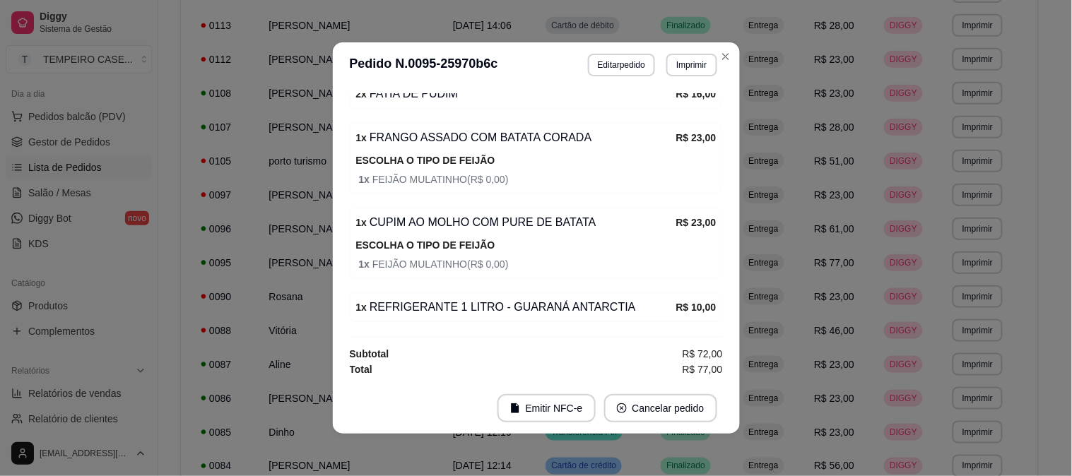
scroll to position [447, 0]
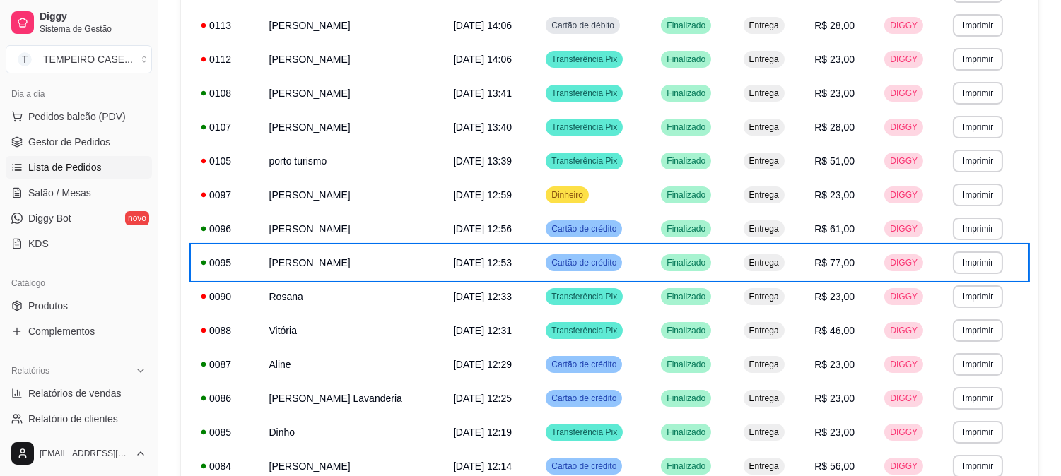
click at [302, 231] on td "[PERSON_NAME]" at bounding box center [353, 229] width 184 height 34
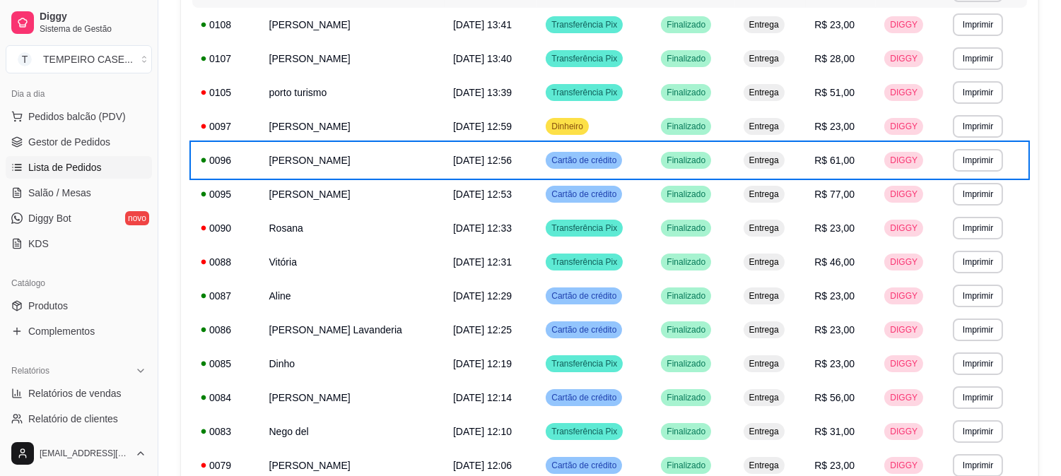
scroll to position [780, 0]
